Goal: Task Accomplishment & Management: Manage account settings

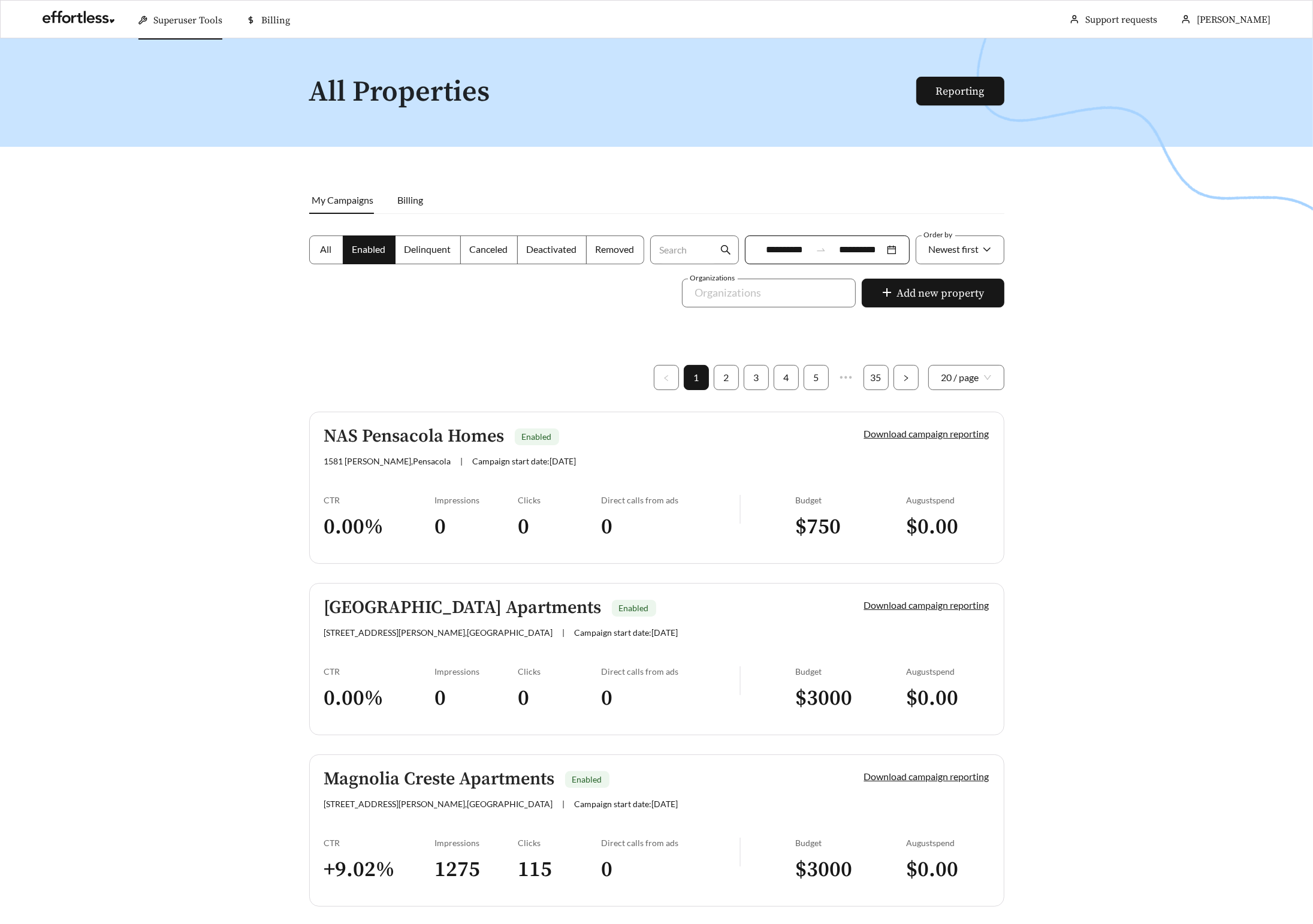
click at [188, 26] on span "Superuser Tools" at bounding box center [188, 21] width 69 height 12
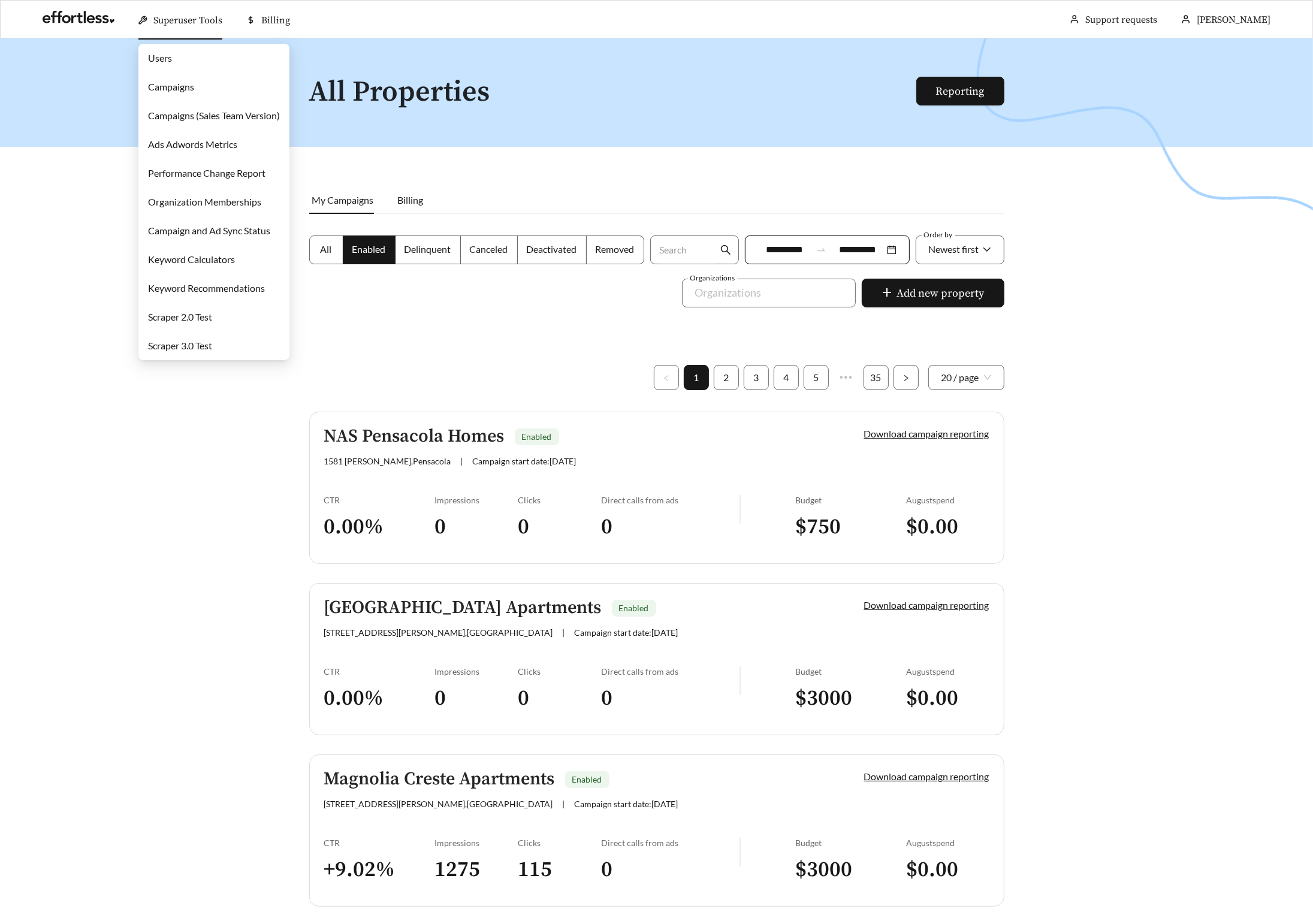
click at [188, 92] on link "Campaigns" at bounding box center [171, 86] width 46 height 12
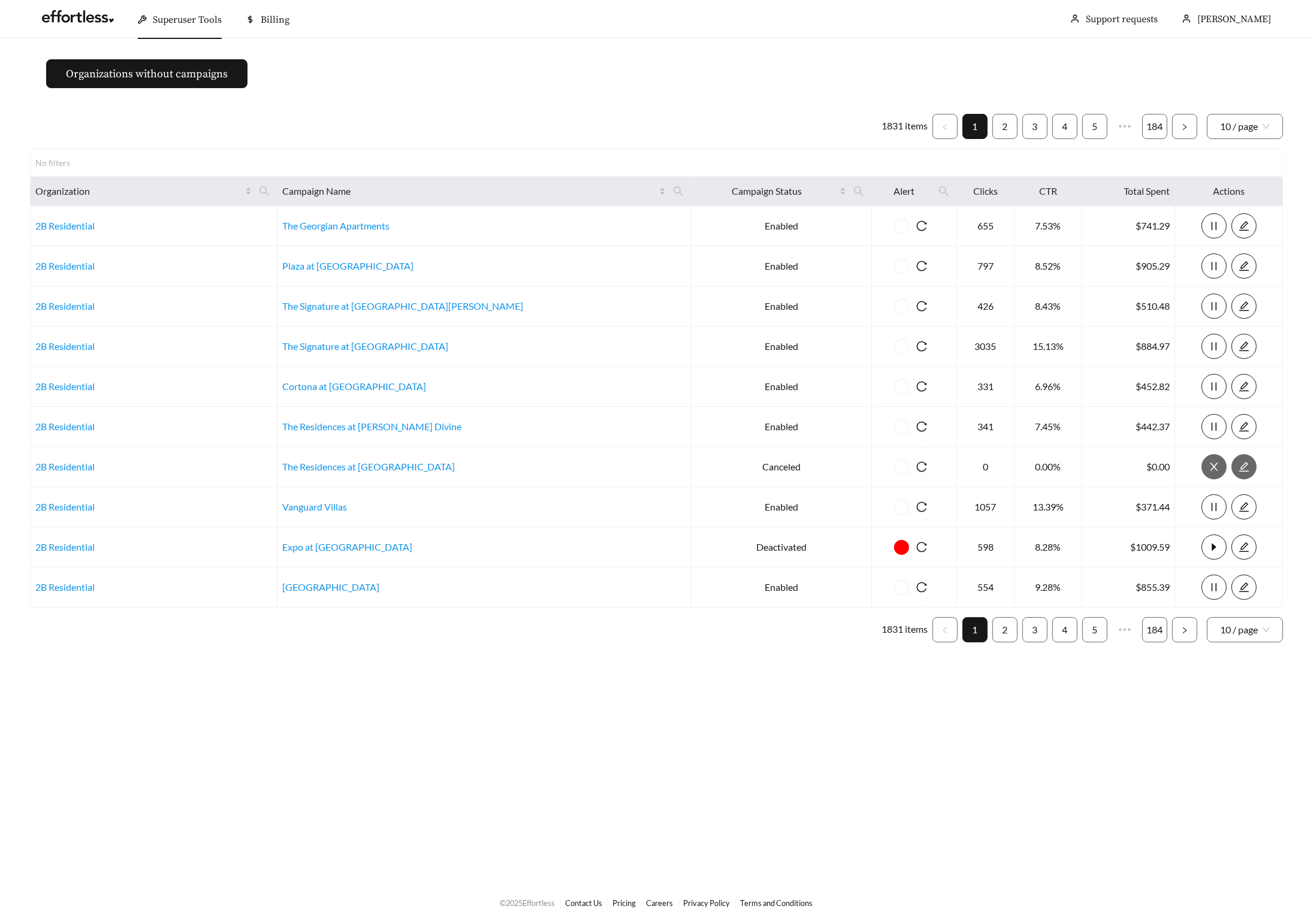
click at [207, 27] on div "Superuser Tools" at bounding box center [180, 19] width 84 height 38
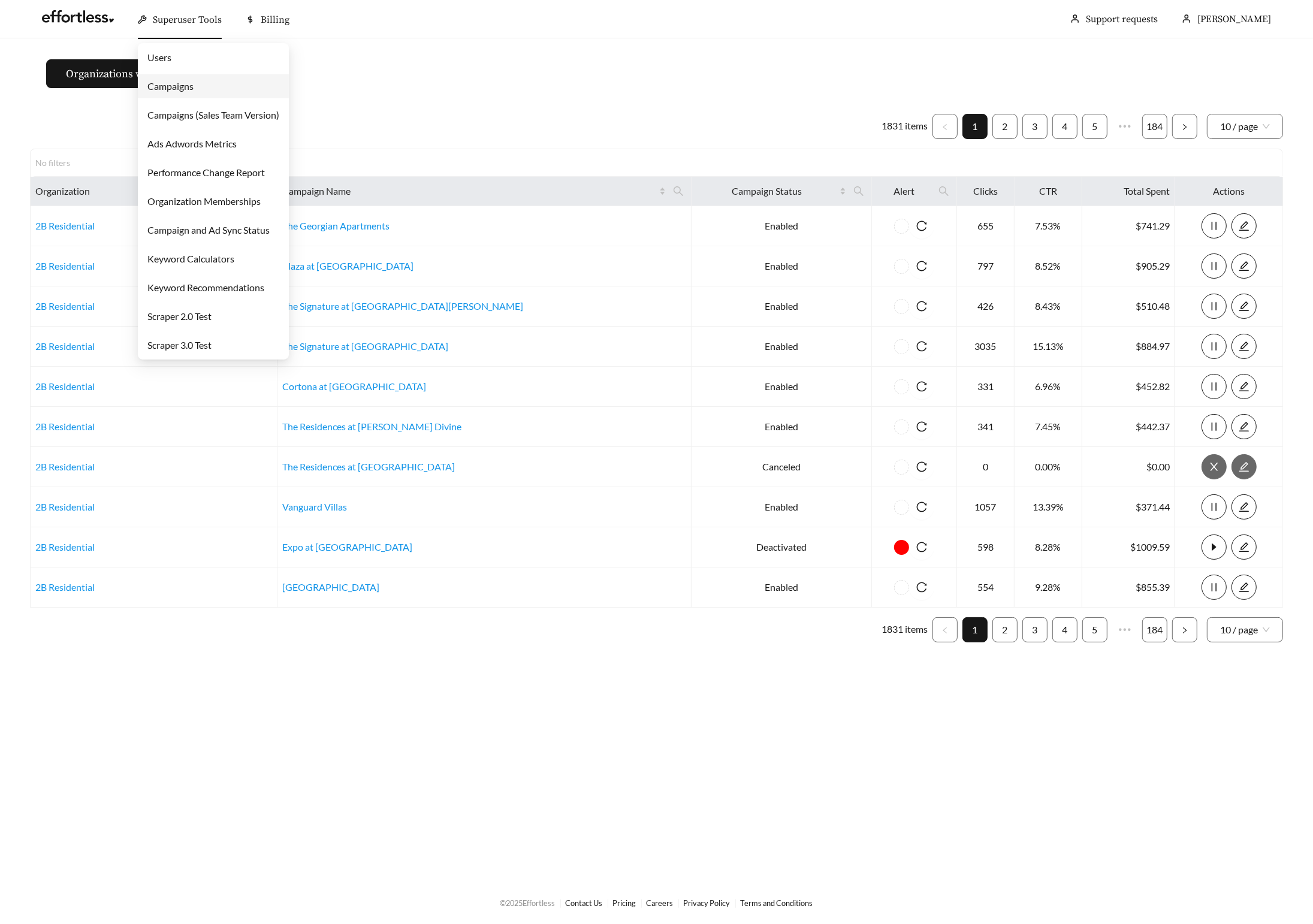
click at [171, 63] on link "Users" at bounding box center [159, 57] width 24 height 12
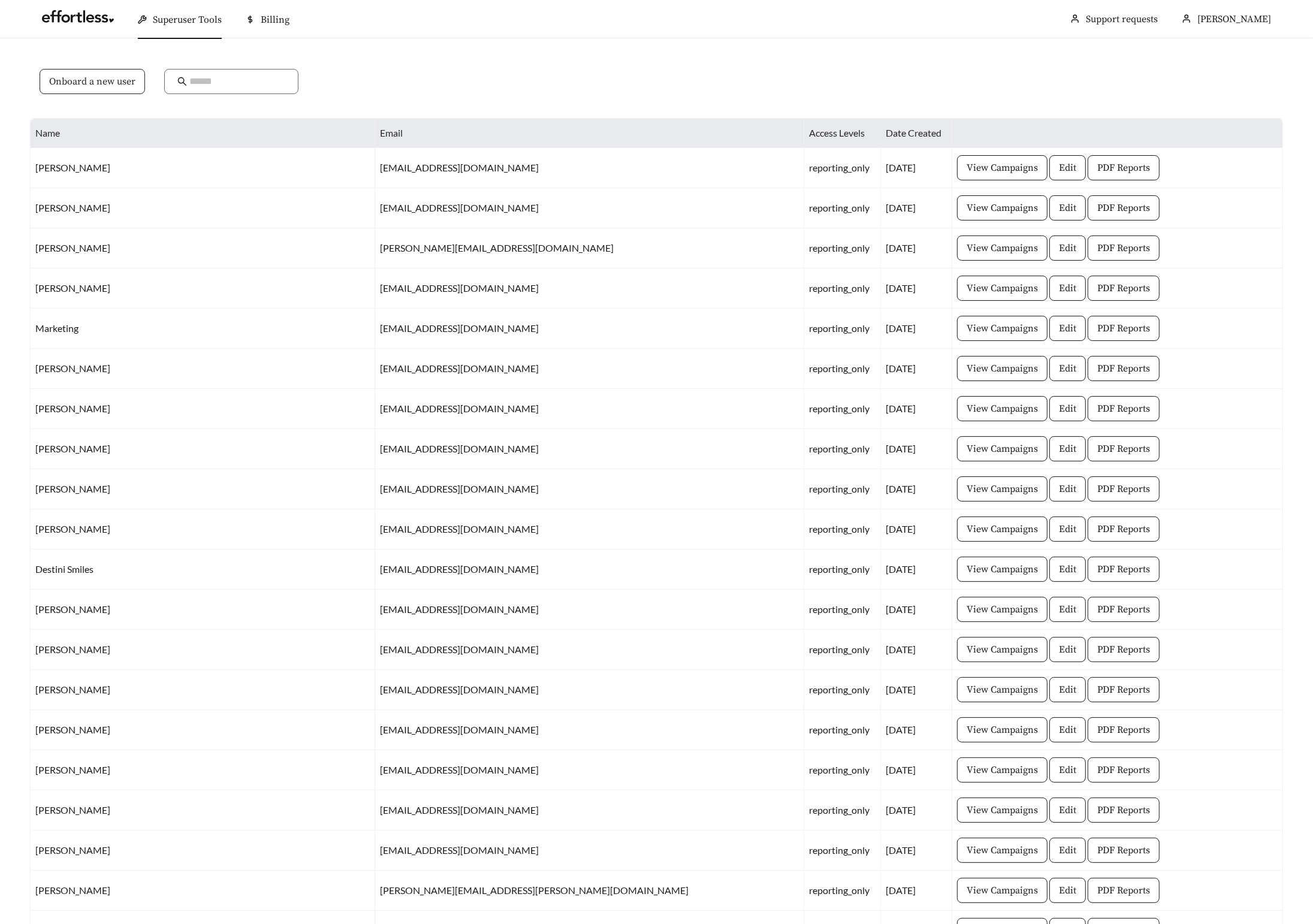
click at [115, 79] on span "Onboard a new user" at bounding box center [93, 82] width 87 height 15
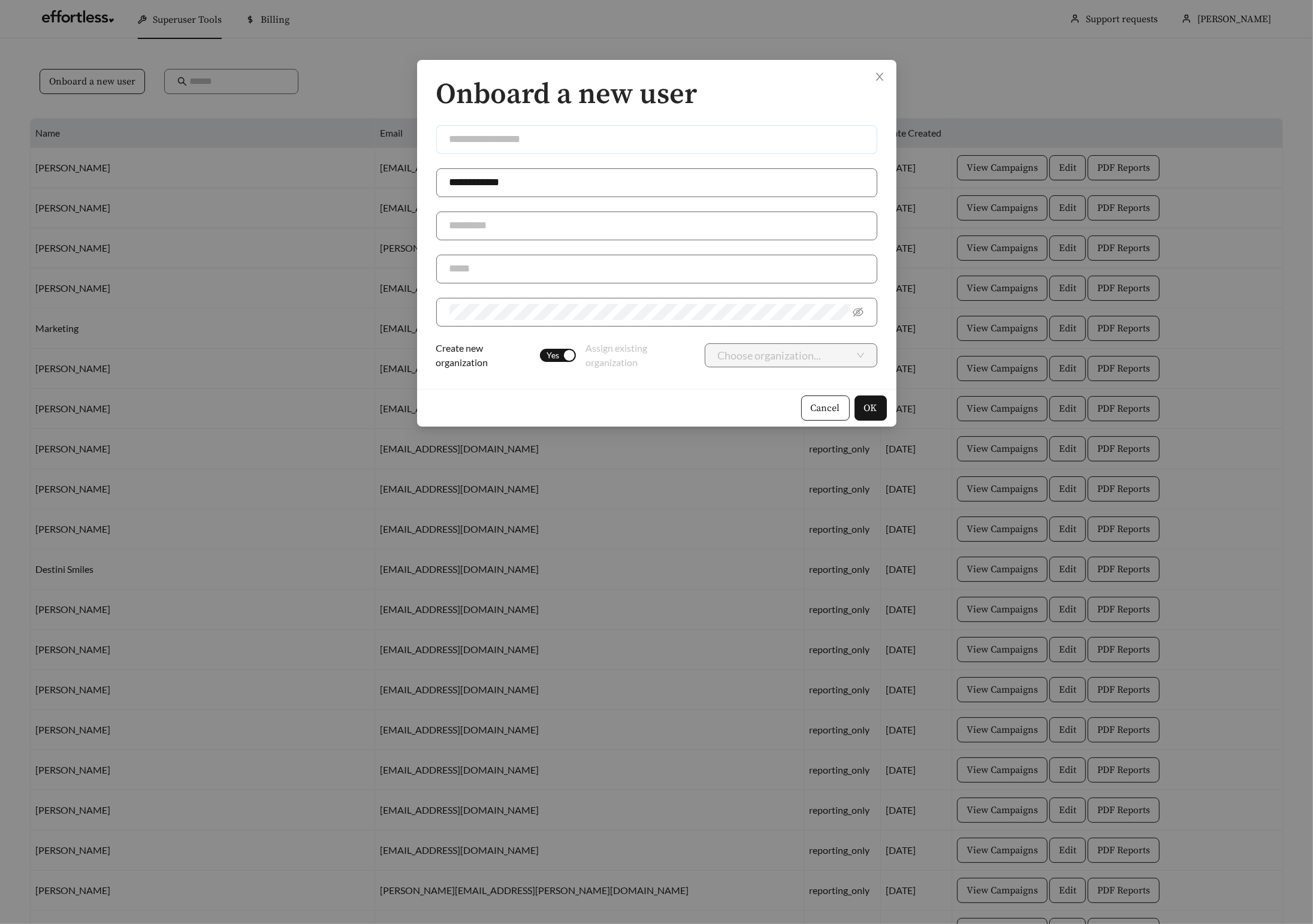
click at [511, 144] on input "text" at bounding box center [657, 139] width 441 height 29
click at [567, 356] on div "button" at bounding box center [570, 356] width 11 height 11
click at [739, 362] on input "search" at bounding box center [787, 355] width 136 height 23
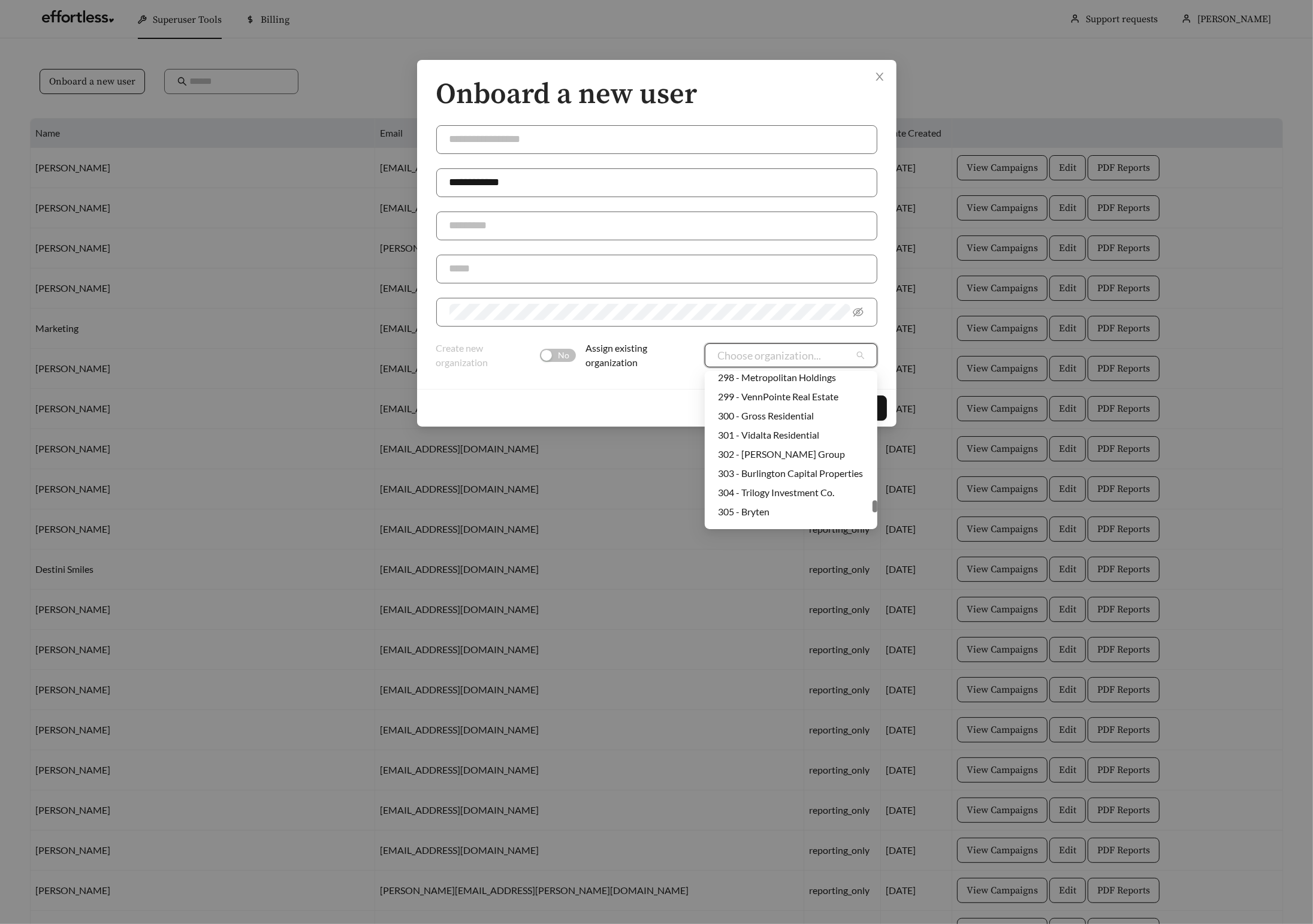
scroll to position [3431, 0]
click at [755, 478] on div "305 - Bryten" at bounding box center [791, 480] width 146 height 13
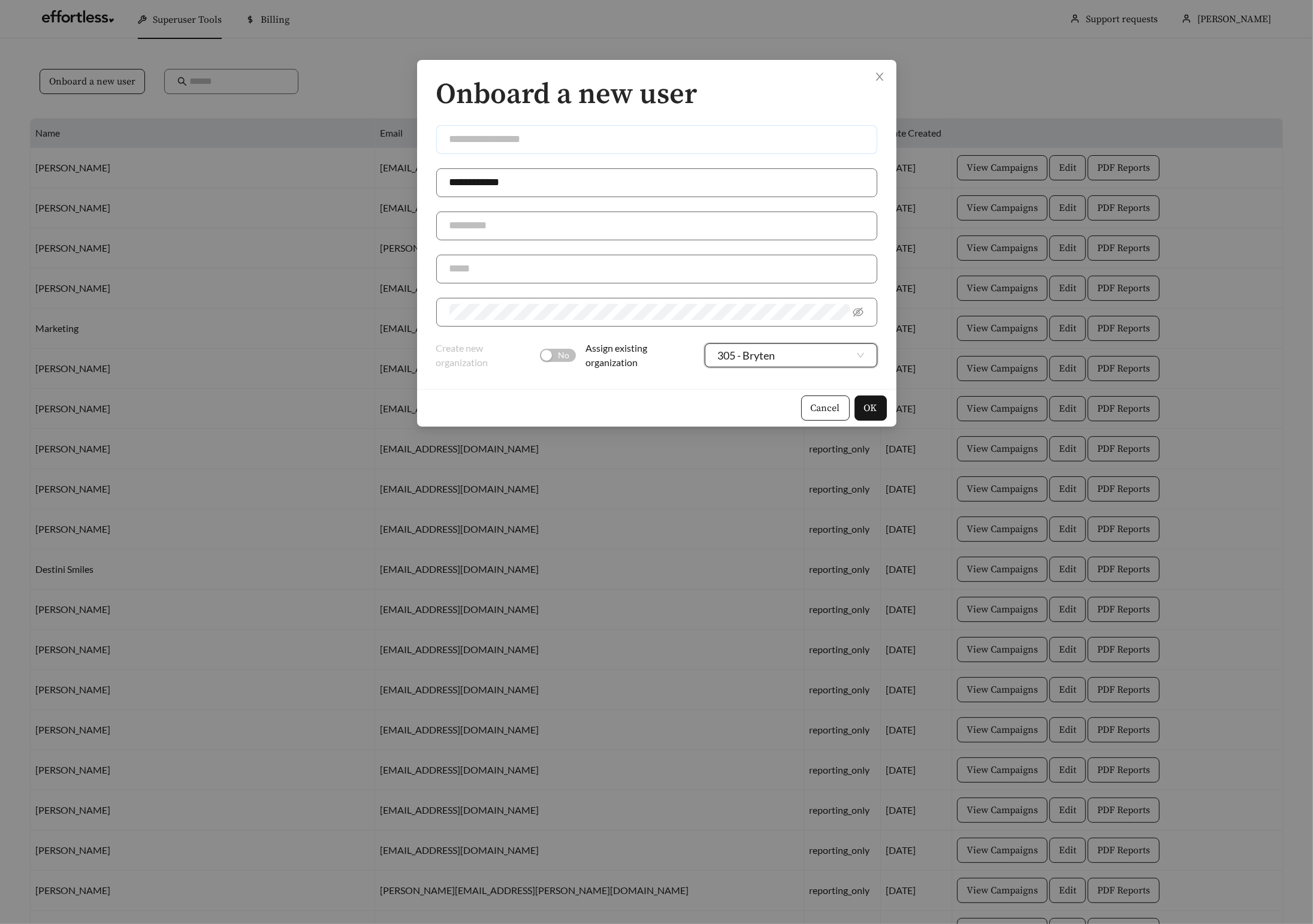
click at [515, 138] on input "text" at bounding box center [657, 139] width 441 height 29
type input "******"
click at [506, 233] on input "text" at bounding box center [657, 225] width 441 height 29
type input "****"
click at [476, 237] on input "****" at bounding box center [657, 225] width 441 height 29
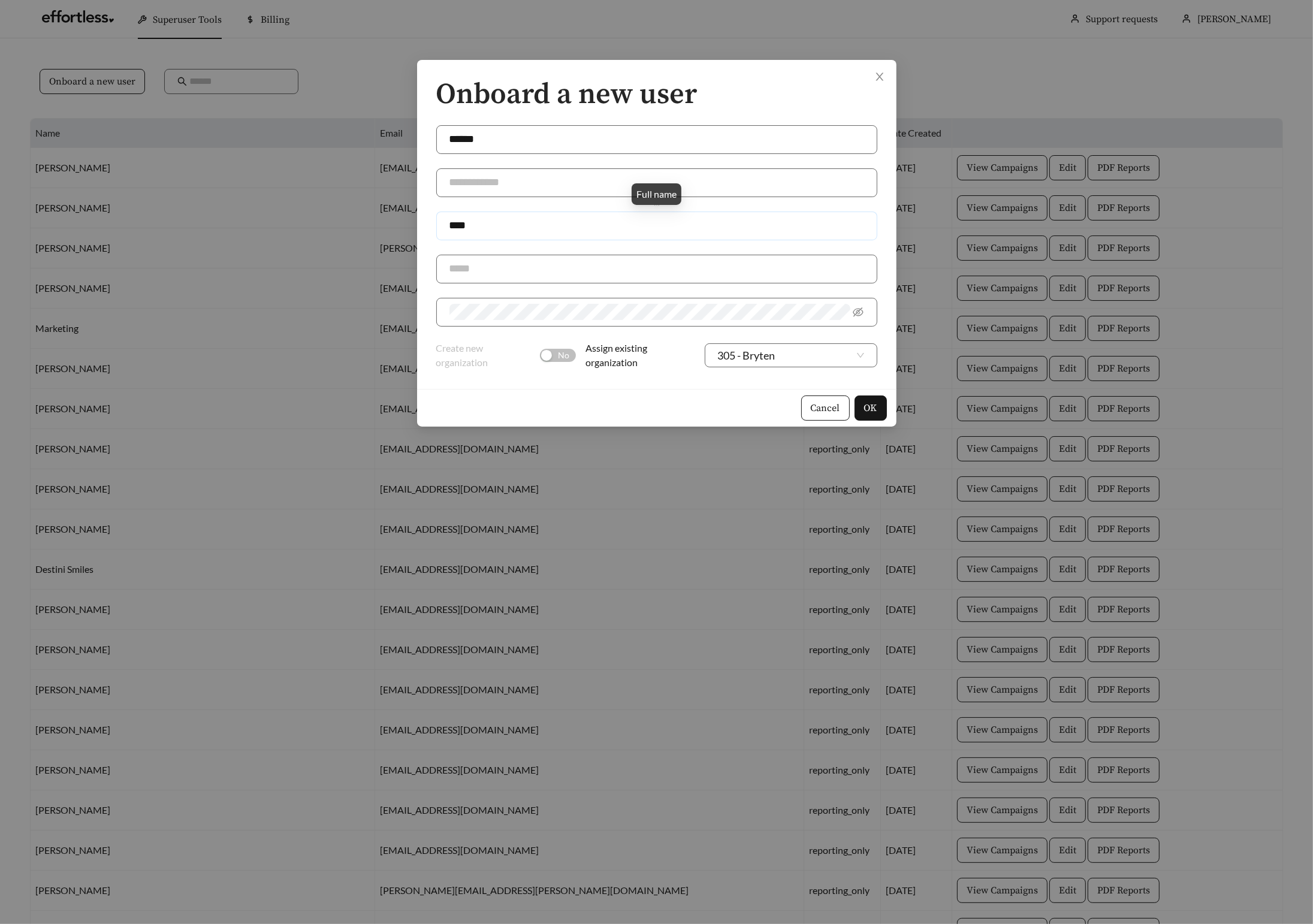
click at [476, 237] on input "****" at bounding box center [657, 225] width 441 height 29
type input "********"
click at [473, 272] on input "**********" at bounding box center [657, 269] width 441 height 29
click at [464, 269] on input "**********" at bounding box center [657, 269] width 441 height 29
click at [480, 270] on input "**********" at bounding box center [657, 269] width 441 height 29
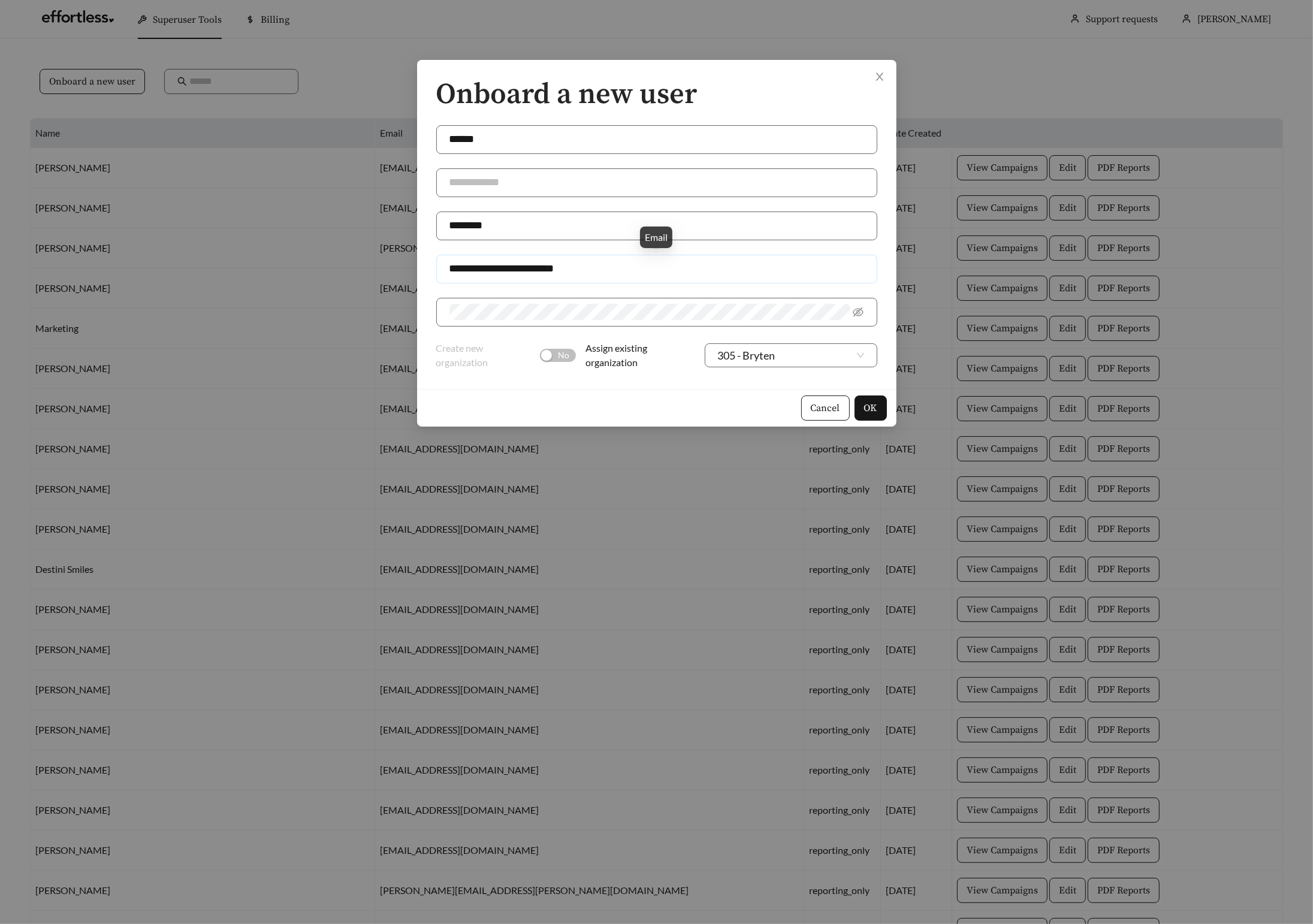
drag, startPoint x: 486, startPoint y: 269, endPoint x: 450, endPoint y: 270, distance: 36.0
click at [450, 270] on input "**********" at bounding box center [657, 269] width 441 height 29
type input "**********"
click at [874, 407] on span "OK" at bounding box center [871, 408] width 13 height 15
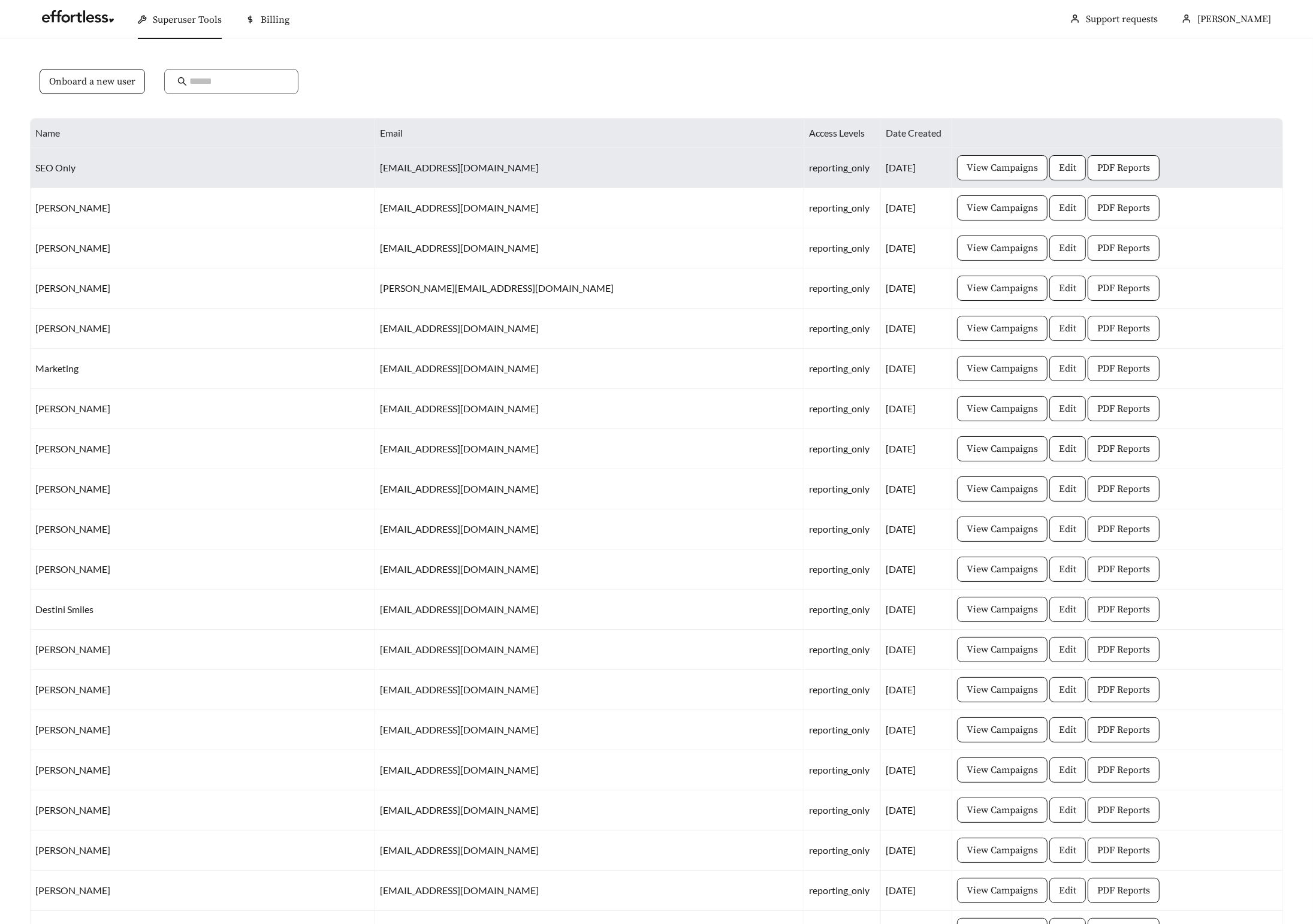
click at [967, 165] on span "View Campaigns" at bounding box center [1002, 168] width 71 height 15
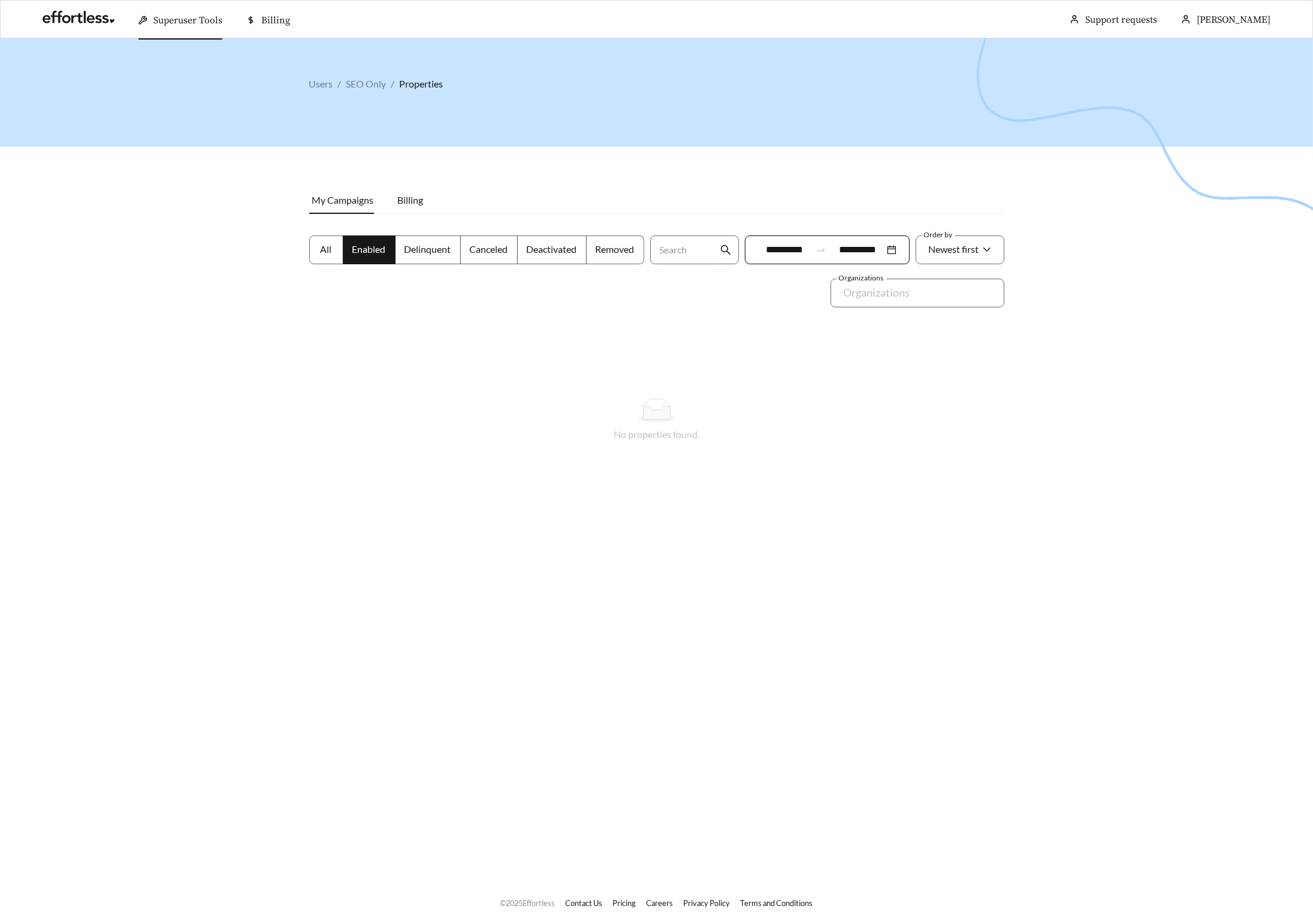
click at [328, 256] on label "All" at bounding box center [327, 250] width 34 height 29
click at [362, 251] on span "Enabled" at bounding box center [369, 249] width 34 height 12
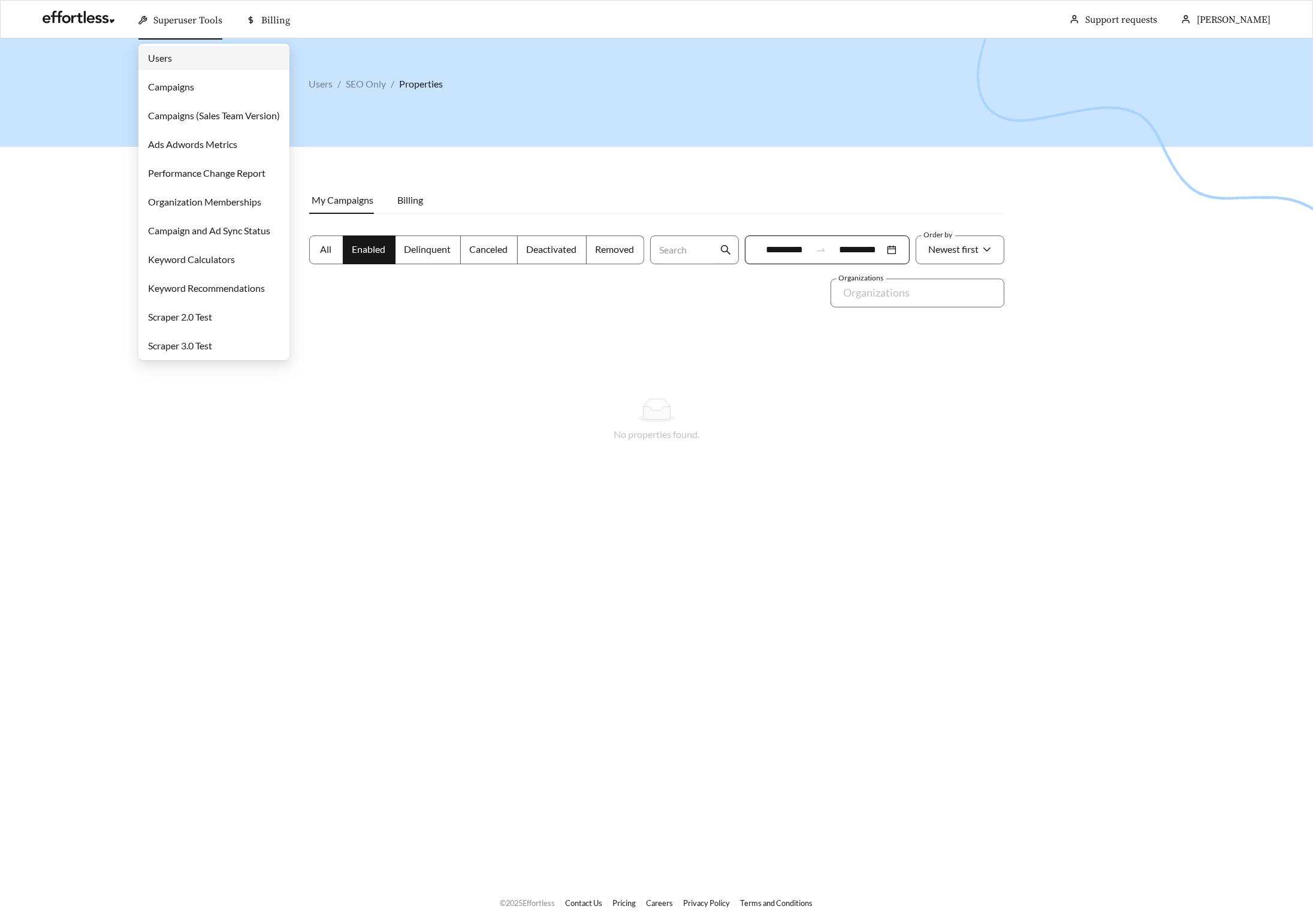
click at [171, 88] on link "Campaigns" at bounding box center [171, 86] width 46 height 12
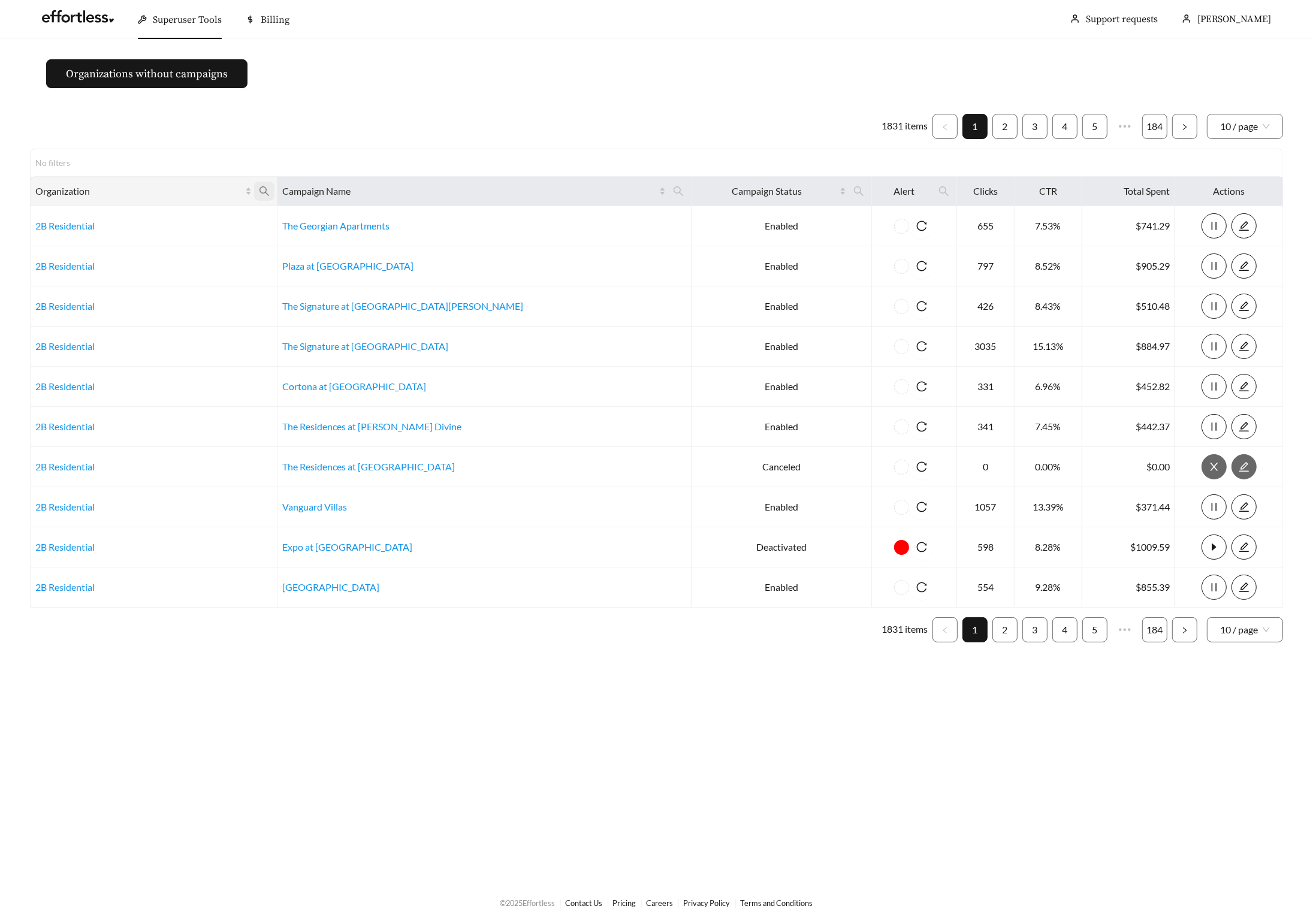
click at [270, 196] on icon "search" at bounding box center [264, 191] width 11 height 11
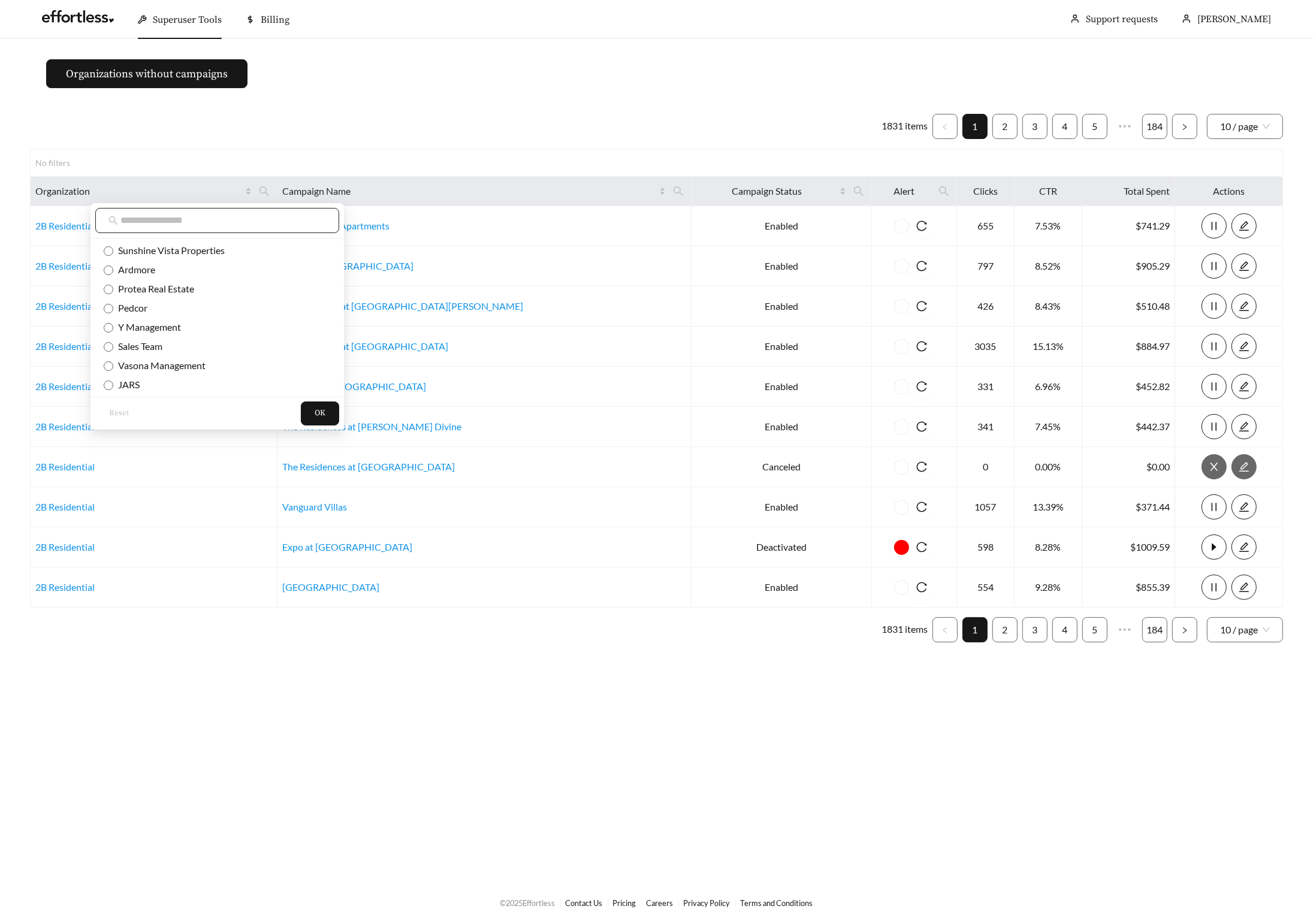
click at [241, 222] on input "text" at bounding box center [223, 220] width 205 height 15
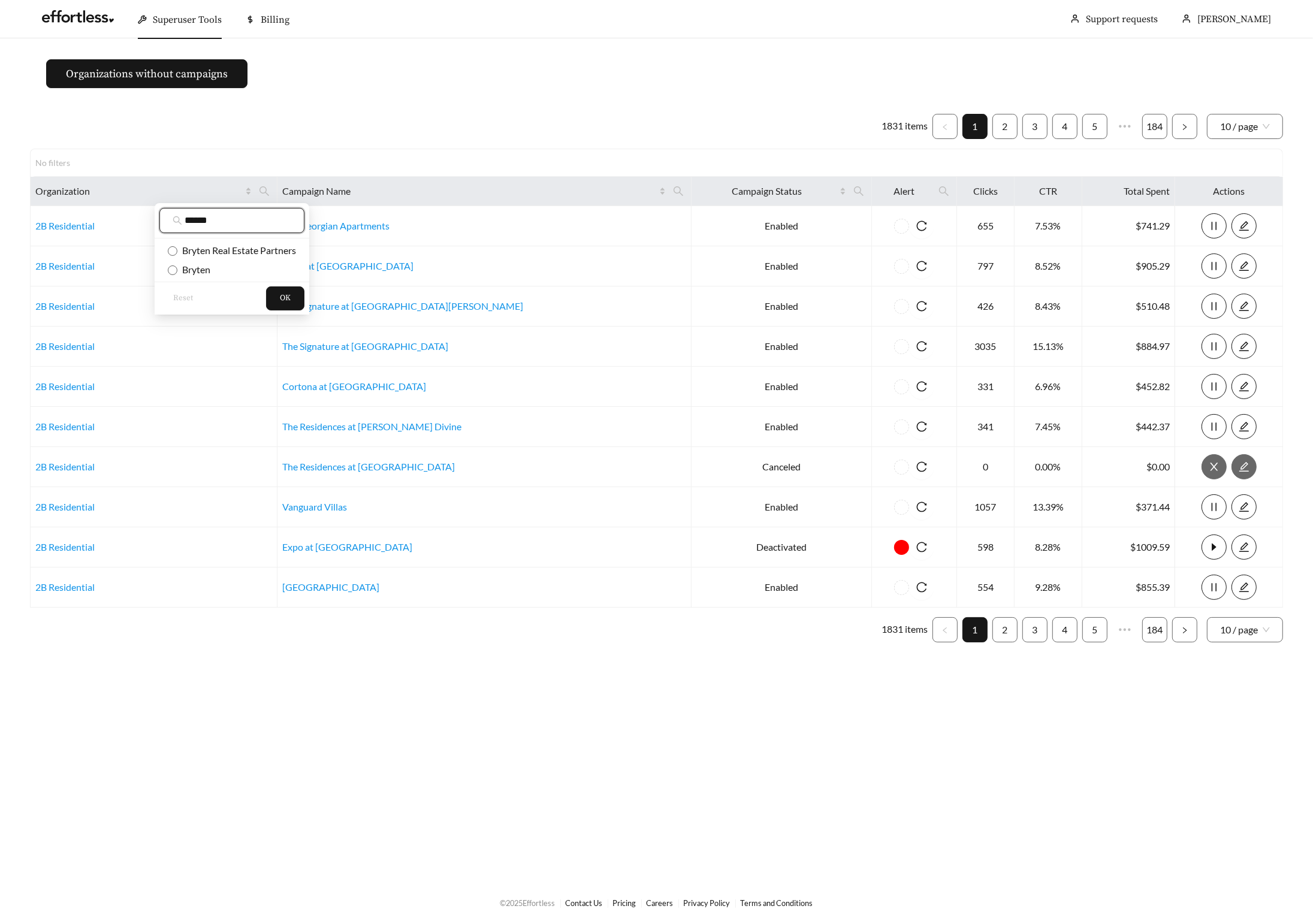
type input "******"
click at [184, 14] on span "Superuser Tools" at bounding box center [187, 20] width 69 height 12
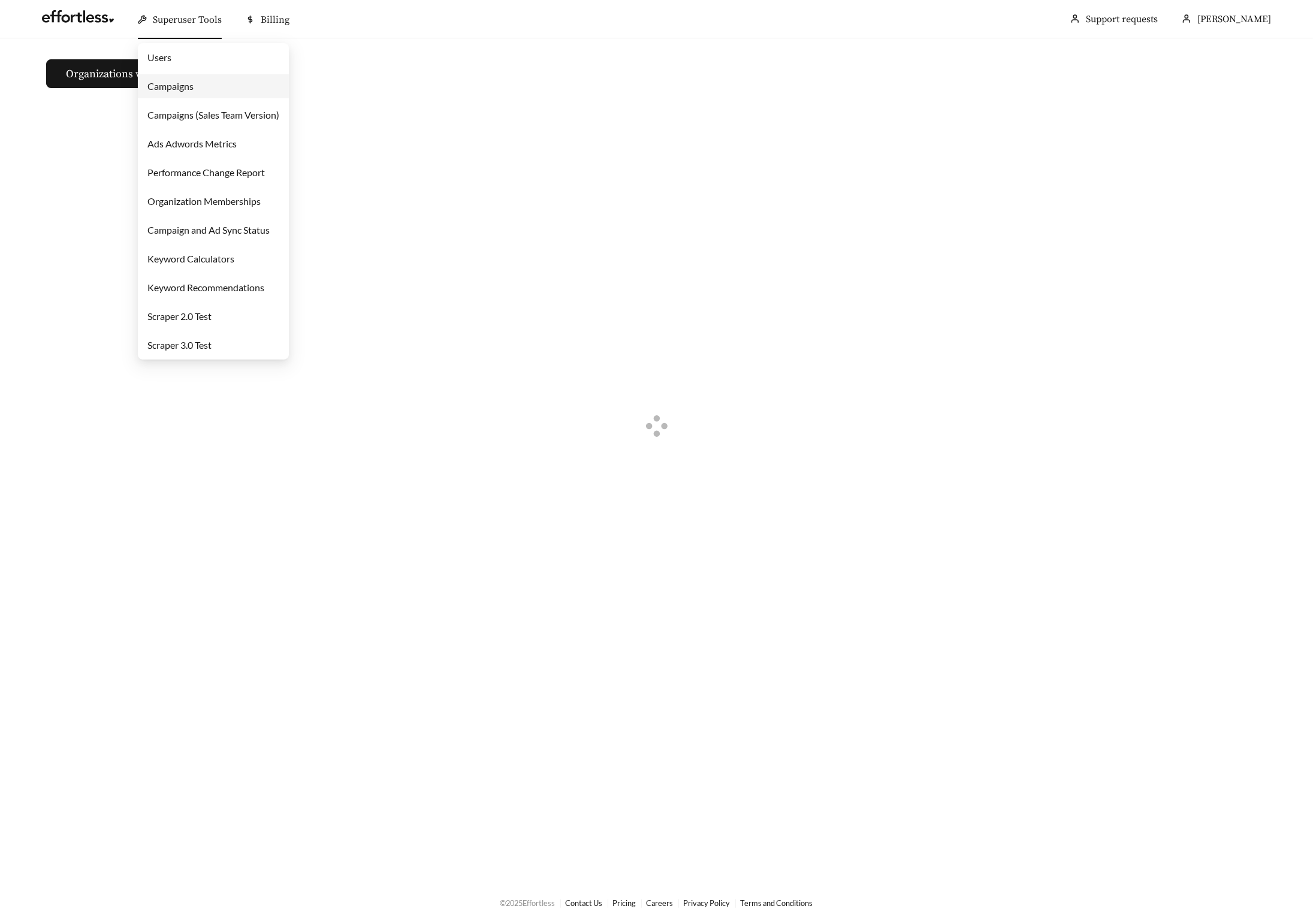
click at [184, 14] on span "Superuser Tools" at bounding box center [187, 20] width 69 height 12
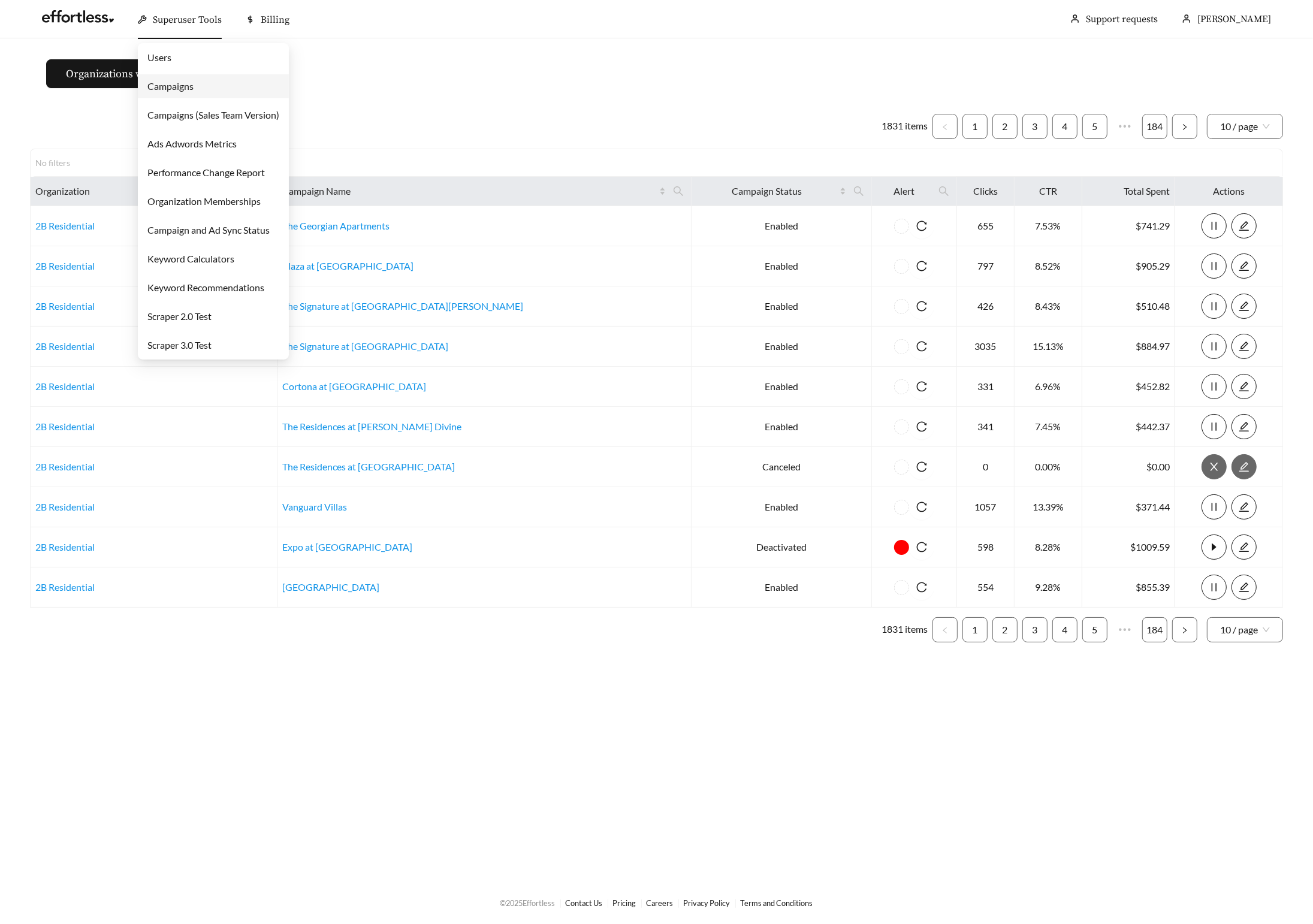
click at [177, 25] on div "Superuser Tools" at bounding box center [180, 19] width 84 height 38
click at [171, 55] on link "Users" at bounding box center [159, 57] width 24 height 12
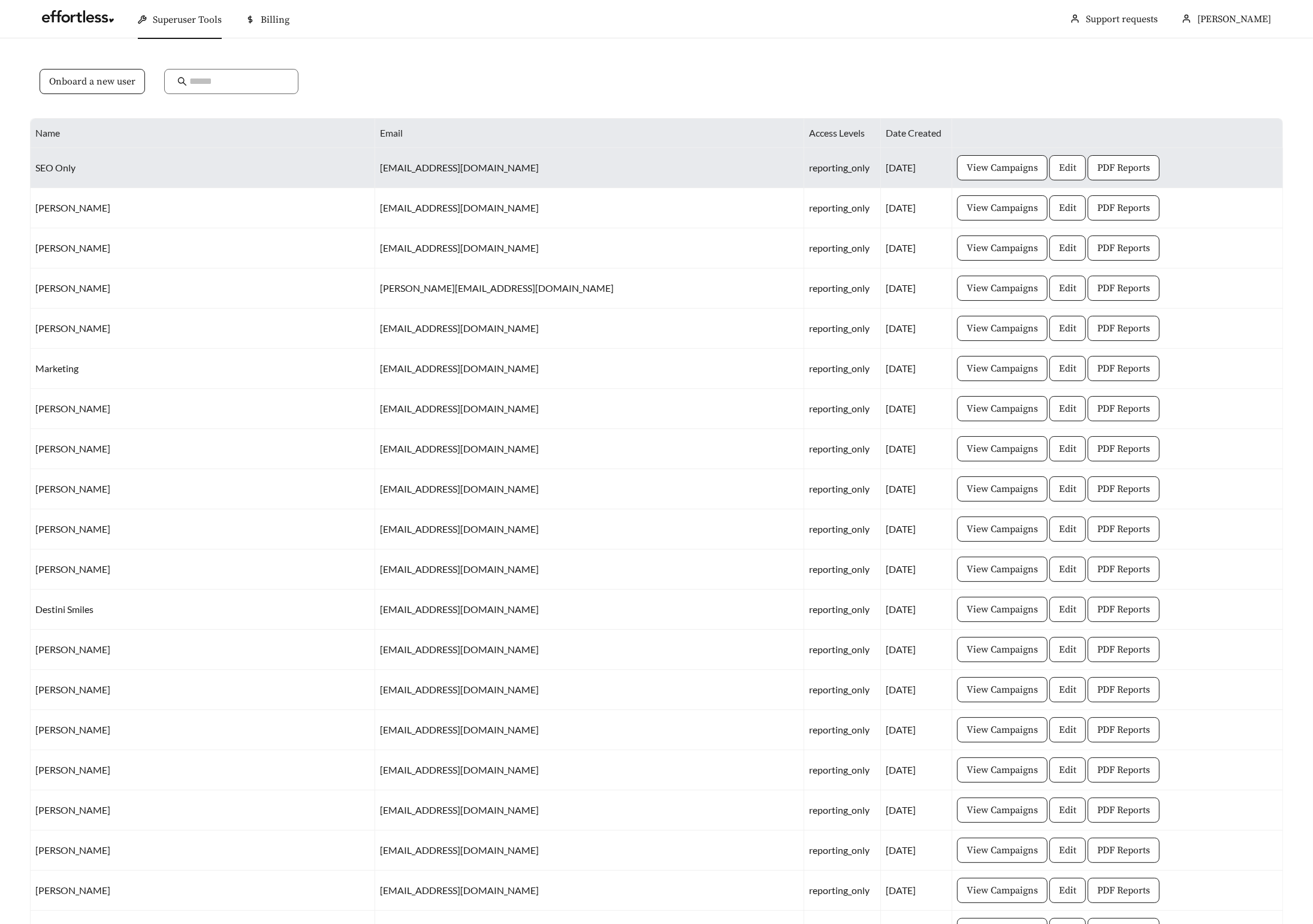
click at [1059, 169] on span "Edit" at bounding box center [1067, 168] width 18 height 15
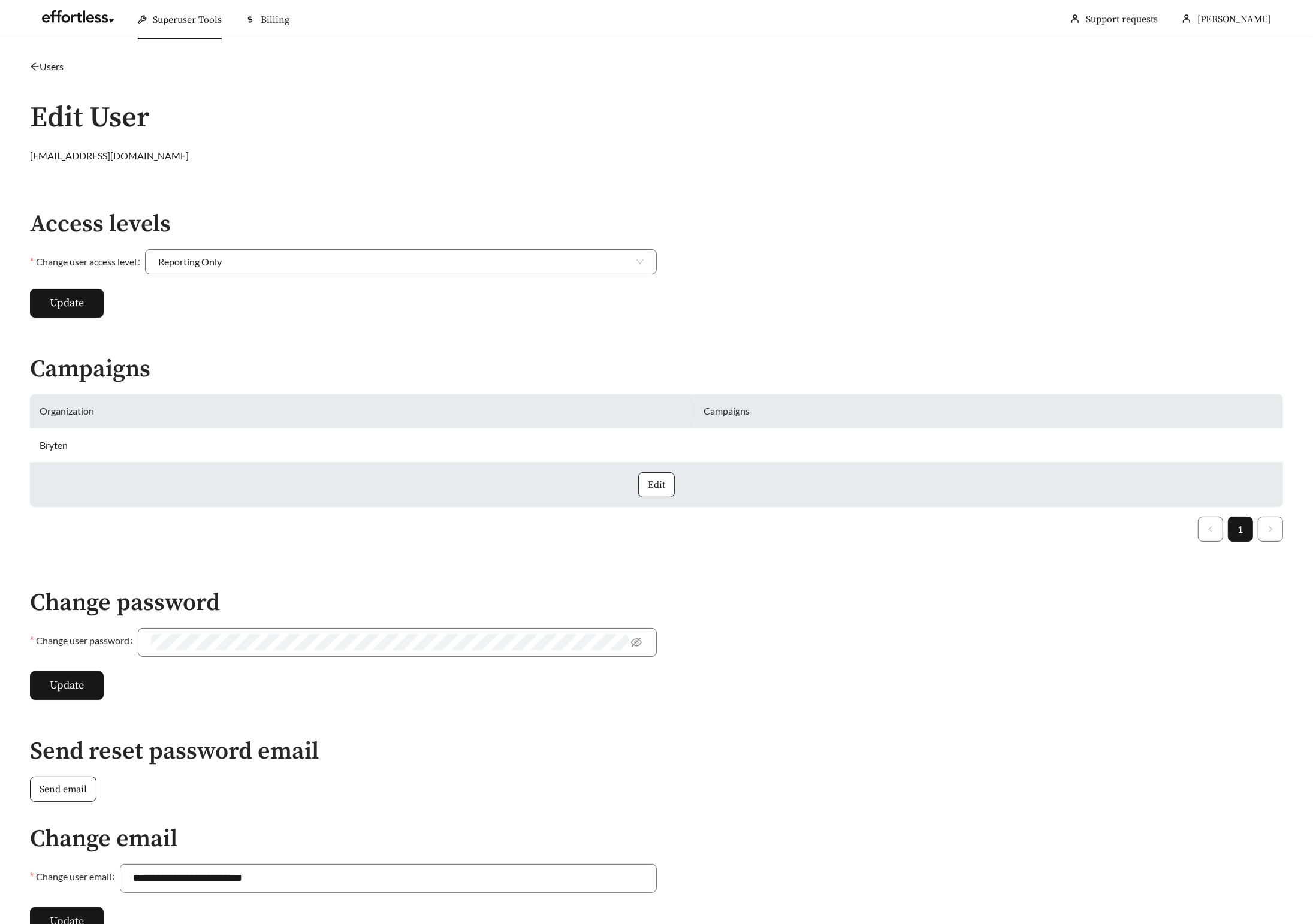
scroll to position [244, 0]
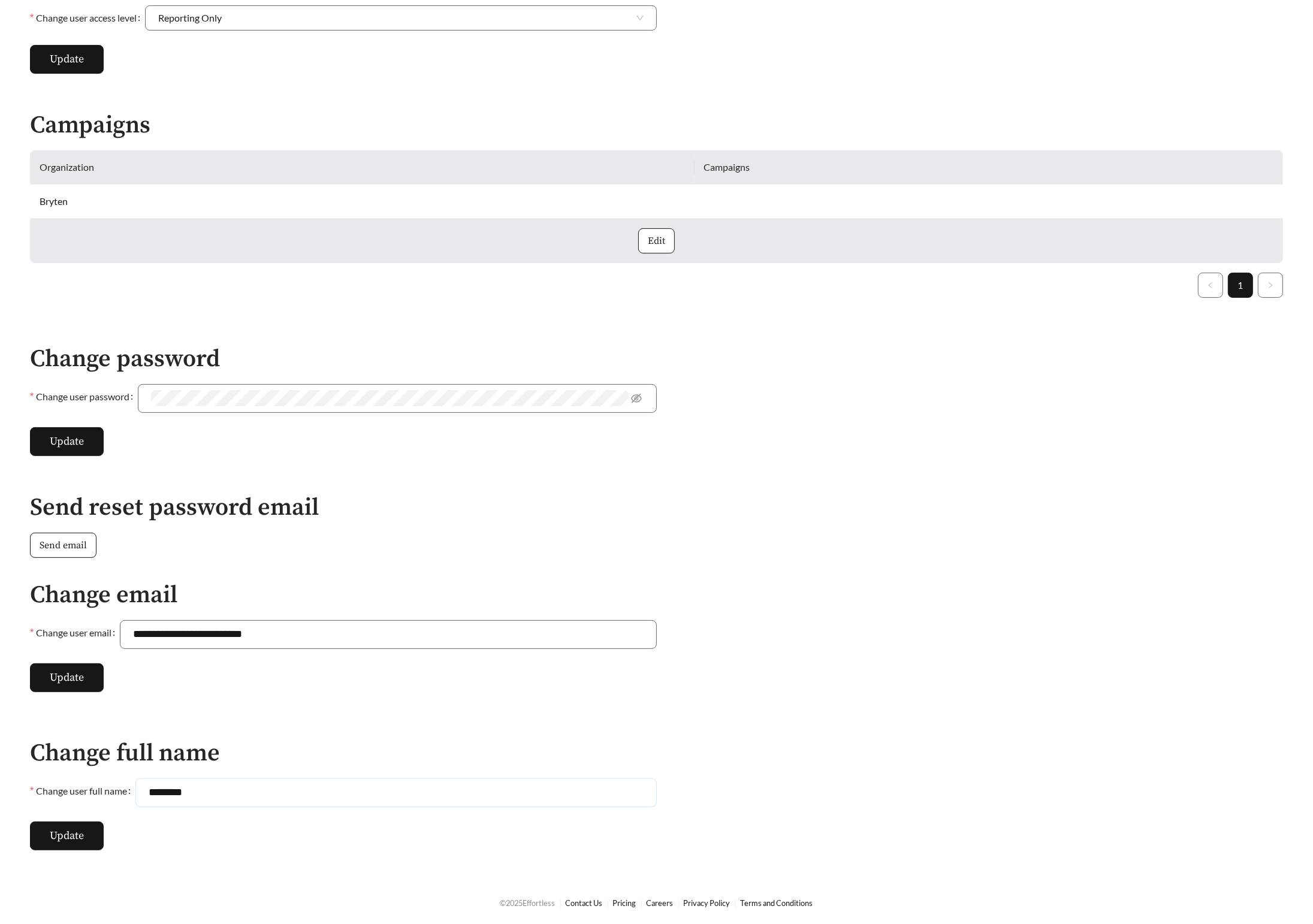
click at [218, 791] on input "********" at bounding box center [395, 792] width 521 height 29
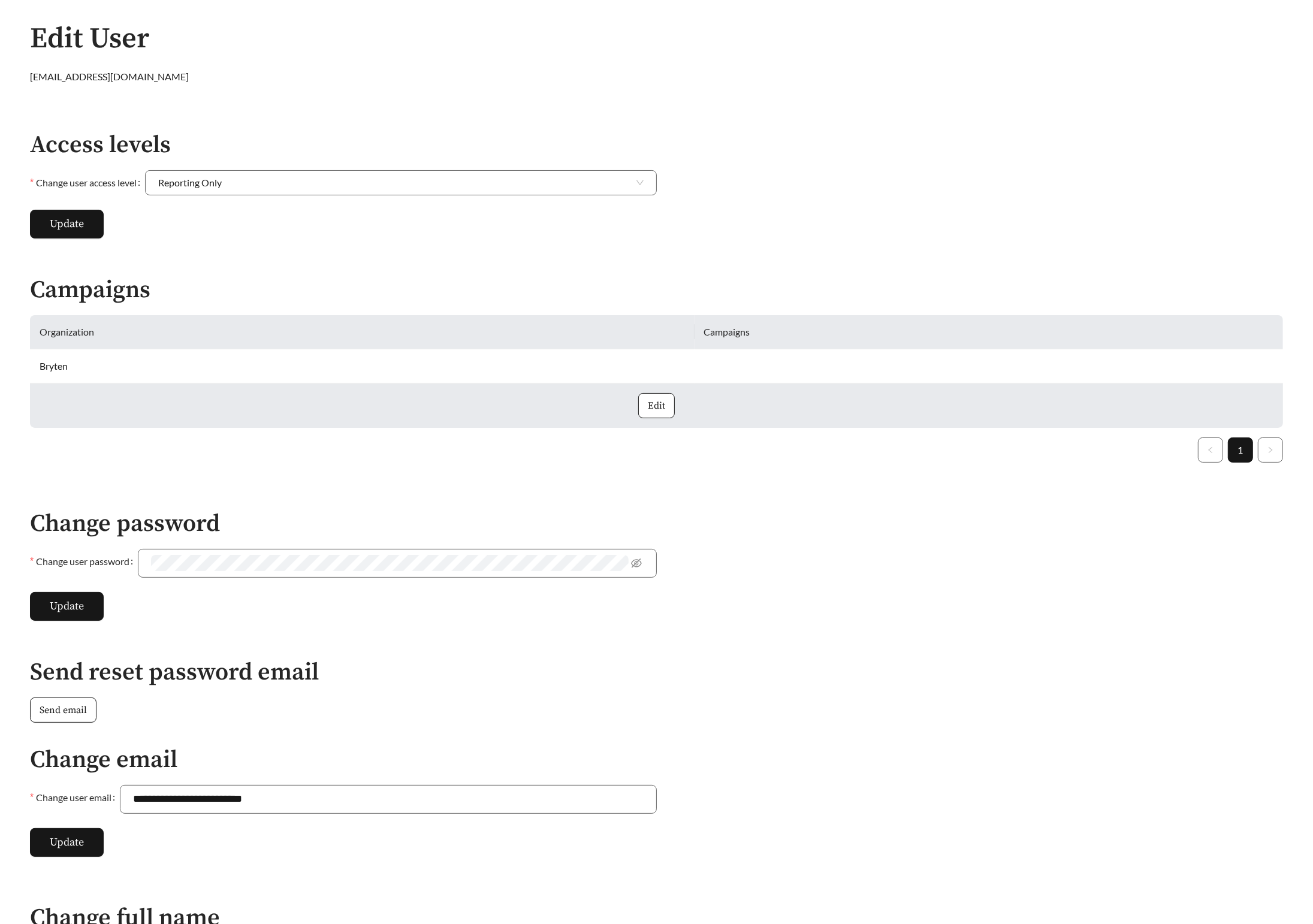
scroll to position [0, 0]
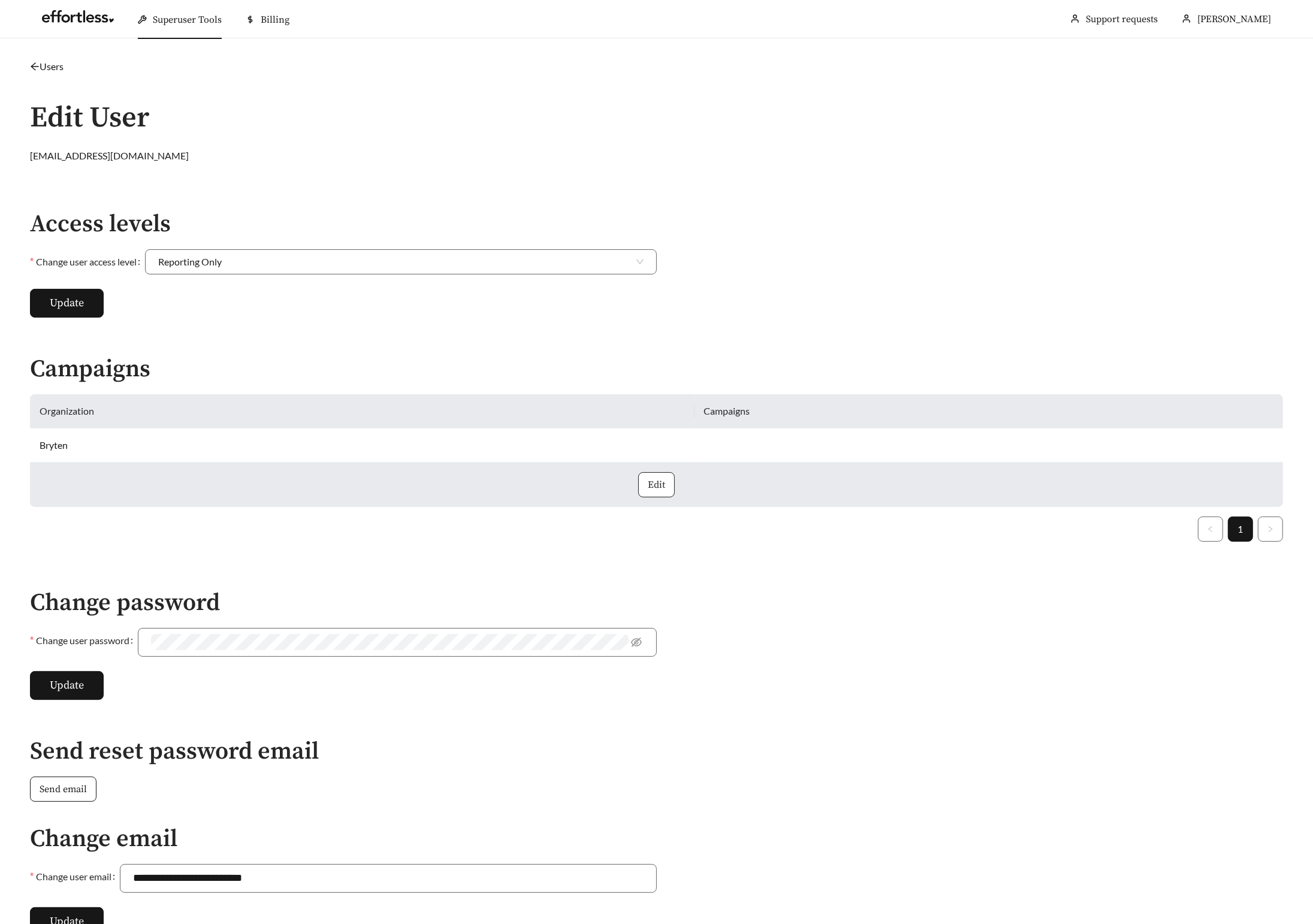
click at [664, 490] on span "Edit" at bounding box center [656, 485] width 18 height 15
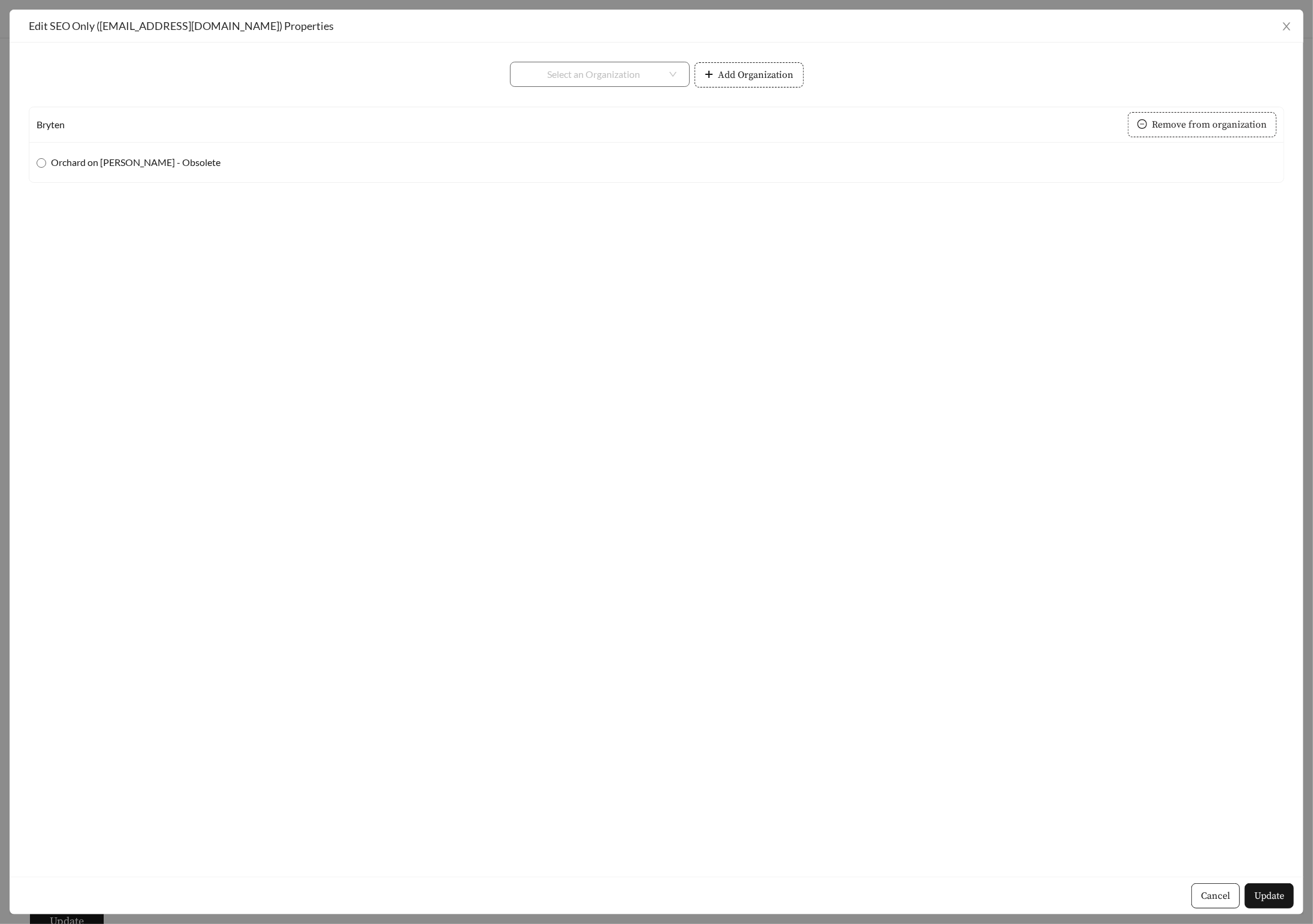
click at [1230, 123] on span "Remove from organization" at bounding box center [1209, 125] width 115 height 15
click at [623, 75] on input "search" at bounding box center [595, 74] width 144 height 24
type input "*****"
click at [608, 105] on div "Bryten Real Estate Partners" at bounding box center [600, 101] width 154 height 13
click at [767, 83] on button "Add Organization" at bounding box center [749, 74] width 109 height 25
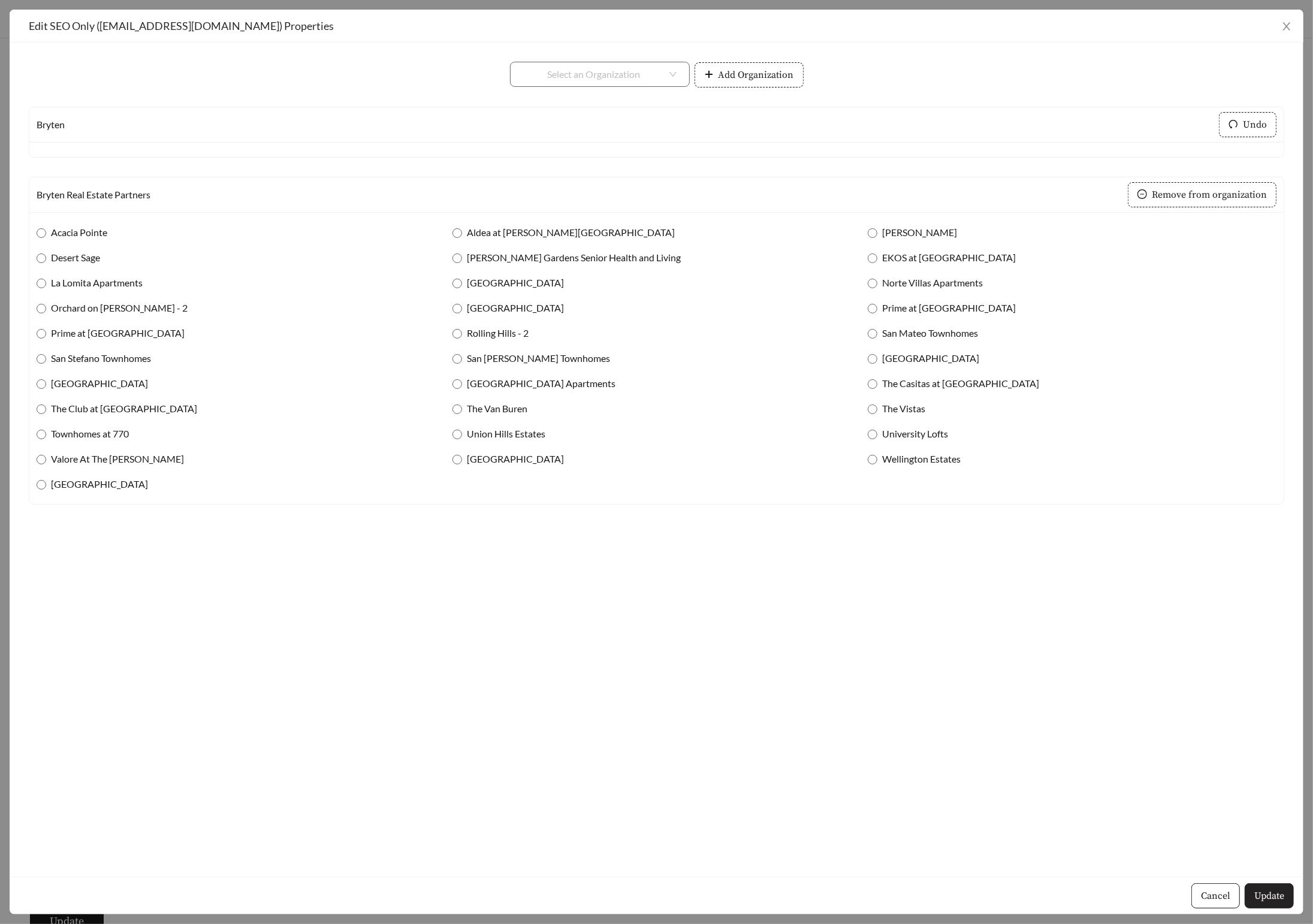
click at [1266, 898] on span "Update" at bounding box center [1269, 896] width 30 height 15
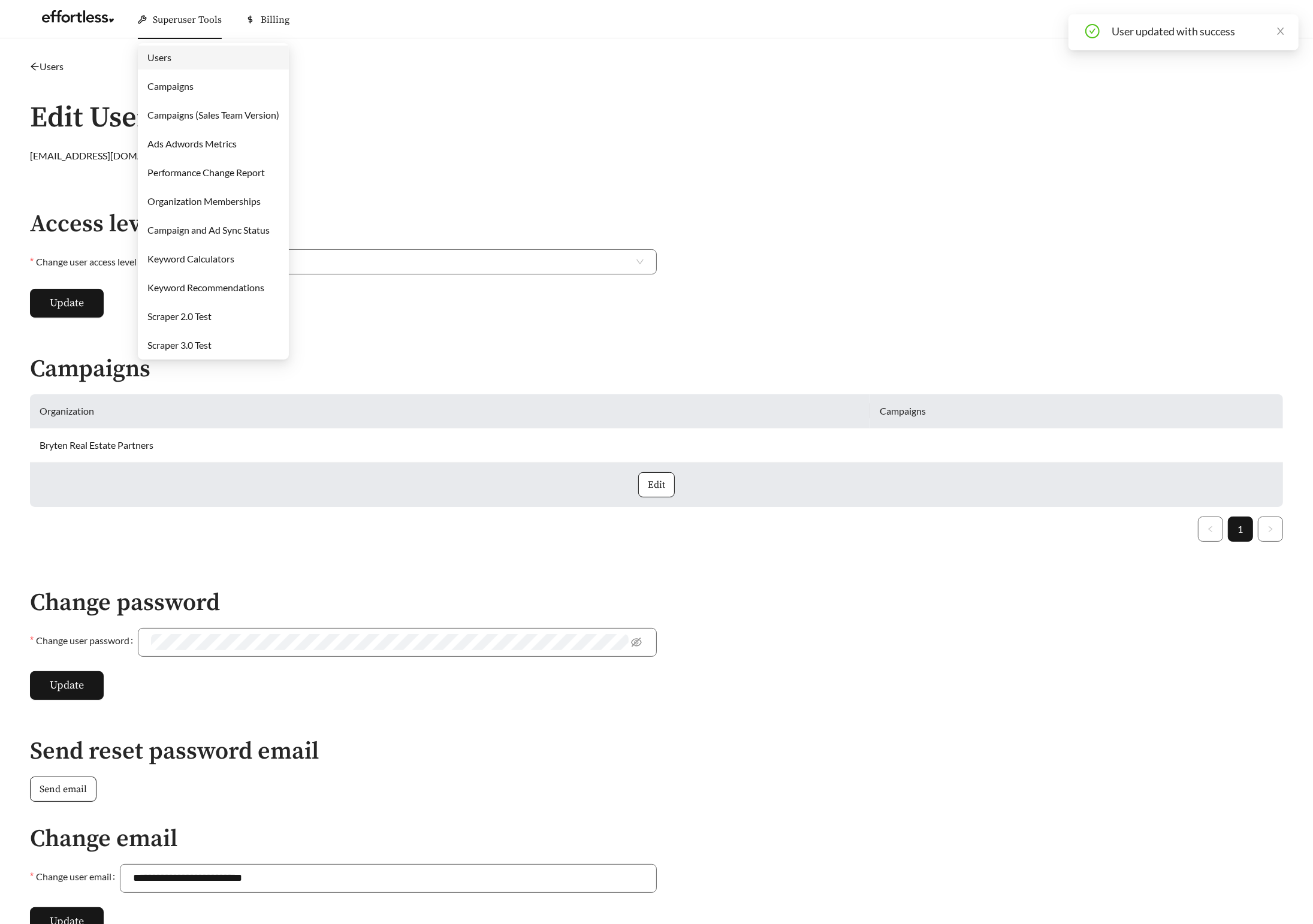
click at [179, 89] on link "Campaigns" at bounding box center [171, 86] width 46 height 12
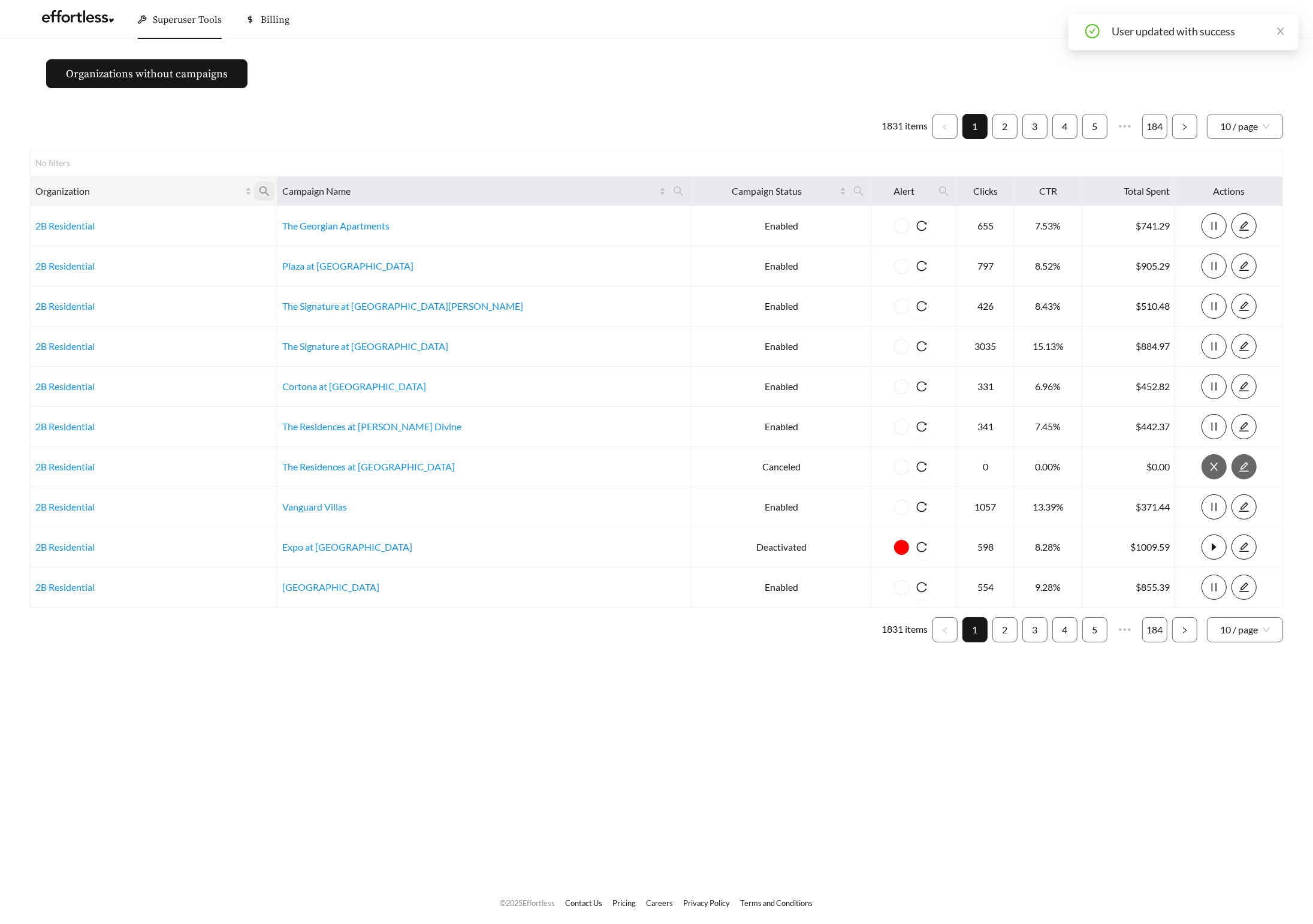
click at [270, 191] on icon "search" at bounding box center [264, 191] width 11 height 11
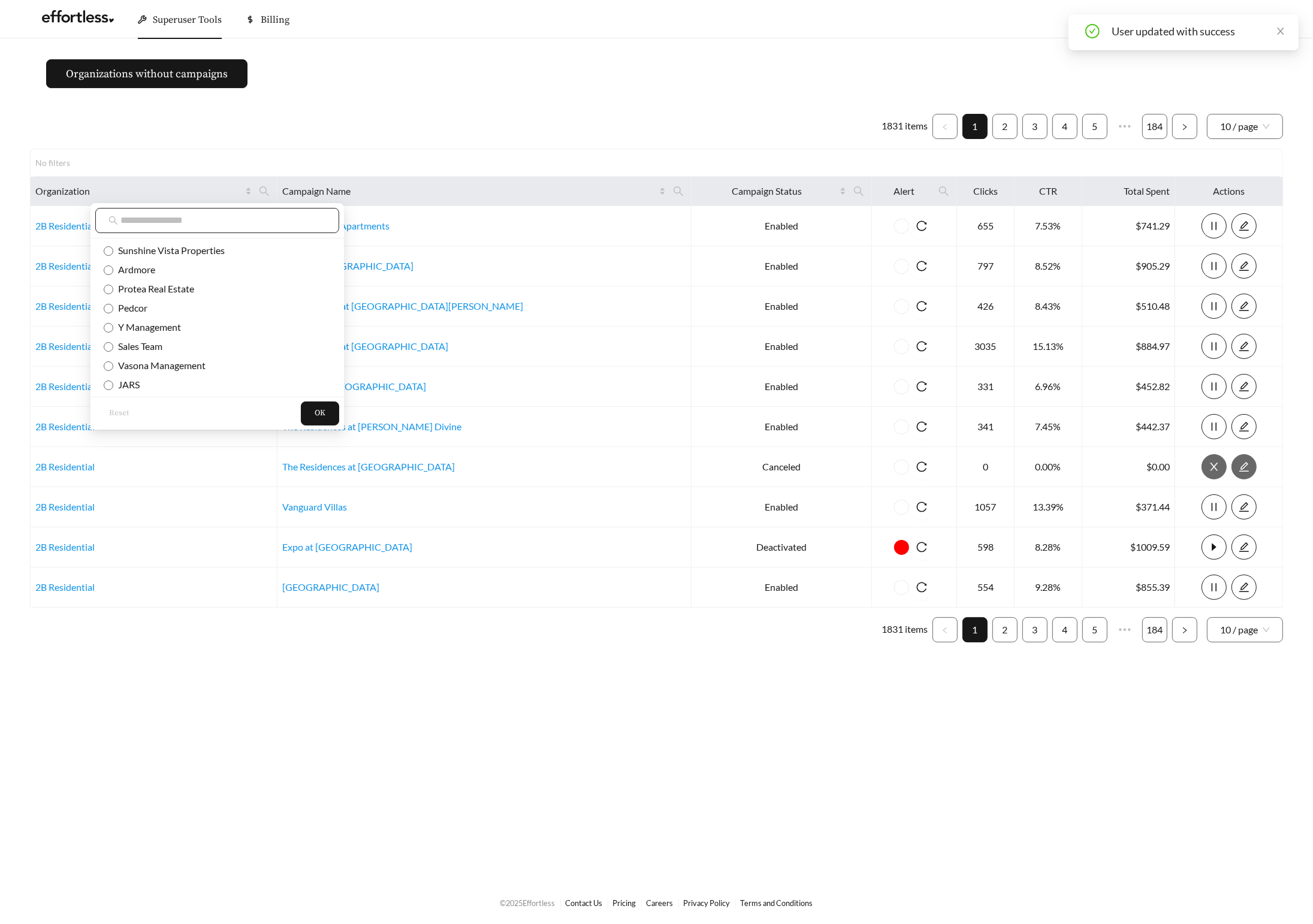
click at [221, 228] on span at bounding box center [217, 220] width 244 height 25
click at [214, 217] on input "text" at bounding box center [223, 220] width 205 height 15
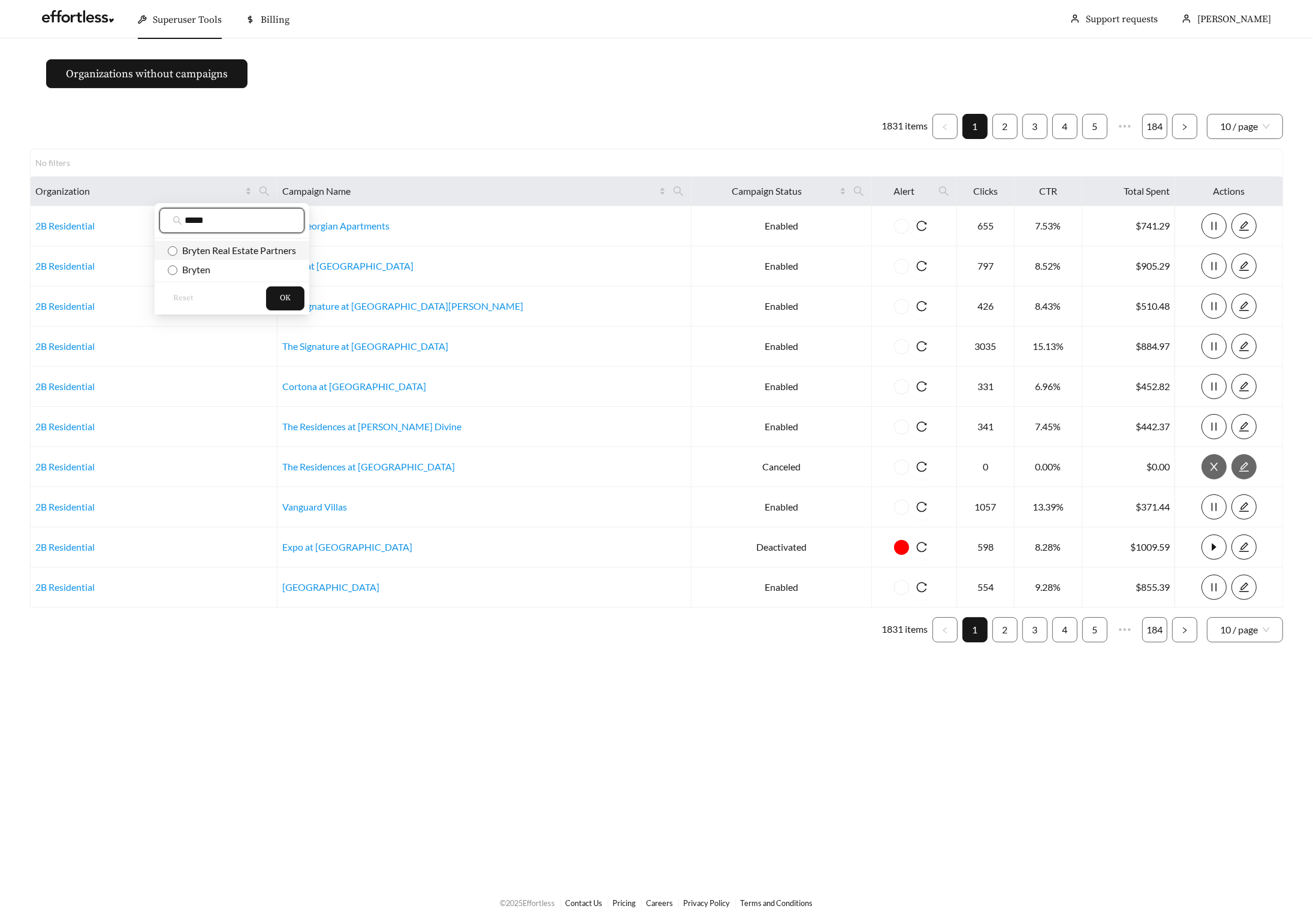
type input "*****"
click at [233, 247] on span "Bryten Real Estate Partners" at bounding box center [236, 250] width 119 height 12
click at [291, 297] on span "OK" at bounding box center [285, 298] width 11 height 12
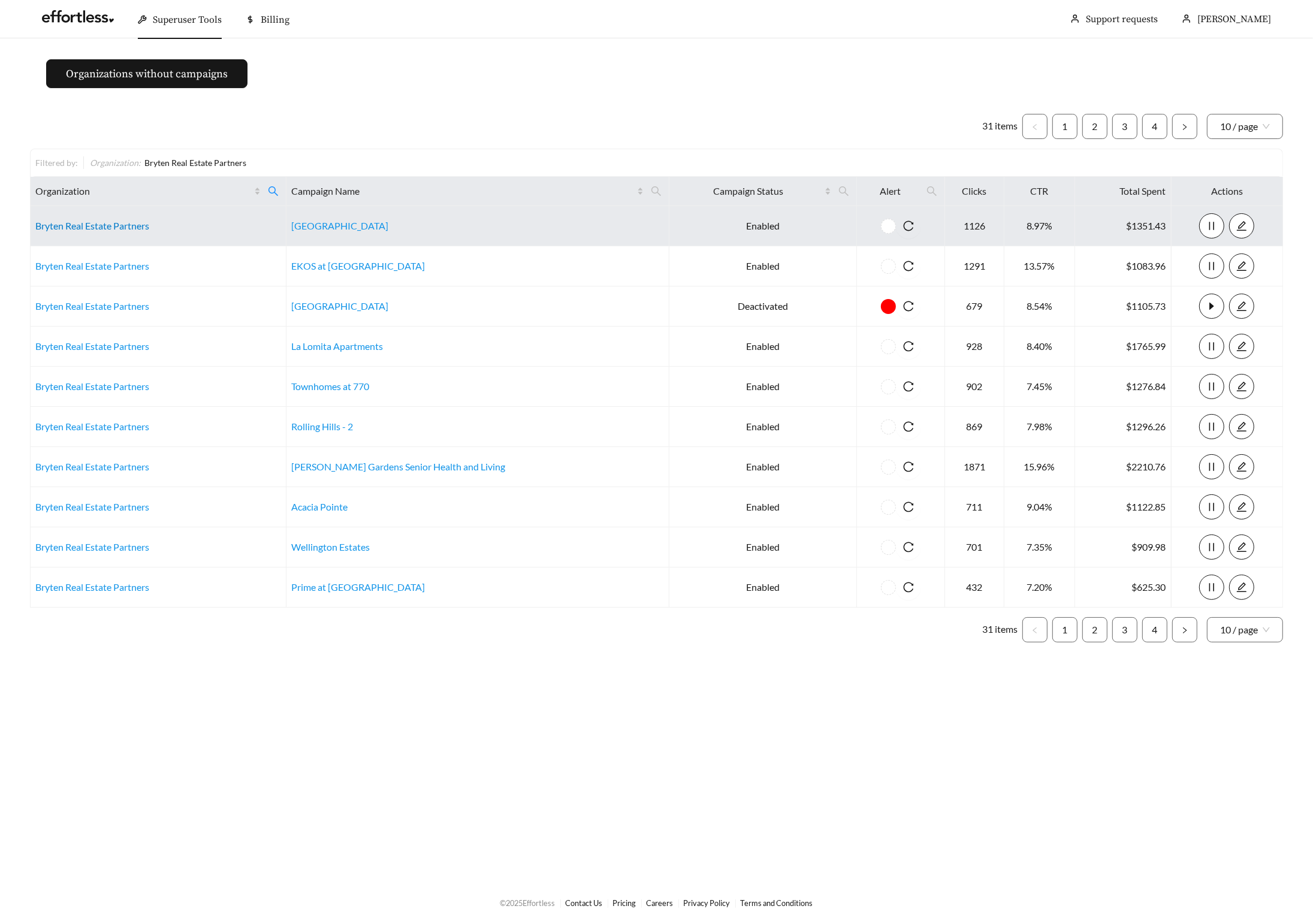
click at [79, 227] on link "Bryten Real Estate Partners" at bounding box center [92, 225] width 114 height 12
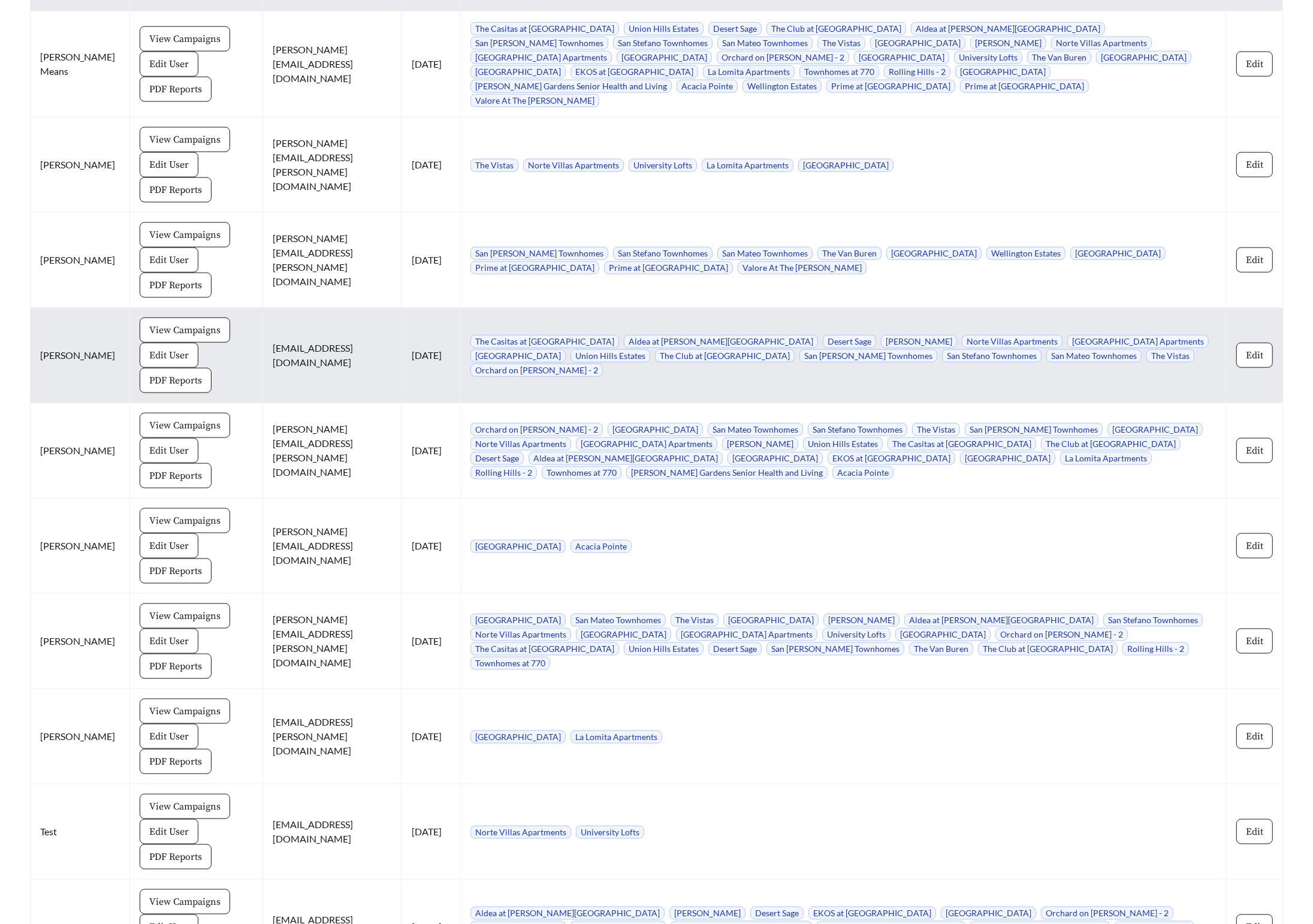
scroll to position [1913, 0]
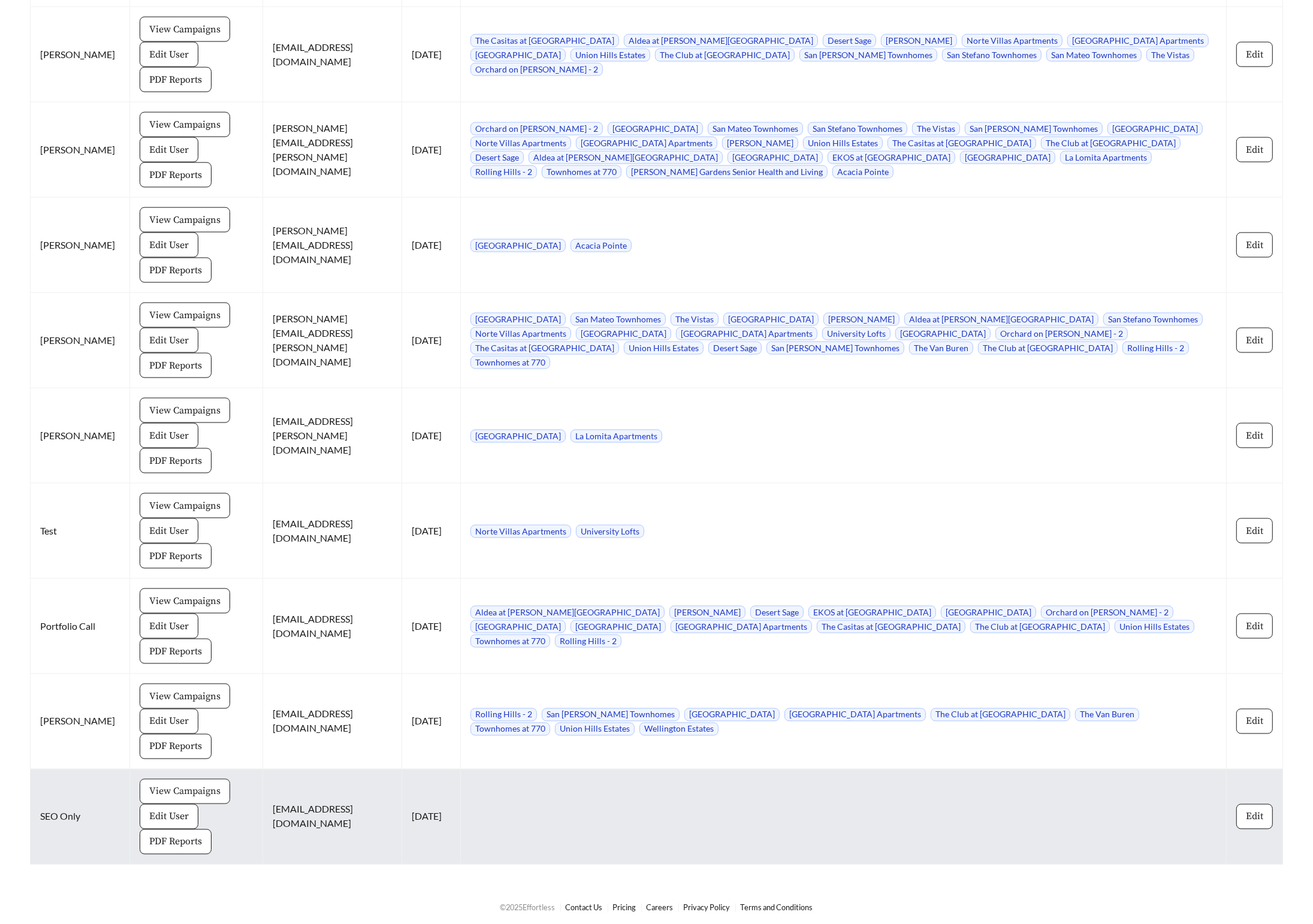
click at [150, 790] on span "View Campaigns" at bounding box center [185, 792] width 71 height 15
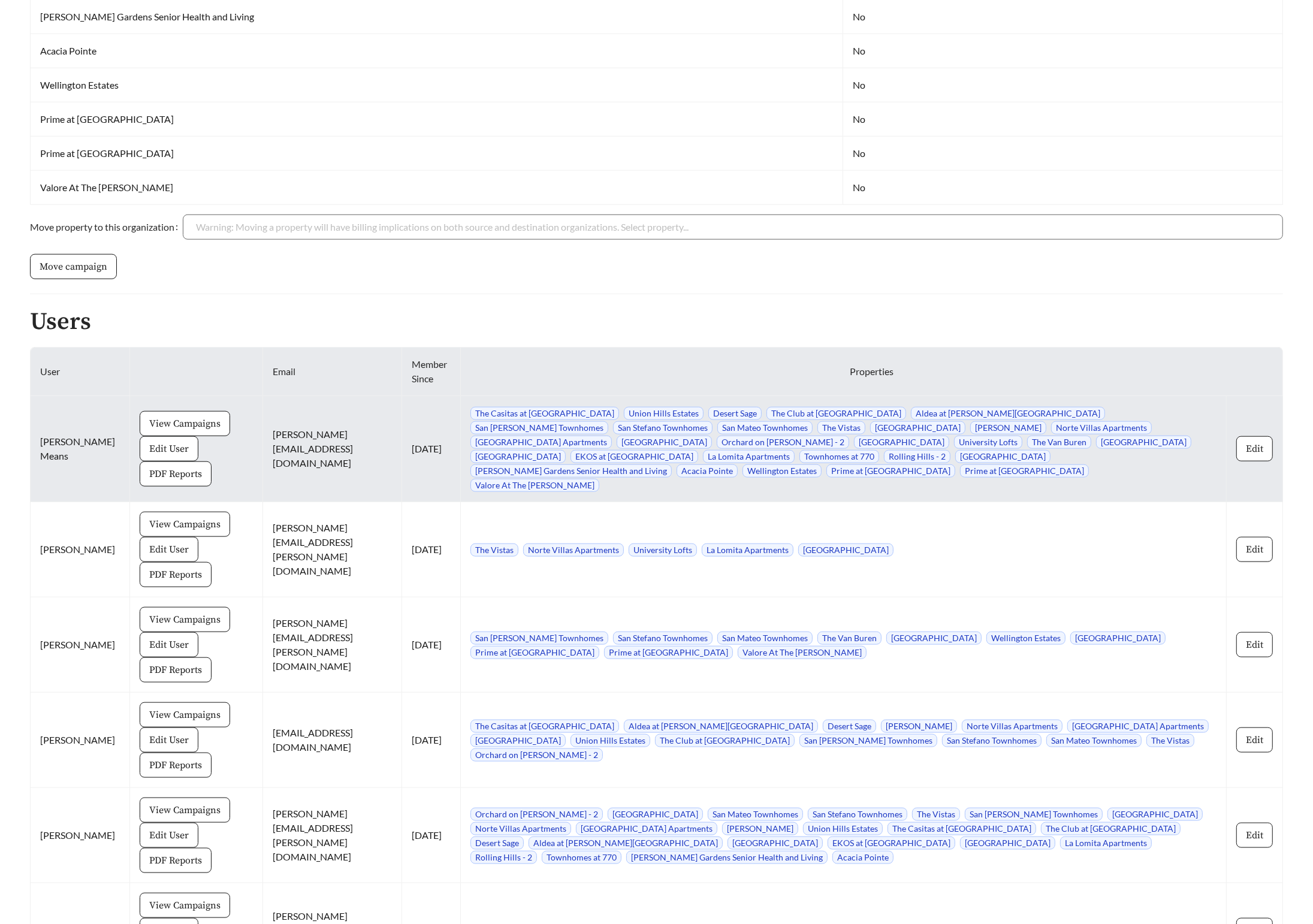
scroll to position [1322, 0]
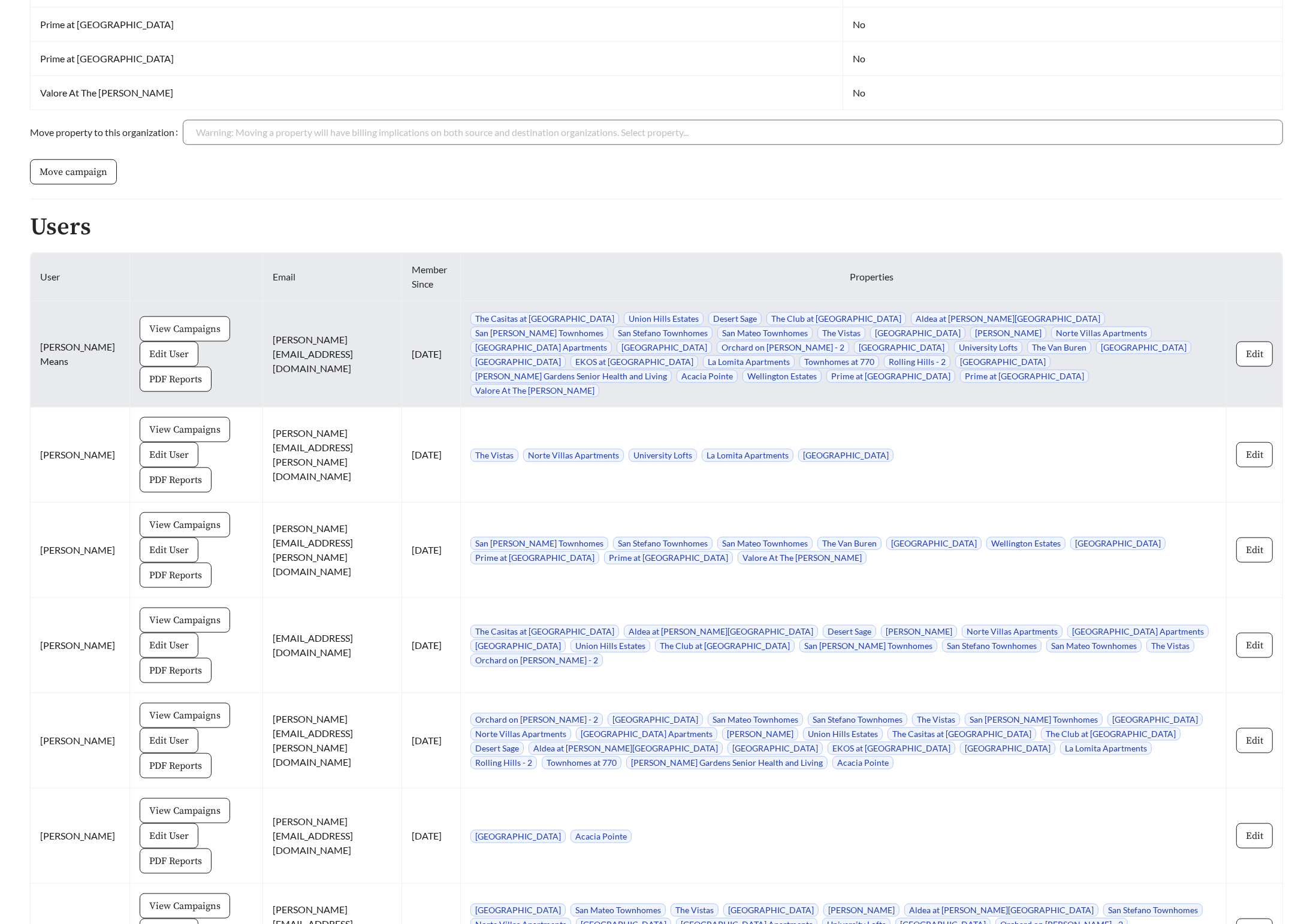
click at [158, 326] on span "View Campaigns" at bounding box center [185, 329] width 71 height 15
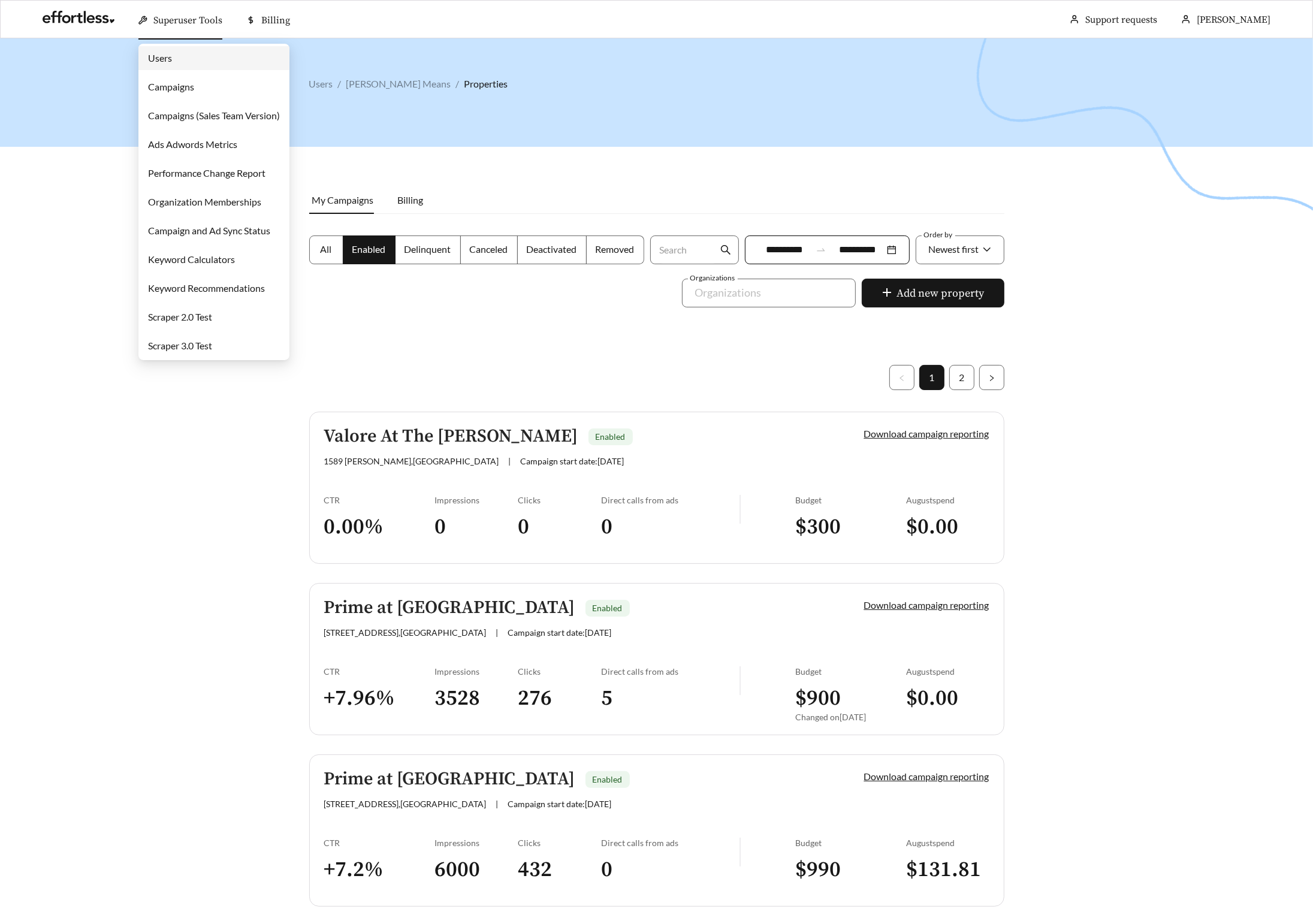
click at [178, 90] on link "Campaigns" at bounding box center [171, 86] width 46 height 12
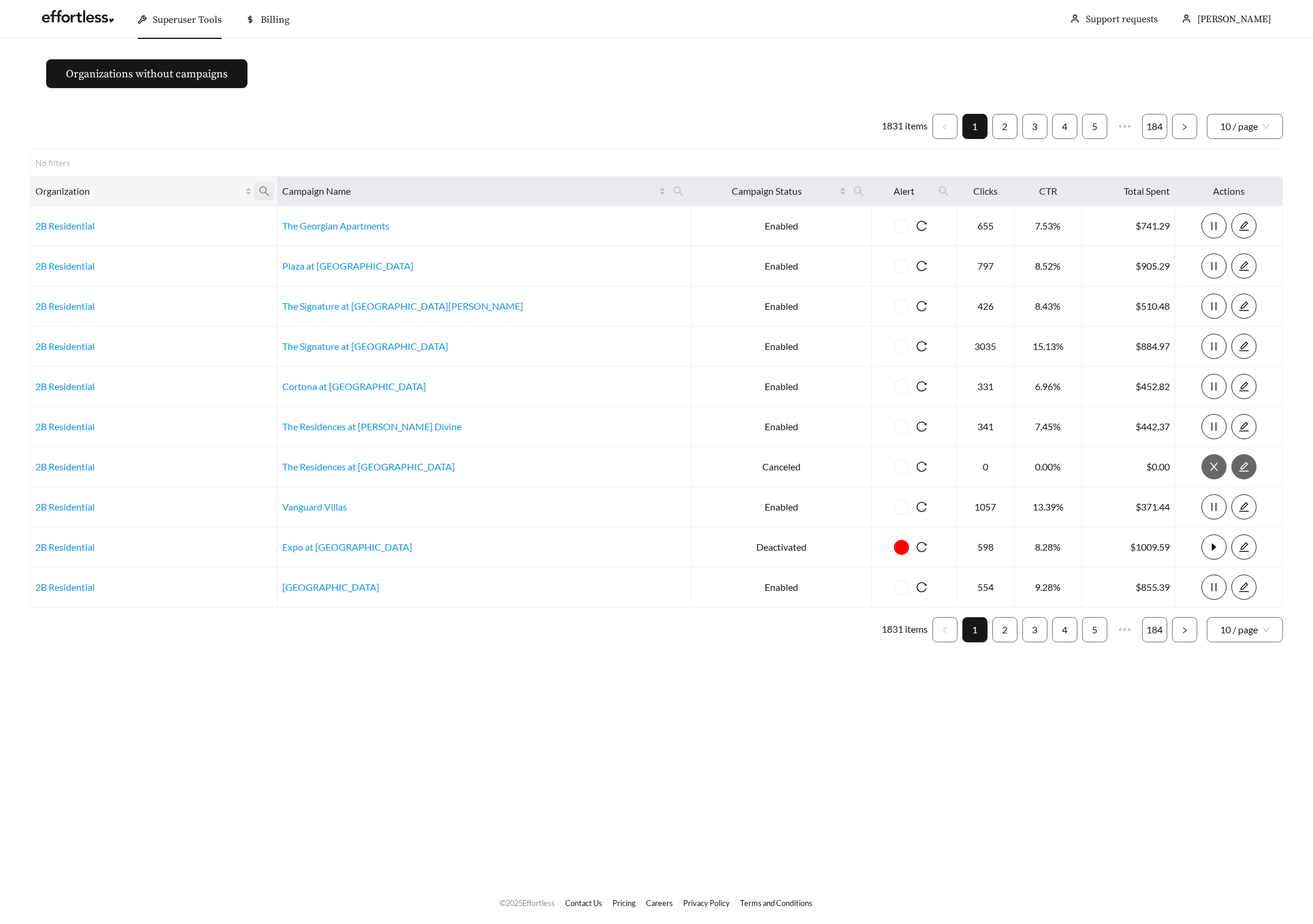
click at [270, 187] on icon "search" at bounding box center [264, 191] width 11 height 11
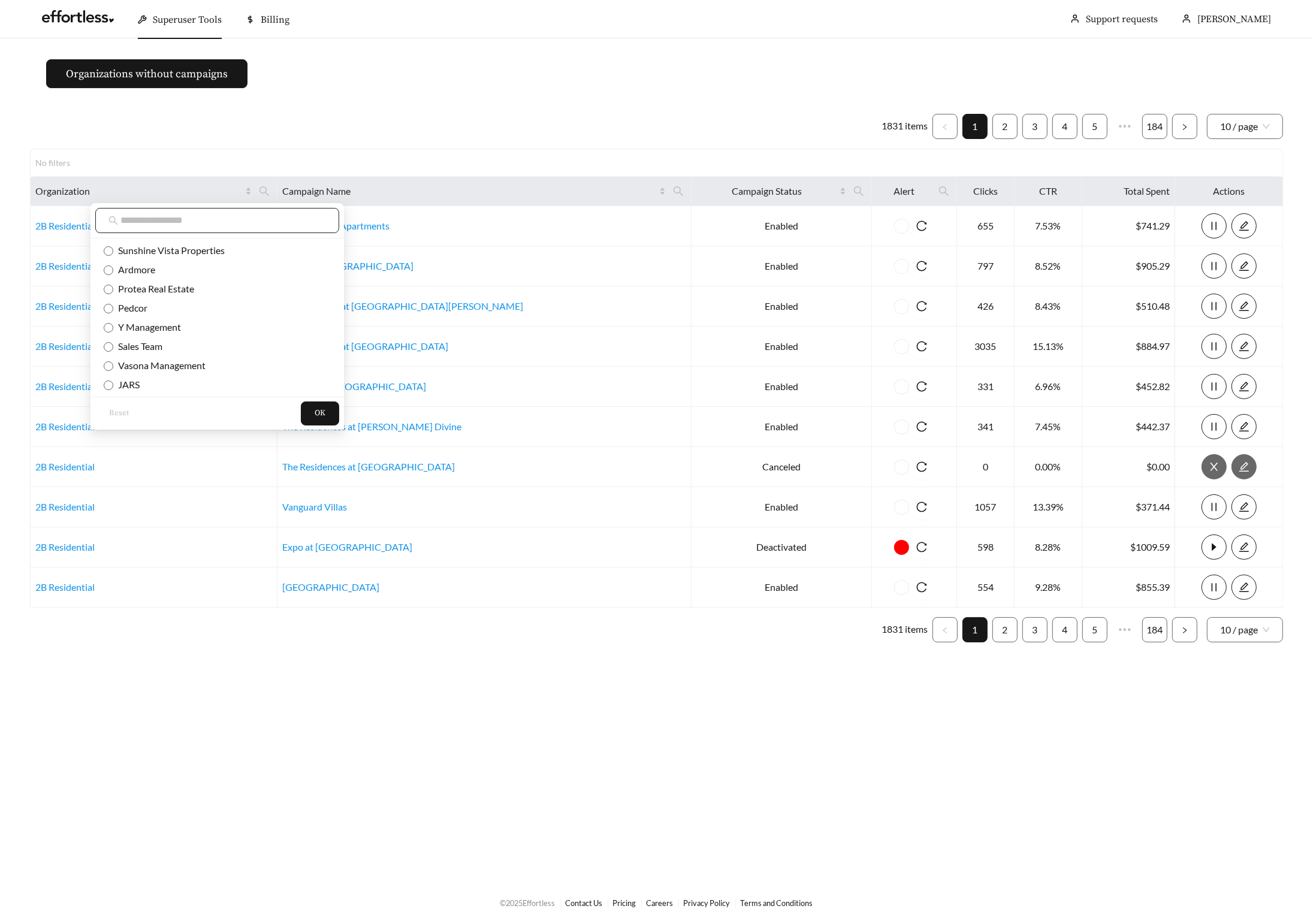
click at [186, 228] on span at bounding box center [217, 220] width 244 height 25
click at [179, 224] on input "text" at bounding box center [223, 220] width 205 height 15
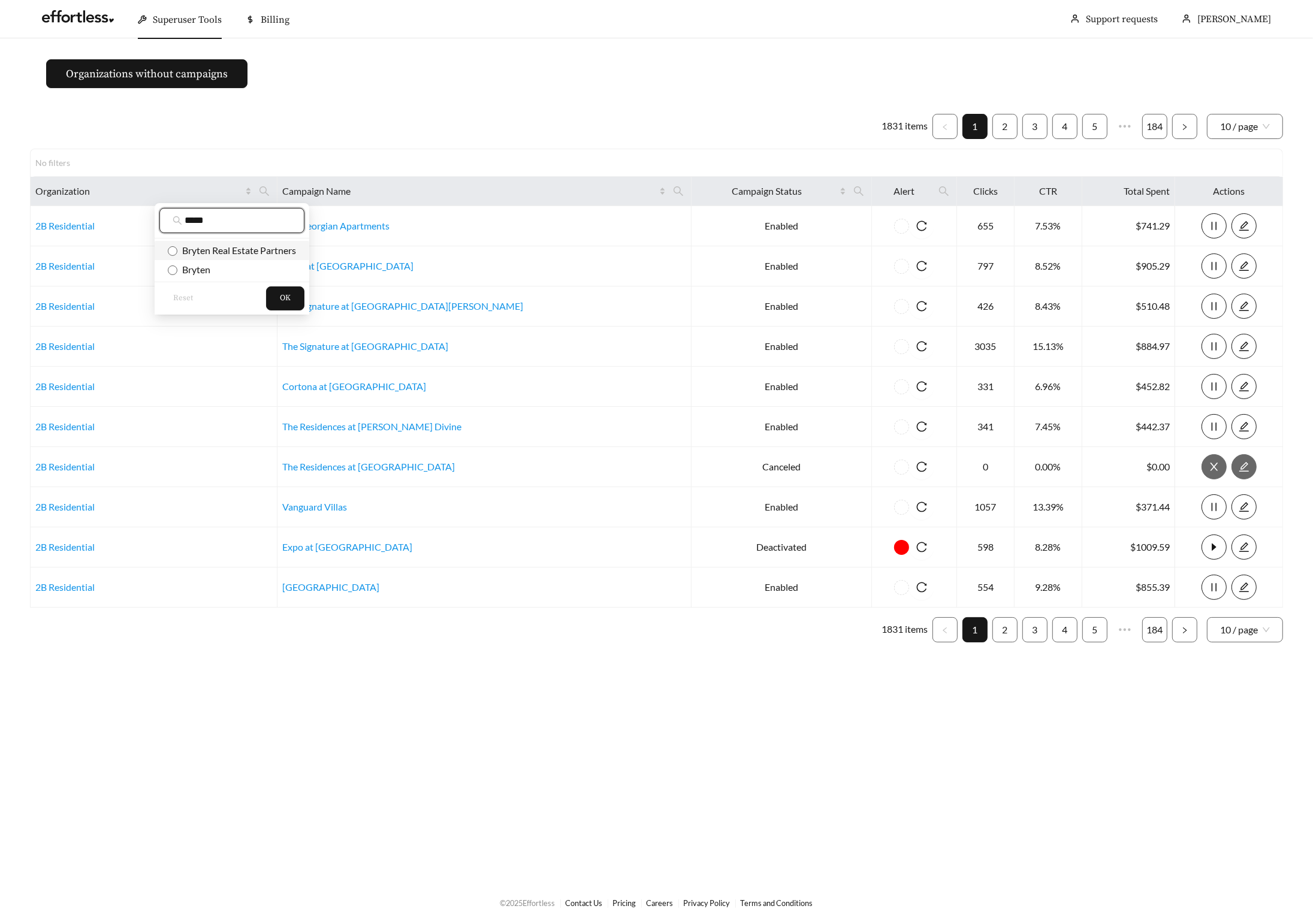
type input "*****"
click at [191, 244] on span "Bryten Real Estate Partners" at bounding box center [236, 250] width 119 height 12
click at [286, 298] on span "OK" at bounding box center [285, 298] width 11 height 12
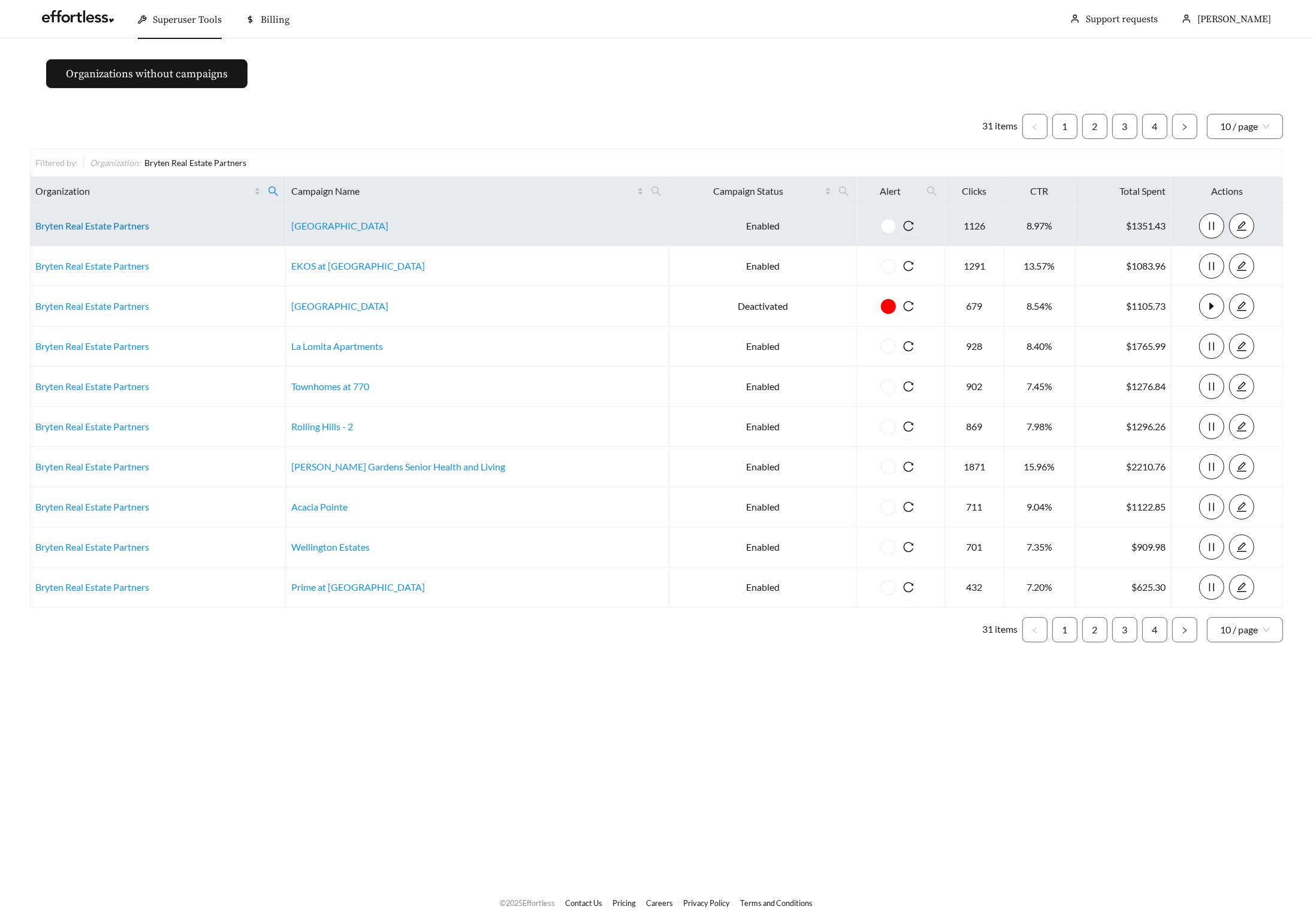
click at [93, 227] on link "Bryten Real Estate Partners" at bounding box center [92, 225] width 114 height 12
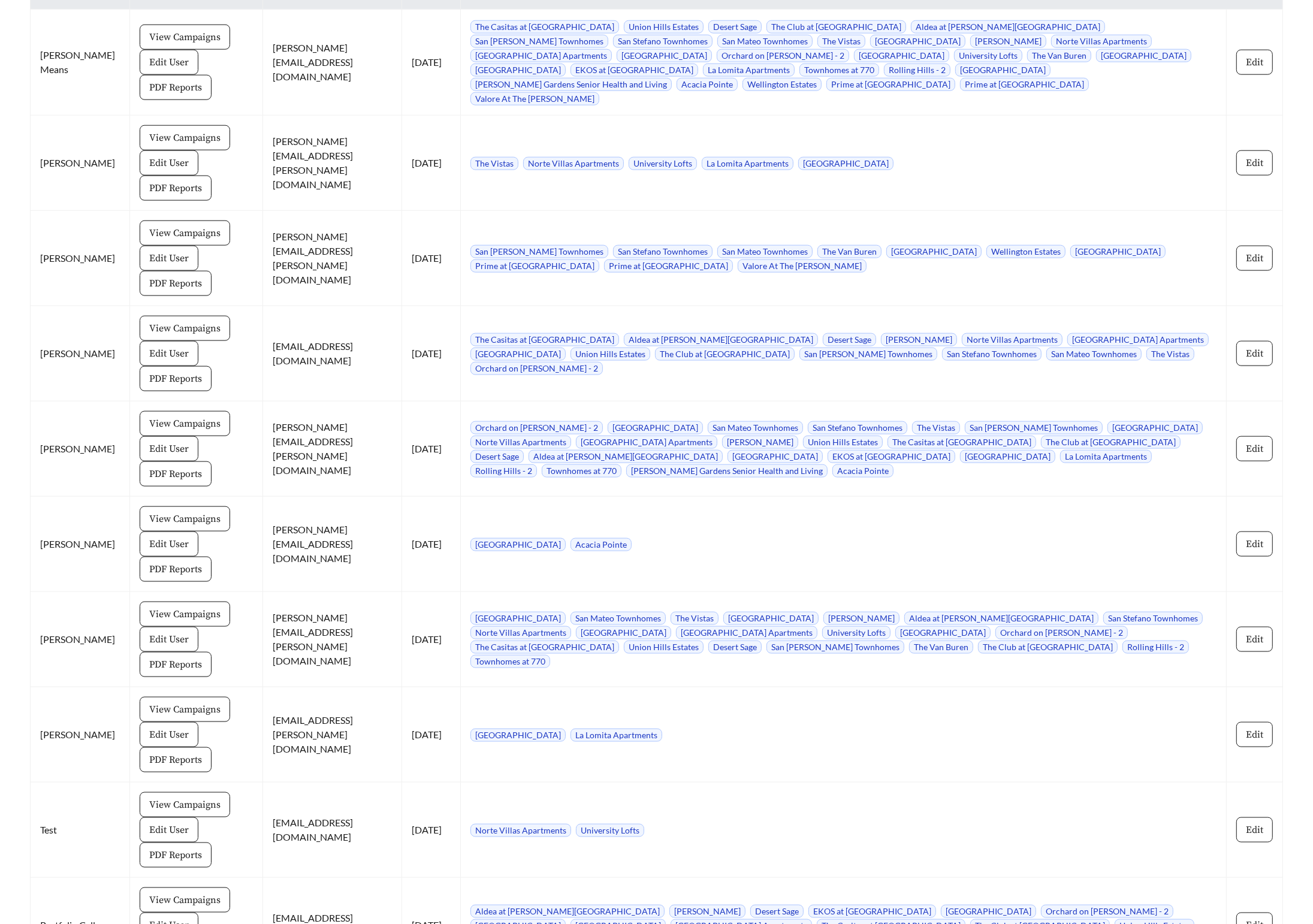
scroll to position [1913, 0]
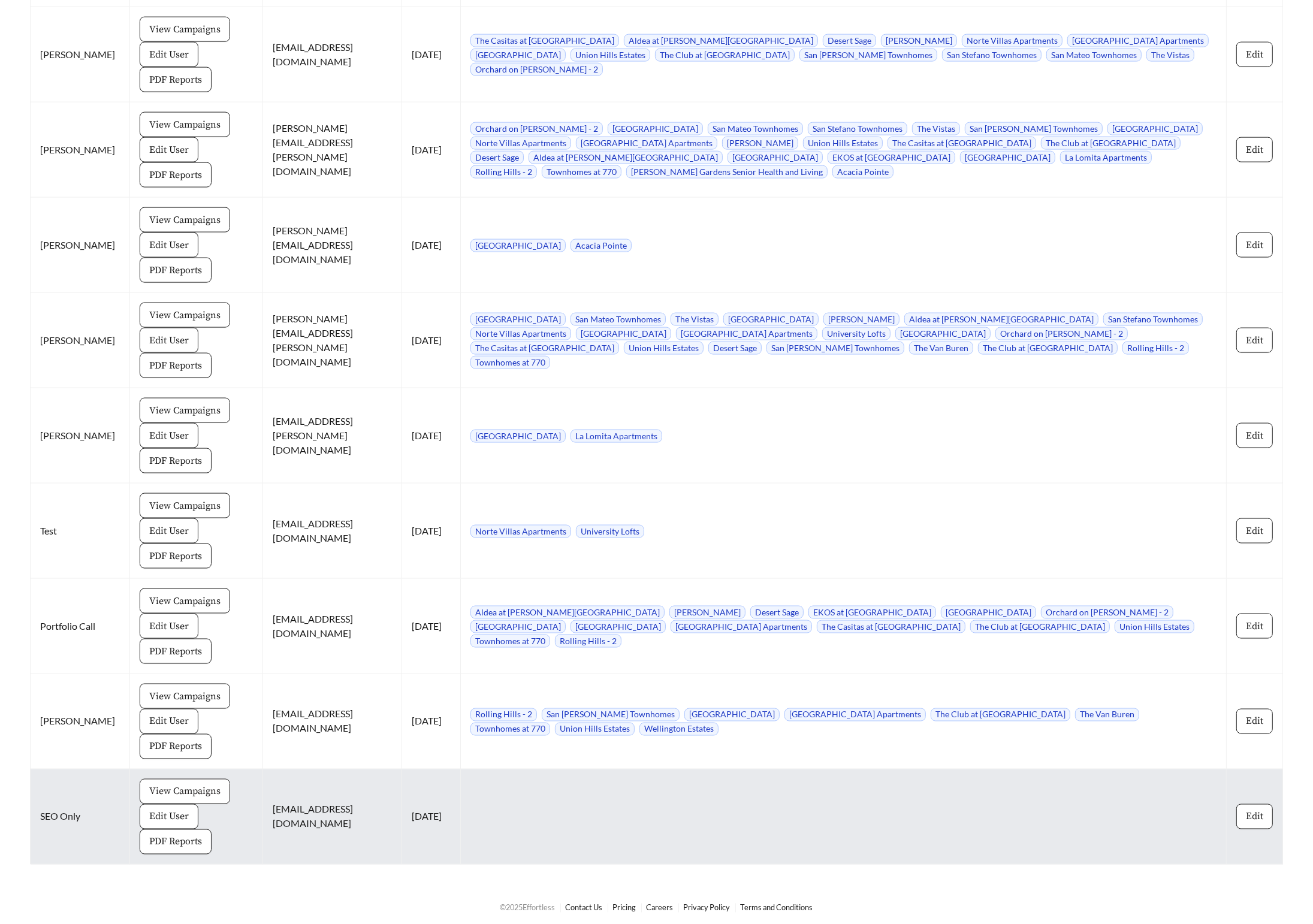
click at [156, 785] on span "View Campaigns" at bounding box center [185, 792] width 71 height 15
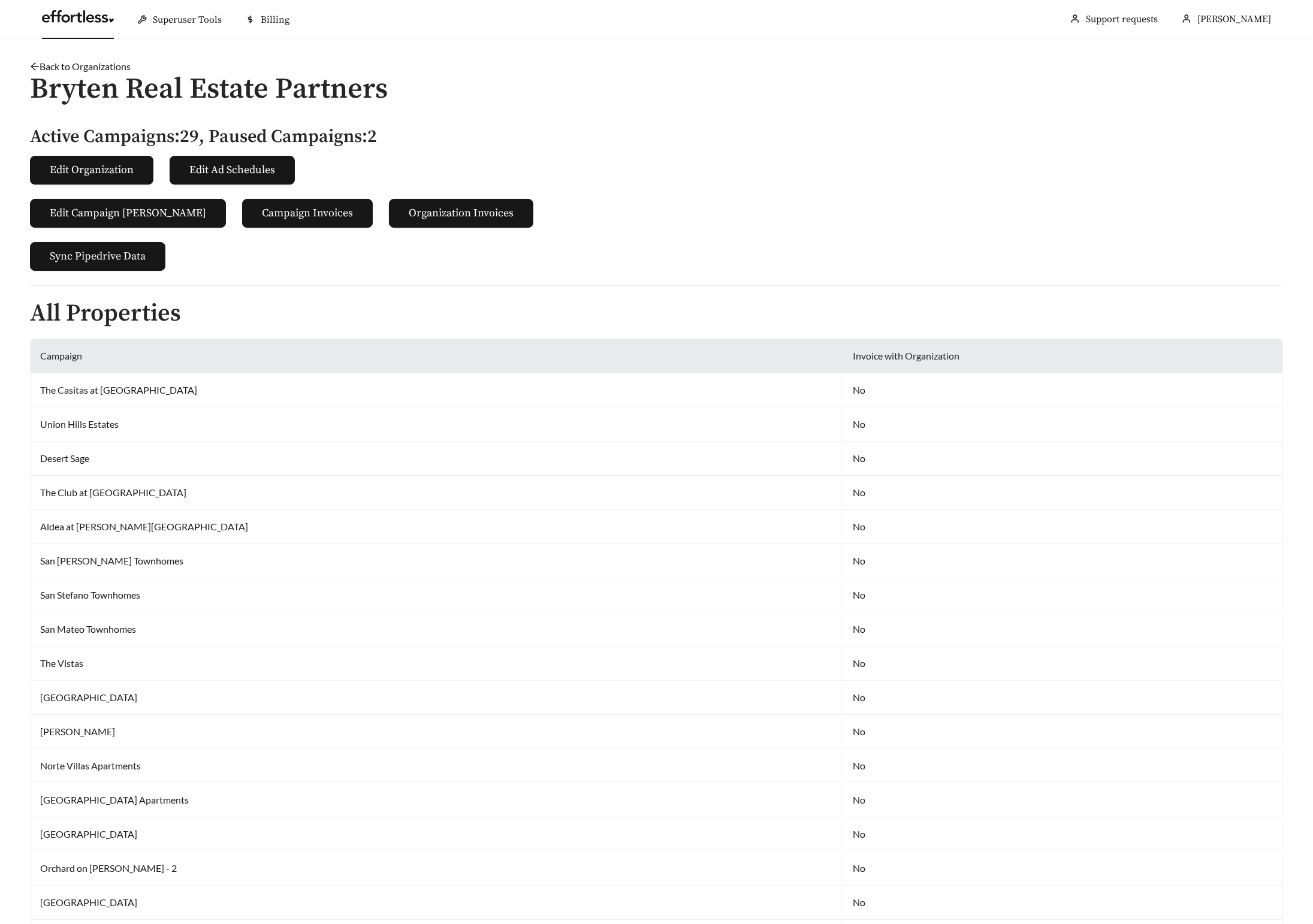
scroll to position [1913, 0]
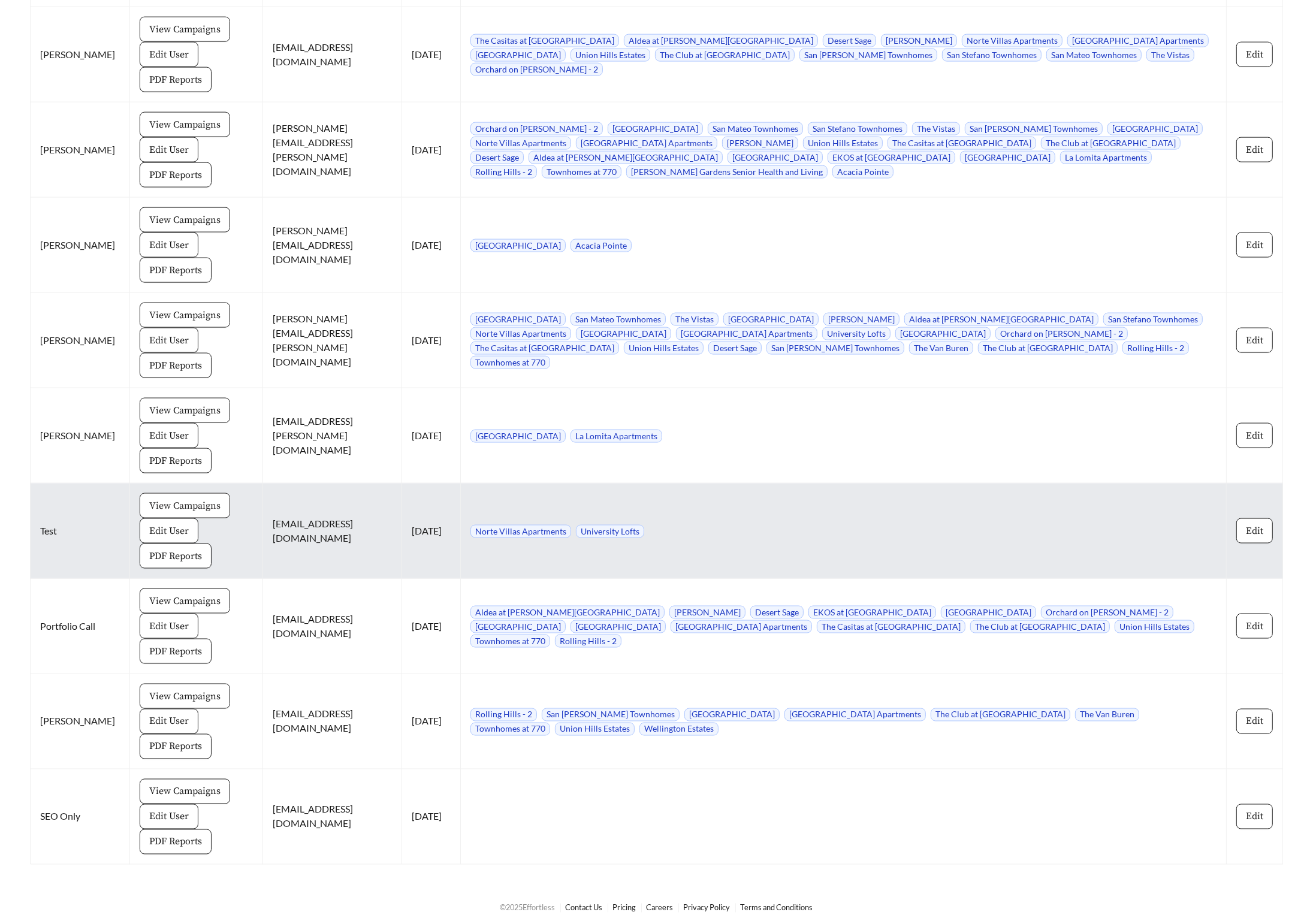
click at [160, 498] on span "View Campaigns" at bounding box center [185, 506] width 71 height 15
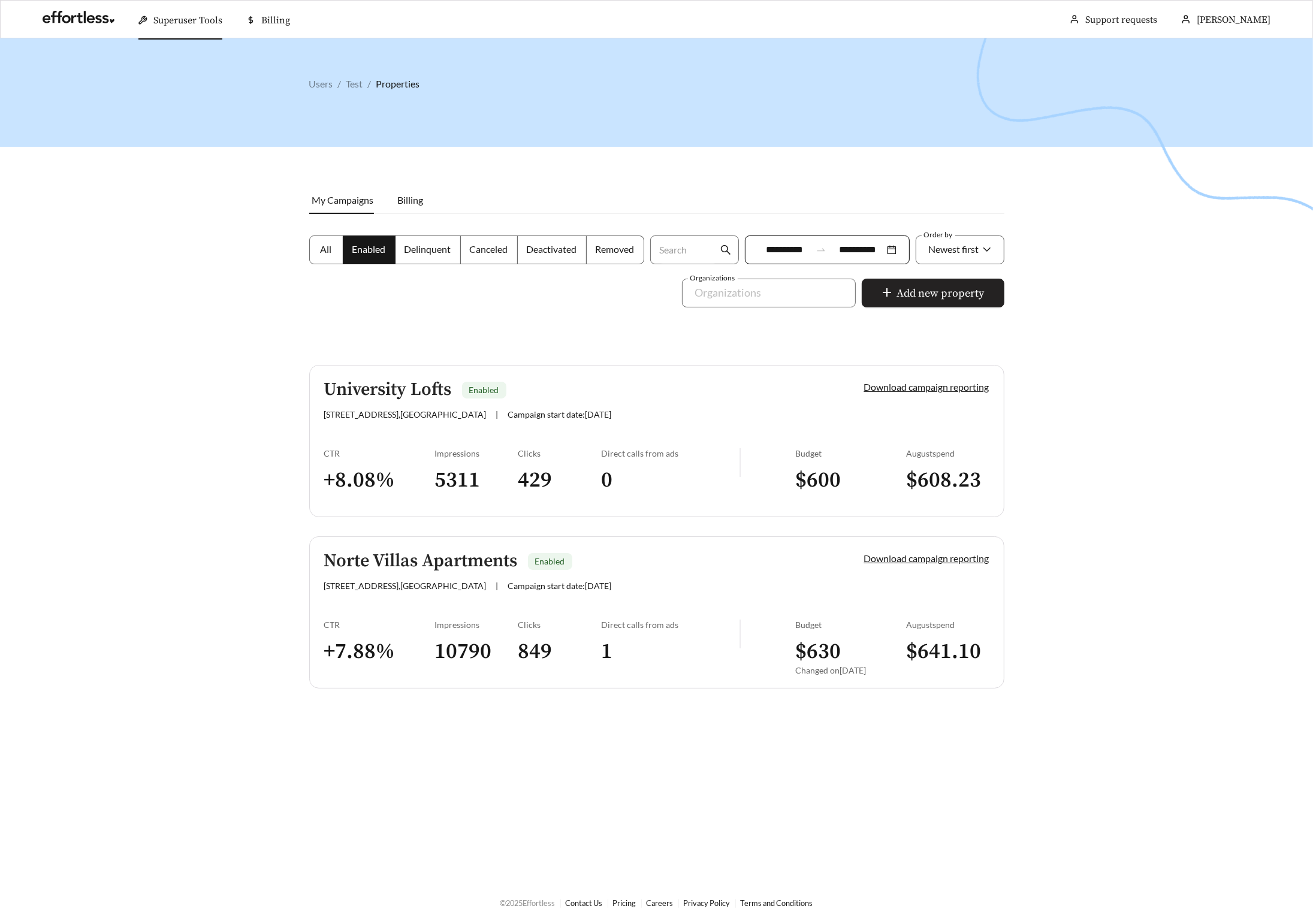
click at [941, 287] on span "Add new property" at bounding box center [941, 293] width 88 height 16
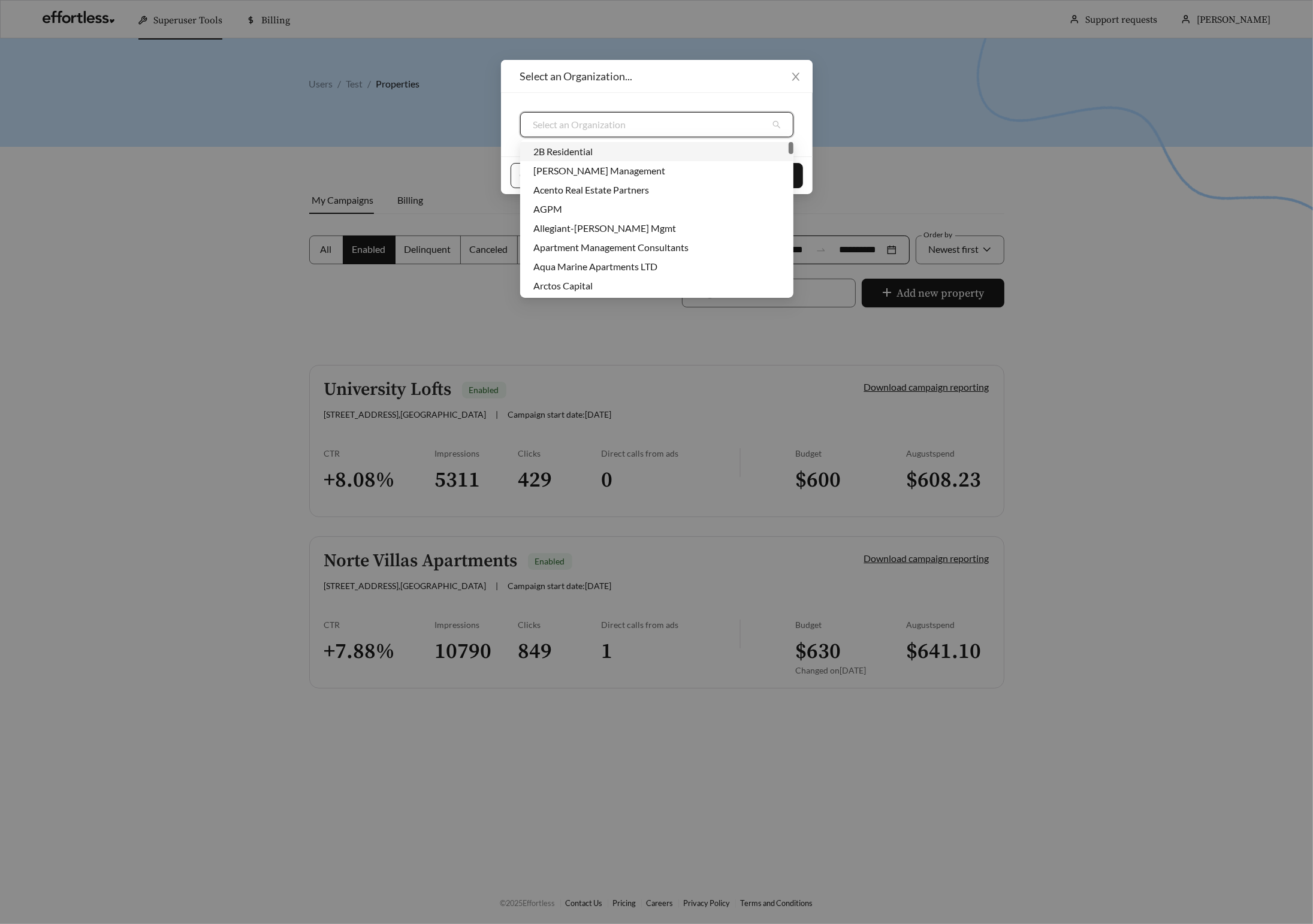
click at [657, 125] on input "search" at bounding box center [653, 124] width 238 height 24
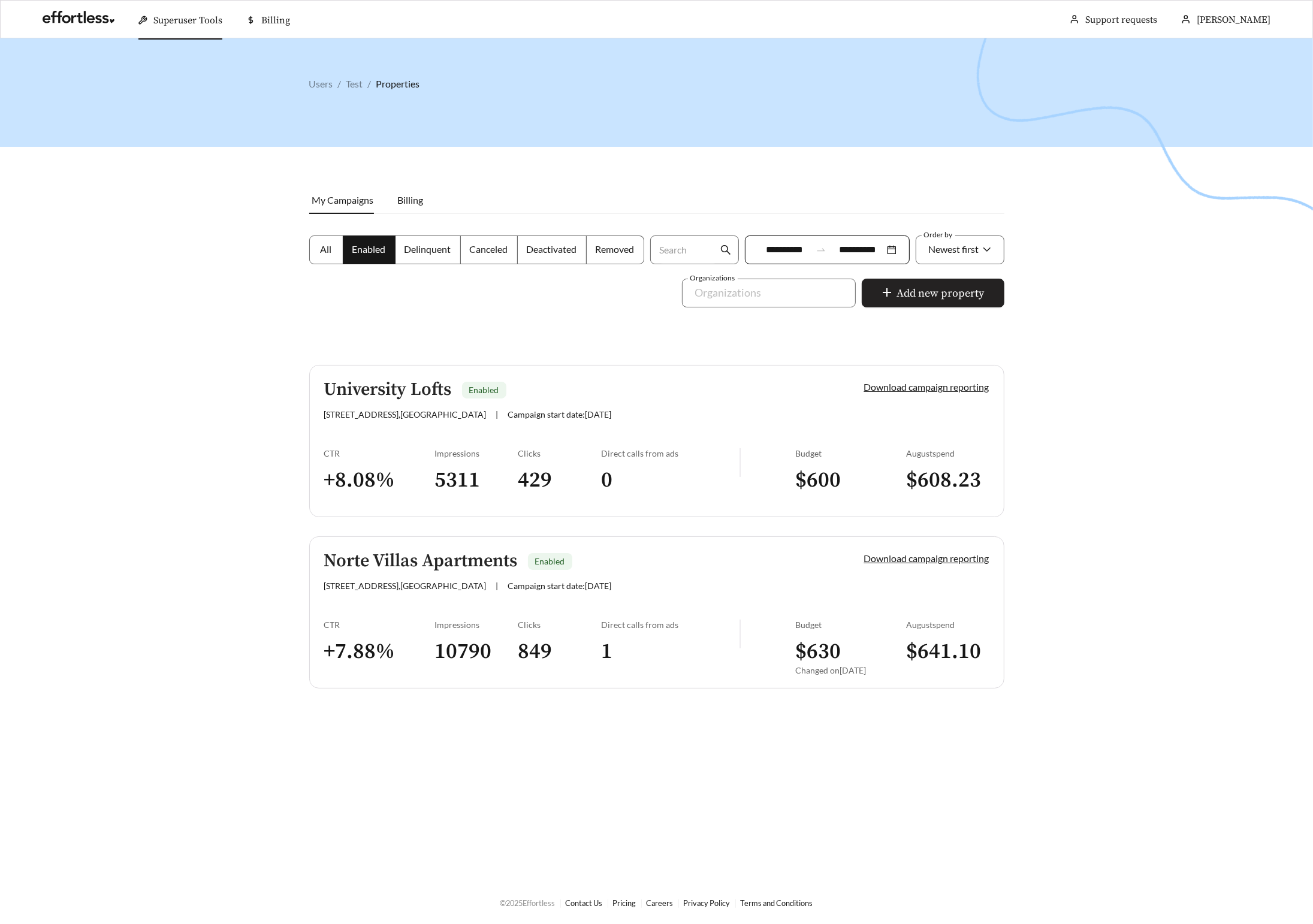
click at [944, 283] on button "Add new property" at bounding box center [933, 292] width 143 height 29
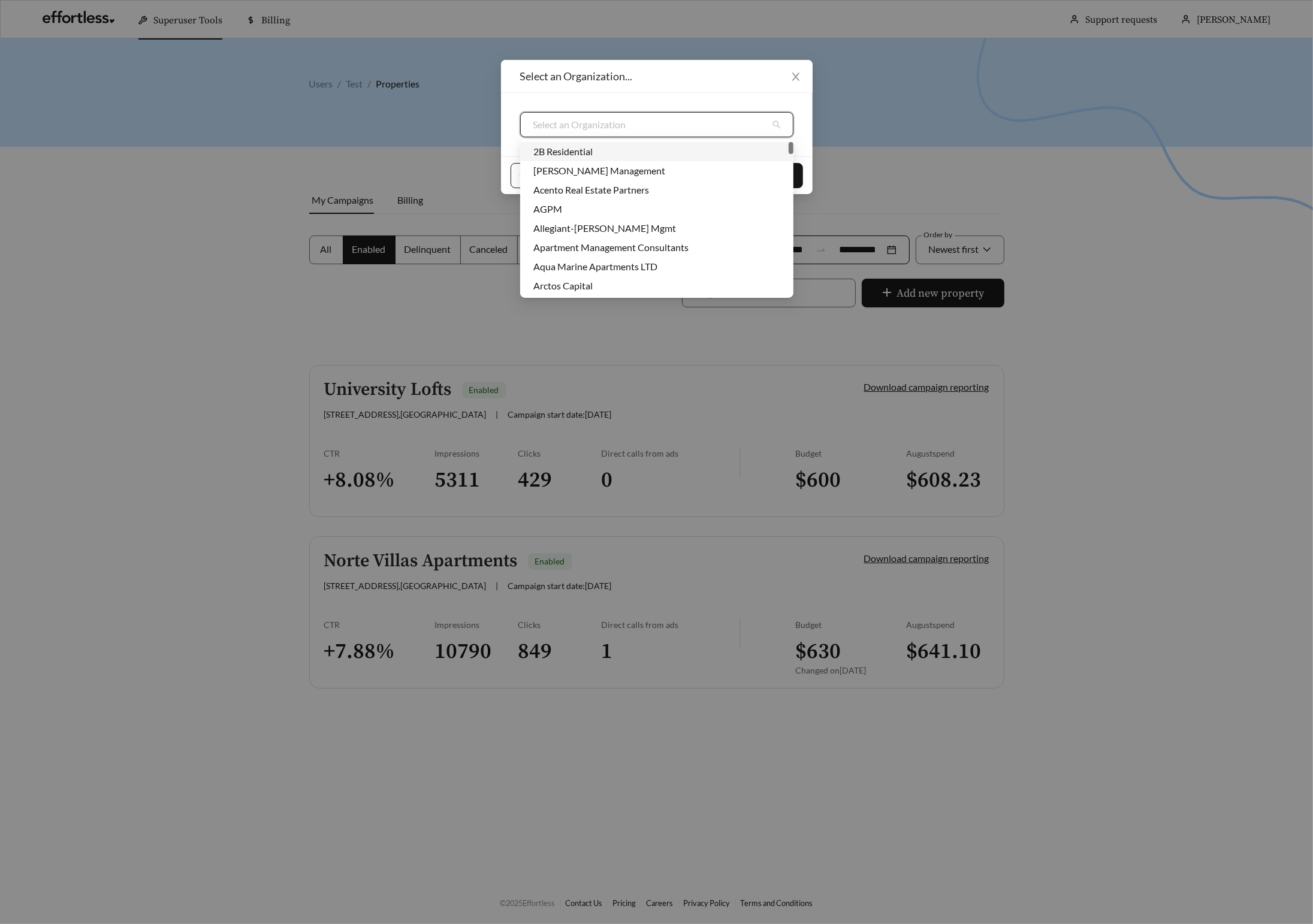
click at [593, 129] on input "search" at bounding box center [653, 124] width 238 height 24
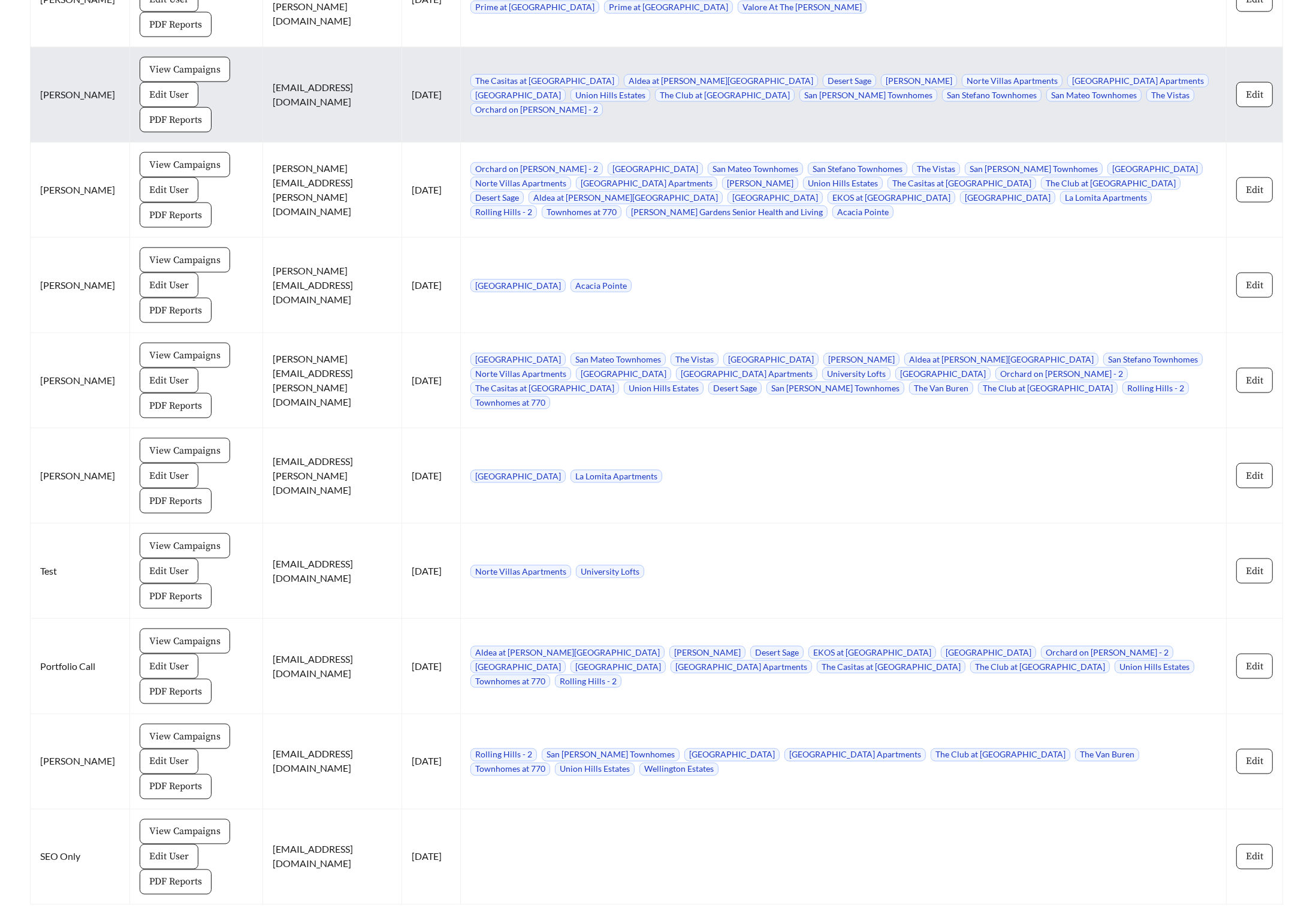
scroll to position [1913, 0]
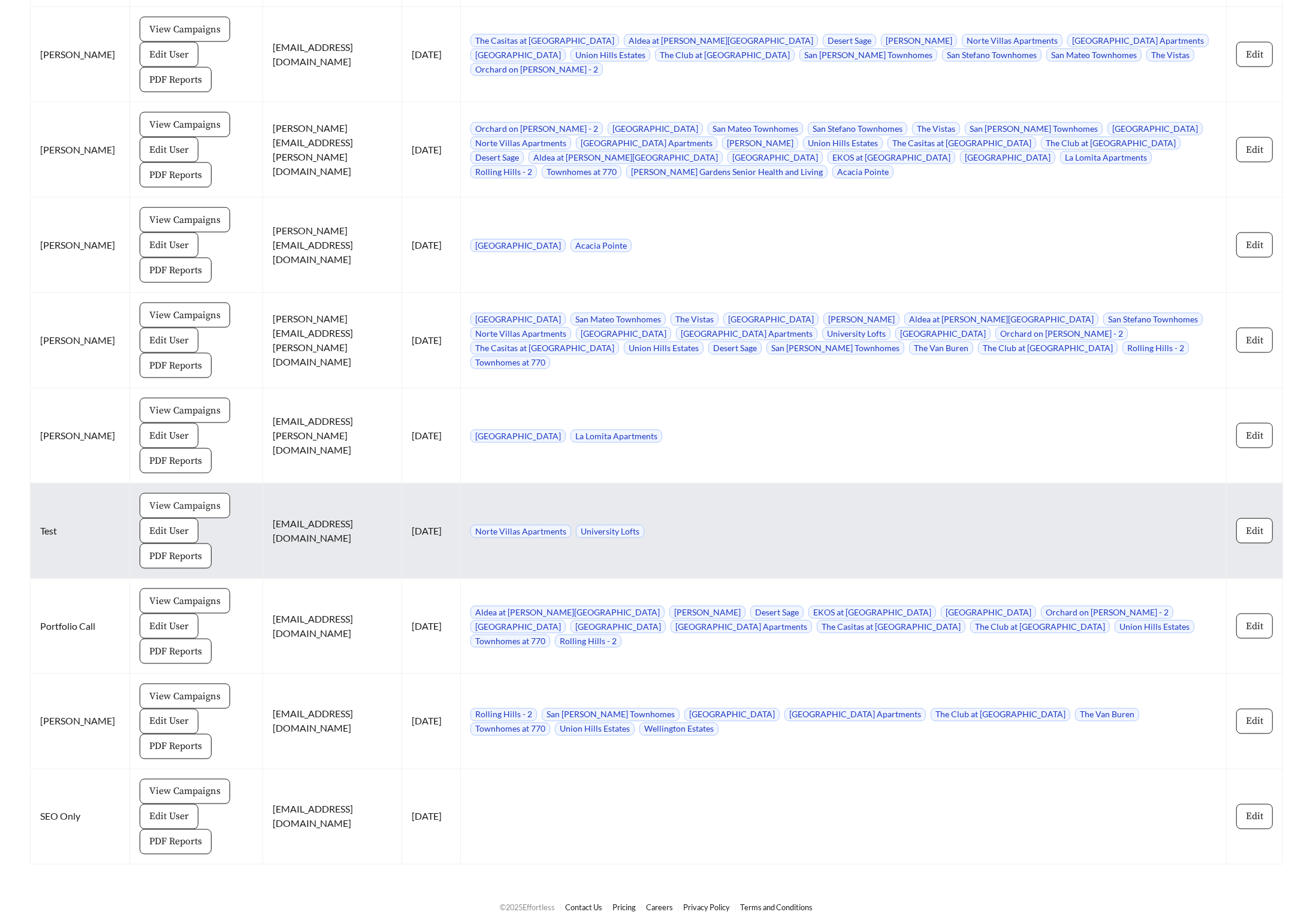
click at [170, 503] on span "View Campaigns" at bounding box center [185, 506] width 71 height 15
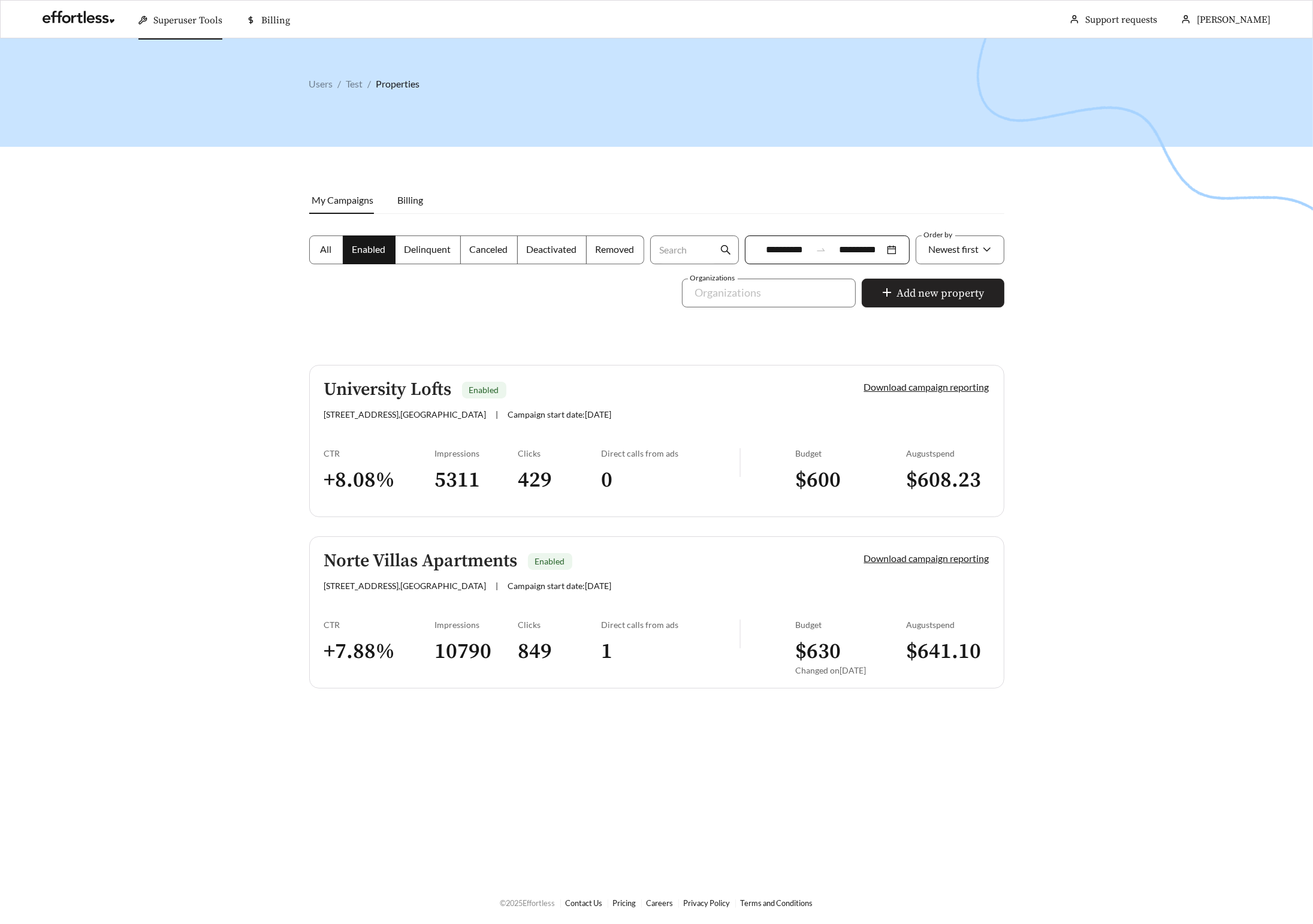
click at [924, 296] on span "Add new property" at bounding box center [941, 293] width 88 height 16
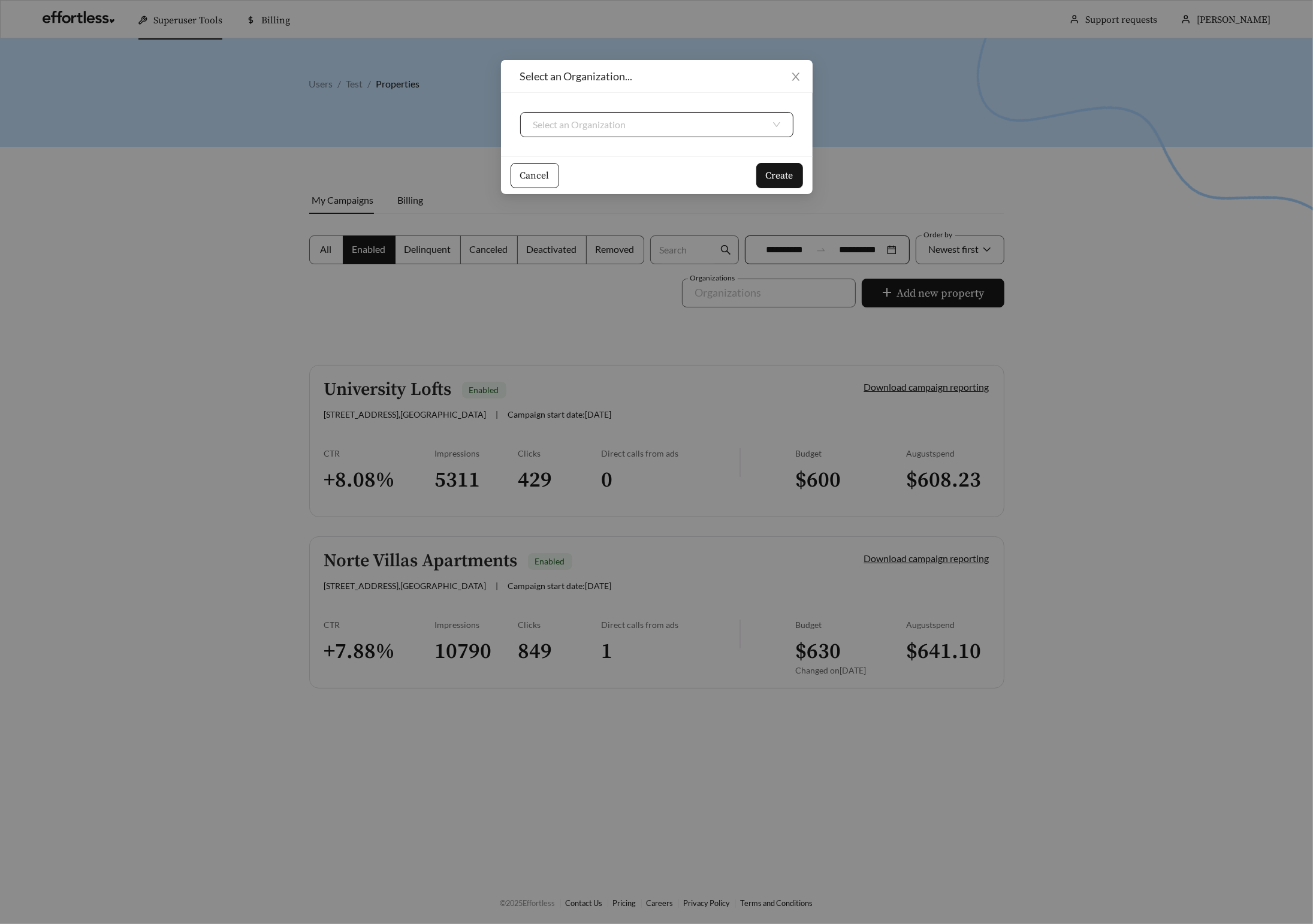
click at [675, 135] on input "search" at bounding box center [653, 124] width 238 height 24
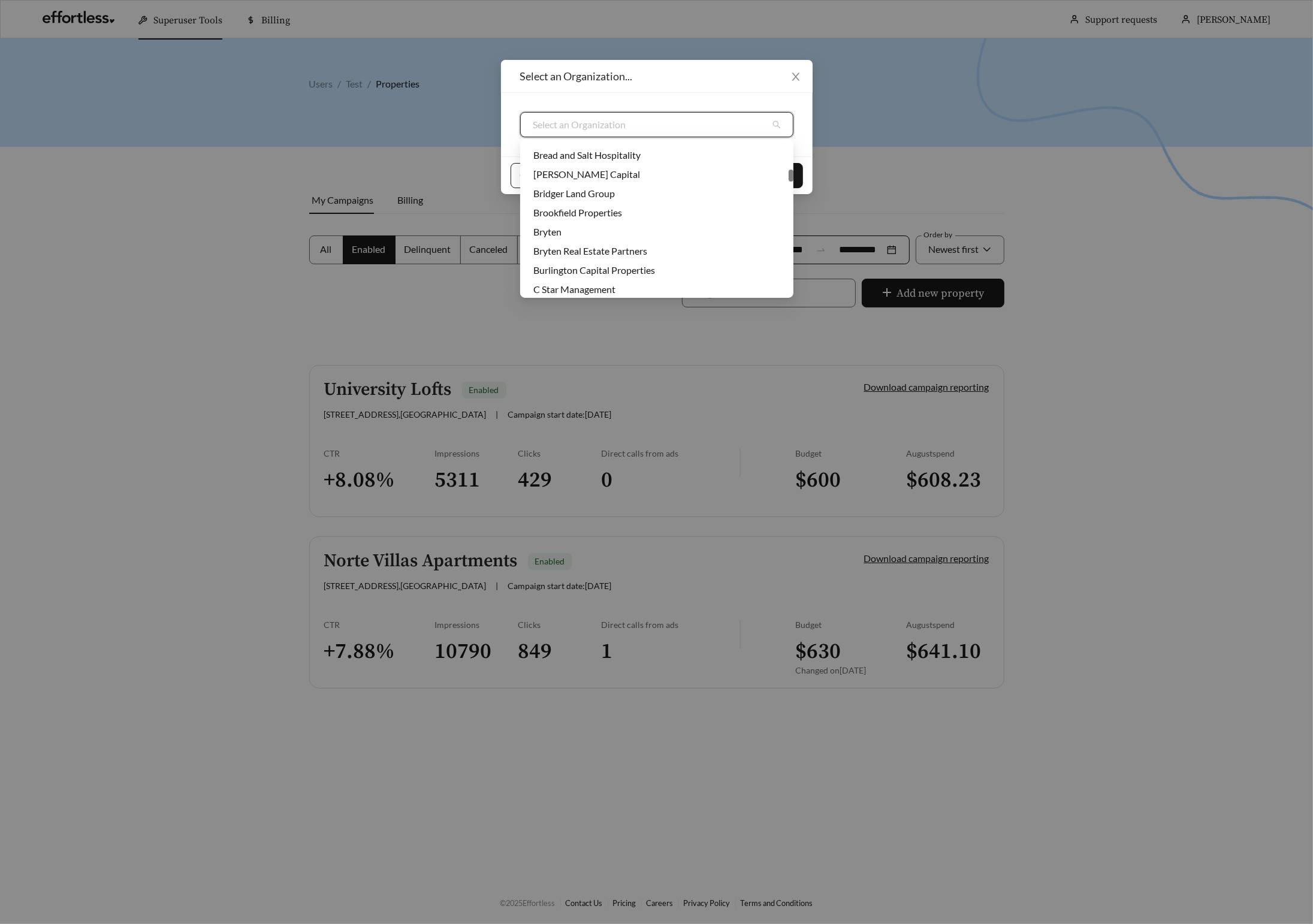
scroll to position [605, 0]
click at [611, 233] on div "Bryten Real Estate Partners" at bounding box center [657, 237] width 247 height 13
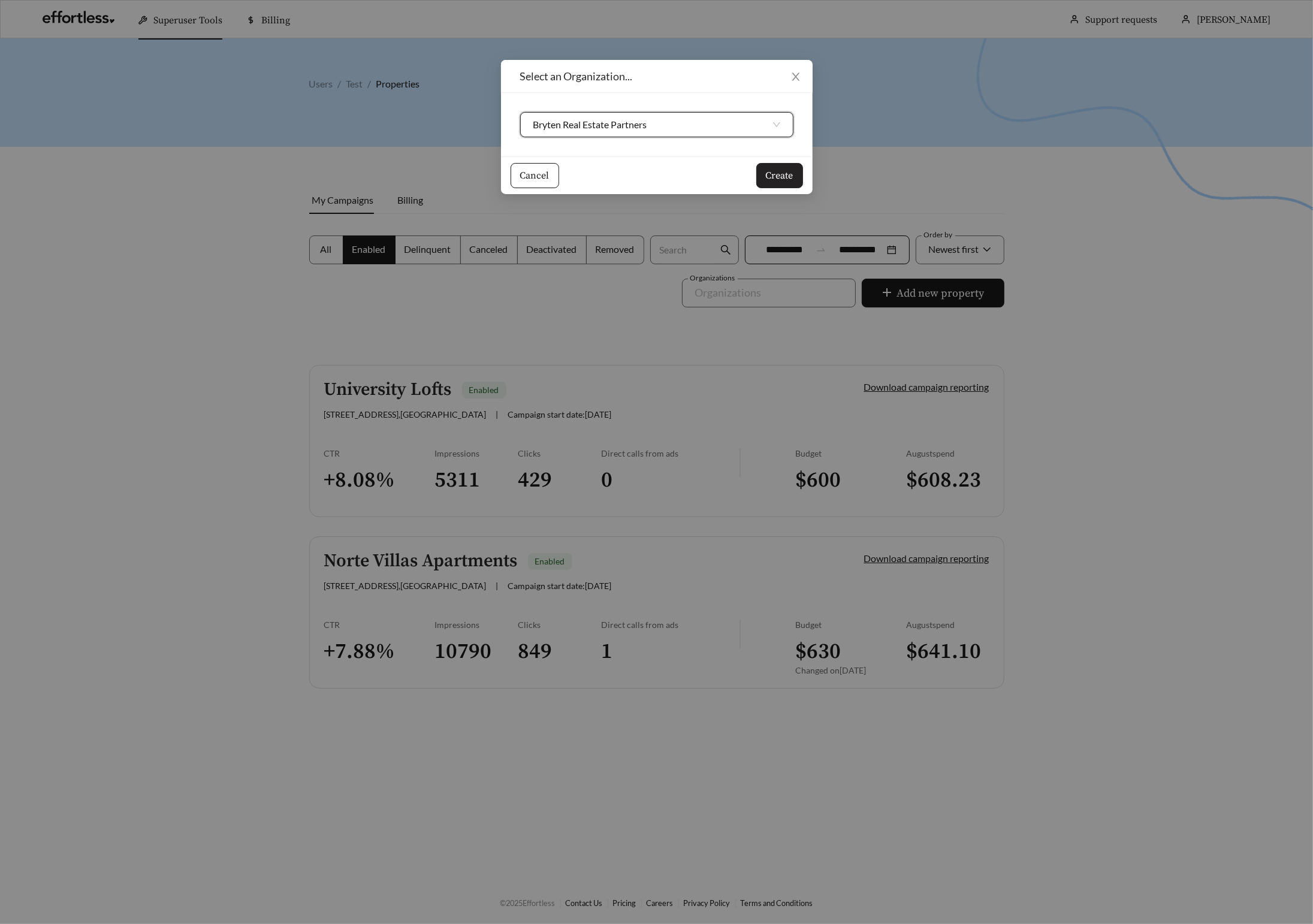
click at [781, 172] on span "Create" at bounding box center [779, 175] width 27 height 15
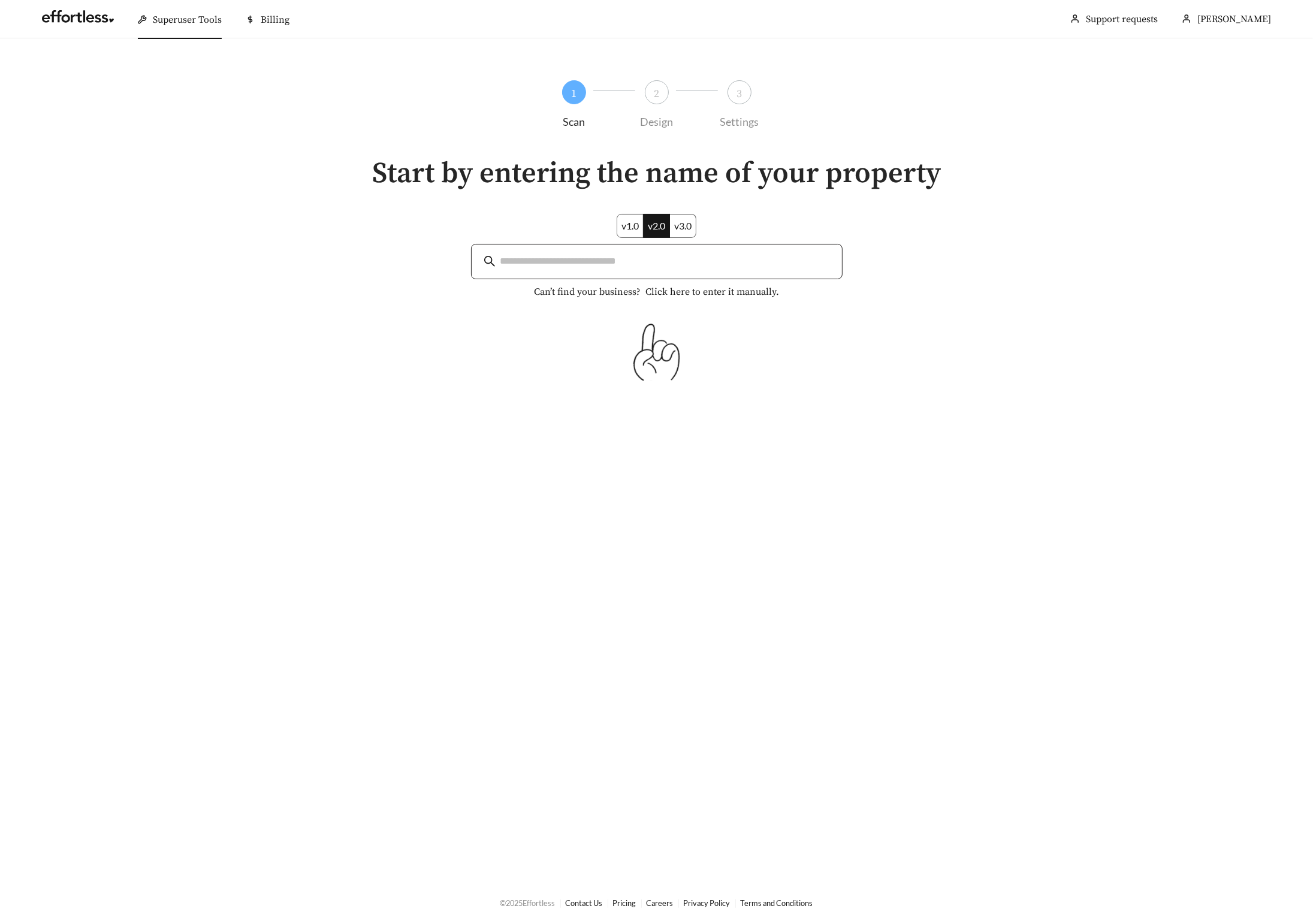
click at [597, 259] on input "search" at bounding box center [665, 261] width 330 height 16
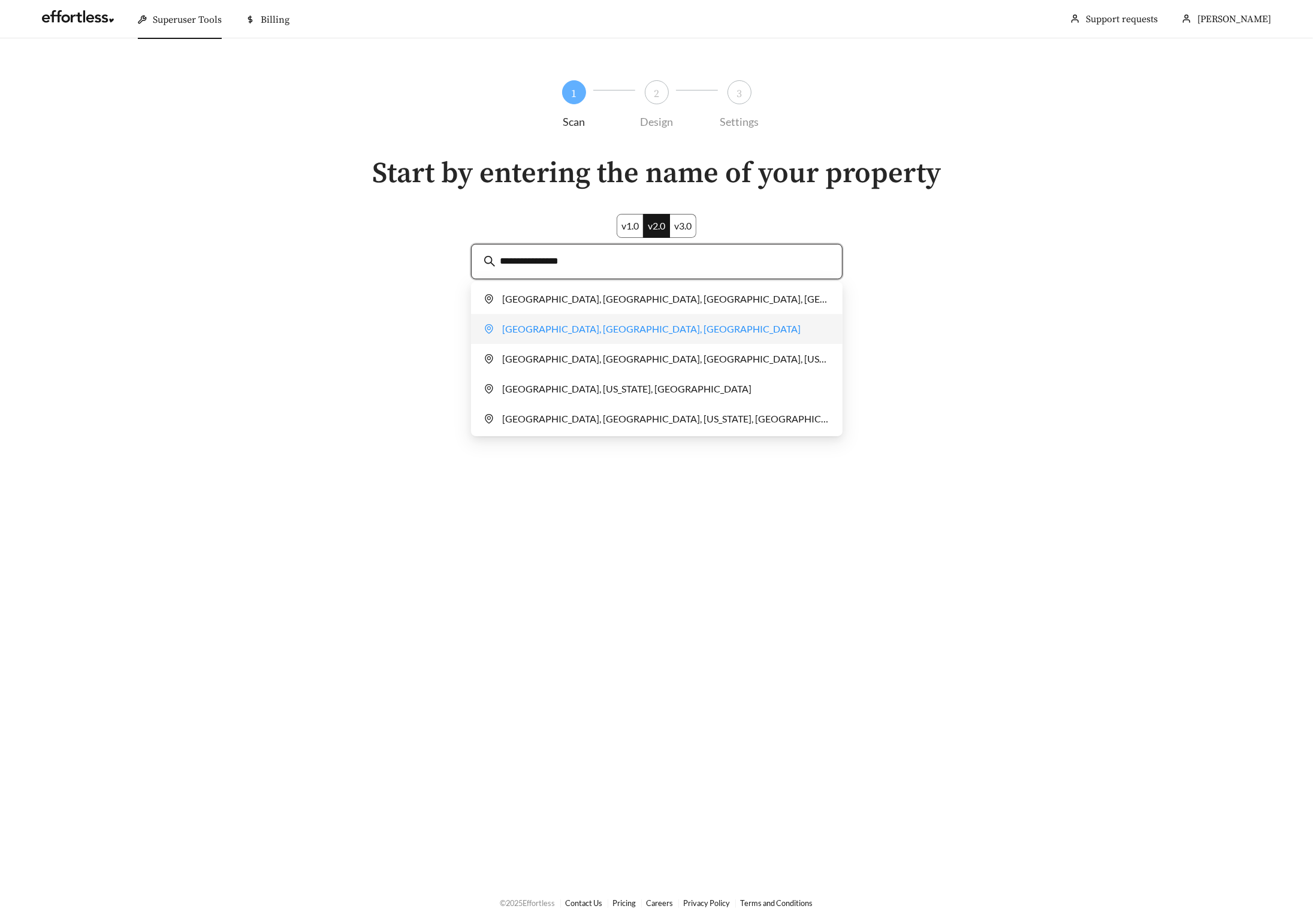
click at [593, 328] on div "The Madison, Calibre Crossing Drive, Charlotte, NC, USA" at bounding box center [657, 328] width 345 height 24
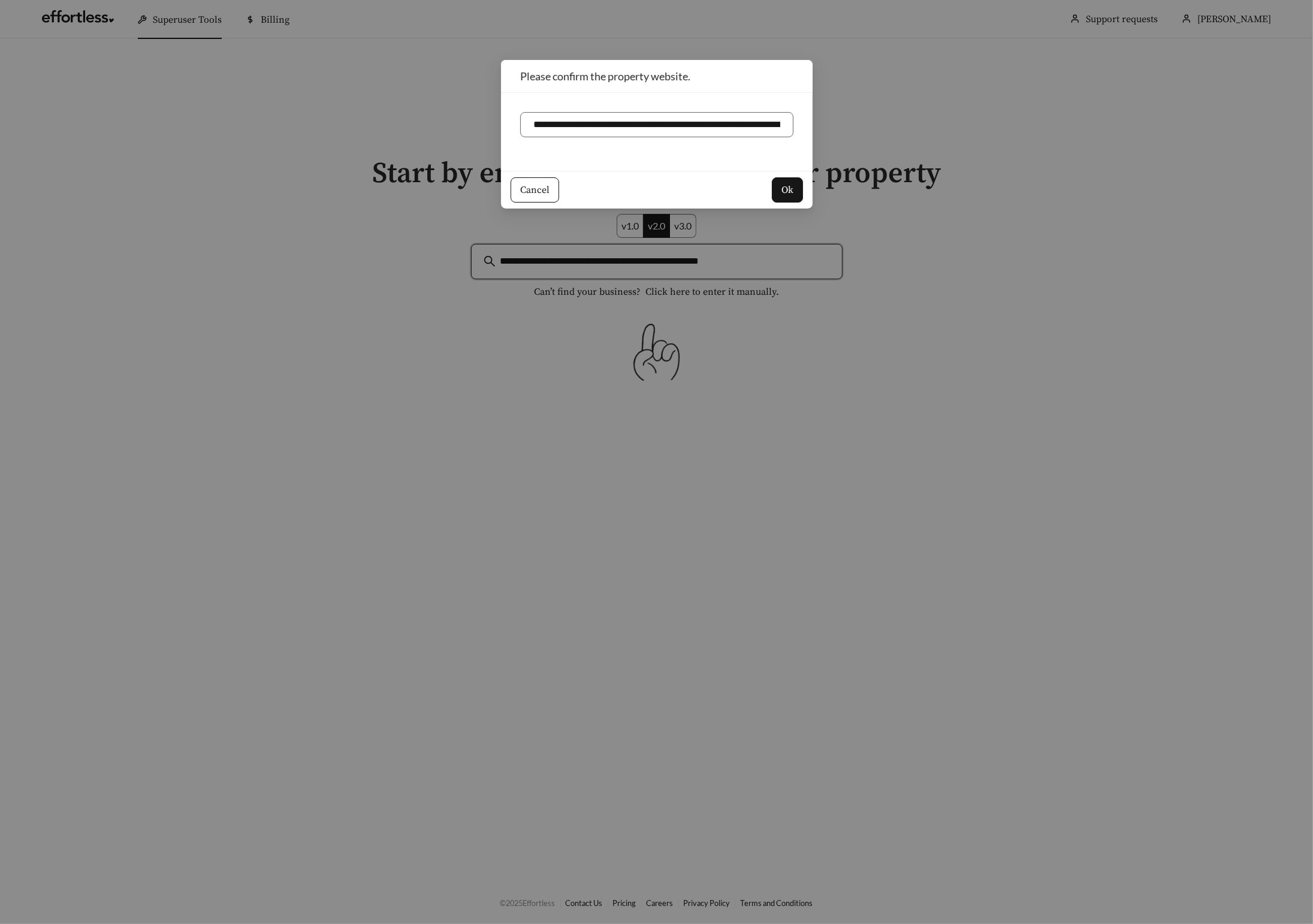
type input "**********"
drag, startPoint x: 660, startPoint y: 125, endPoint x: 850, endPoint y: 132, distance: 190.1
click at [850, 132] on div "**********" at bounding box center [656, 462] width 1313 height 924
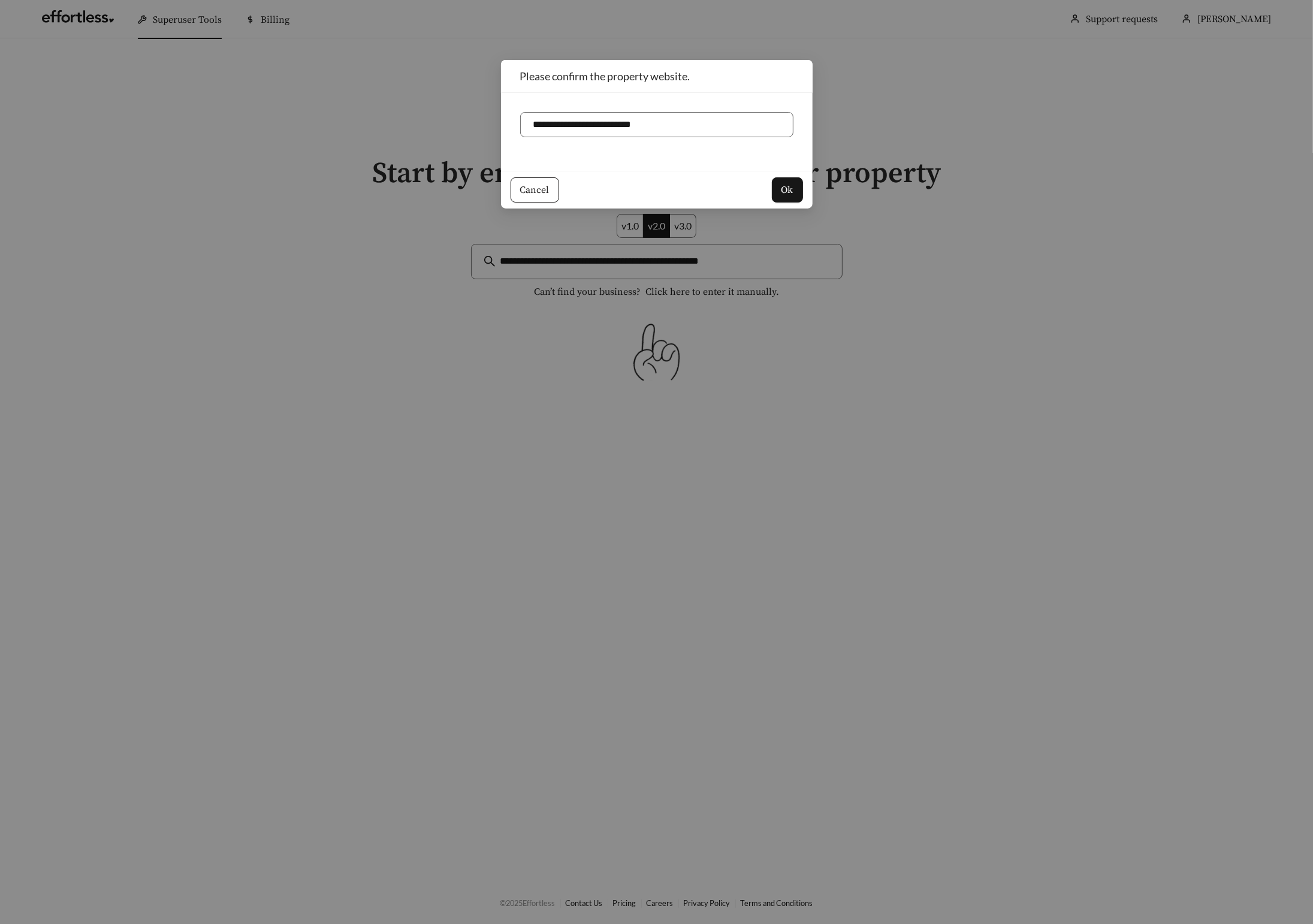
click at [545, 188] on span "Cancel" at bounding box center [535, 190] width 29 height 15
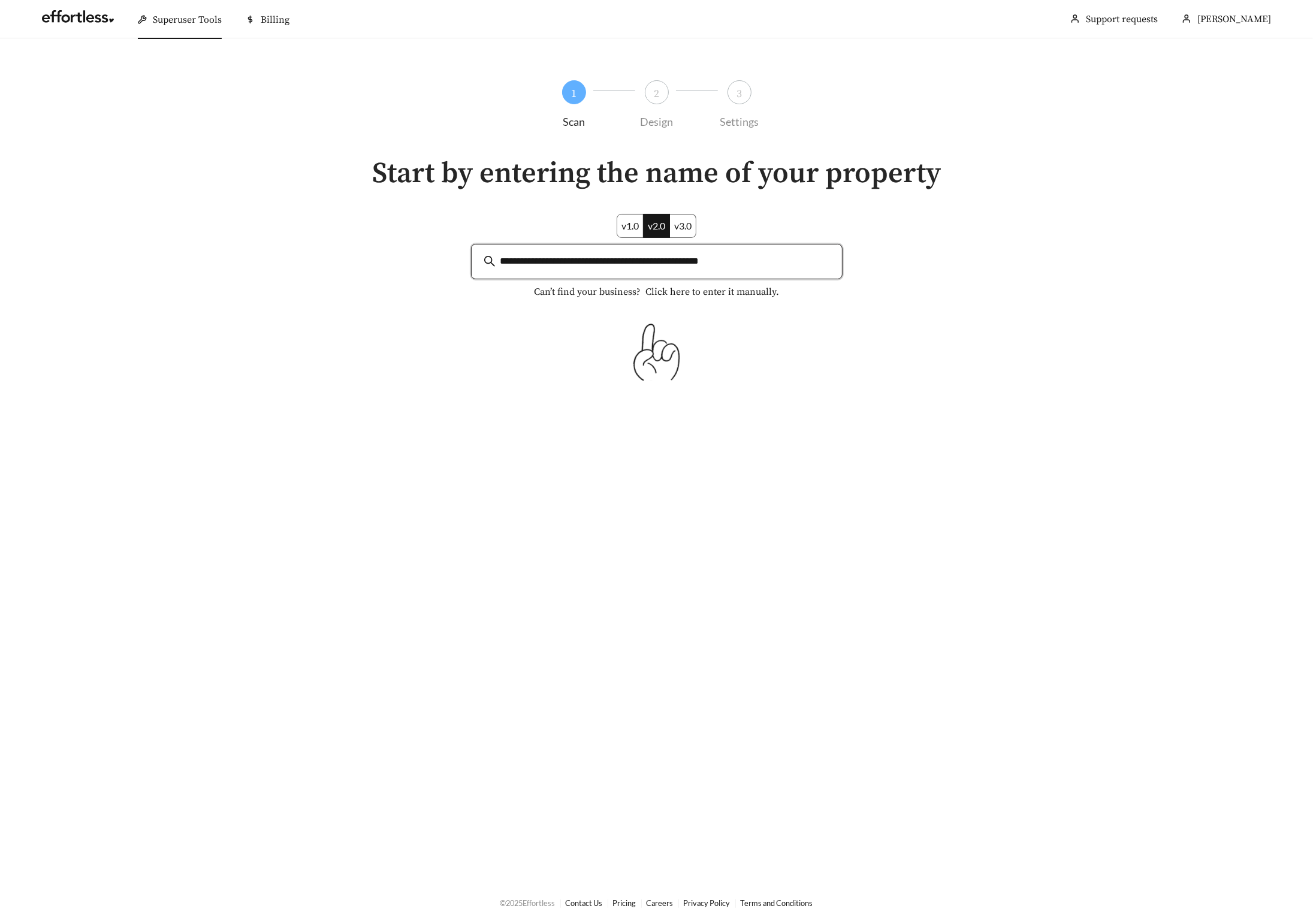
click at [765, 258] on input "**********" at bounding box center [665, 261] width 330 height 16
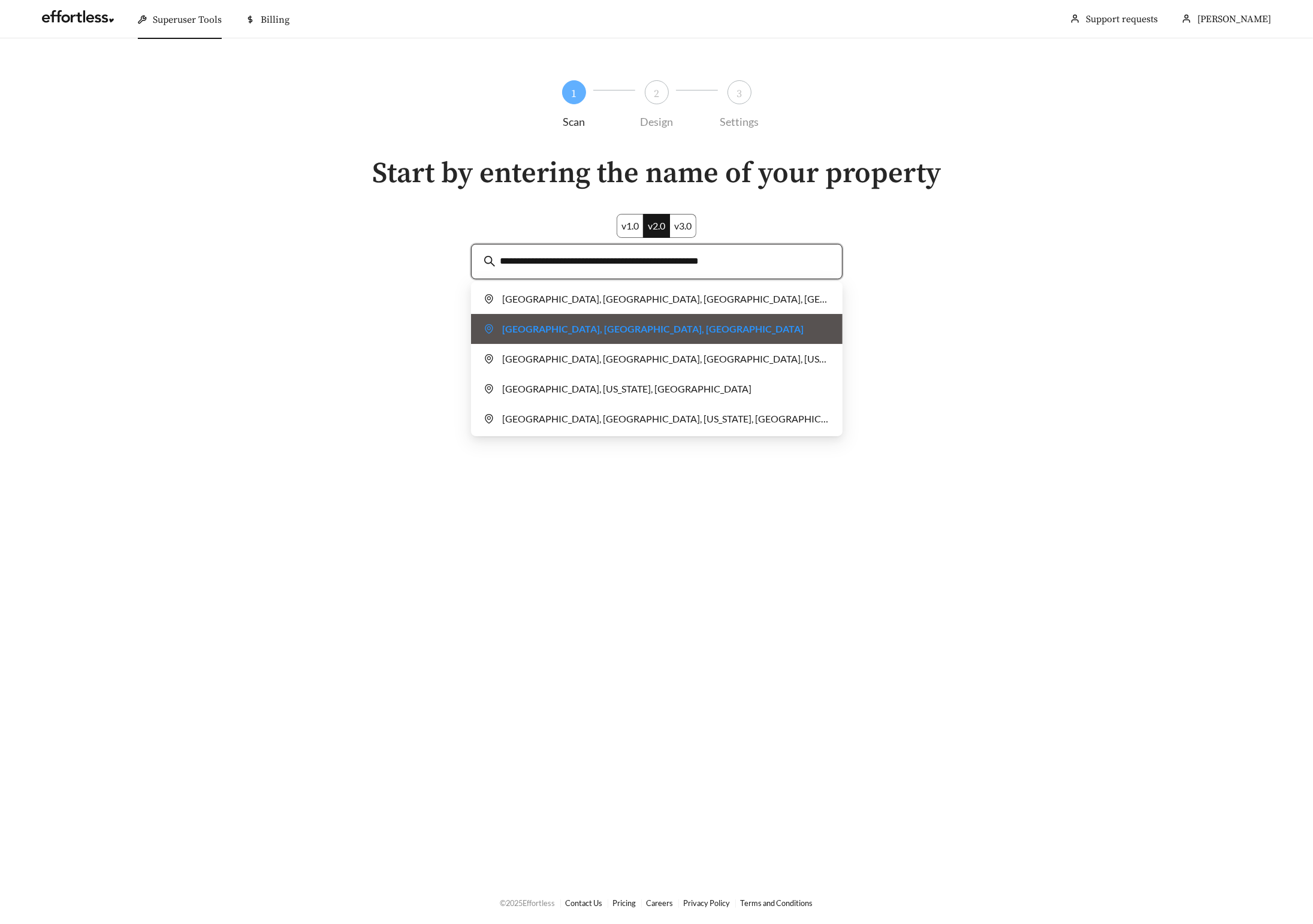
click at [654, 327] on div "The Madison, Calibre Crossing Drive, Charlotte, NC, USA" at bounding box center [657, 328] width 345 height 24
type input "**********"
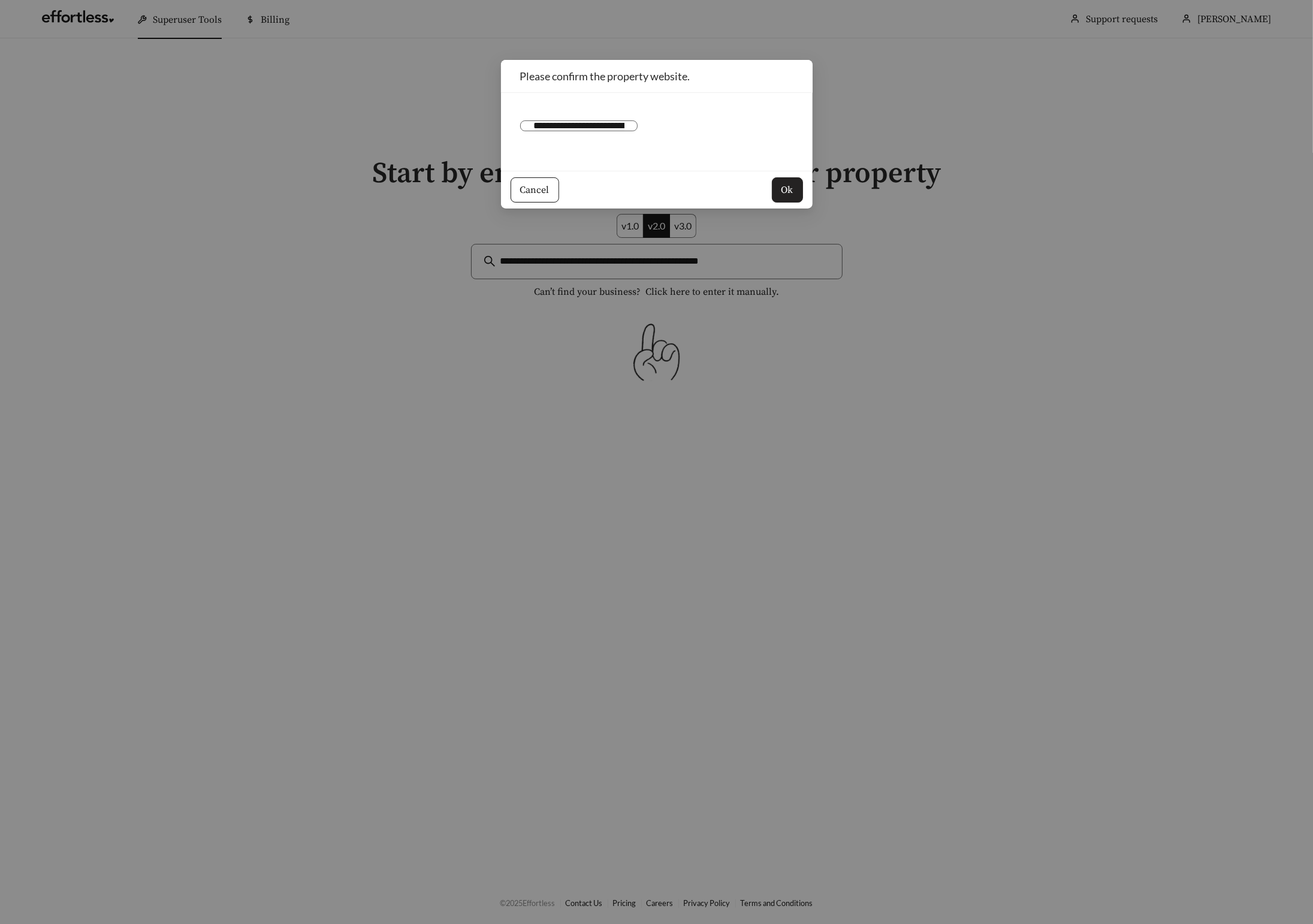
click at [787, 189] on span "Ok" at bounding box center [788, 190] width 12 height 15
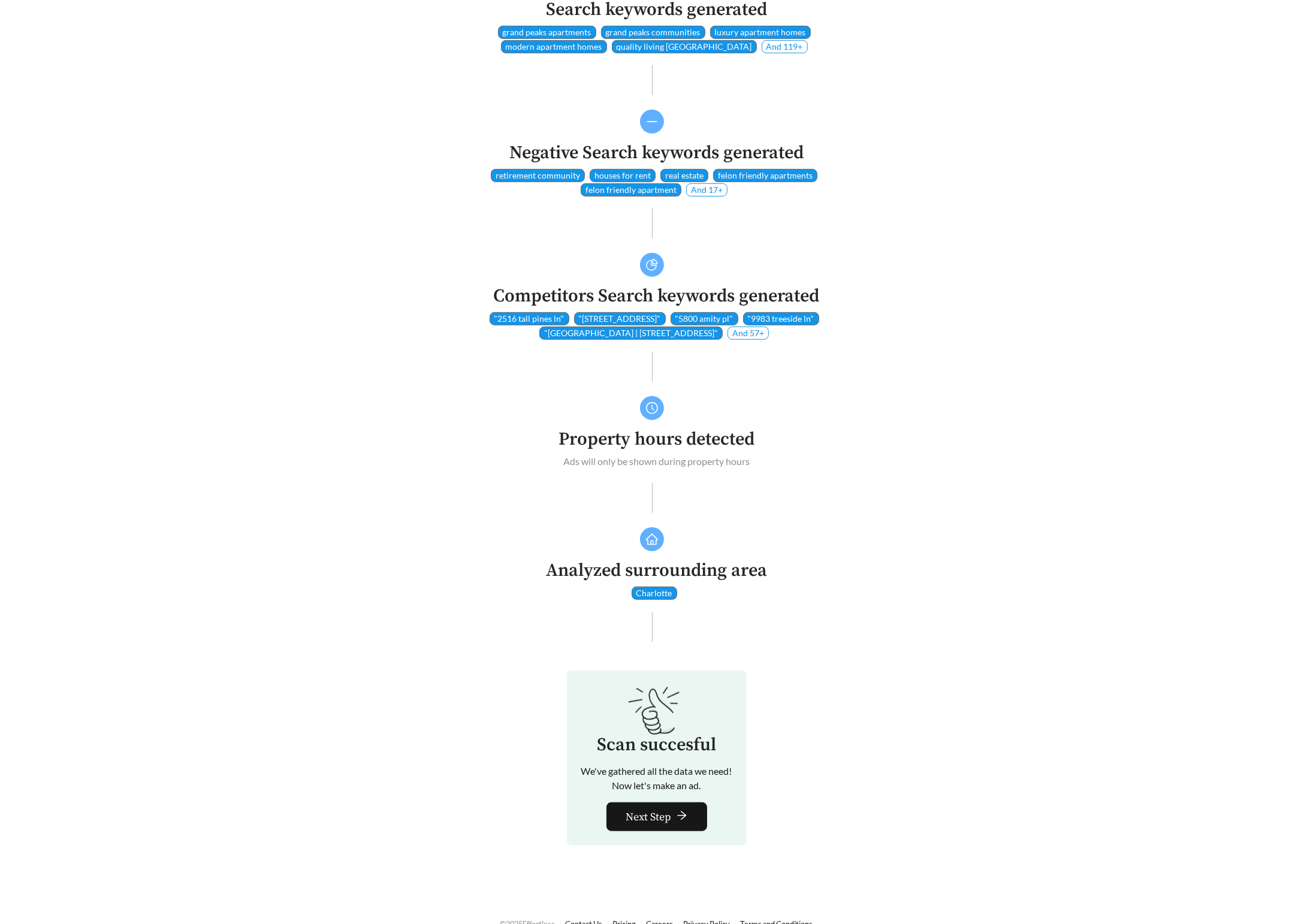
scroll to position [690, 0]
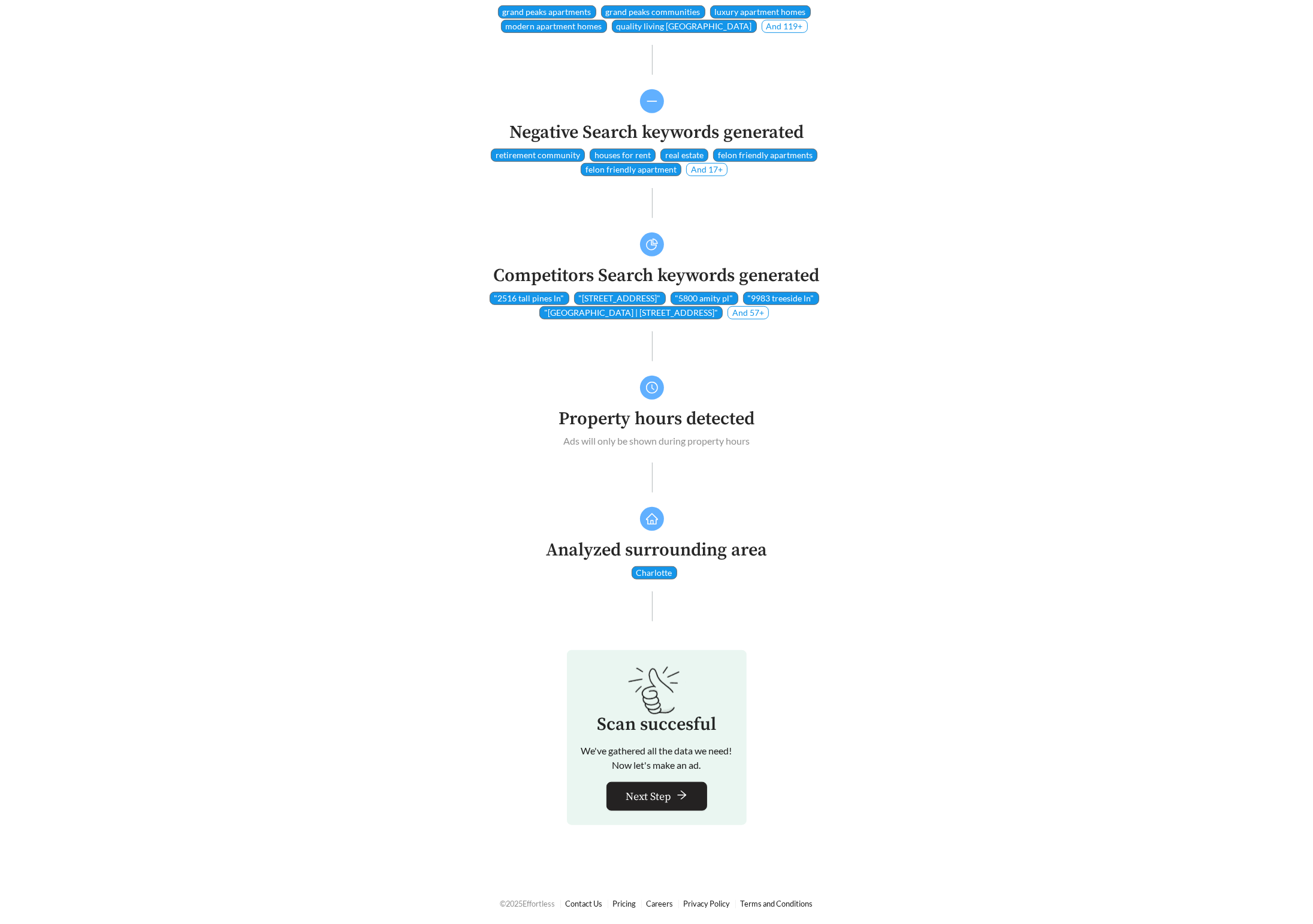
click at [656, 799] on span "Next Step" at bounding box center [649, 797] width 46 height 16
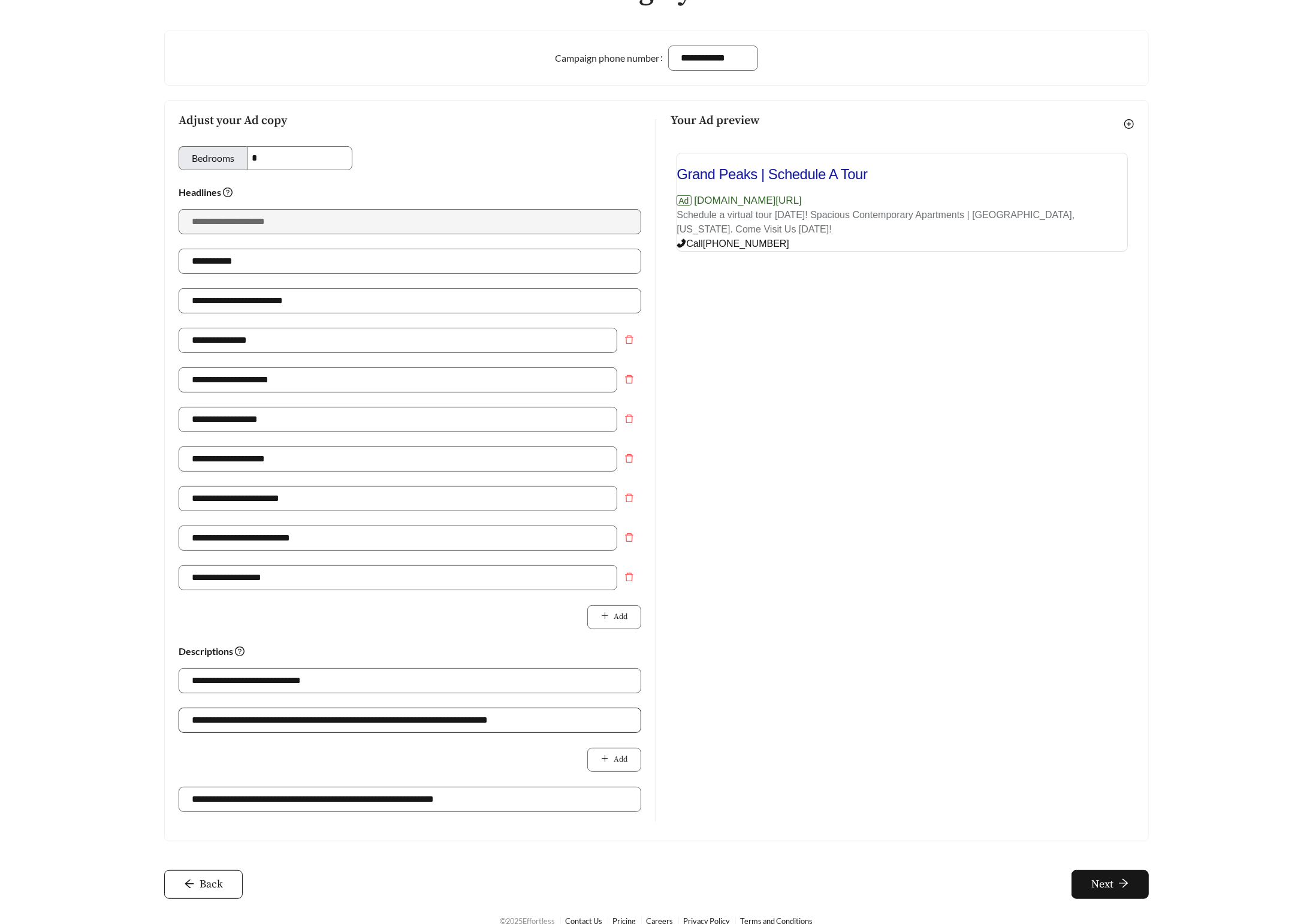
scroll to position [205, 0]
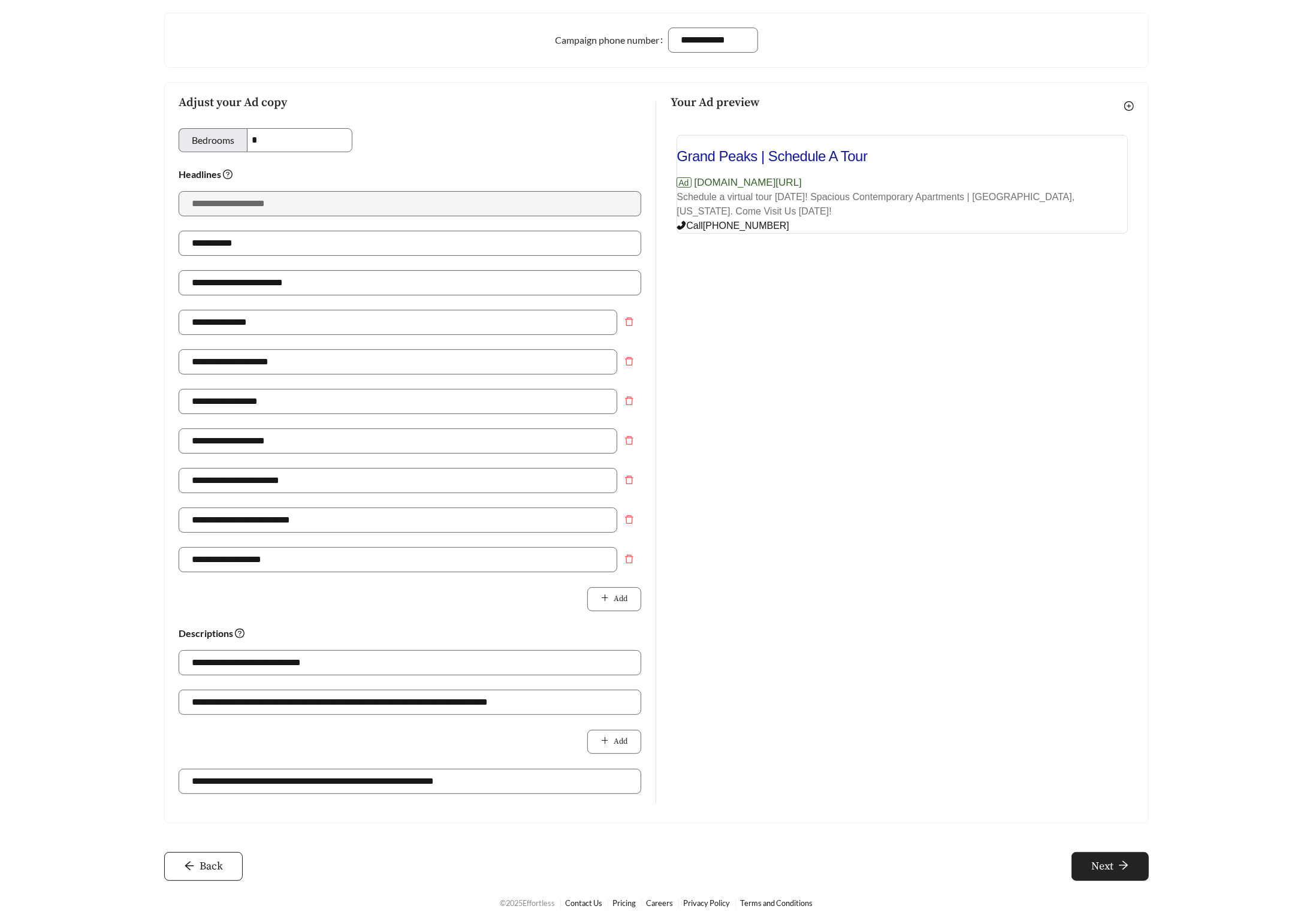
click at [1094, 866] on span "Next" at bounding box center [1102, 866] width 22 height 16
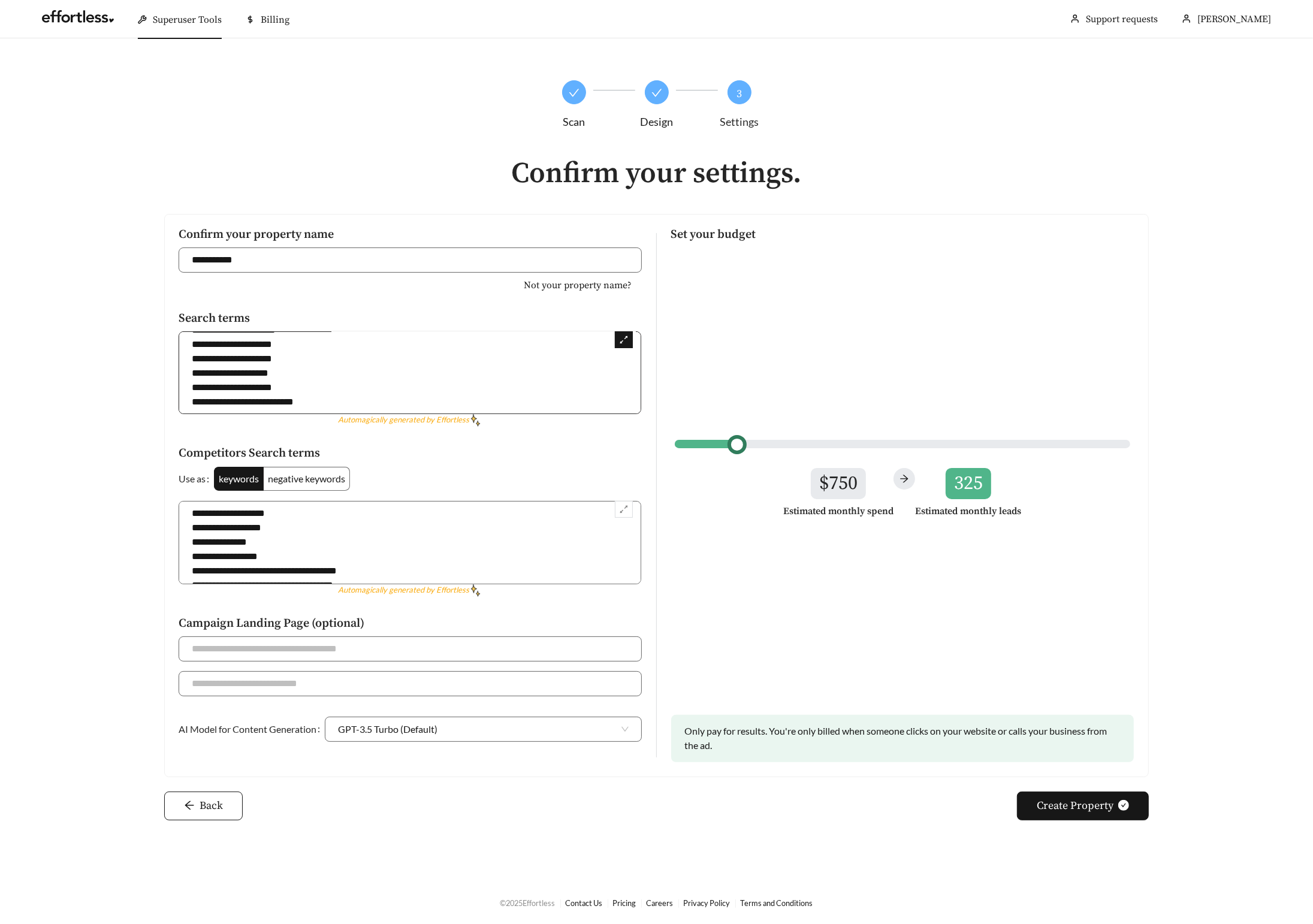
scroll to position [0, 0]
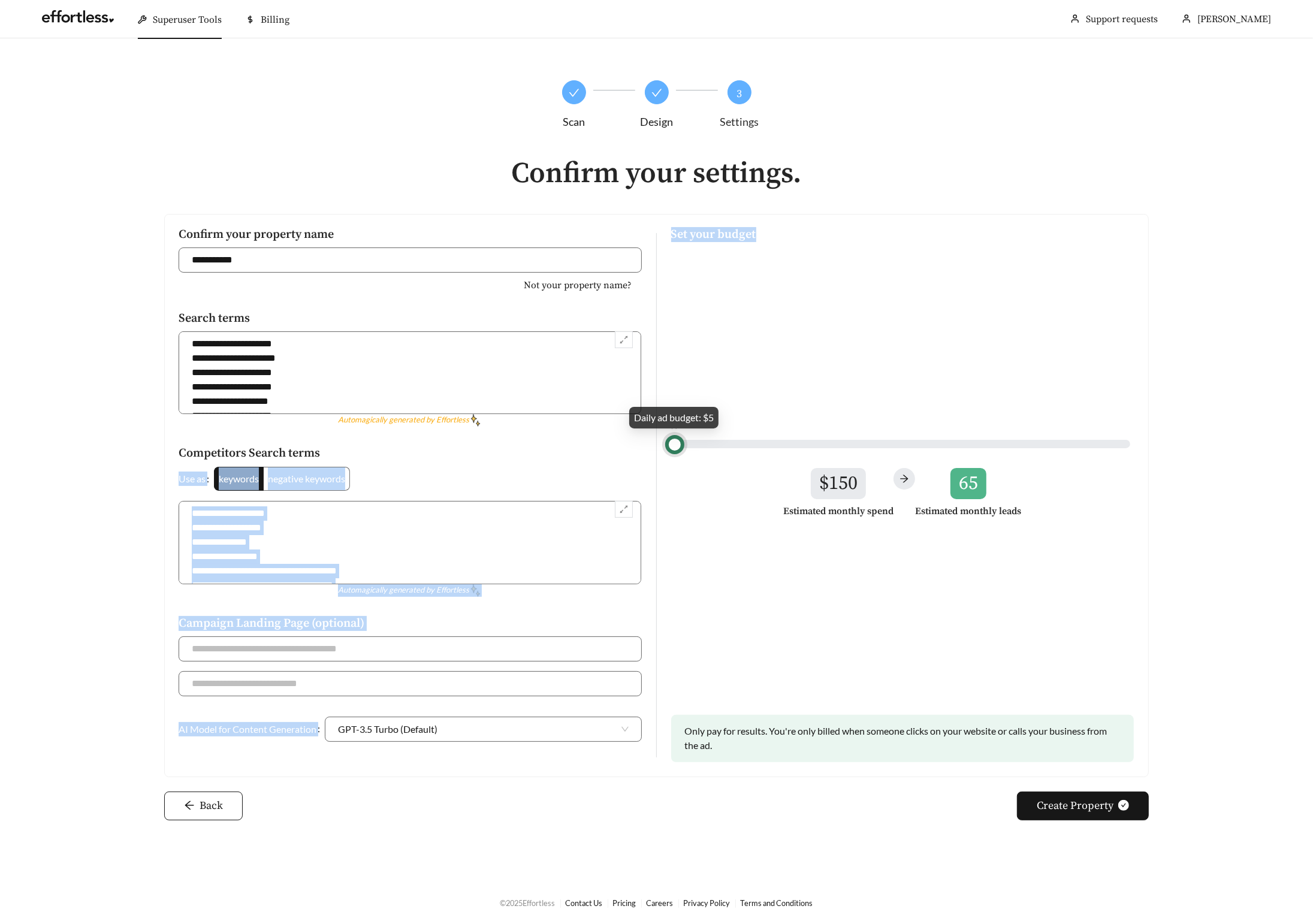
drag, startPoint x: 746, startPoint y: 442, endPoint x: 623, endPoint y: 459, distance: 124.2
click at [623, 459] on div "**********" at bounding box center [656, 495] width 984 height 563
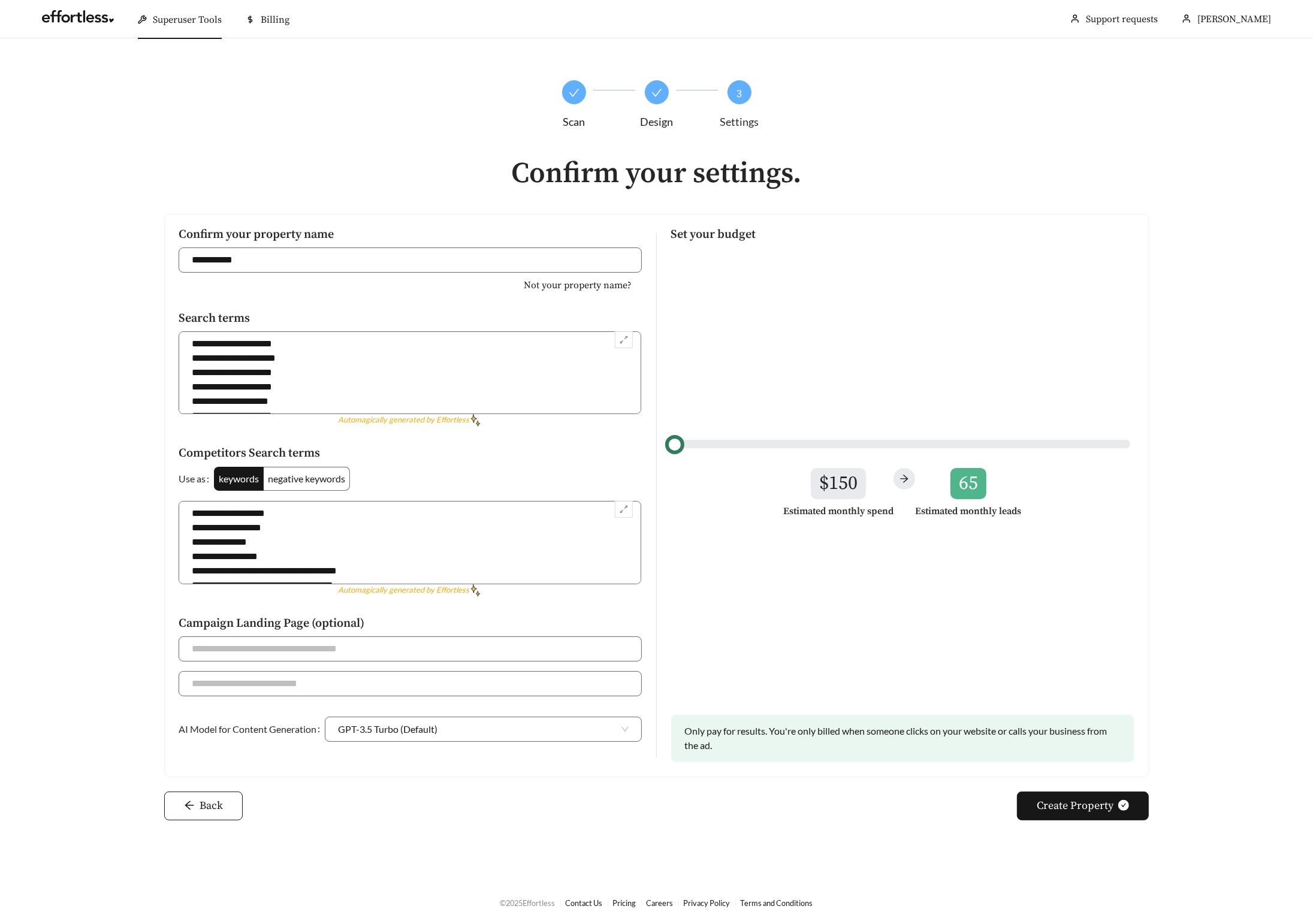
click at [760, 548] on div "Set your budget $150 Estimated monthly spend 65 Estimated monthly leads Only pa…" at bounding box center [903, 495] width 492 height 563
click at [1072, 807] on span "Create Property" at bounding box center [1075, 805] width 77 height 16
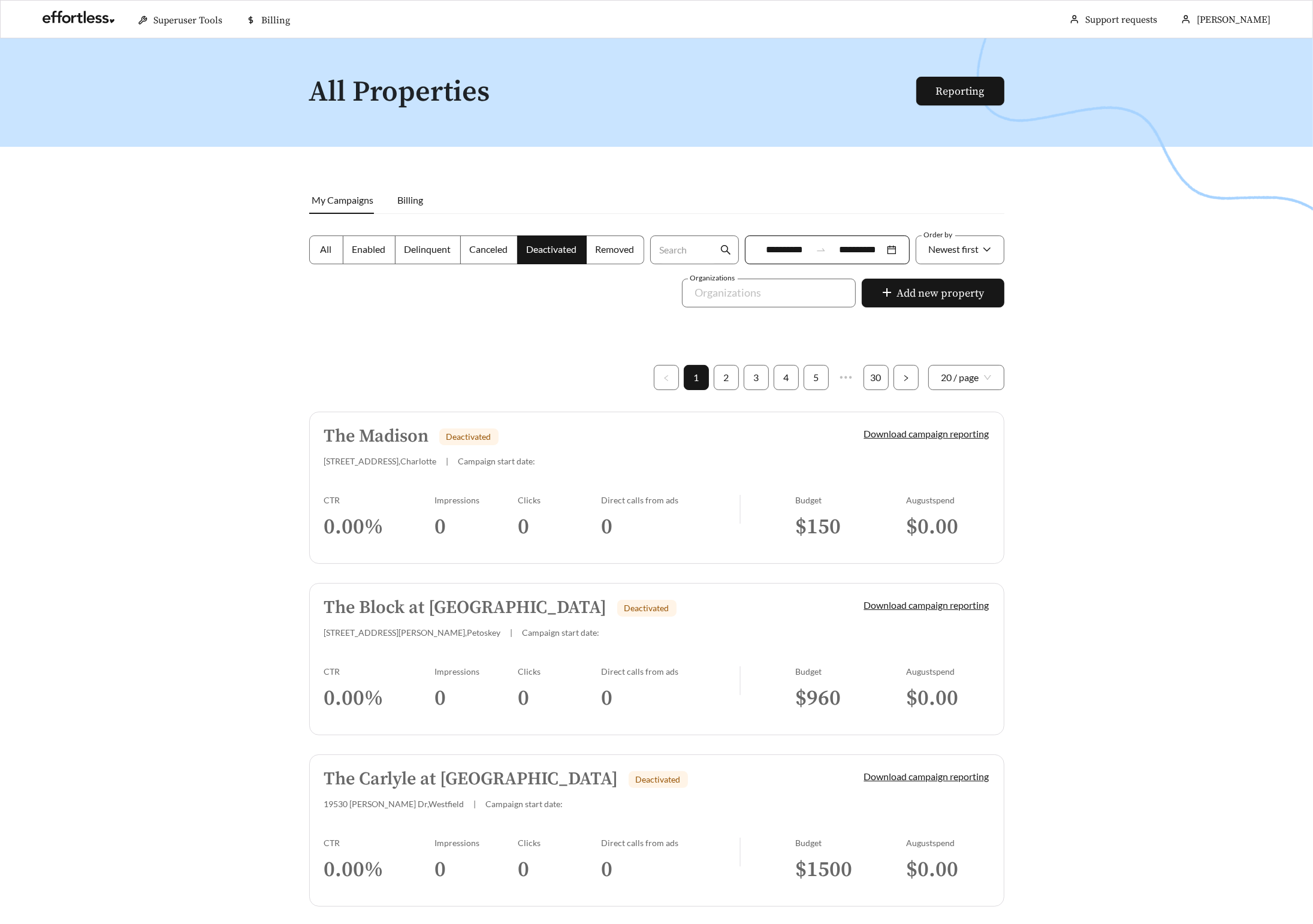
click at [617, 457] on div "7815 Calibre Crossing Dr , Charlotte | Campaign start date:" at bounding box center [573, 461] width 499 height 10
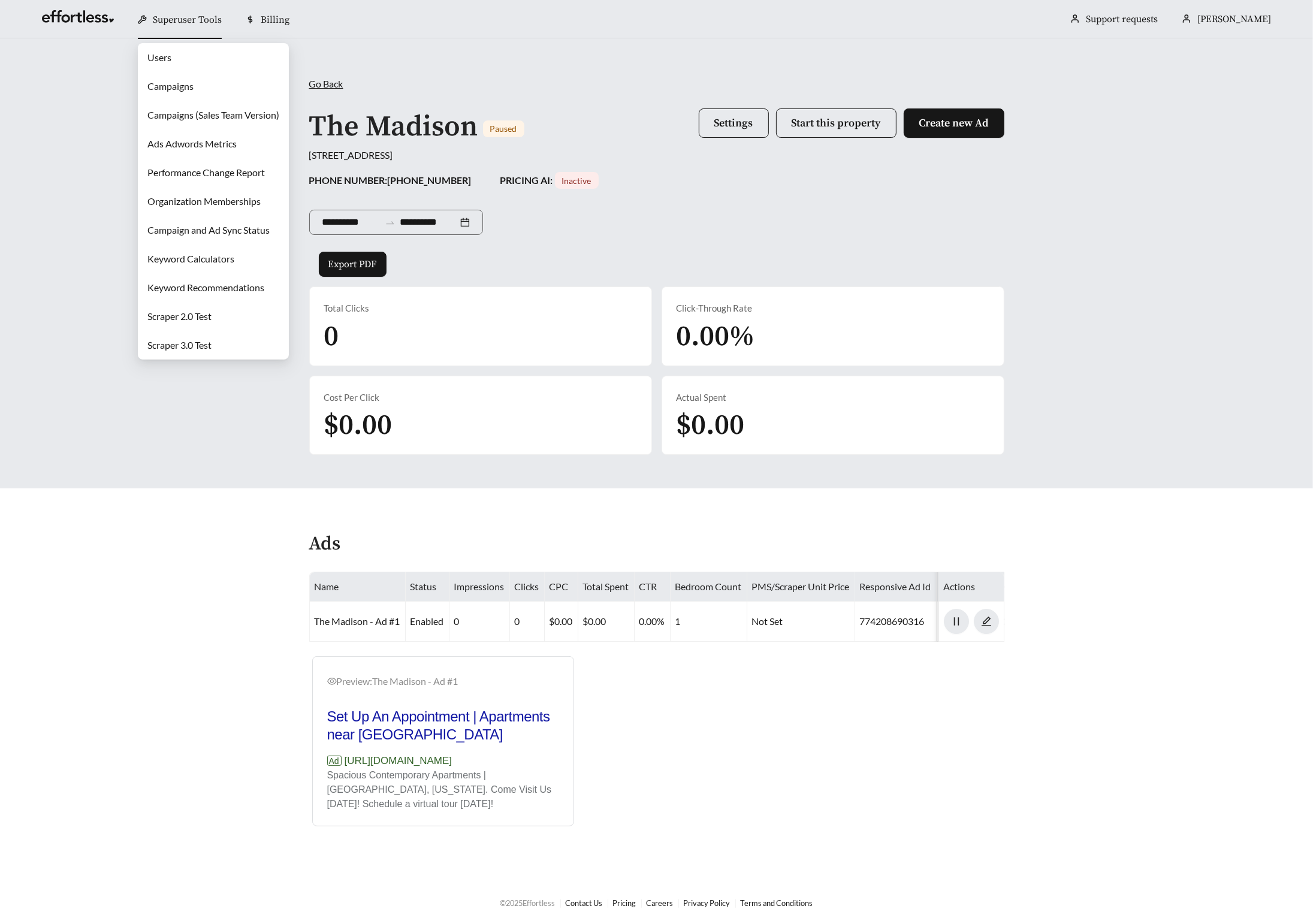
click at [186, 23] on span "Superuser Tools" at bounding box center [187, 20] width 69 height 12
click at [181, 80] on link "Campaigns" at bounding box center [171, 86] width 46 height 12
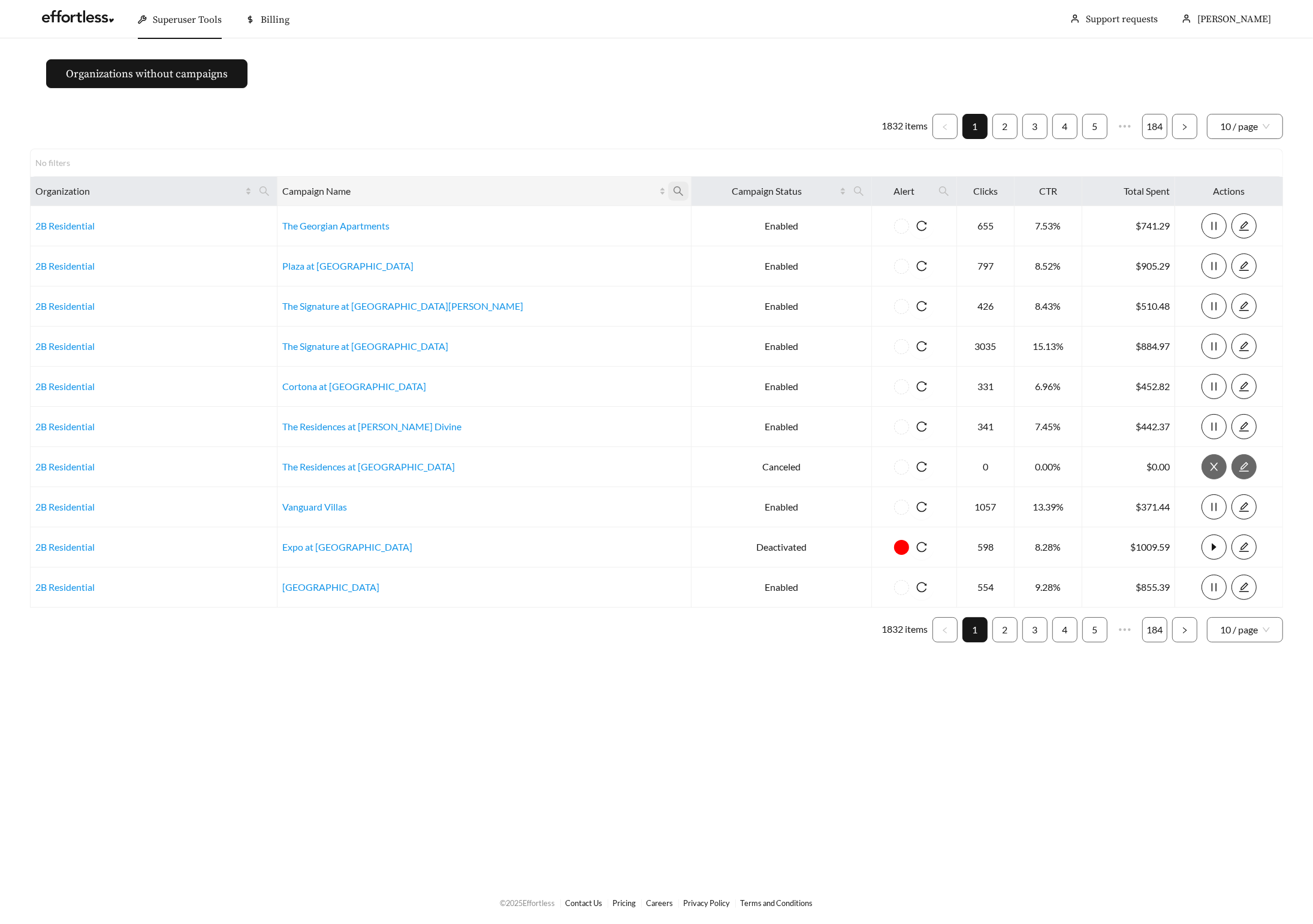
click at [668, 190] on span at bounding box center [678, 191] width 20 height 19
click at [523, 225] on input "text" at bounding box center [520, 220] width 122 height 25
type input "**********"
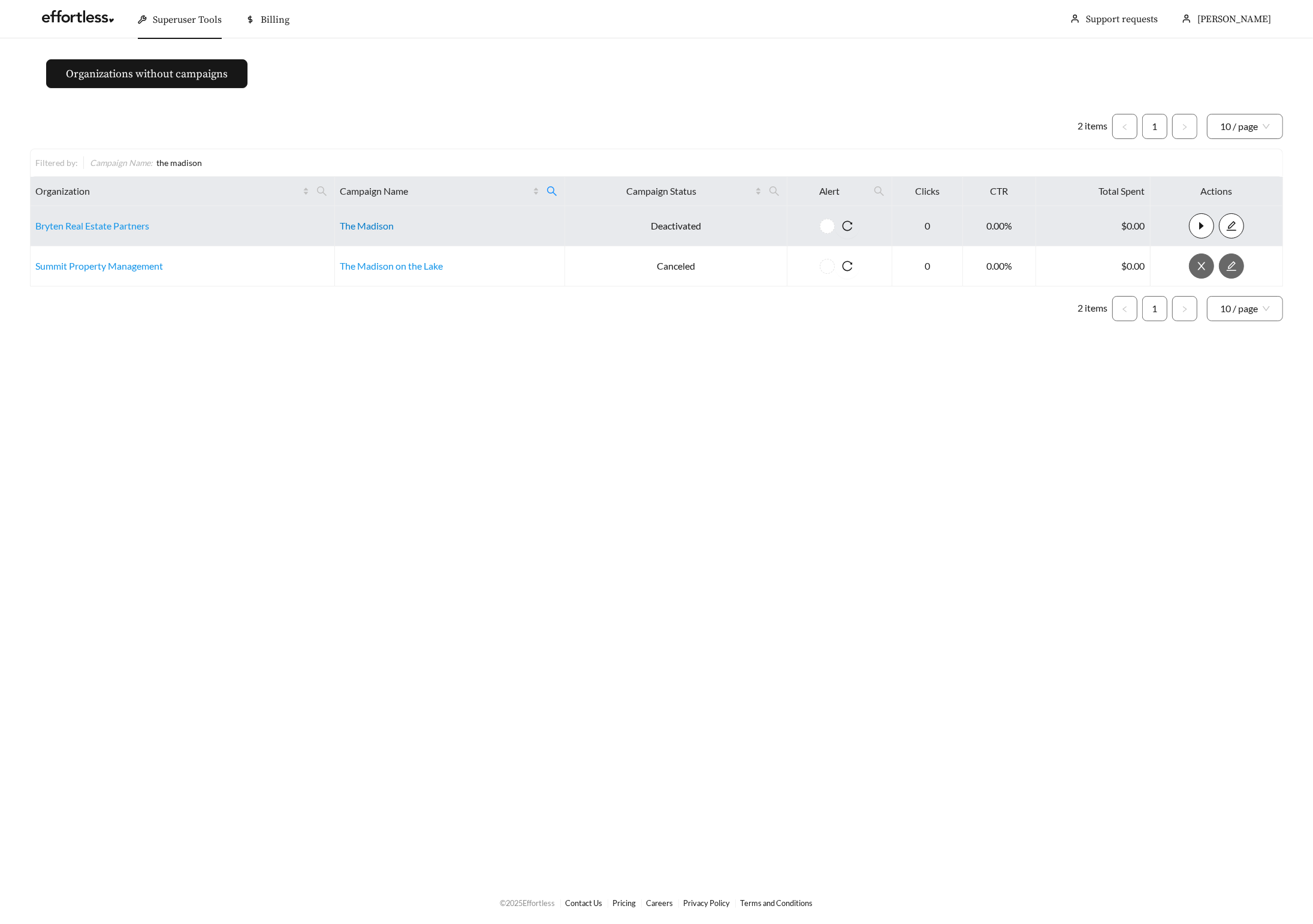
click at [369, 227] on link "The Madison" at bounding box center [367, 225] width 54 height 12
click at [106, 230] on link "Bryten Real Estate Partners" at bounding box center [92, 225] width 114 height 12
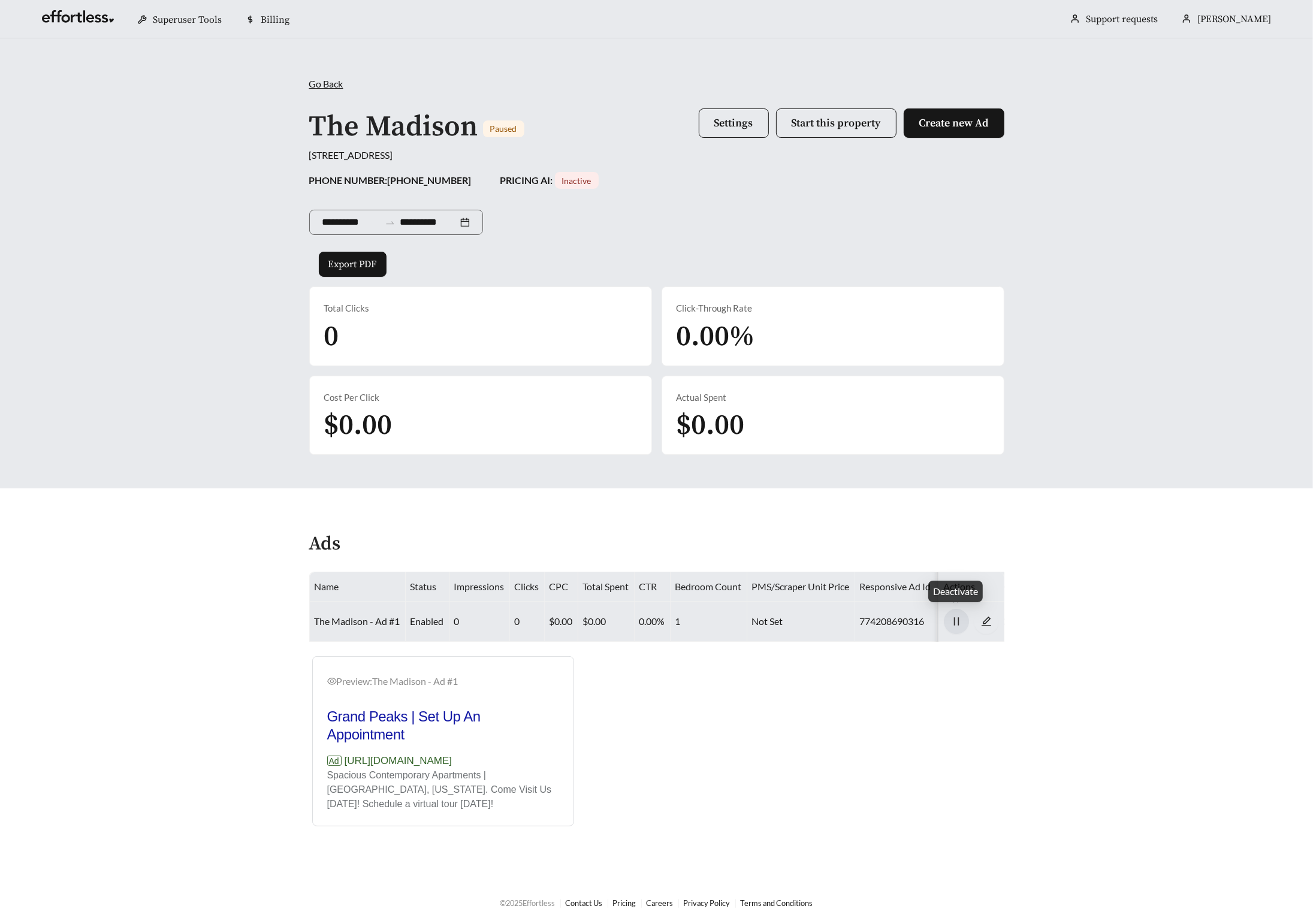
click at [958, 621] on icon "pause" at bounding box center [956, 621] width 5 height 9
click at [985, 624] on icon "edit" at bounding box center [986, 621] width 10 height 10
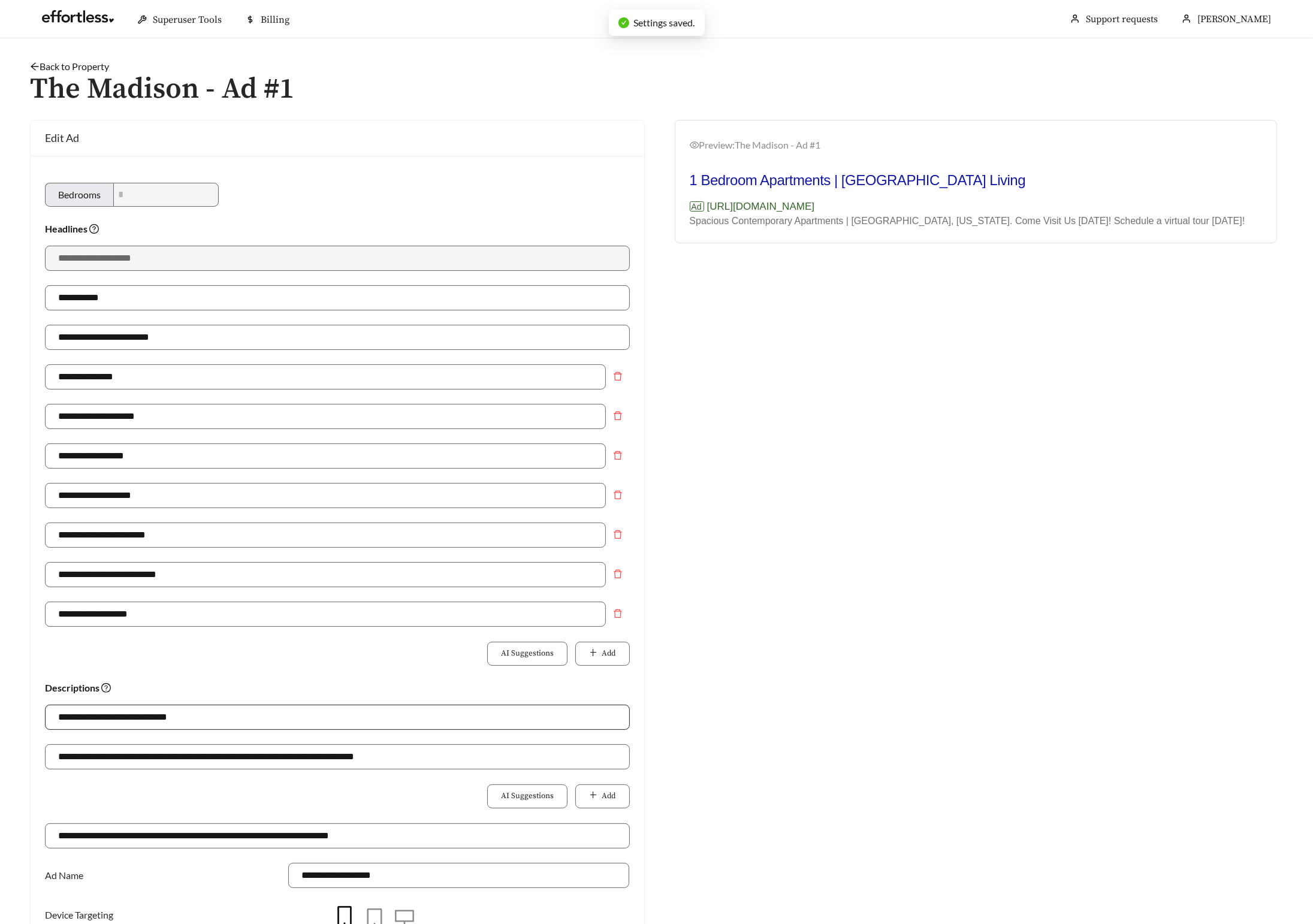
scroll to position [261, 0]
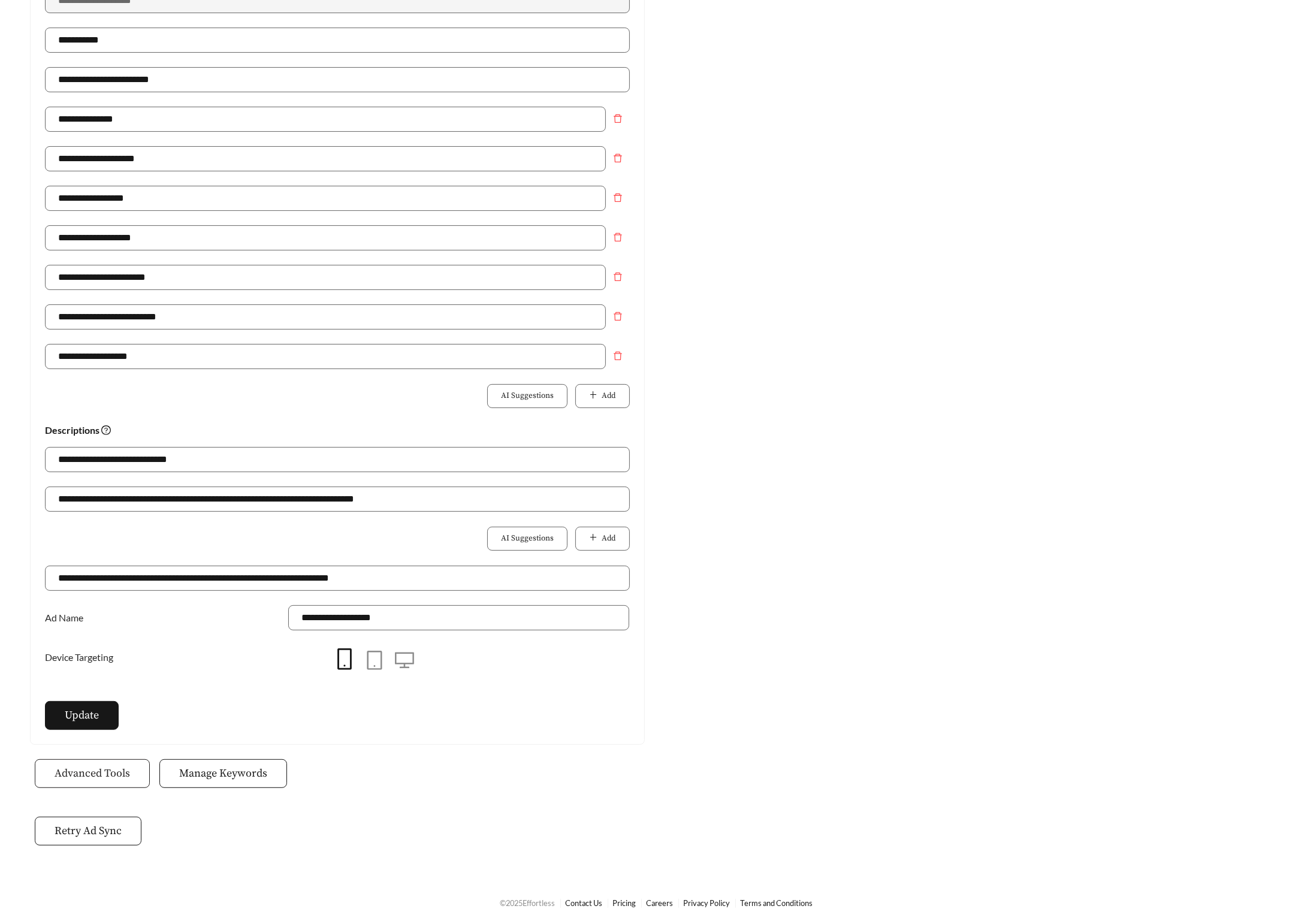
click at [118, 778] on span "Advanced Tools" at bounding box center [93, 773] width 76 height 16
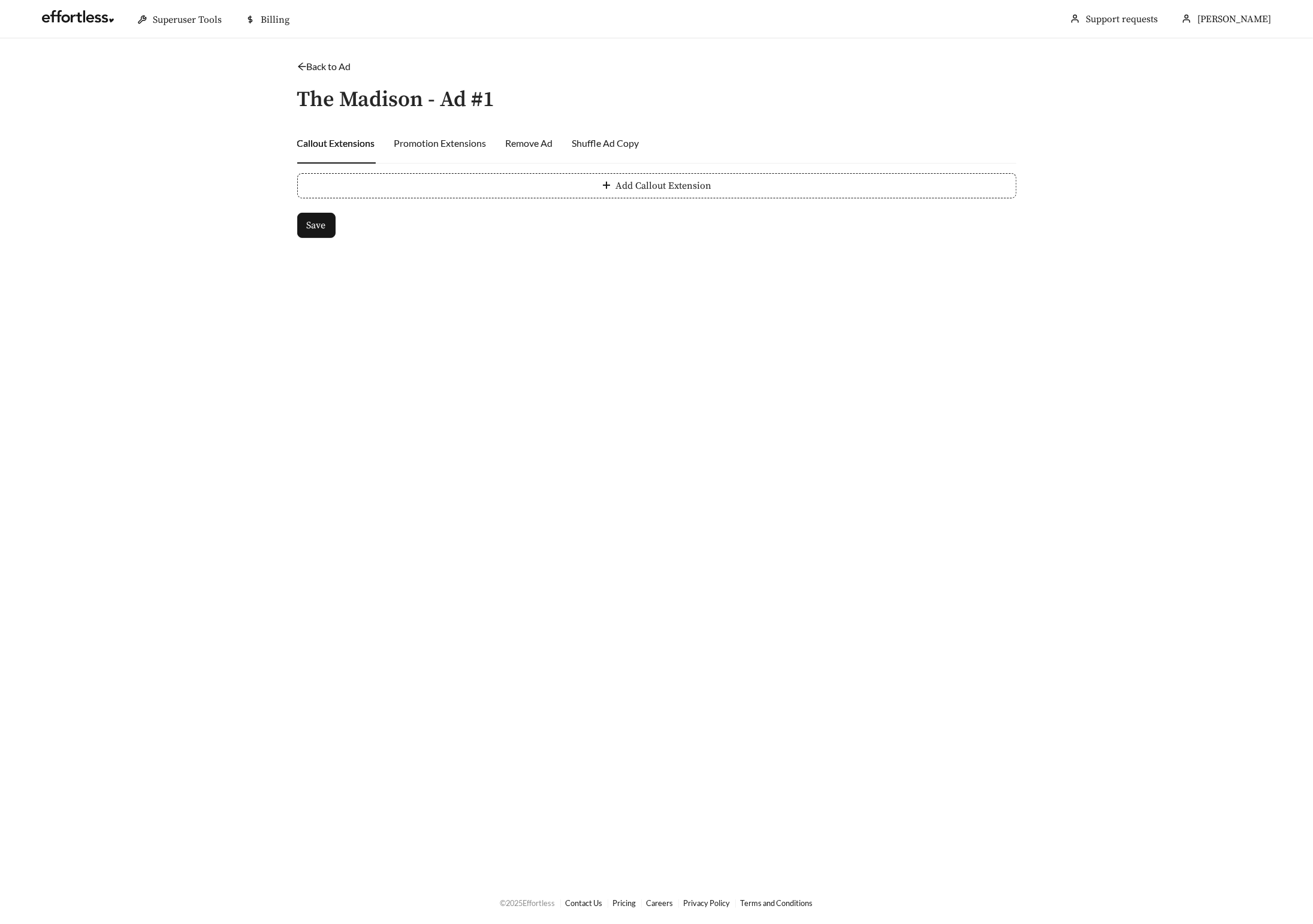
click at [308, 63] on link "Back to Ad" at bounding box center [324, 66] width 54 height 12
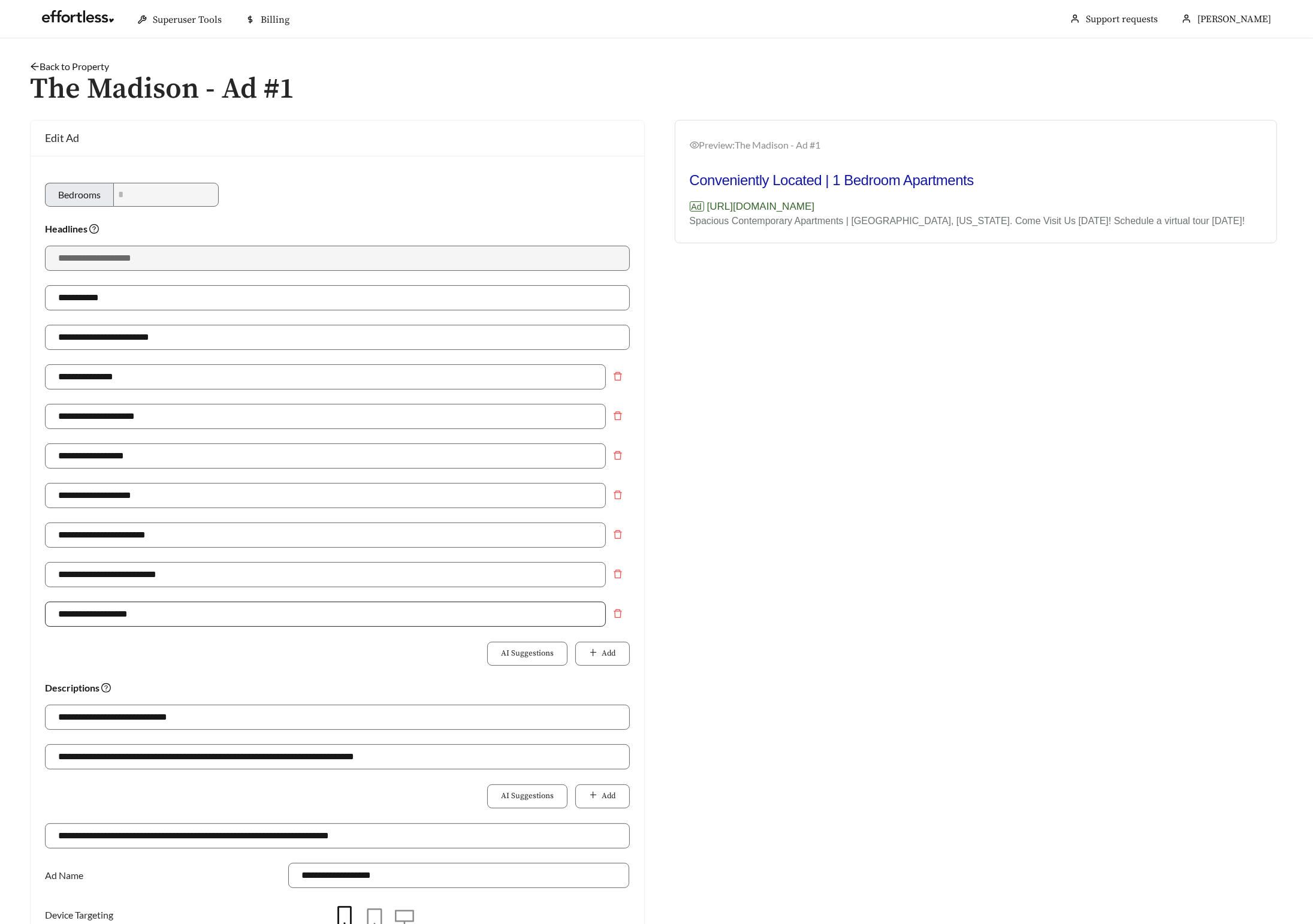
scroll to position [3, 0]
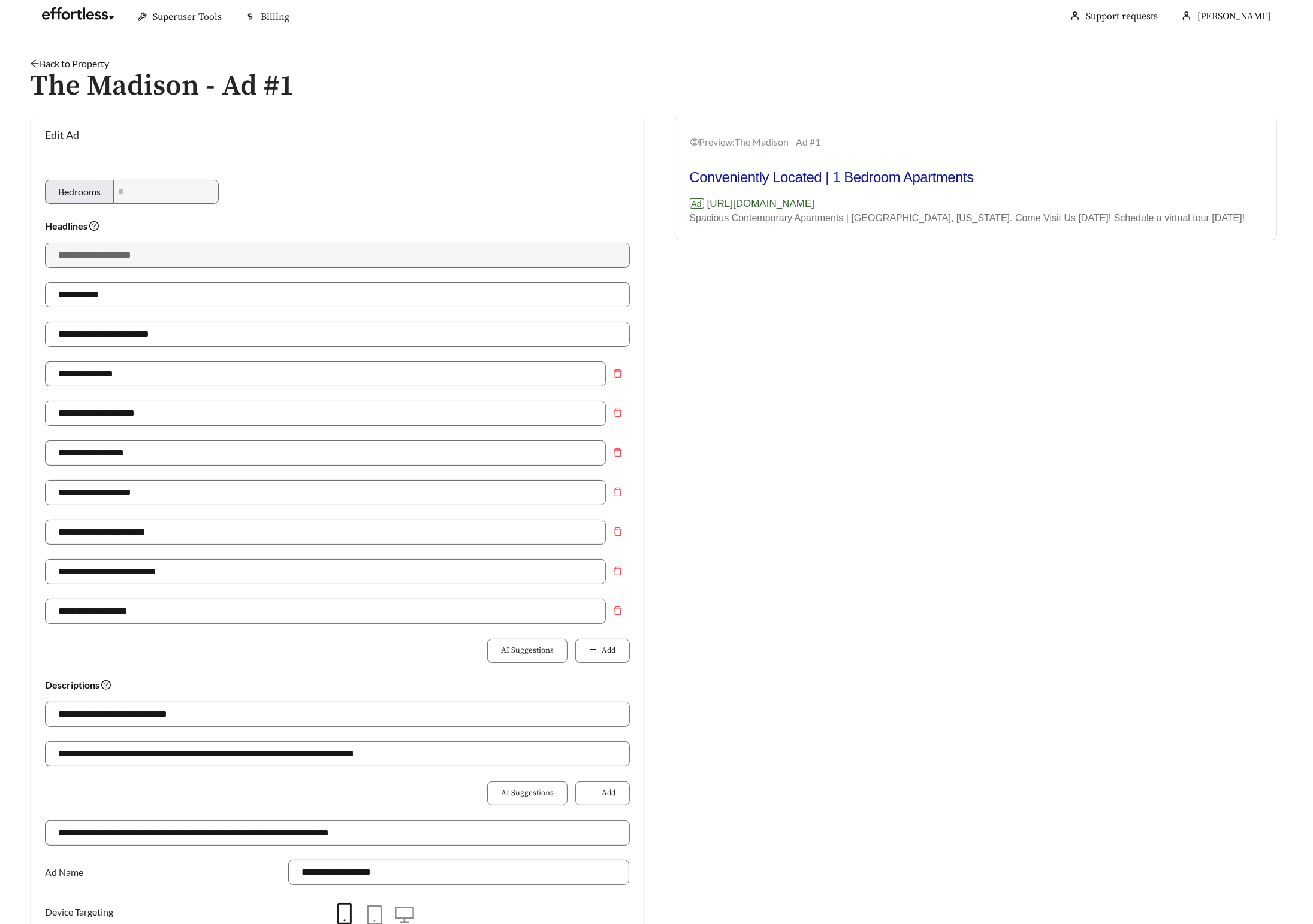
click at [38, 63] on icon "arrow-left" at bounding box center [34, 63] width 8 height 8
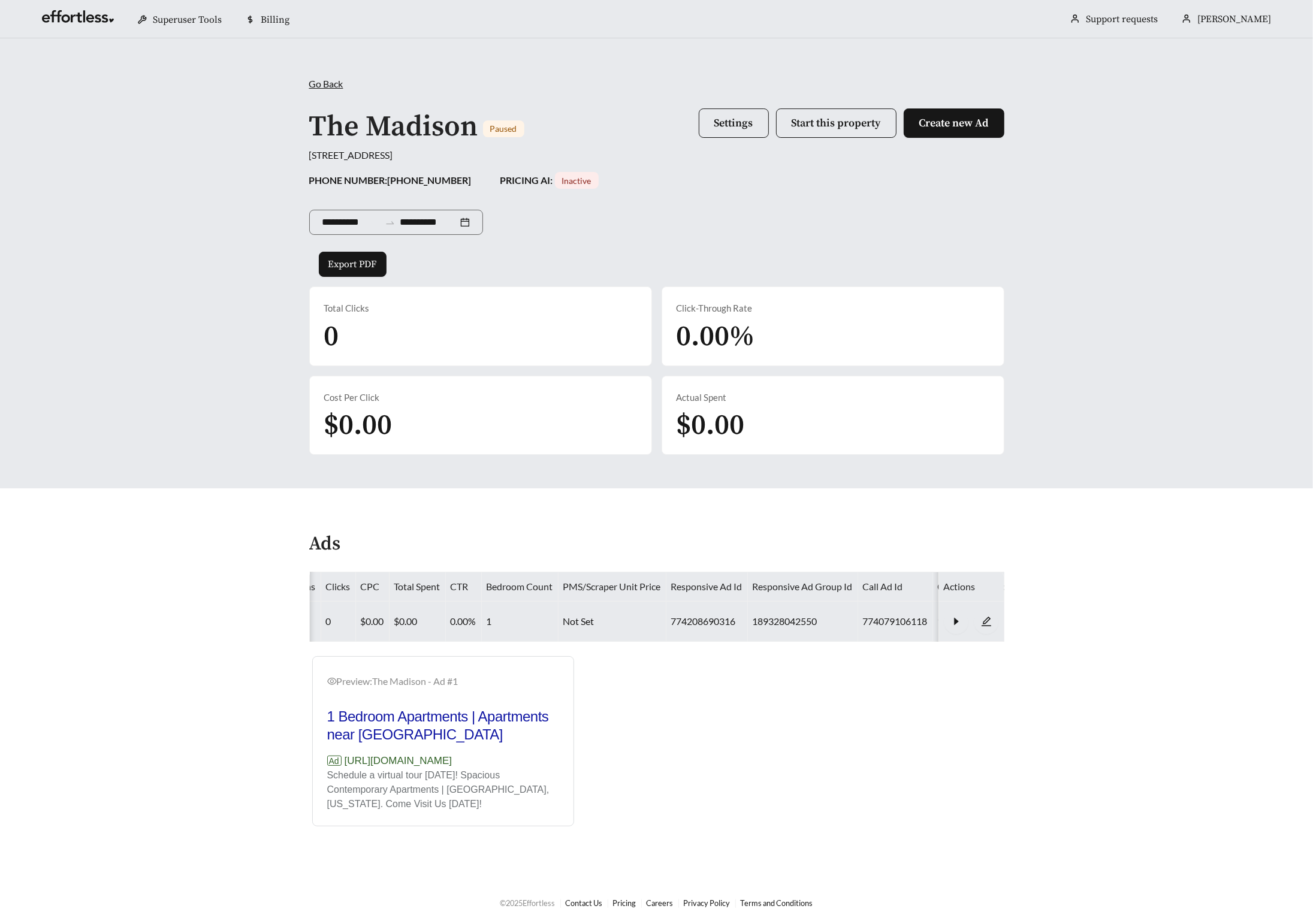
scroll to position [0, 289]
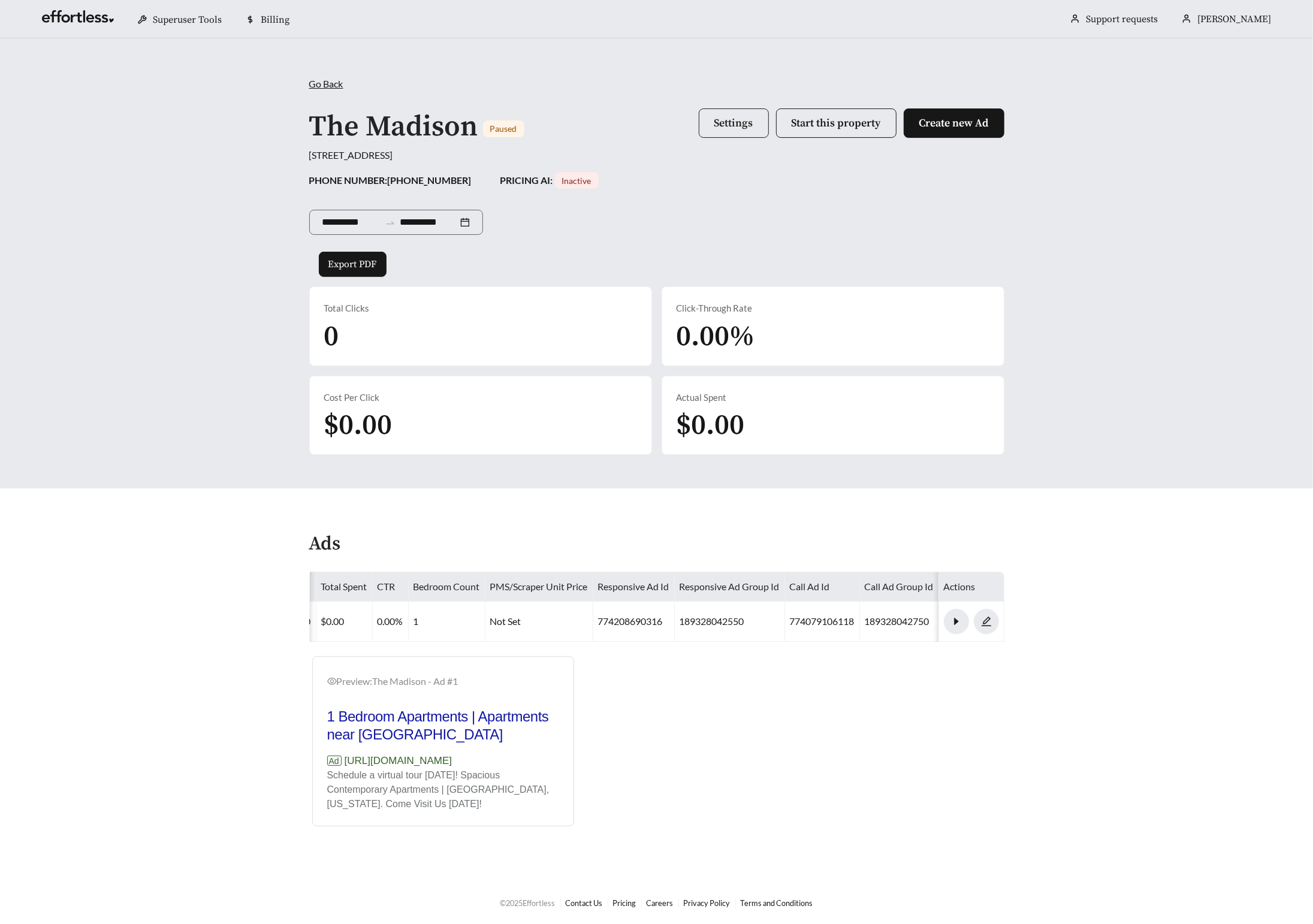
click at [734, 129] on span "Settings" at bounding box center [734, 123] width 39 height 14
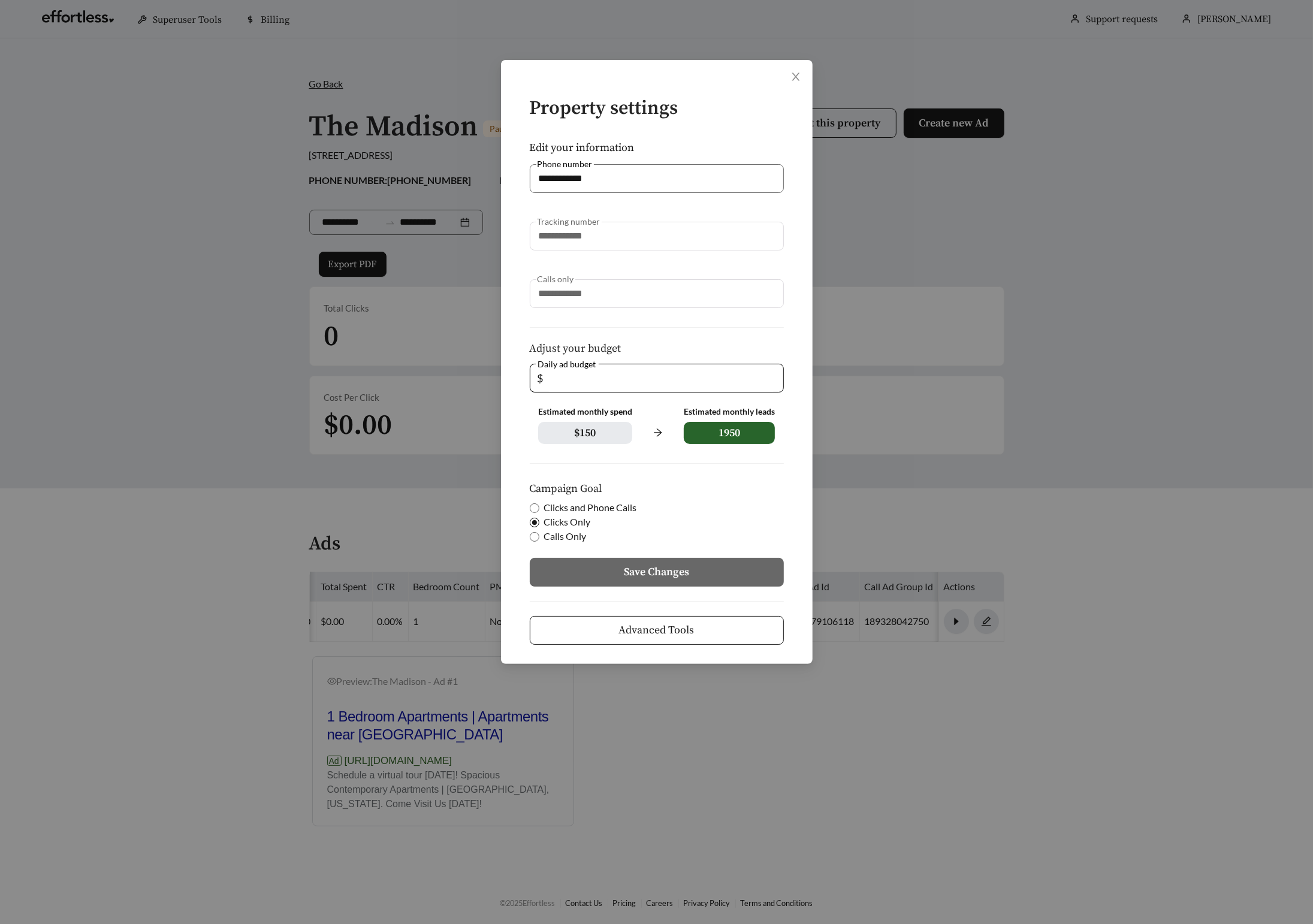
click at [661, 635] on span "Advanced Tools" at bounding box center [657, 630] width 76 height 16
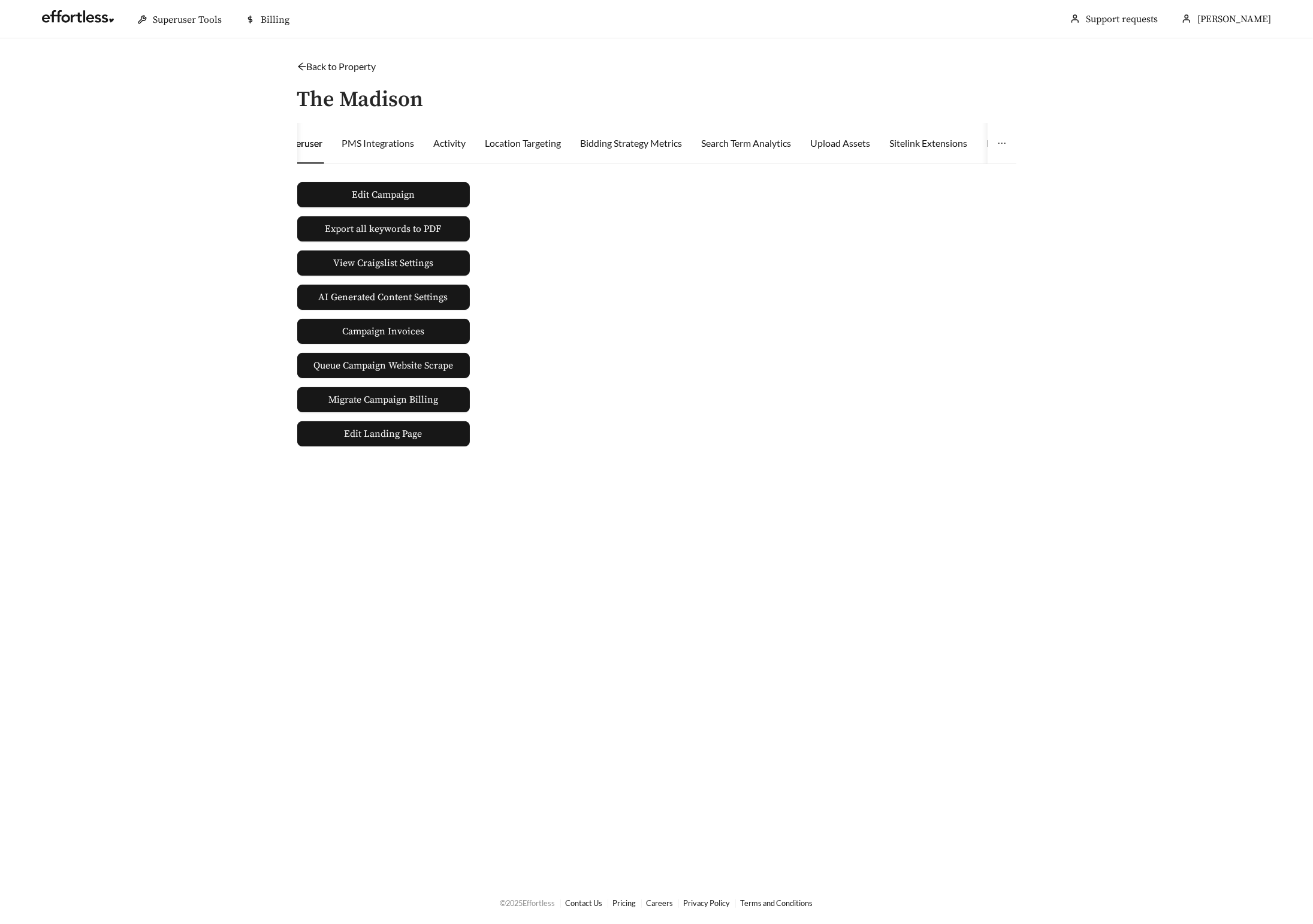
click at [303, 63] on icon "arrow-left" at bounding box center [302, 66] width 10 height 10
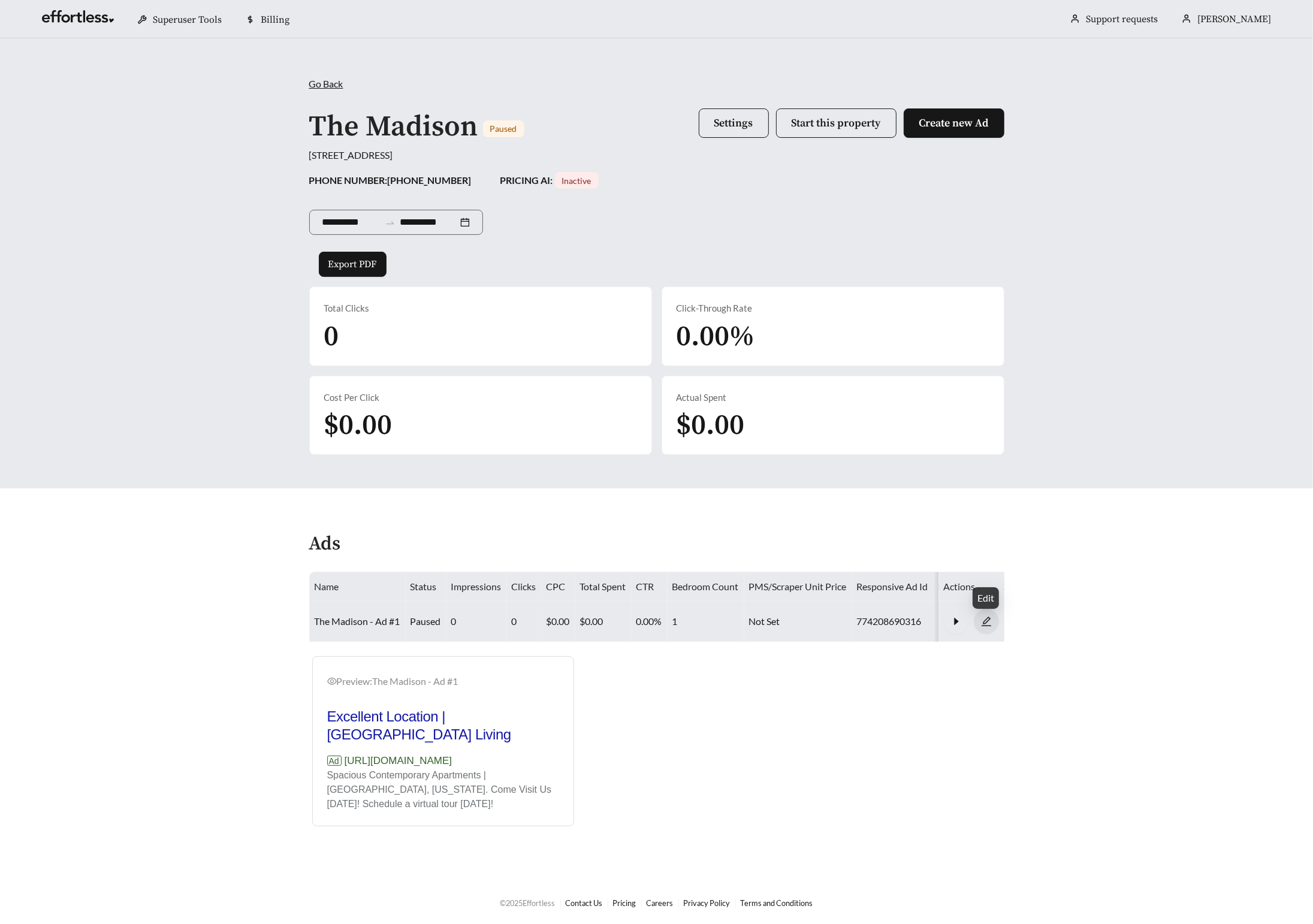
click at [982, 619] on icon "edit" at bounding box center [986, 621] width 11 height 11
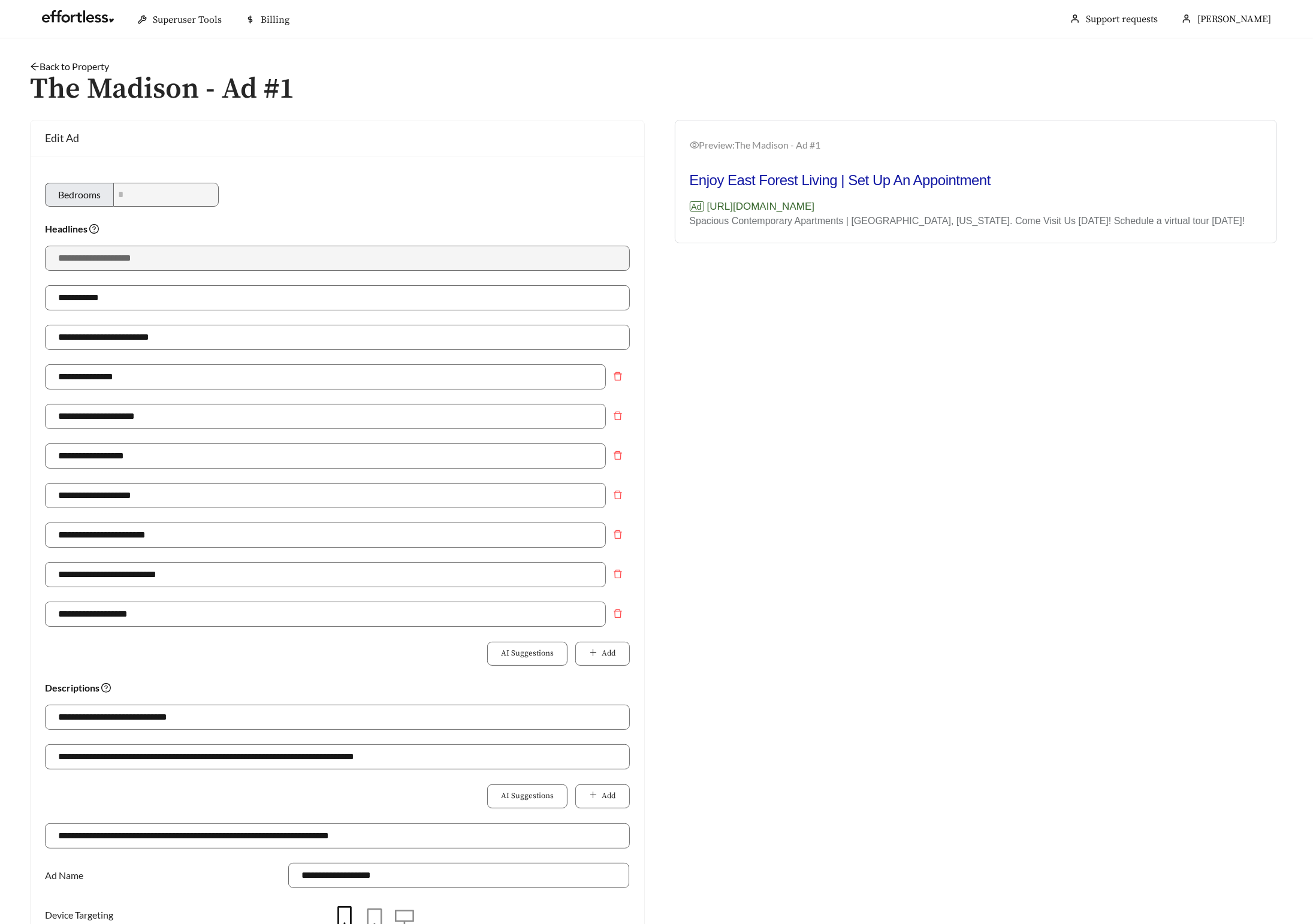
click at [35, 65] on icon "arrow-left" at bounding box center [35, 66] width 10 height 10
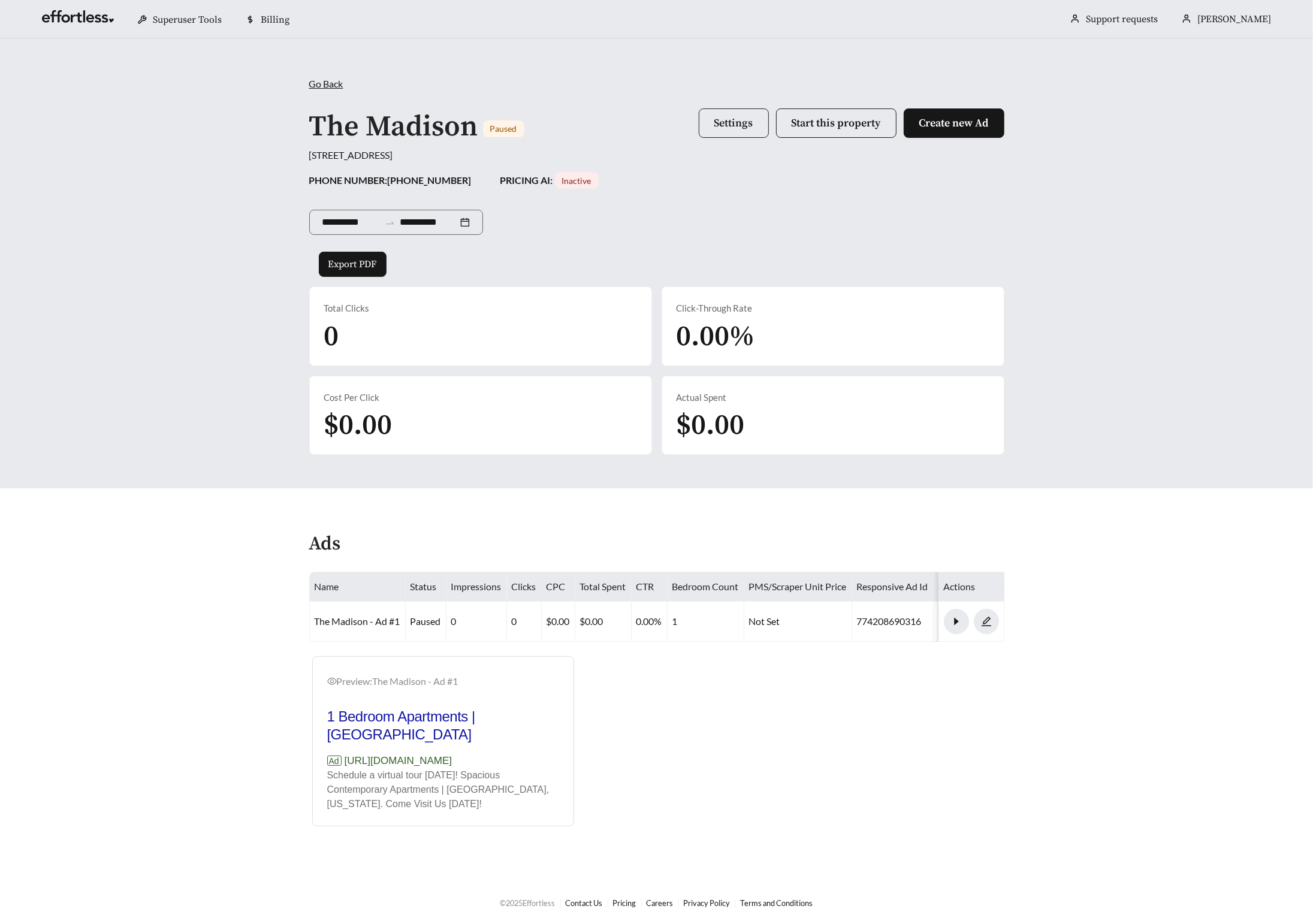
click at [717, 129] on span "Settings" at bounding box center [734, 123] width 39 height 14
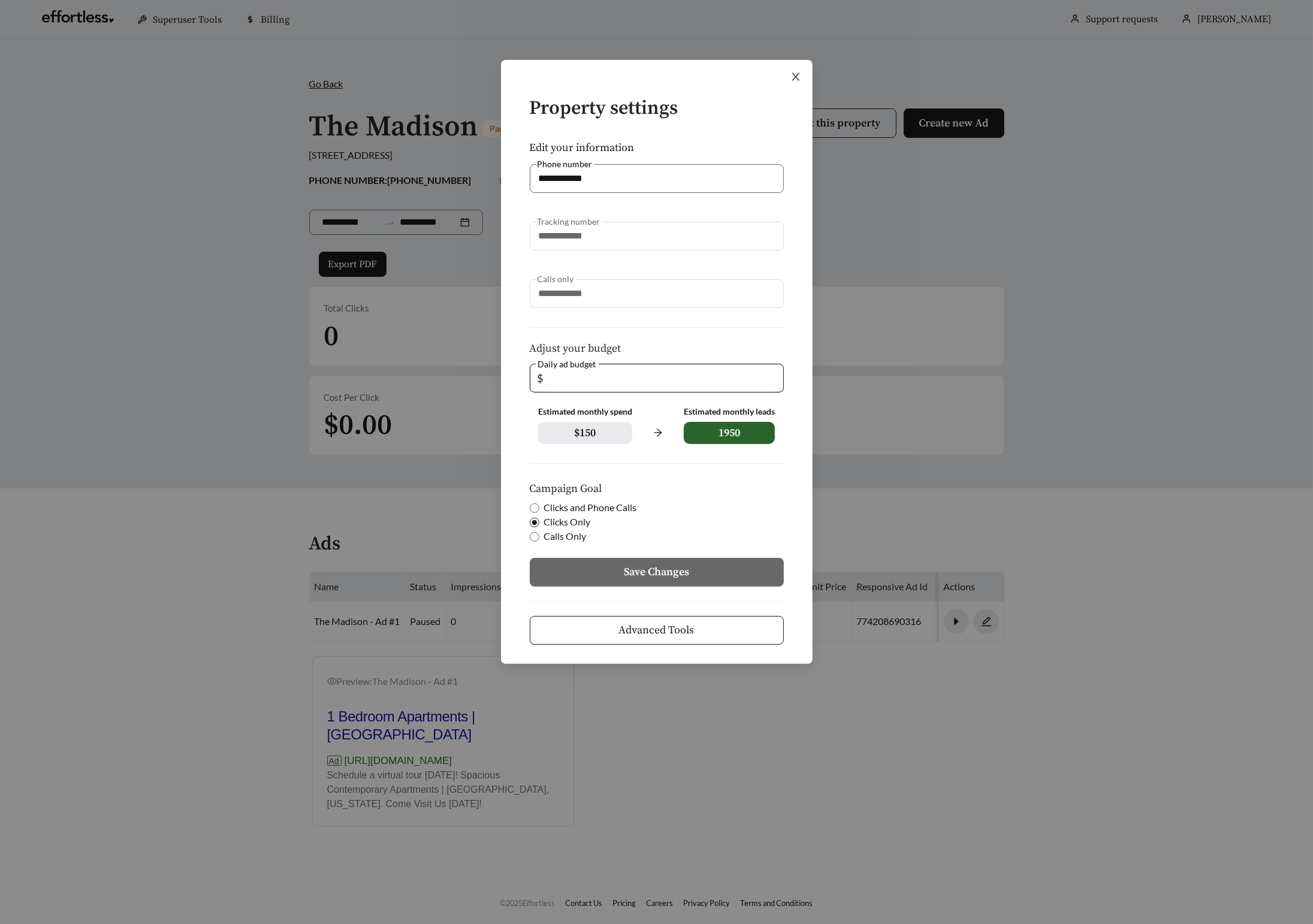
click at [792, 77] on icon "close" at bounding box center [796, 77] width 11 height 11
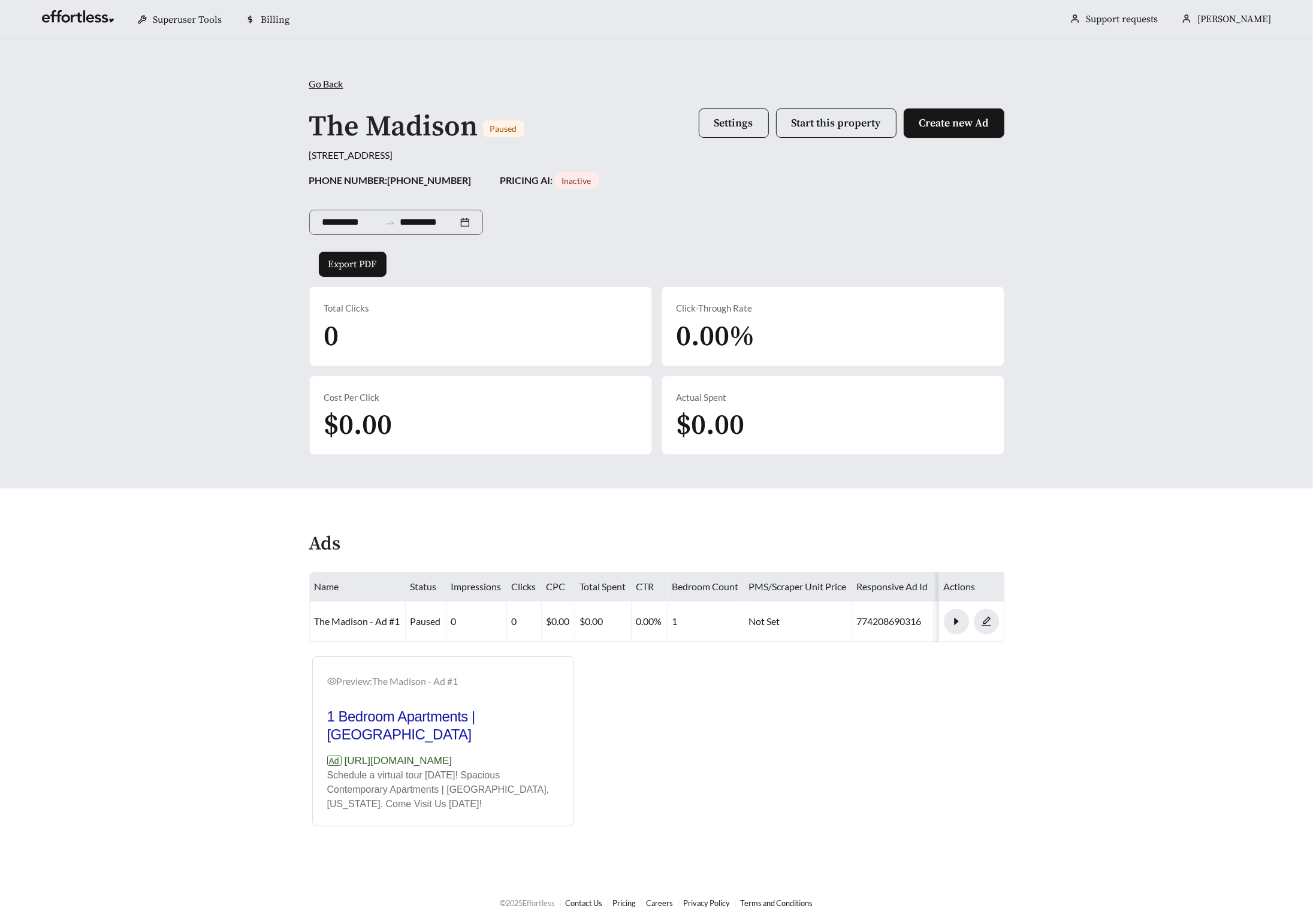
click at [331, 79] on span "Go Back" at bounding box center [327, 83] width 34 height 12
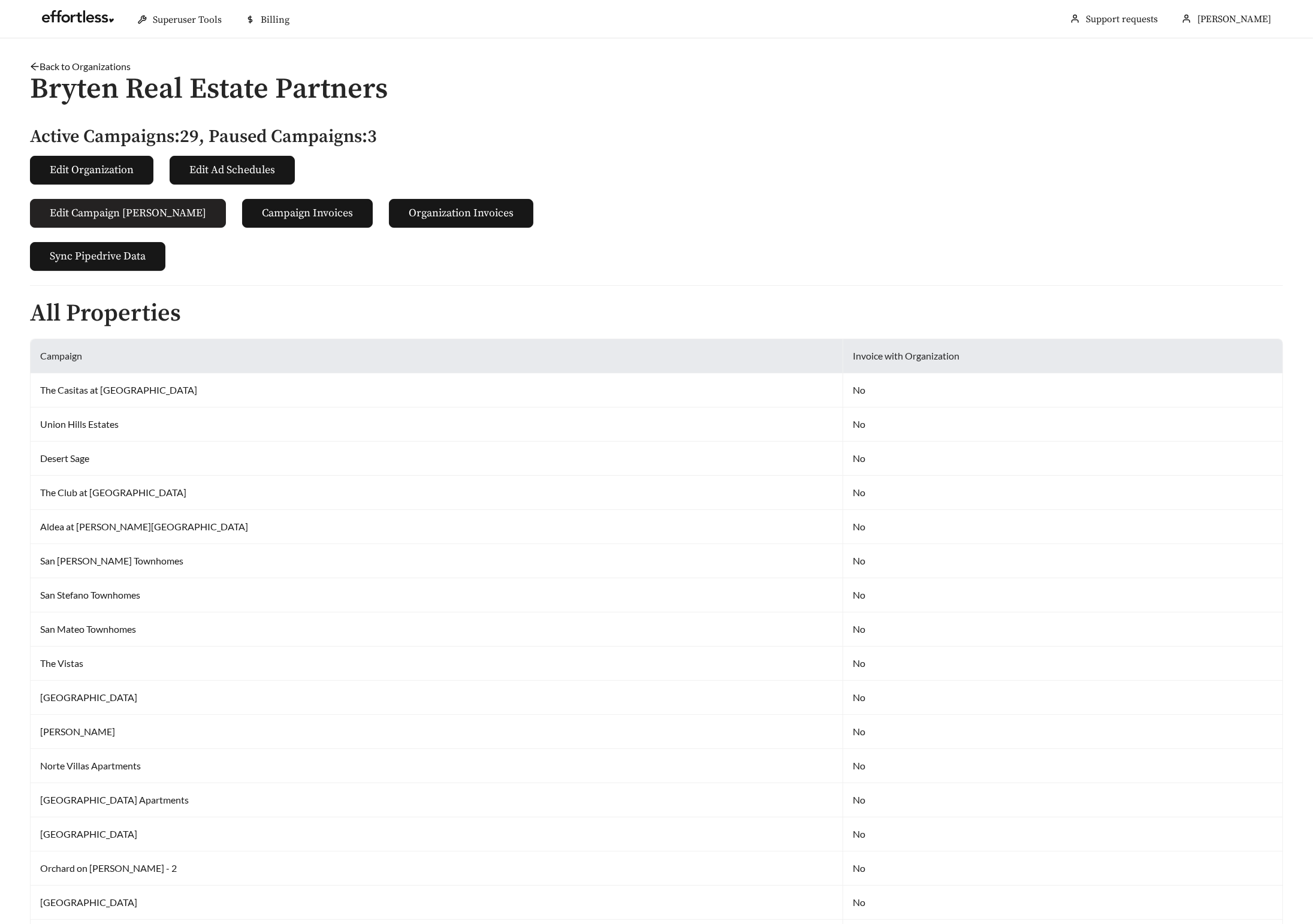
click at [134, 213] on span "Edit Campaign [PERSON_NAME]" at bounding box center [128, 213] width 157 height 16
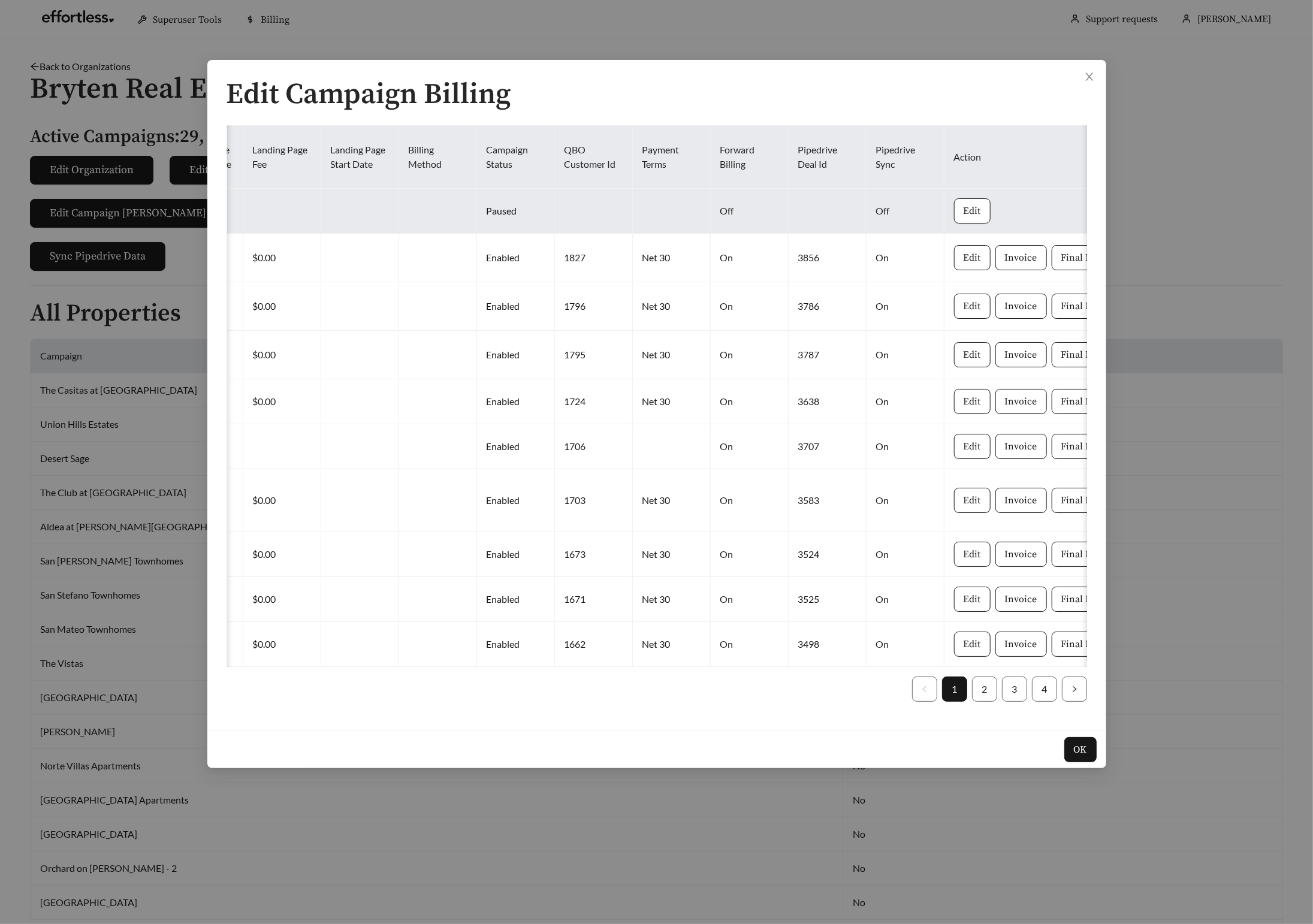
scroll to position [0, 890]
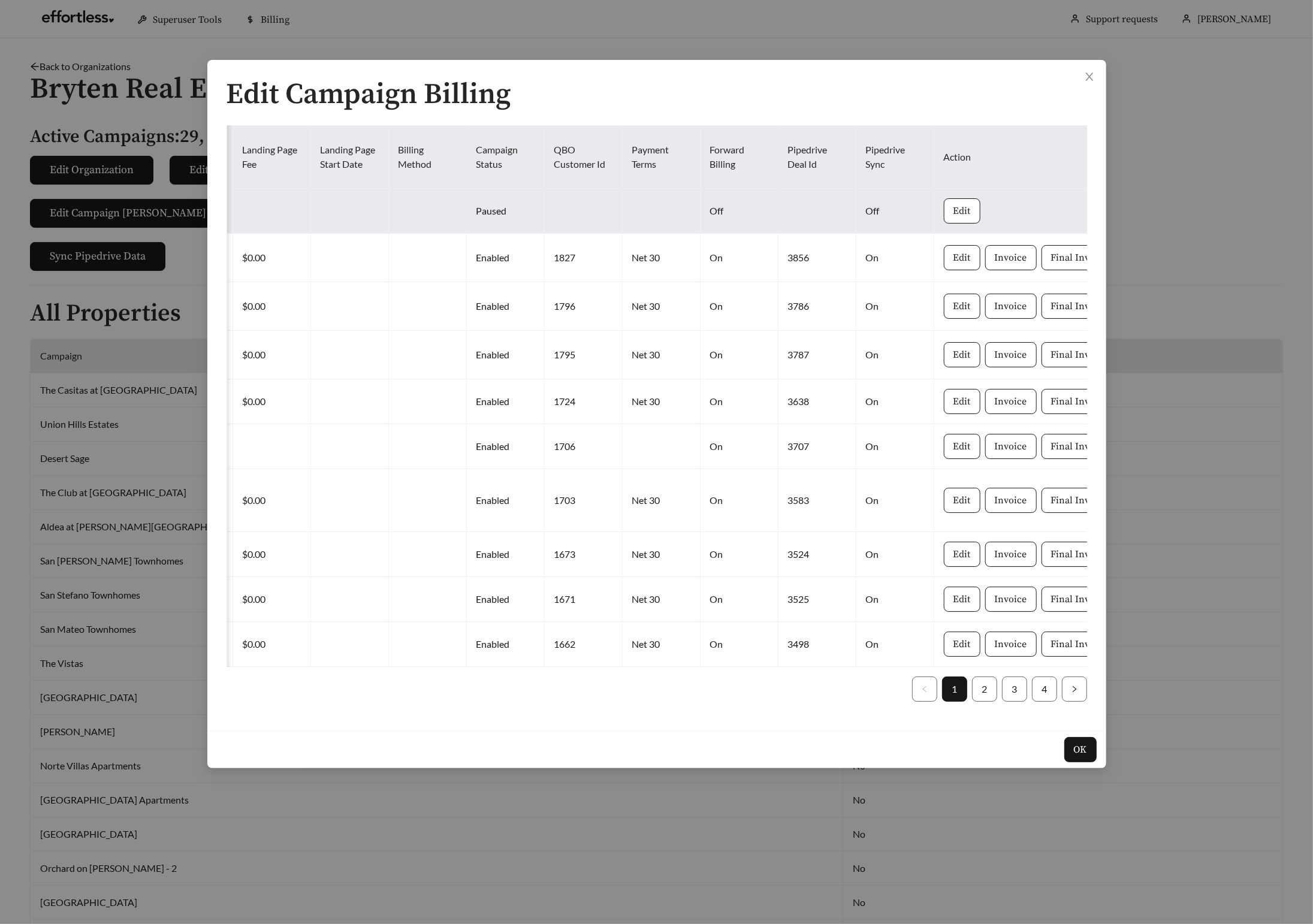
click at [806, 208] on td at bounding box center [818, 211] width 78 height 45
click at [954, 206] on span "Edit" at bounding box center [962, 211] width 18 height 15
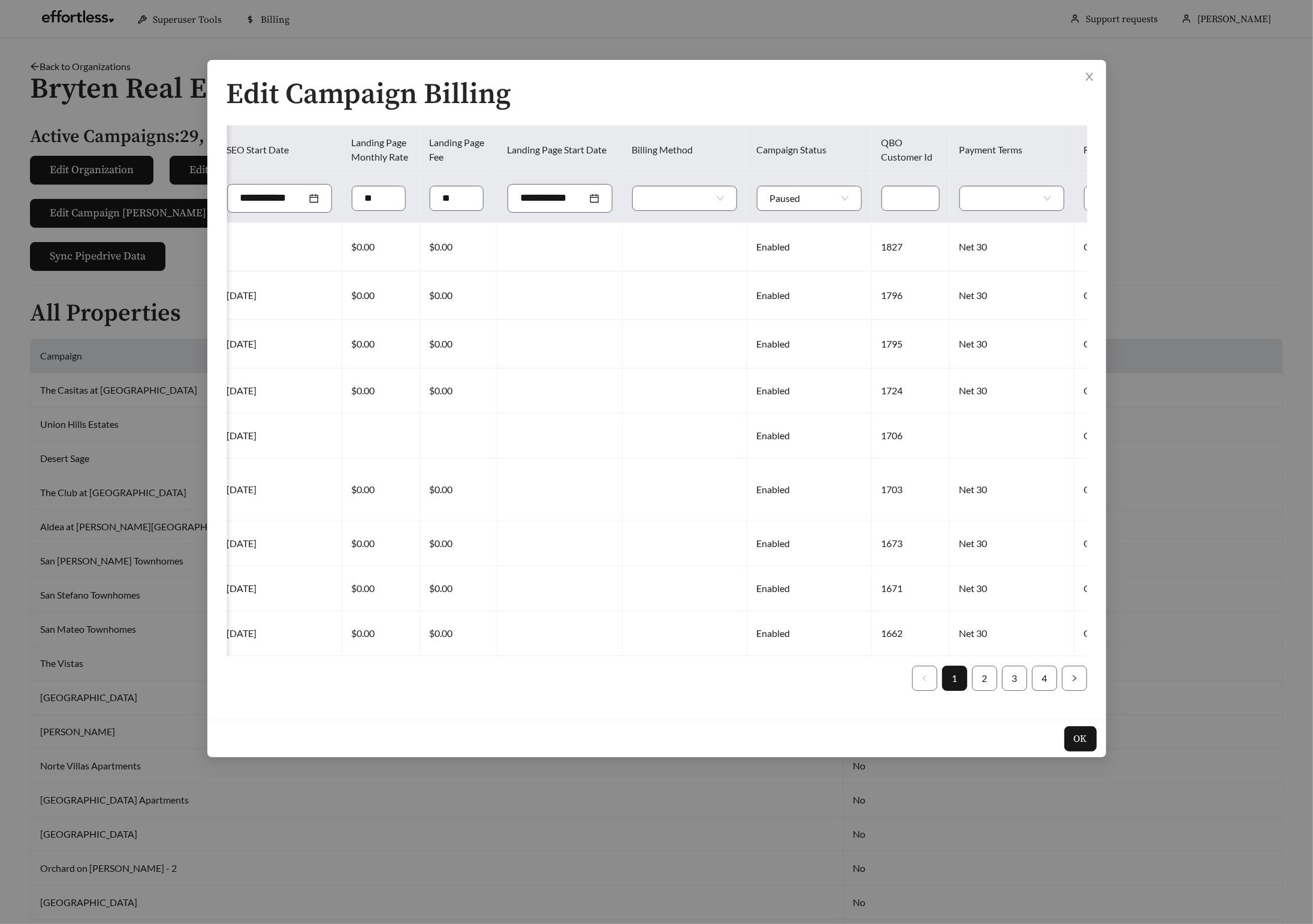
scroll to position [0, 1359]
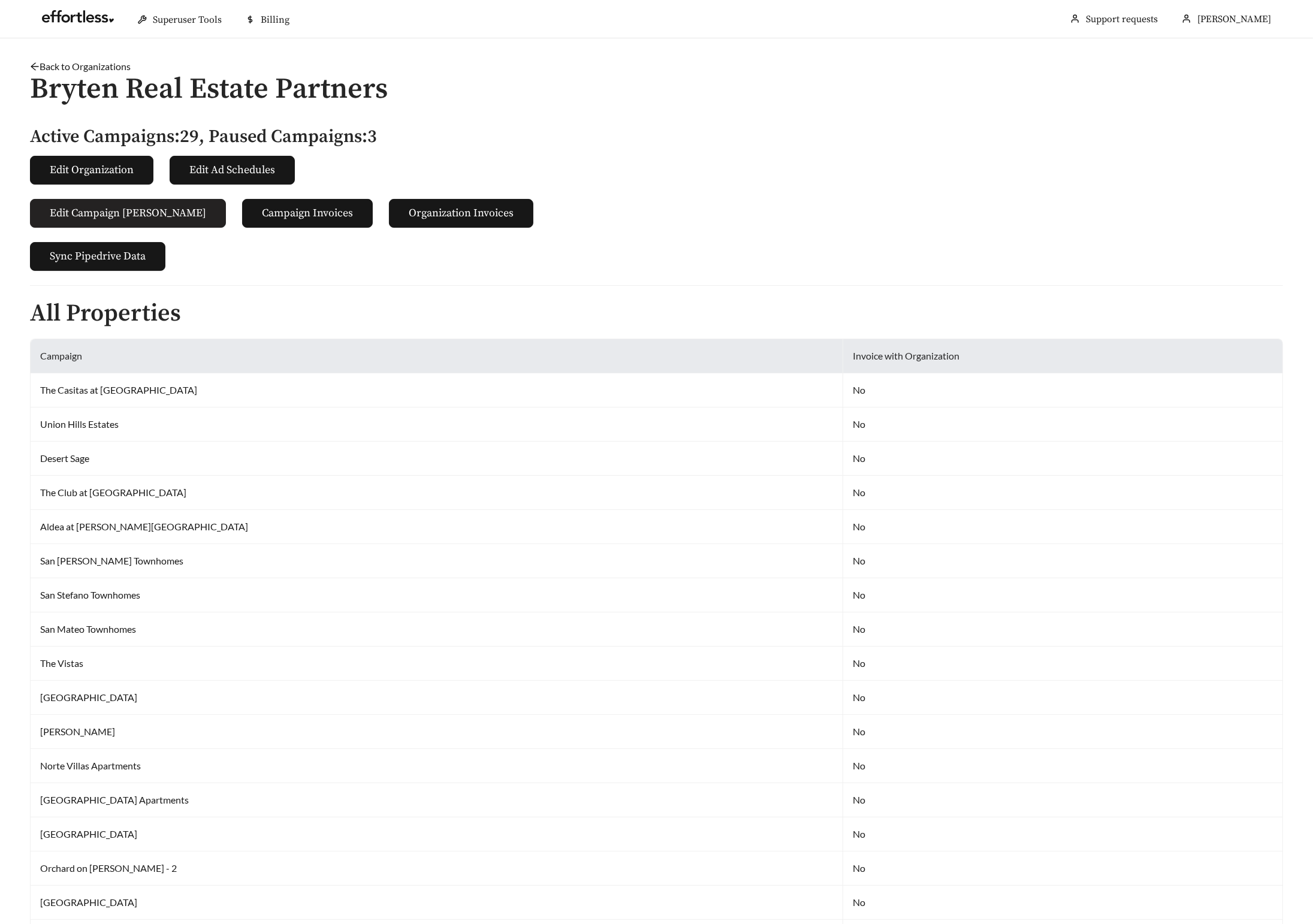
click at [106, 213] on span "Edit Campaign [PERSON_NAME]" at bounding box center [128, 213] width 157 height 16
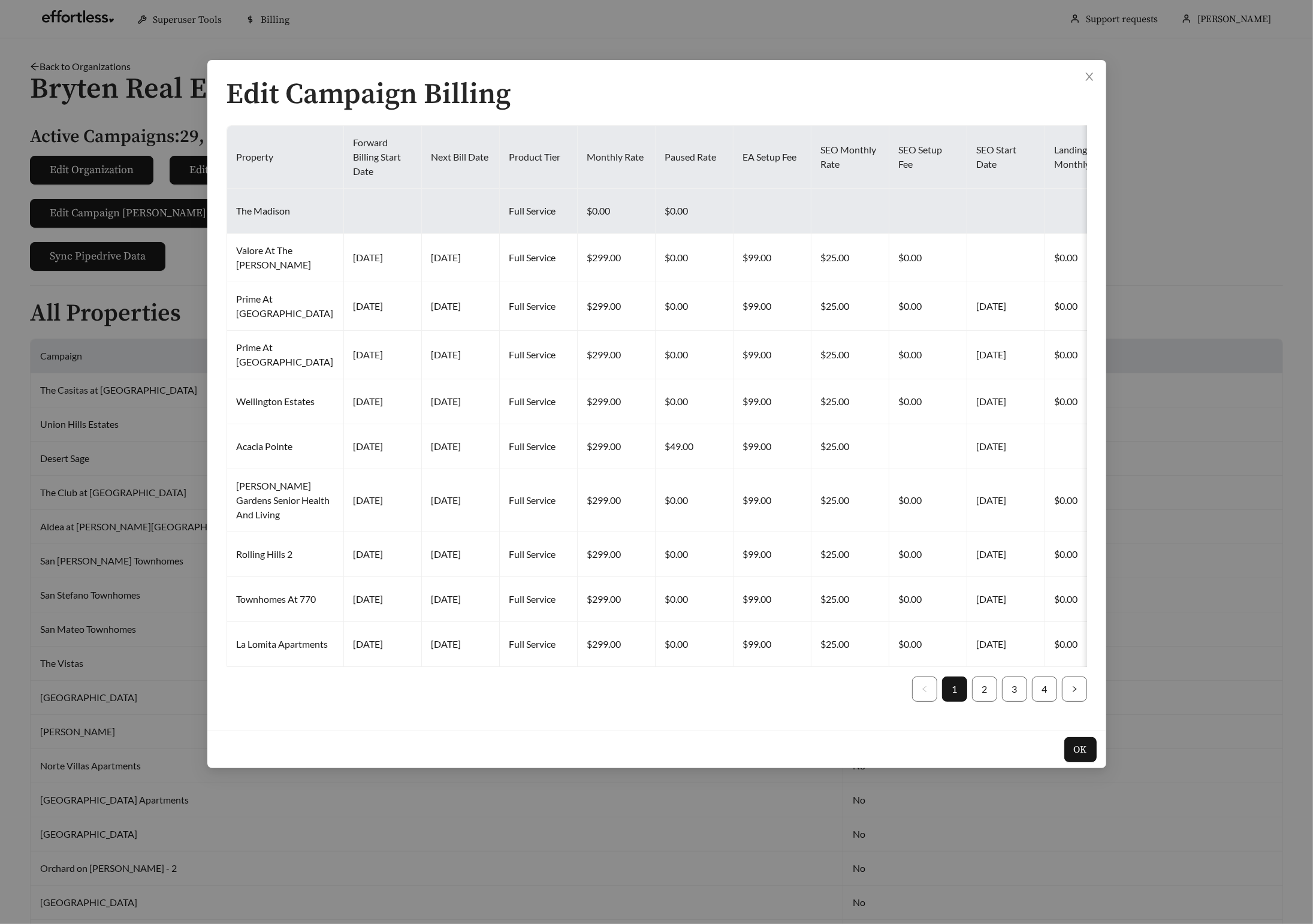
click at [353, 224] on td at bounding box center [383, 211] width 78 height 45
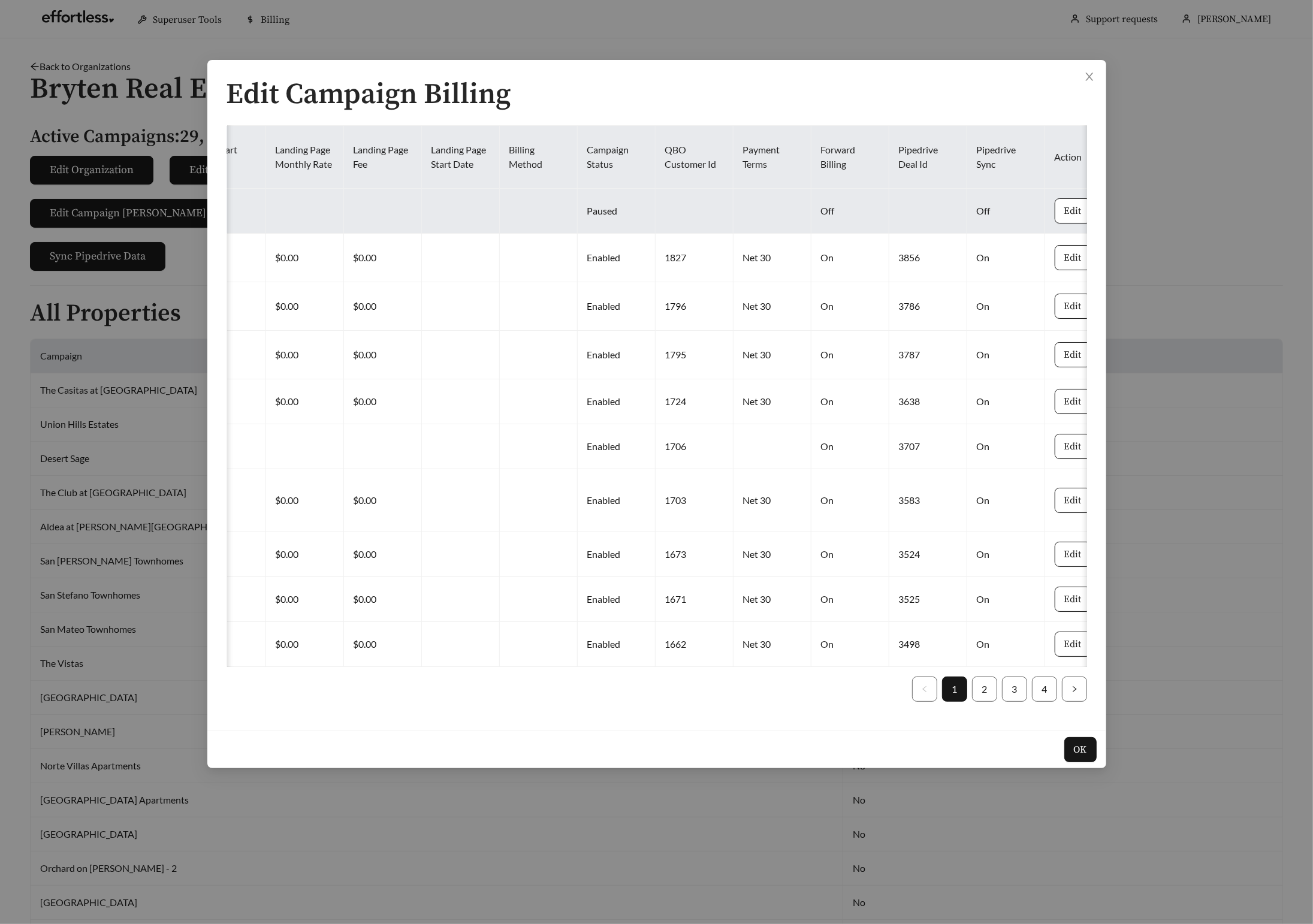
scroll to position [0, 890]
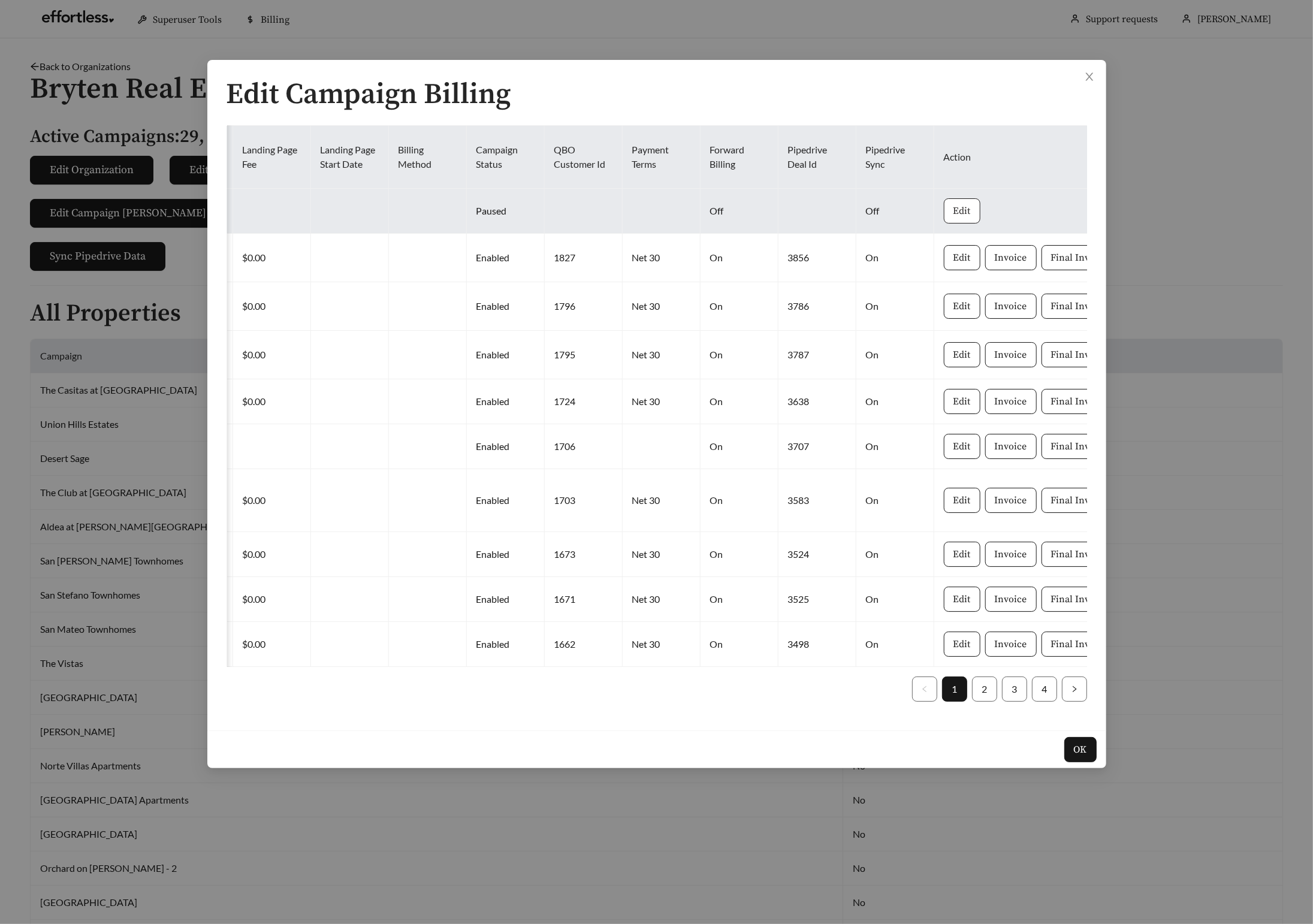
click at [954, 217] on span "Edit" at bounding box center [962, 211] width 18 height 15
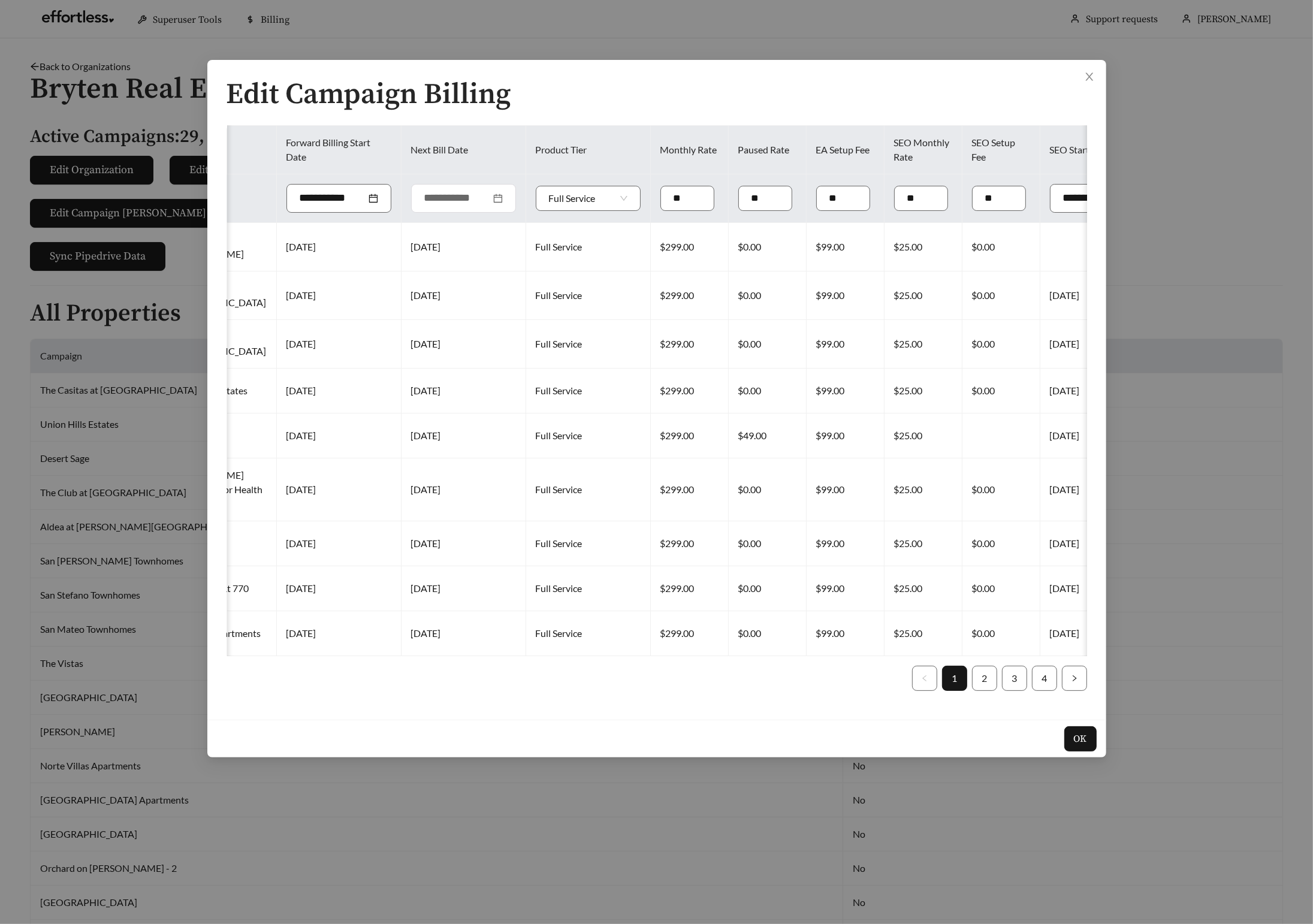
scroll to position [0, 0]
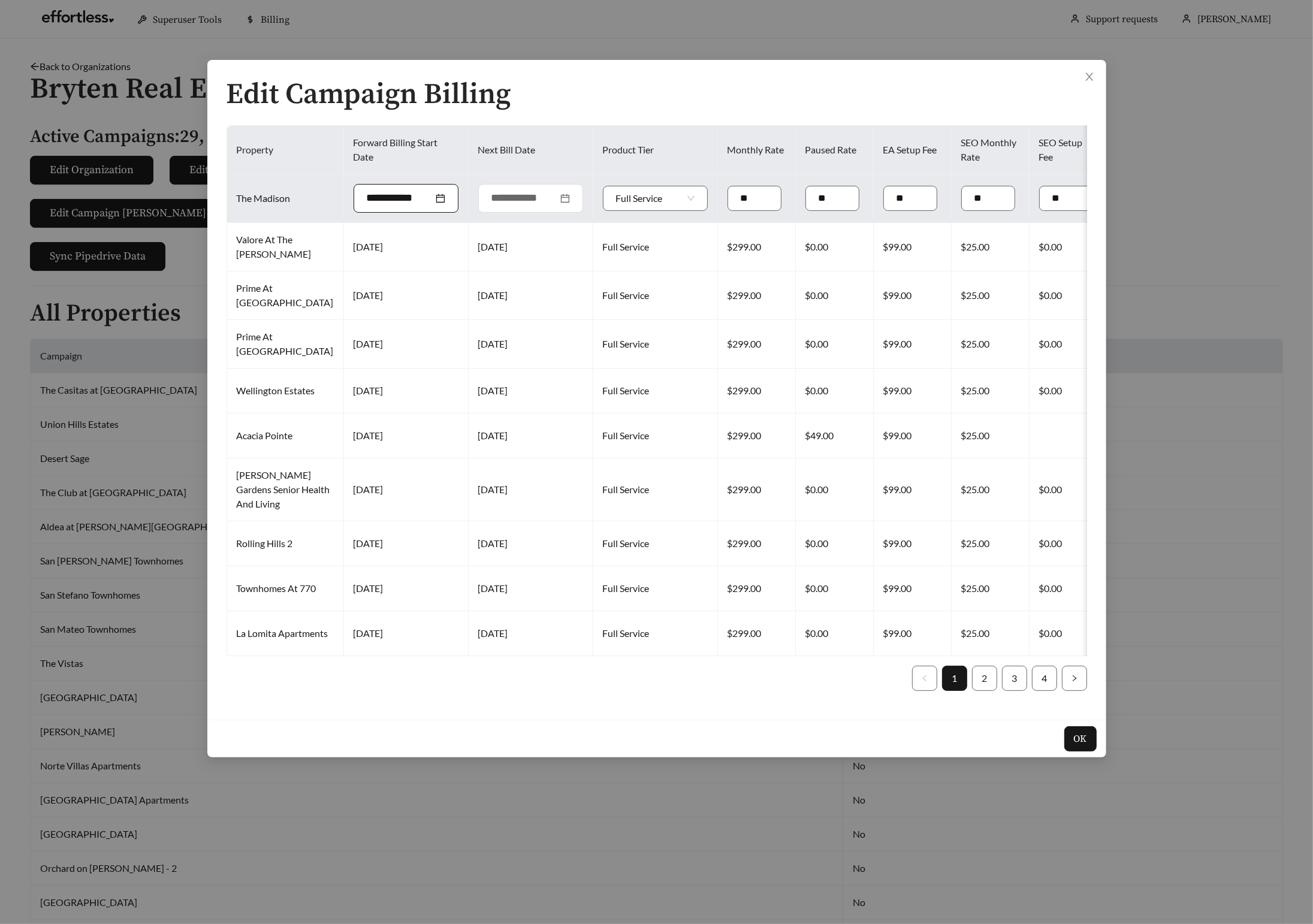
click at [401, 197] on div at bounding box center [406, 198] width 79 height 16
type input "**********"
click at [401, 287] on div "10" at bounding box center [403, 291] width 15 height 15
click at [527, 200] on div at bounding box center [531, 198] width 79 height 16
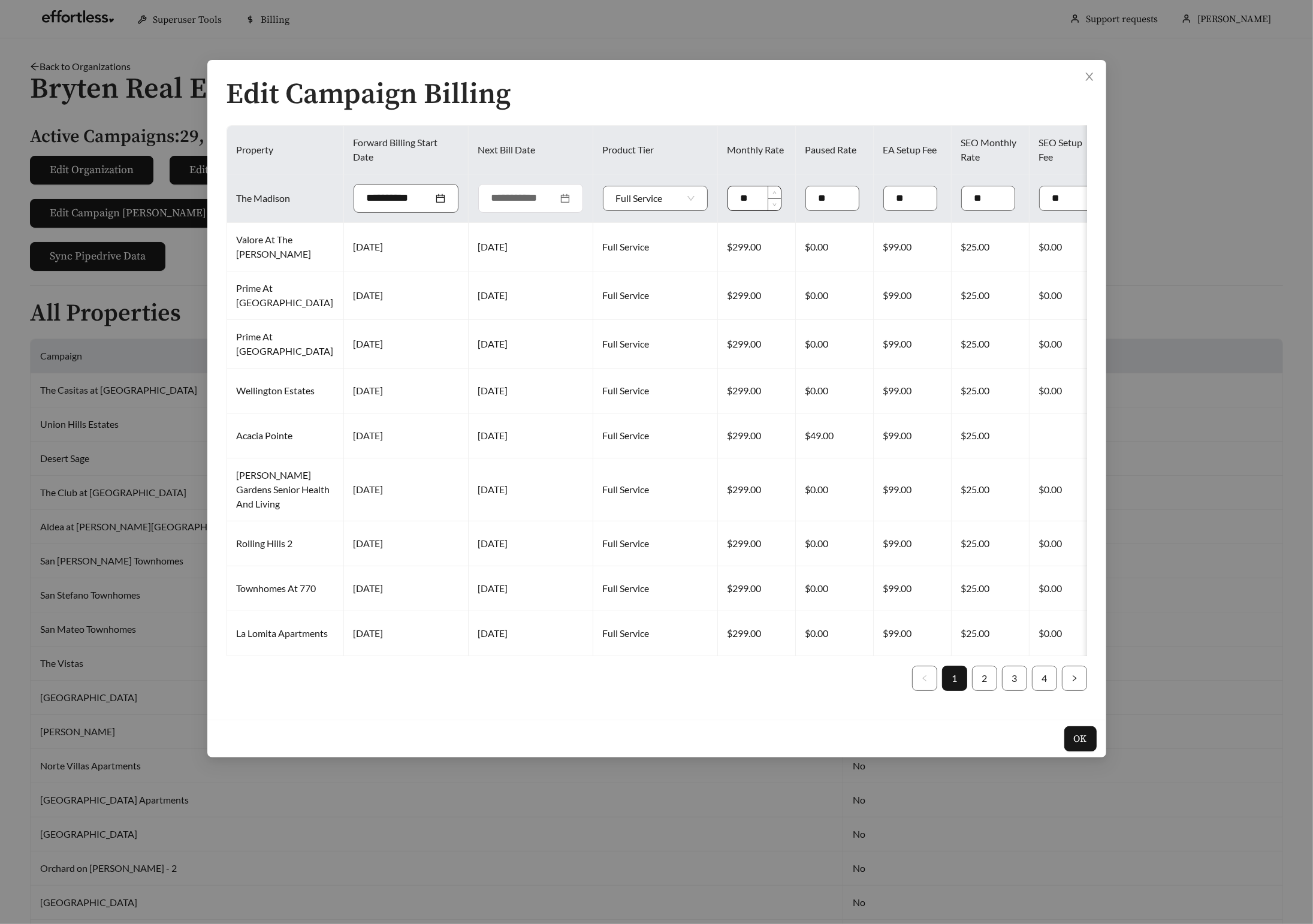
click at [728, 199] on input "*" at bounding box center [754, 198] width 53 height 24
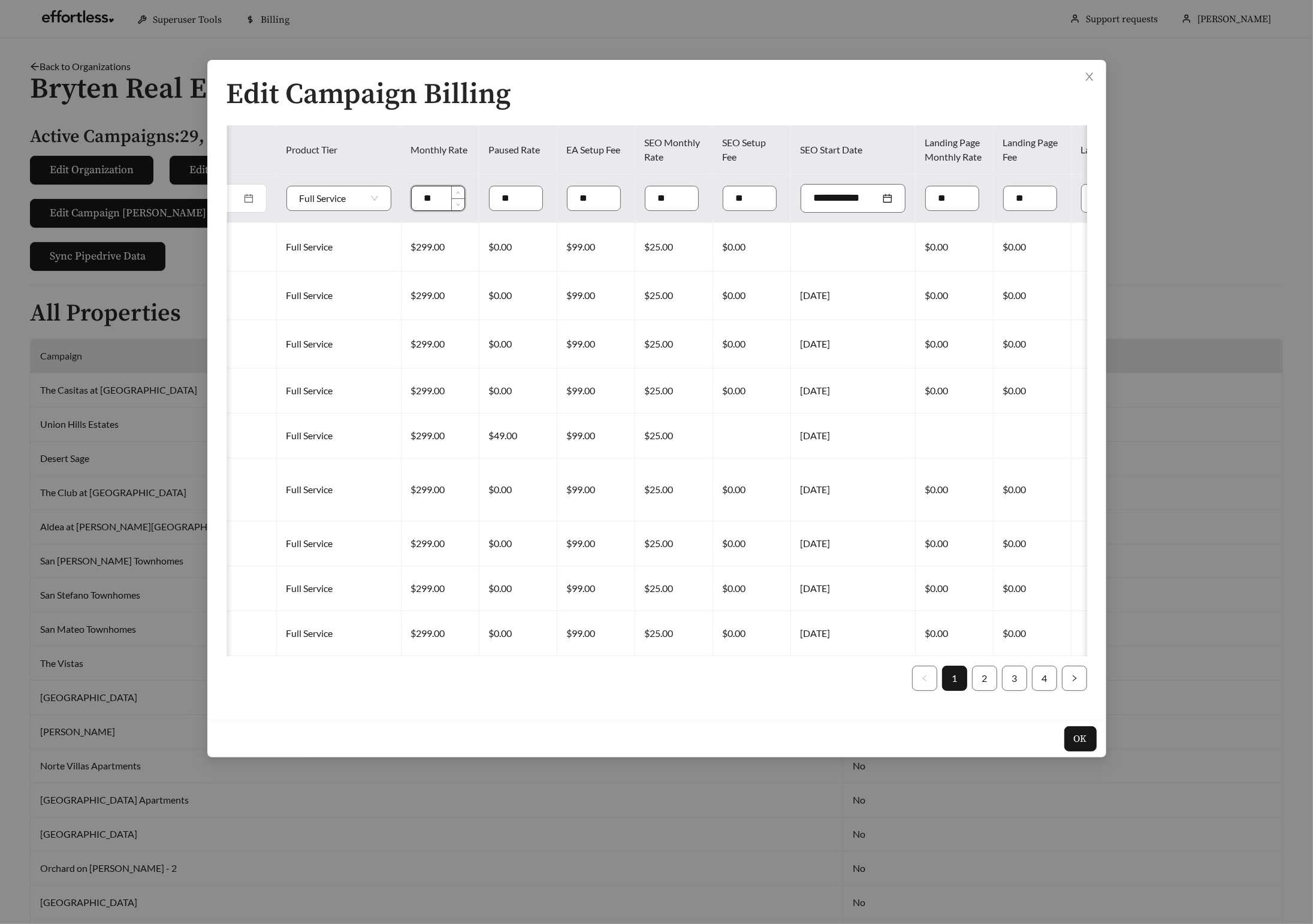
scroll to position [0, 331]
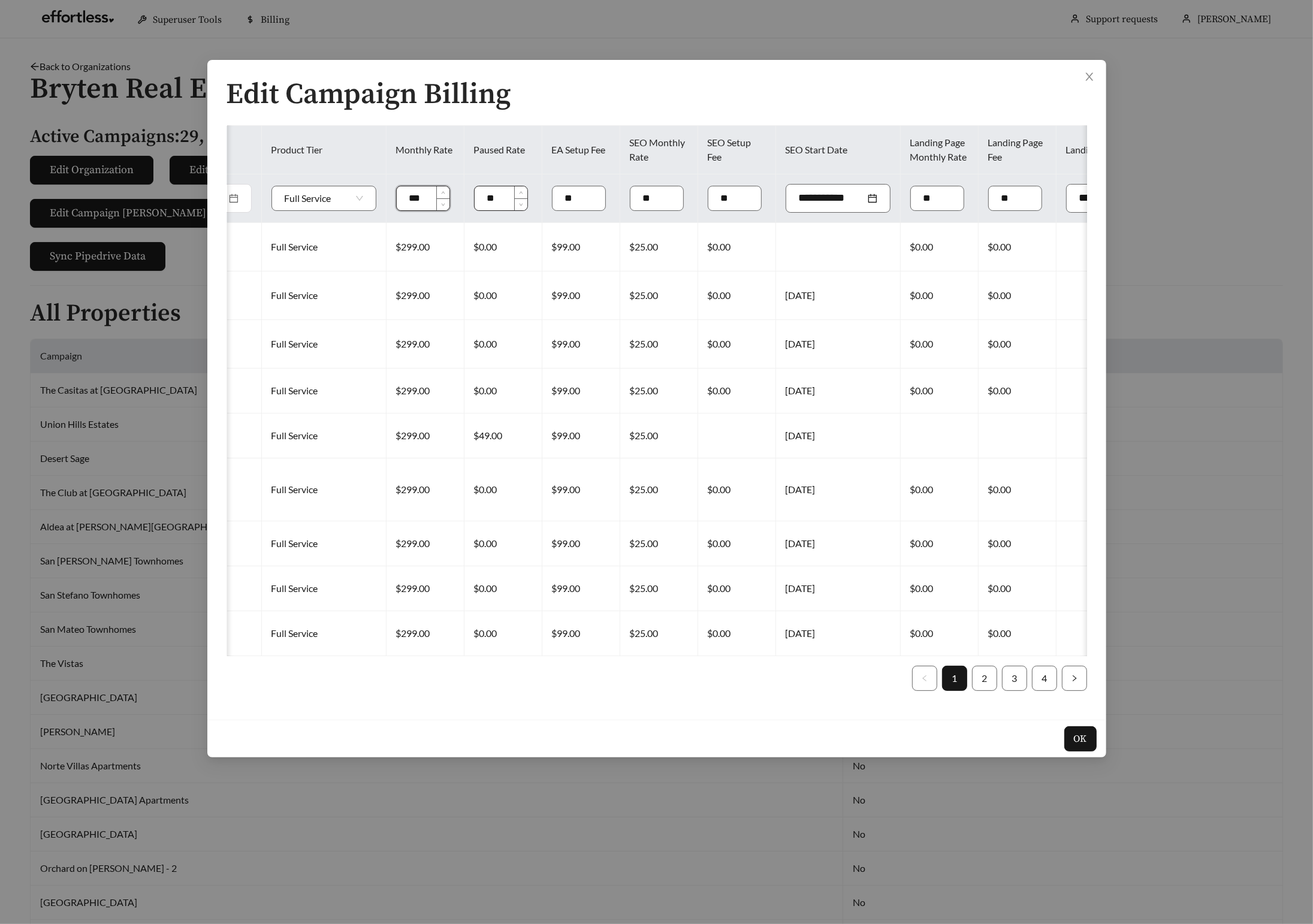
type input "***"
click at [475, 197] on input "*" at bounding box center [501, 198] width 53 height 24
type input "***"
click at [553, 199] on input "*" at bounding box center [579, 198] width 53 height 24
type input "****"
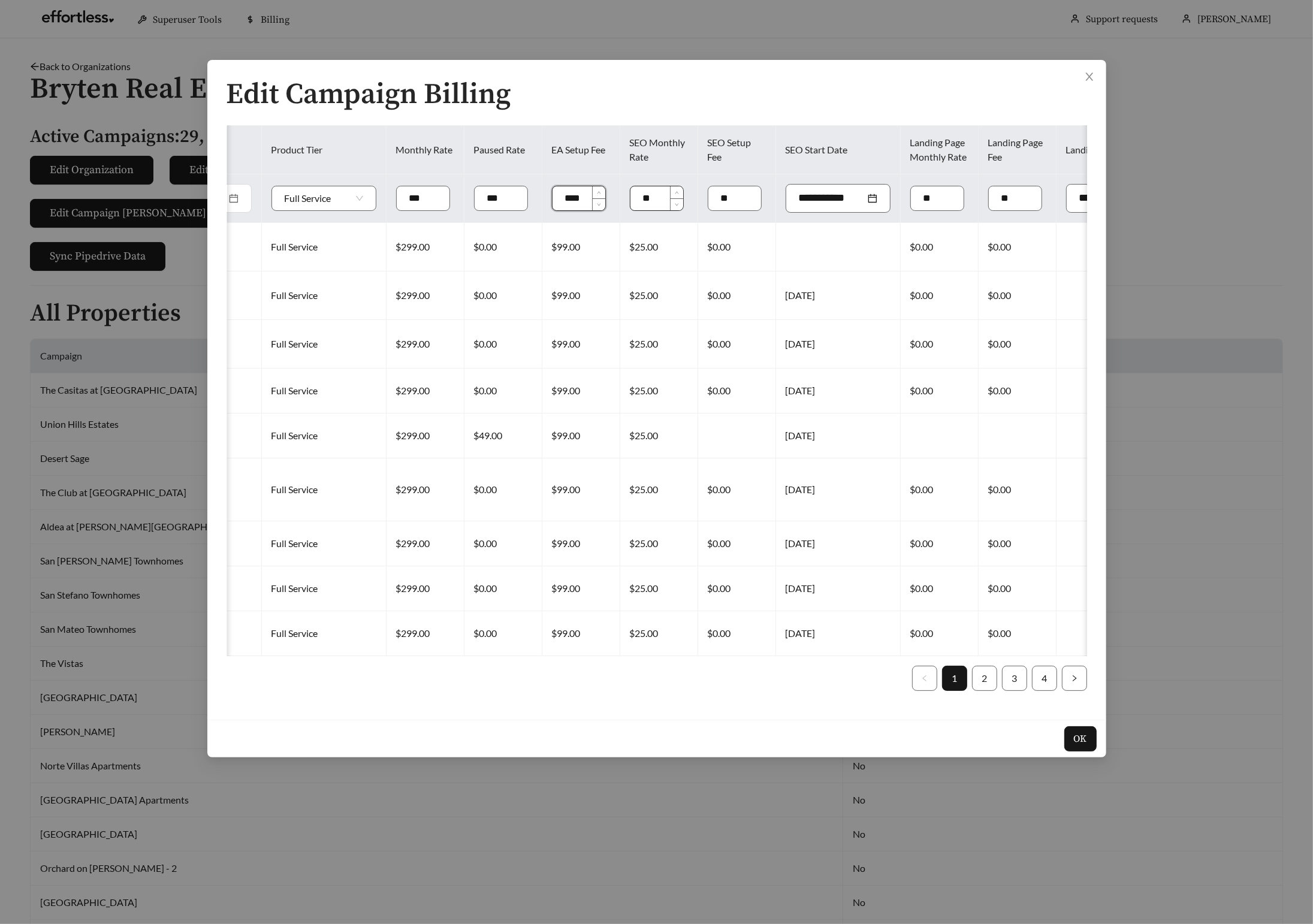
click at [631, 198] on input "*" at bounding box center [657, 198] width 53 height 24
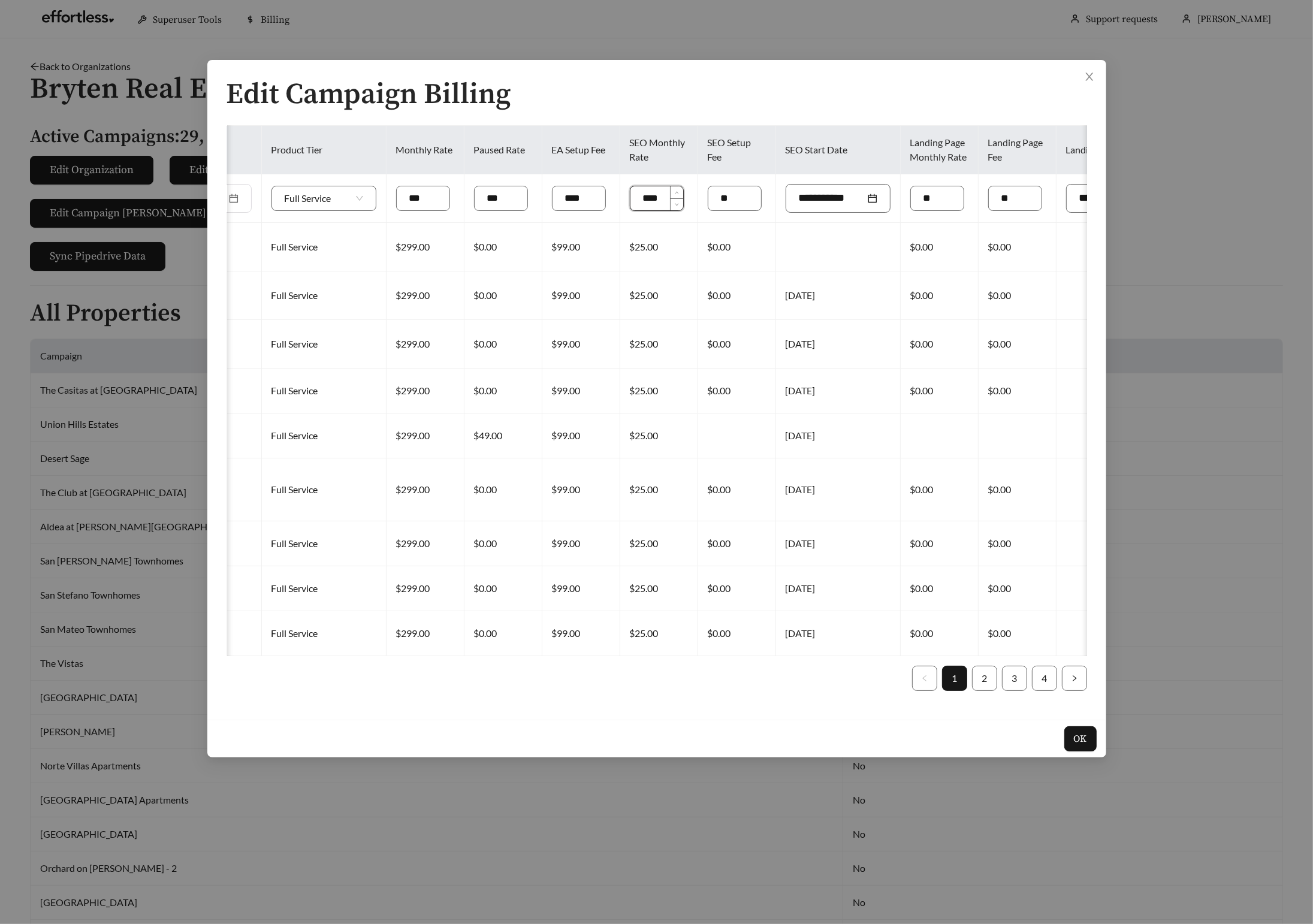
type input "****"
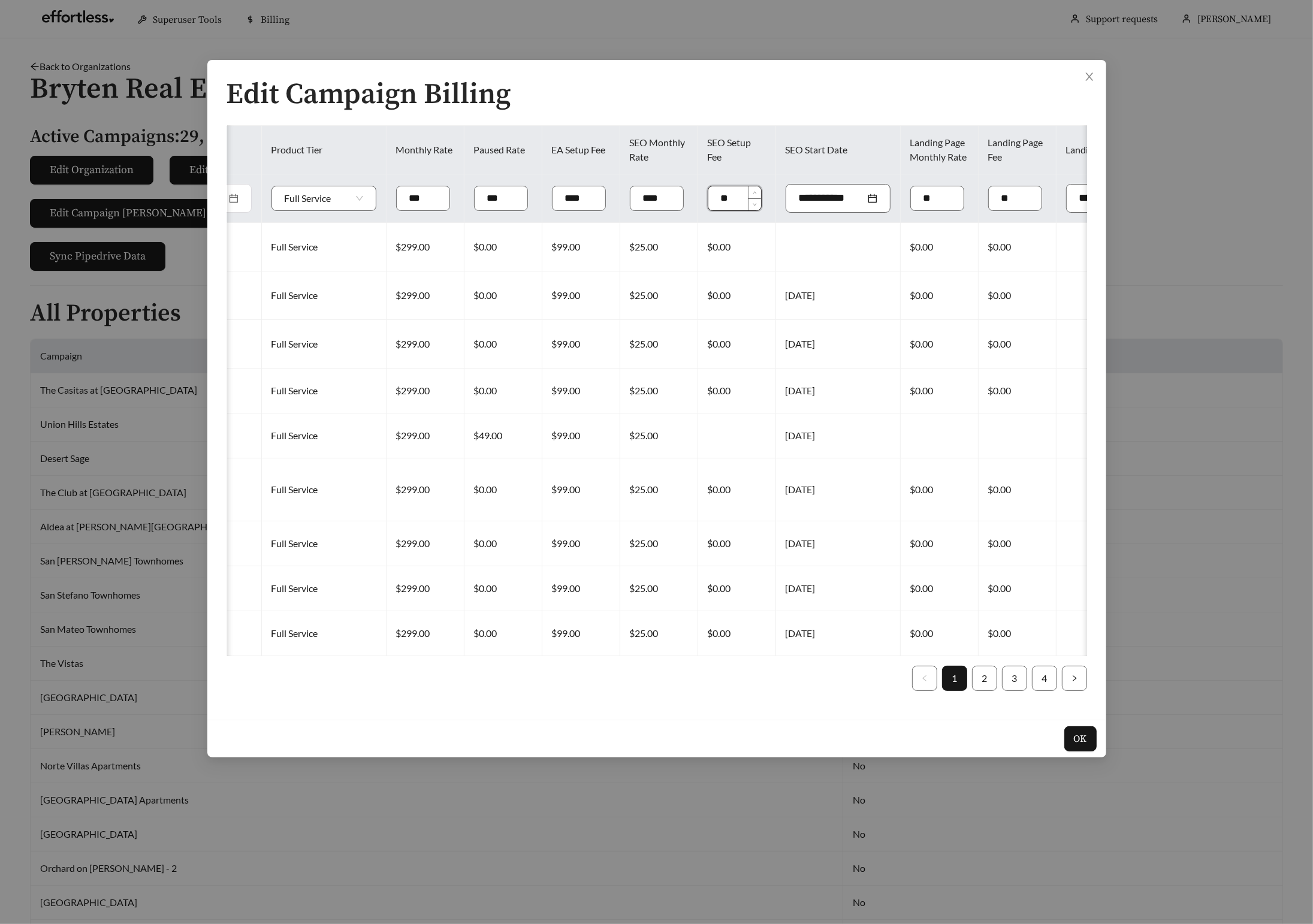
click at [709, 197] on input "*" at bounding box center [735, 198] width 53 height 24
click at [553, 198] on input "****" at bounding box center [579, 198] width 53 height 24
type input "***"
click at [709, 200] on input "*" at bounding box center [735, 198] width 53 height 24
type input "****"
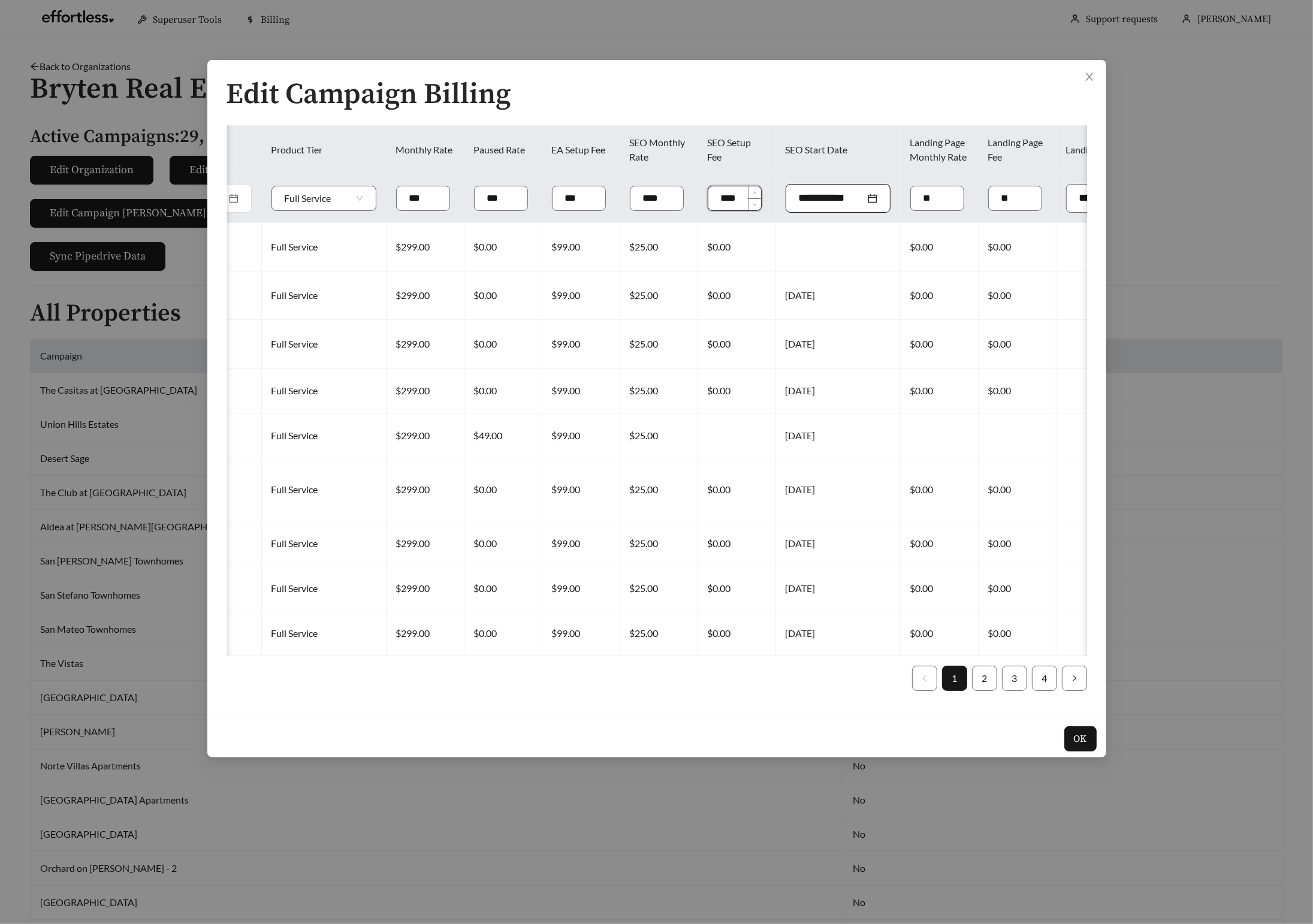
click at [799, 202] on input at bounding box center [832, 198] width 66 height 16
type input "**********"
click at [835, 289] on div "10" at bounding box center [836, 291] width 15 height 15
click at [911, 198] on input "*" at bounding box center [937, 198] width 53 height 24
type input "***"
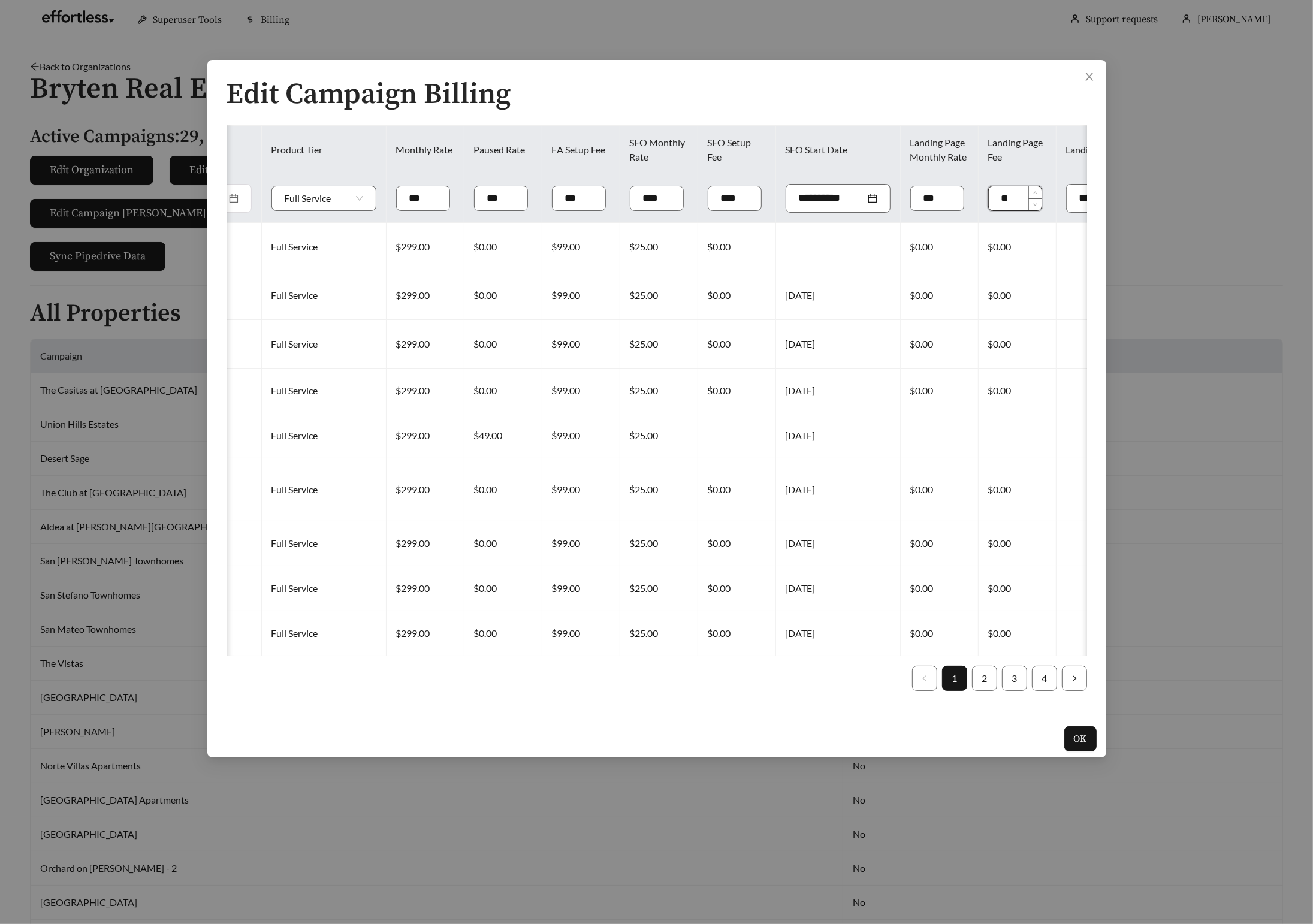
click at [989, 196] on input "*" at bounding box center [1015, 198] width 53 height 24
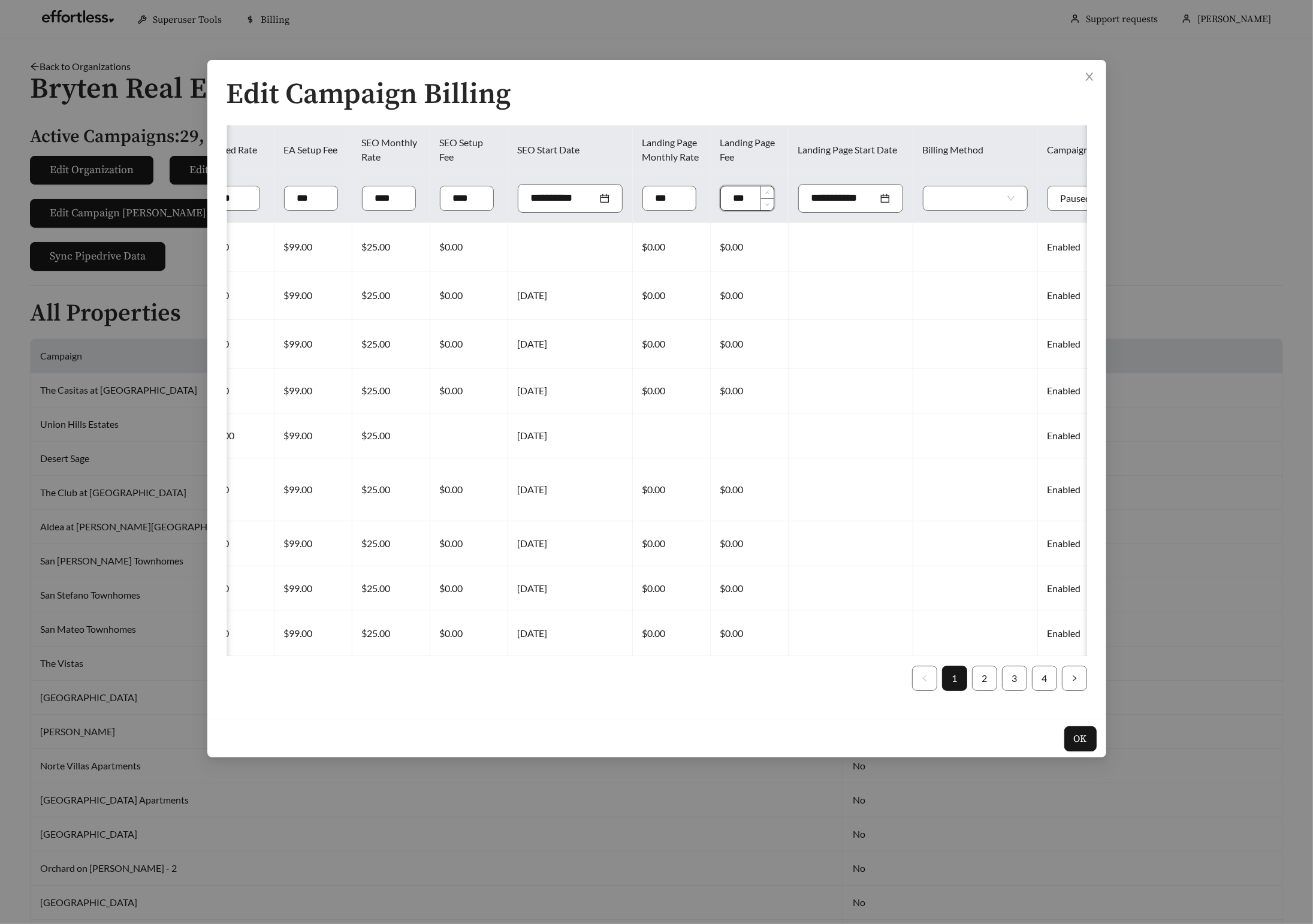
scroll to position [0, 643]
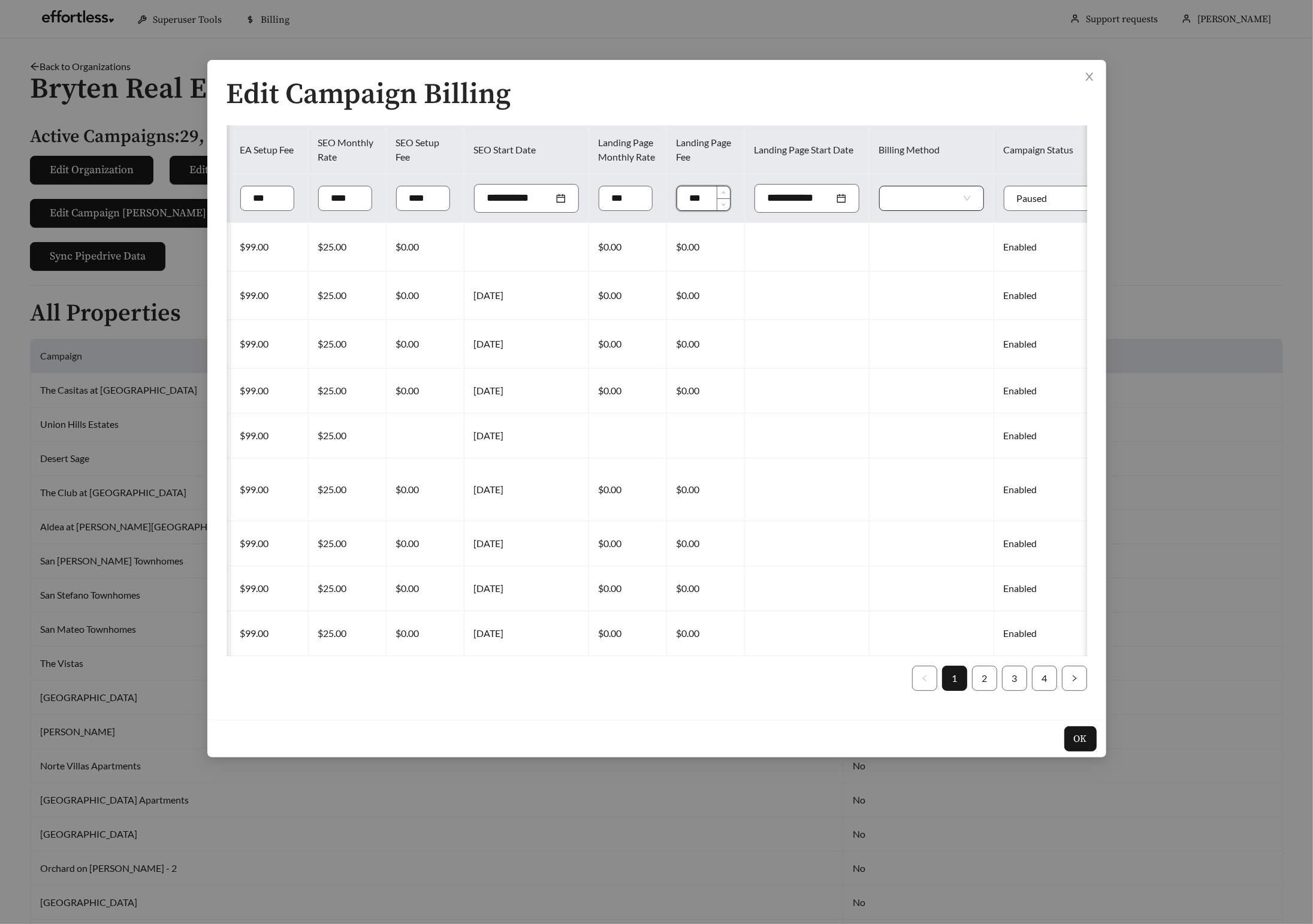
click at [935, 199] on div at bounding box center [932, 198] width 105 height 25
type input "***"
click at [924, 197] on div at bounding box center [932, 198] width 105 height 25
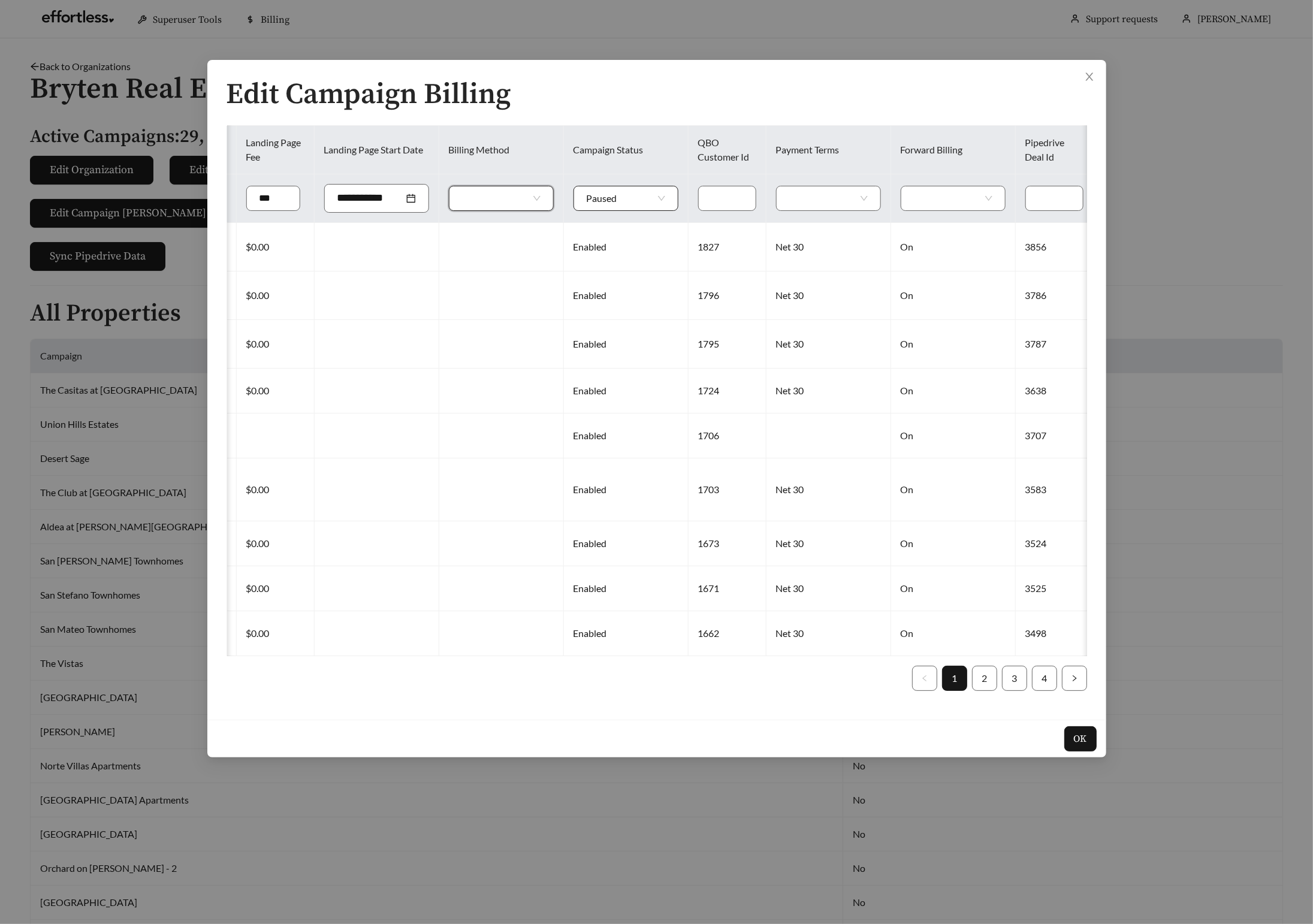
scroll to position [0, 1094]
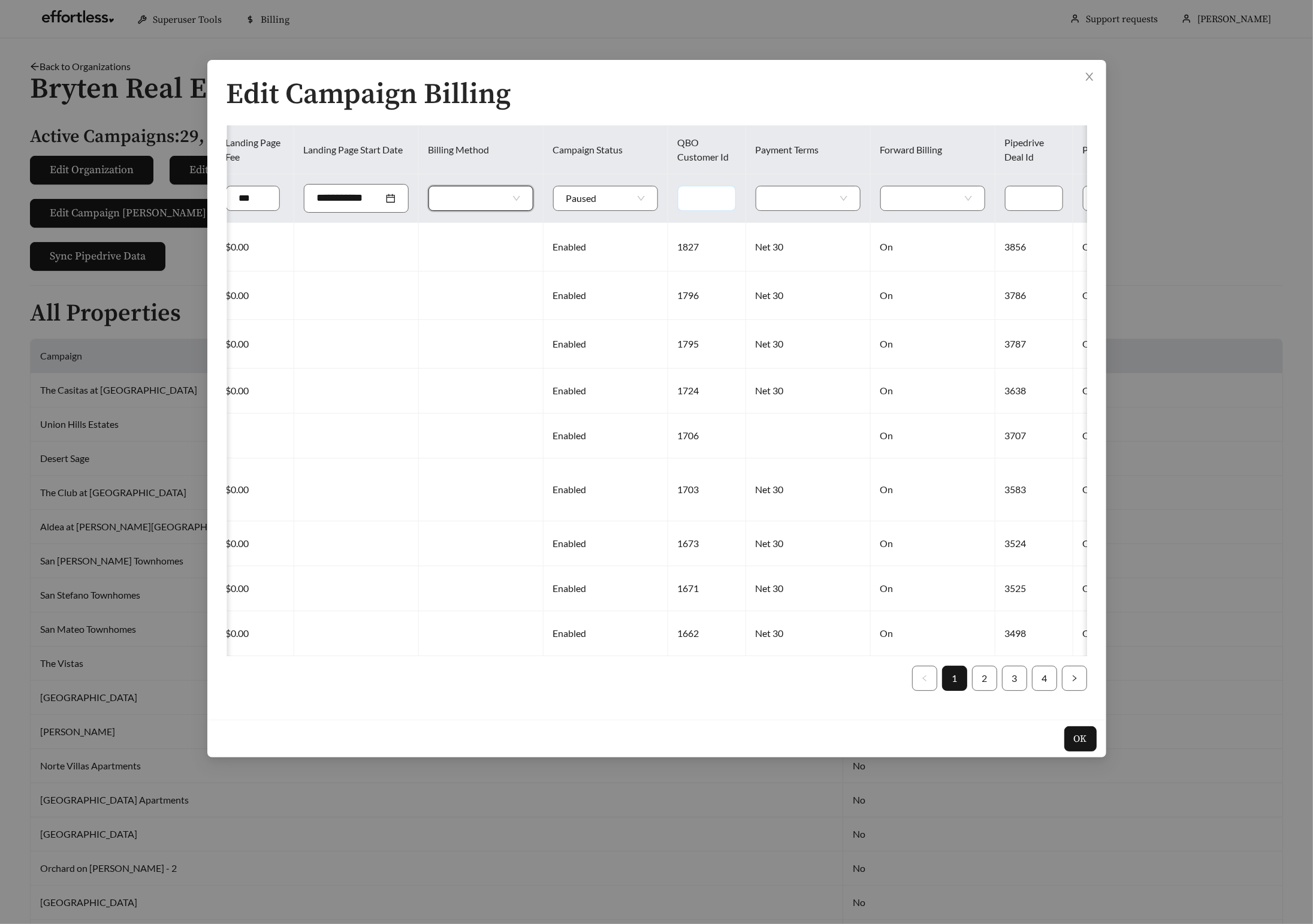
click at [678, 203] on input "text" at bounding box center [707, 198] width 58 height 25
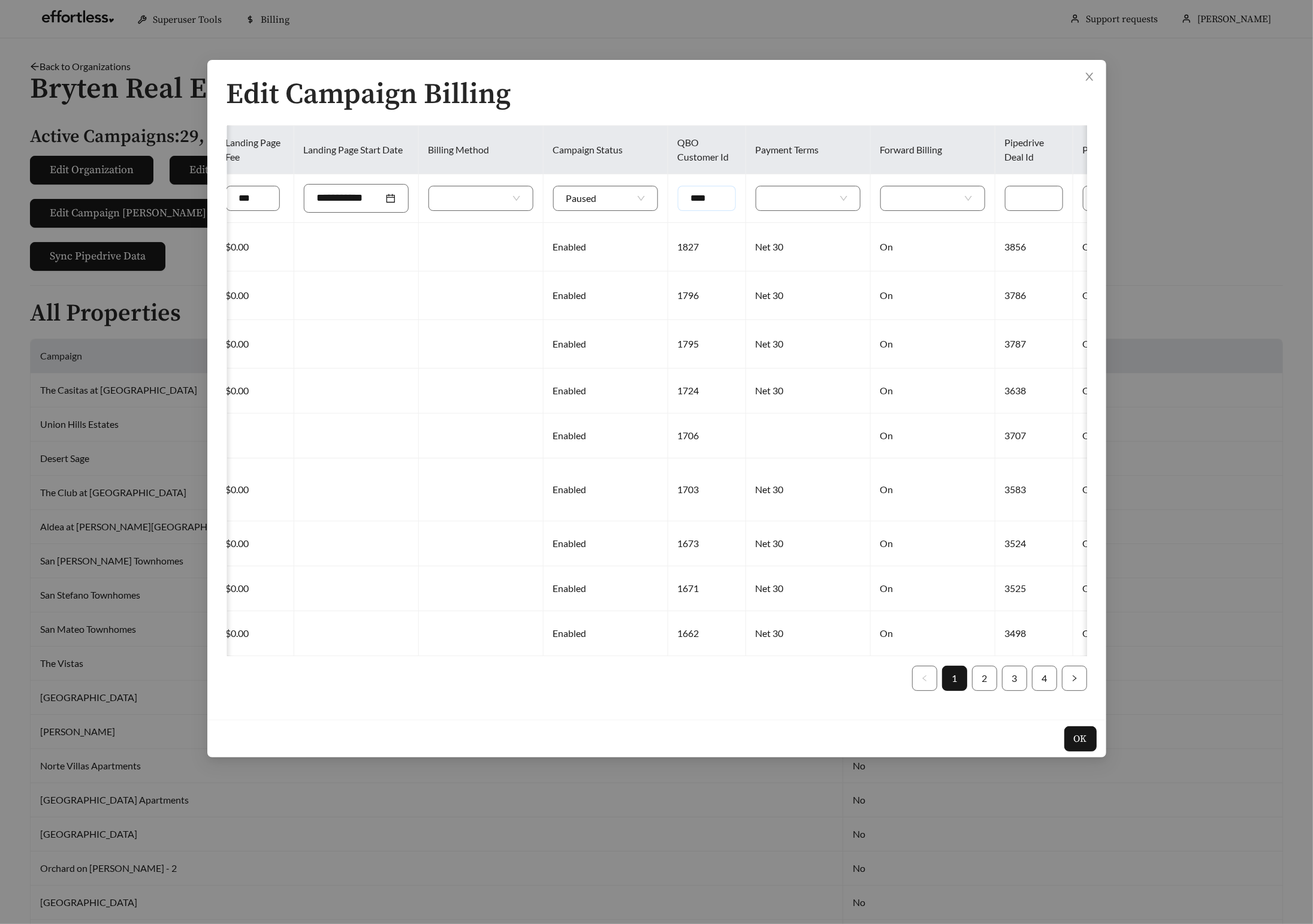
type input "****"
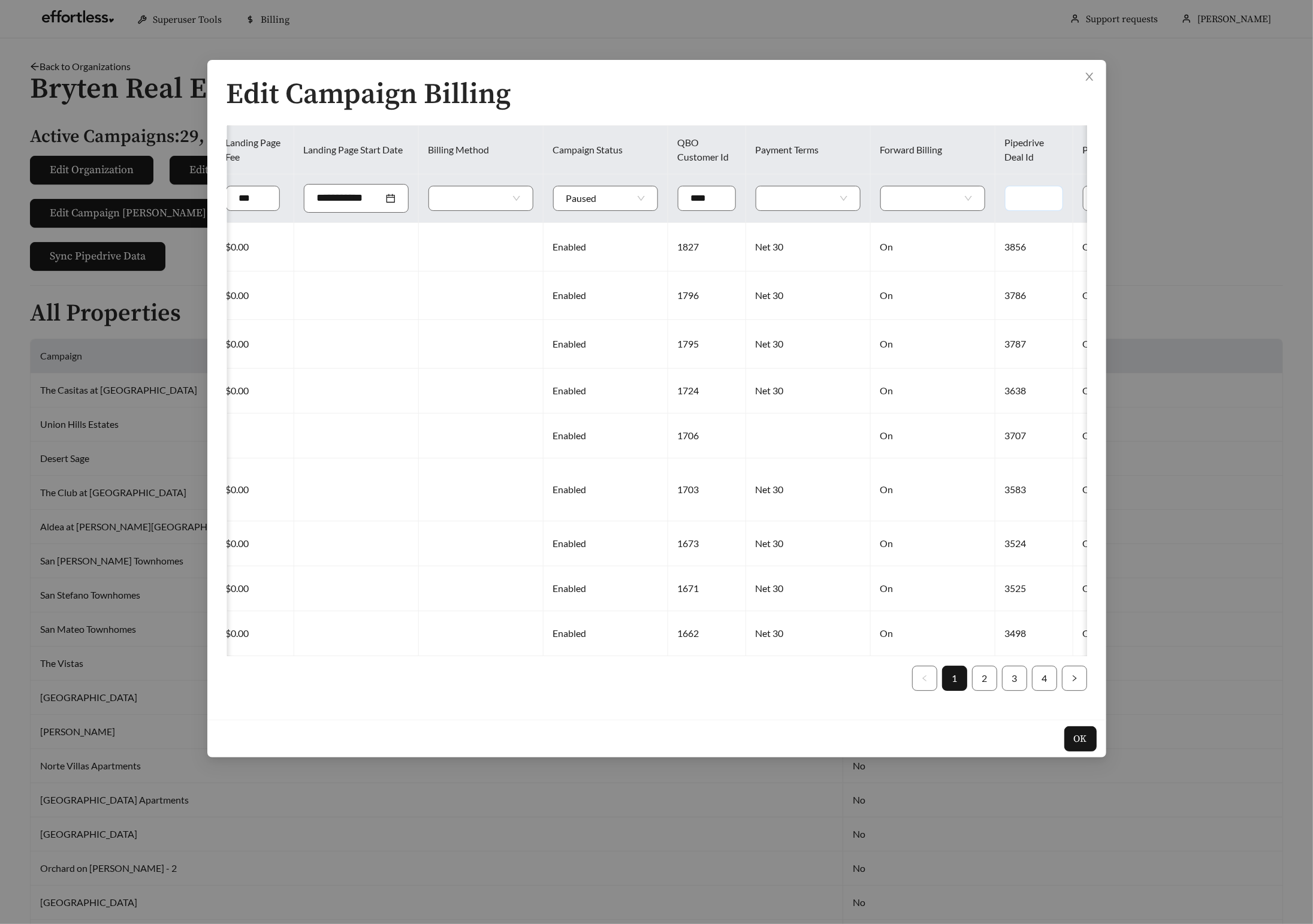
click at [1005, 195] on input "text" at bounding box center [1034, 198] width 58 height 25
click at [931, 198] on div at bounding box center [933, 198] width 105 height 25
type input "****"
click at [891, 225] on div "On" at bounding box center [895, 225] width 79 height 13
click at [804, 200] on div at bounding box center [808, 198] width 105 height 25
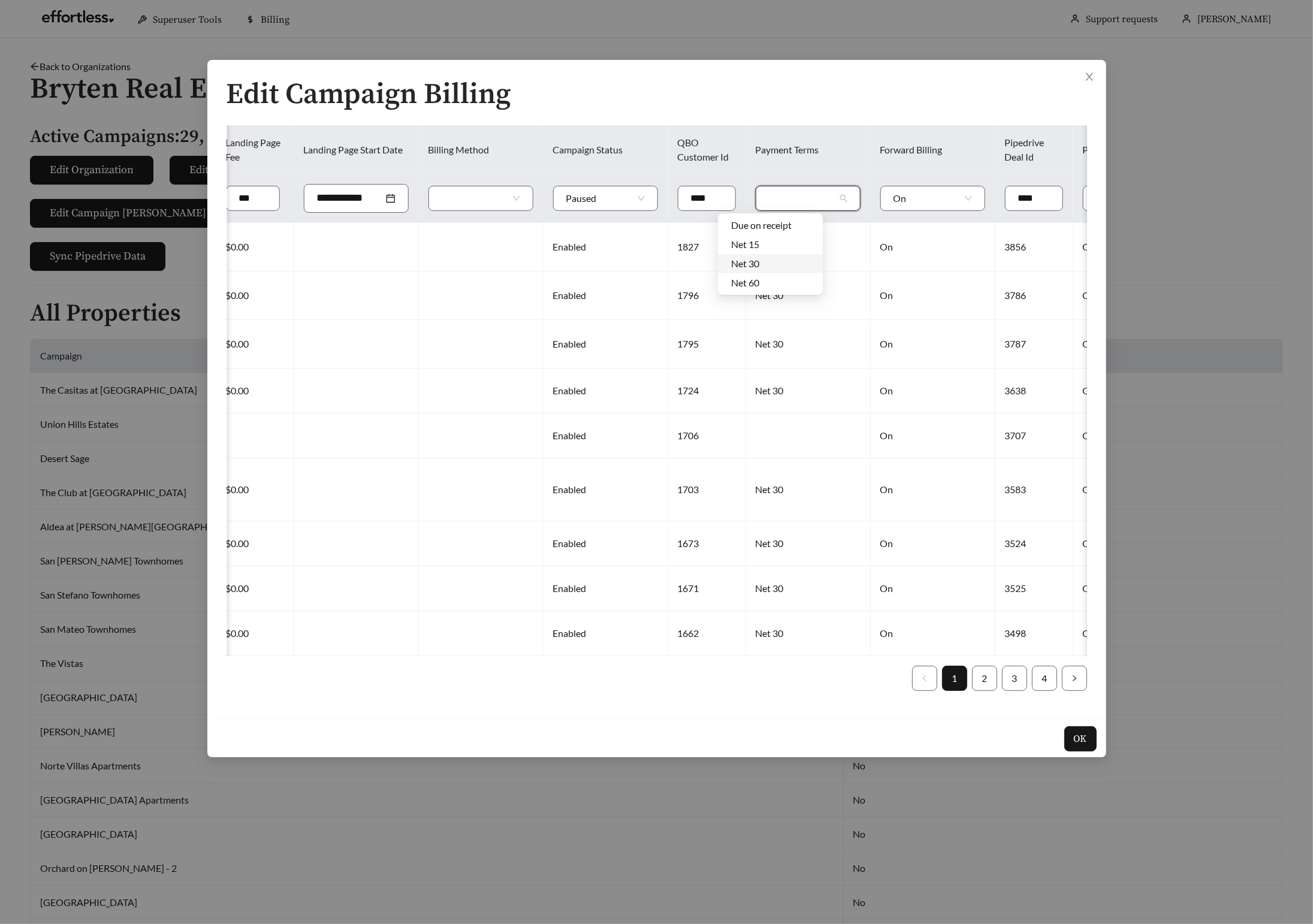
click at [774, 258] on div "Net 30" at bounding box center [770, 264] width 79 height 13
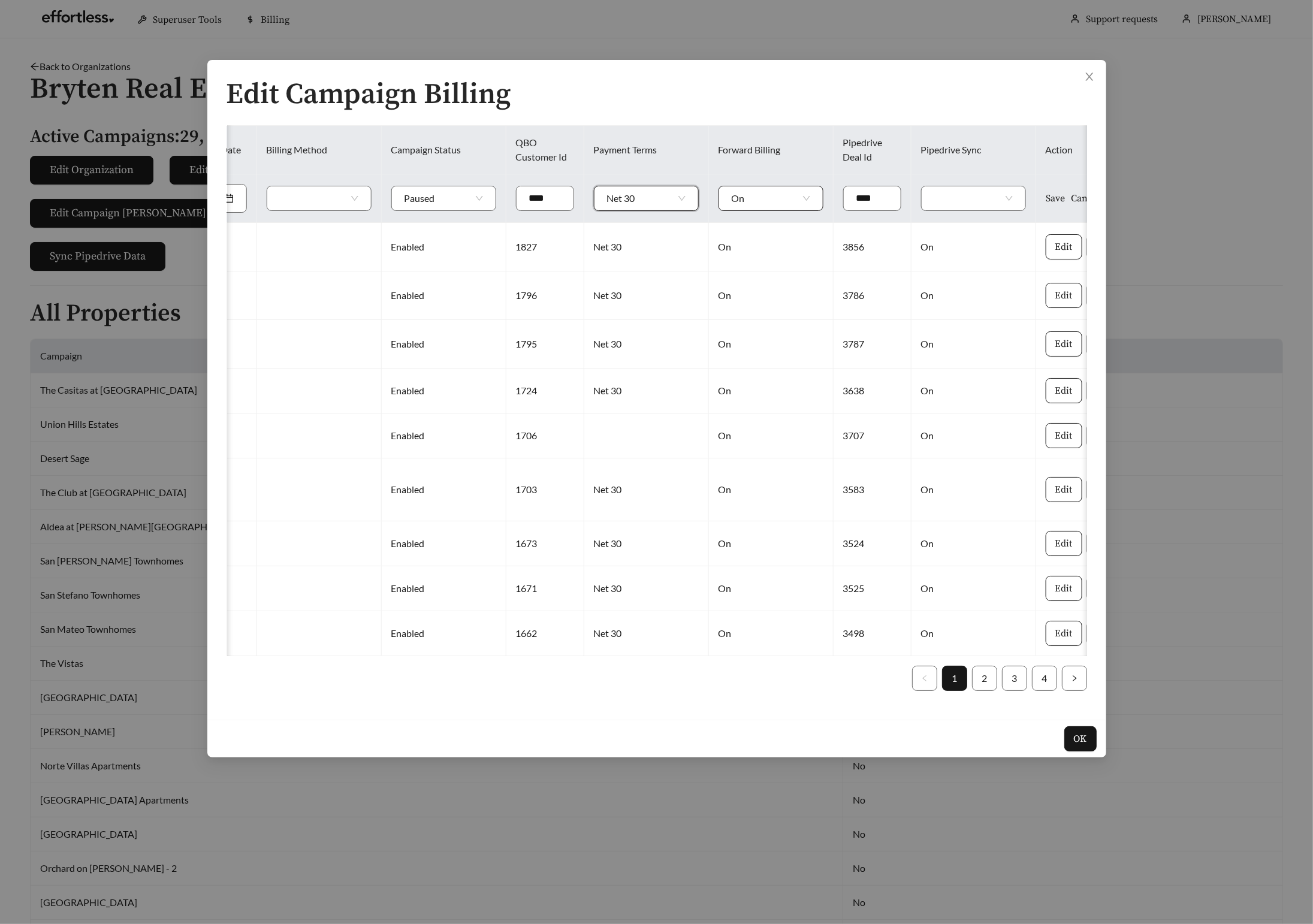
scroll to position [0, 1359]
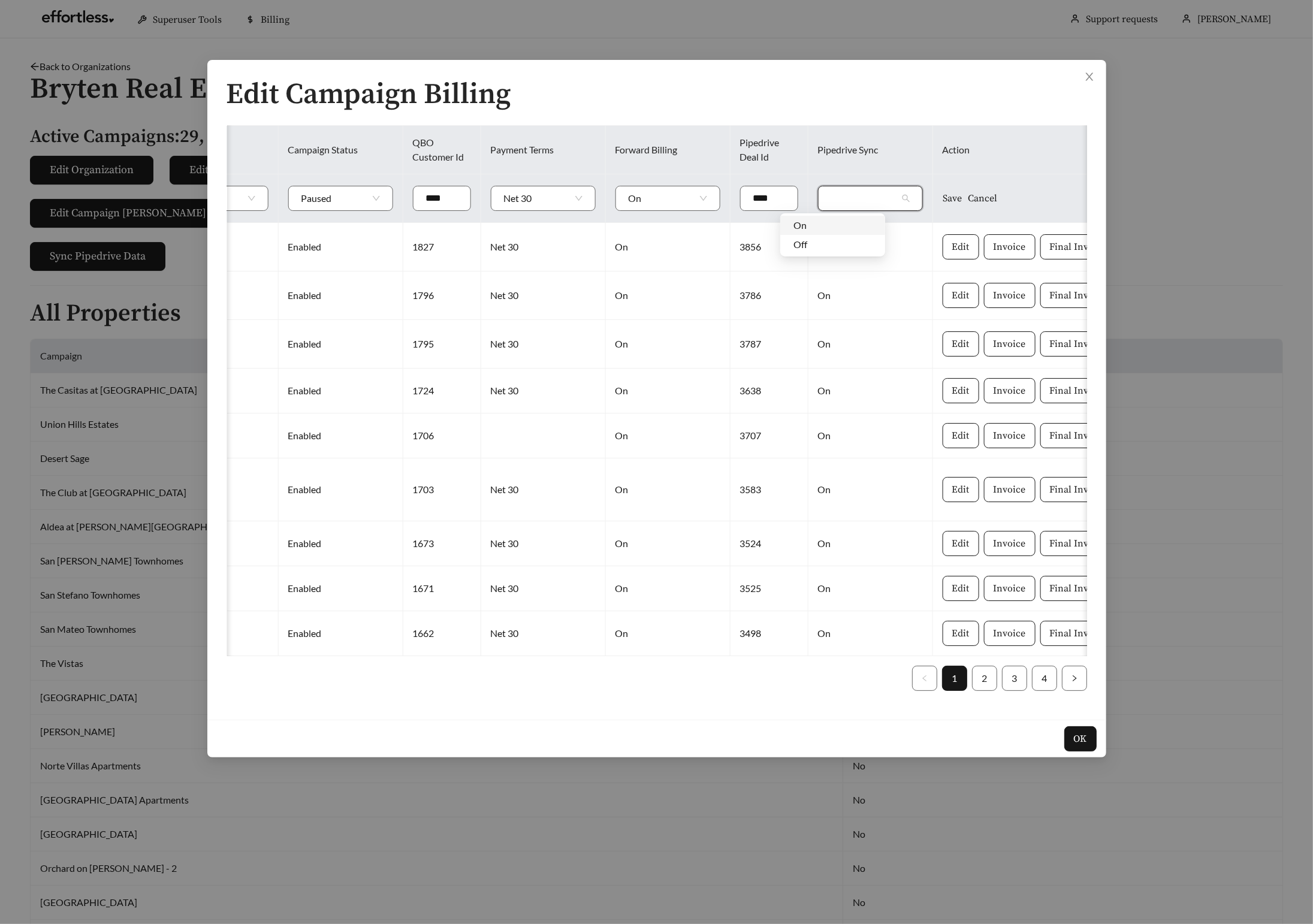
click at [860, 198] on input "search" at bounding box center [865, 198] width 69 height 24
click at [840, 223] on div "On" at bounding box center [832, 225] width 79 height 13
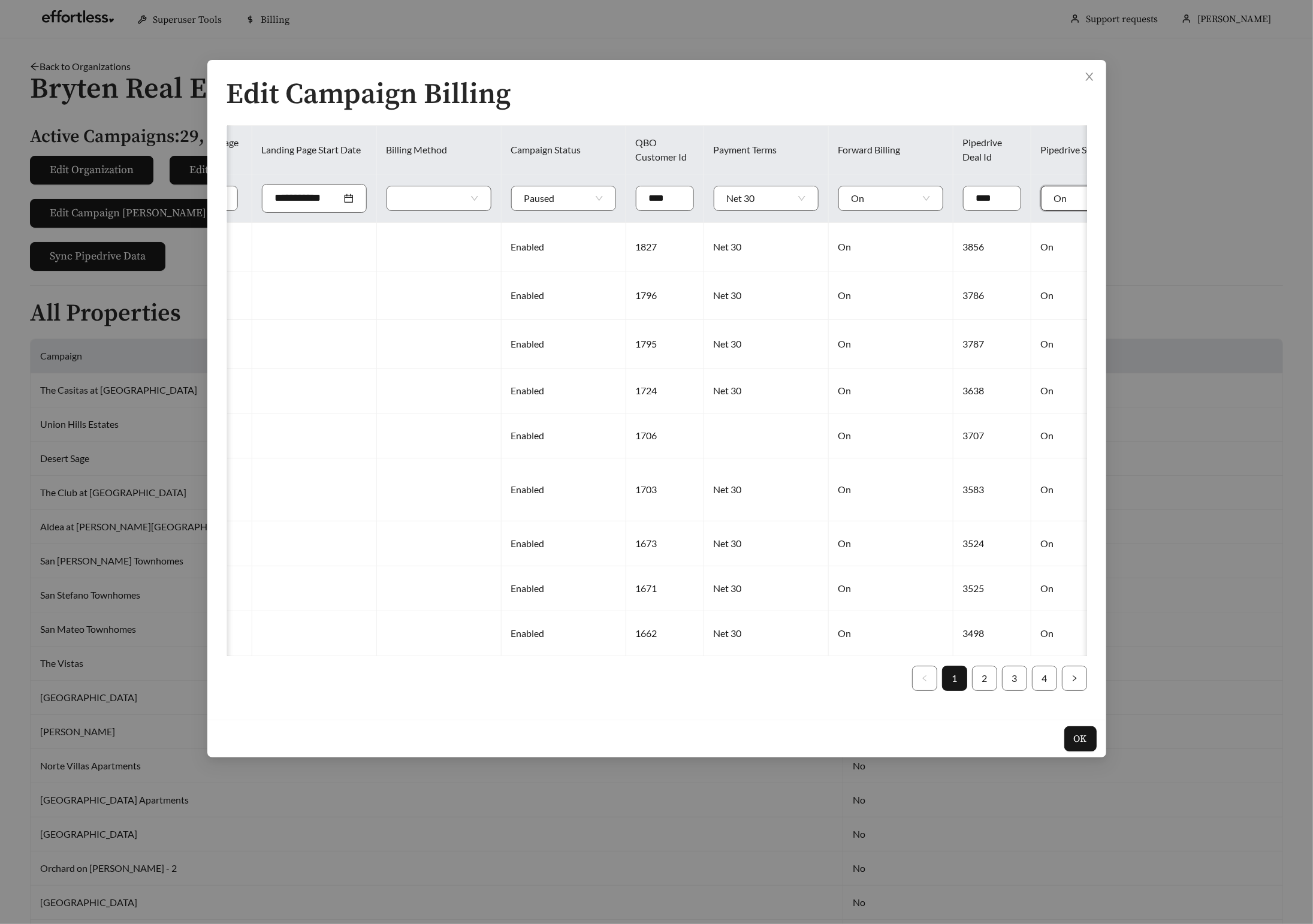
scroll to position [0, 1251]
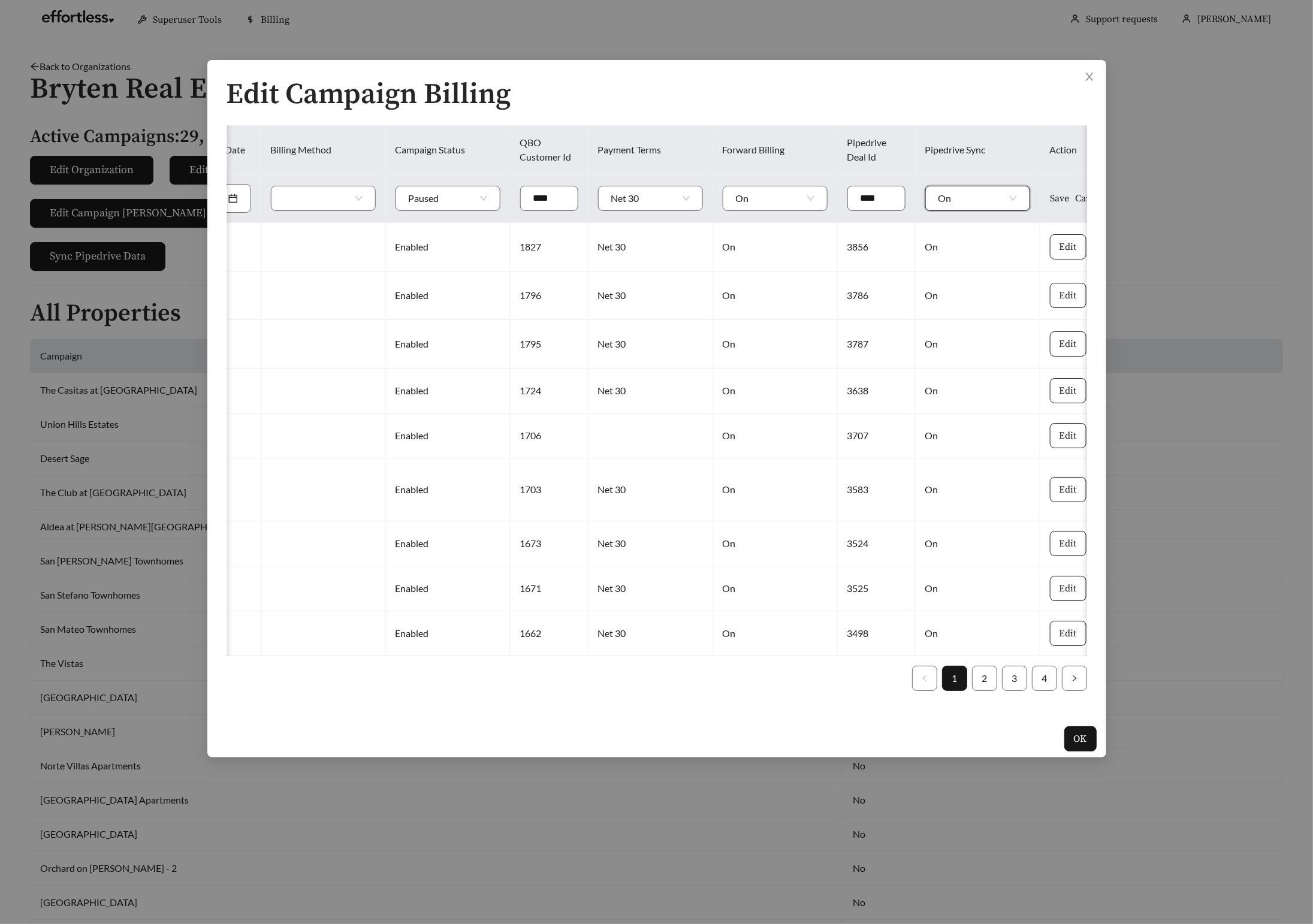
click at [1050, 201] on span "Save" at bounding box center [1060, 199] width 19 height 15
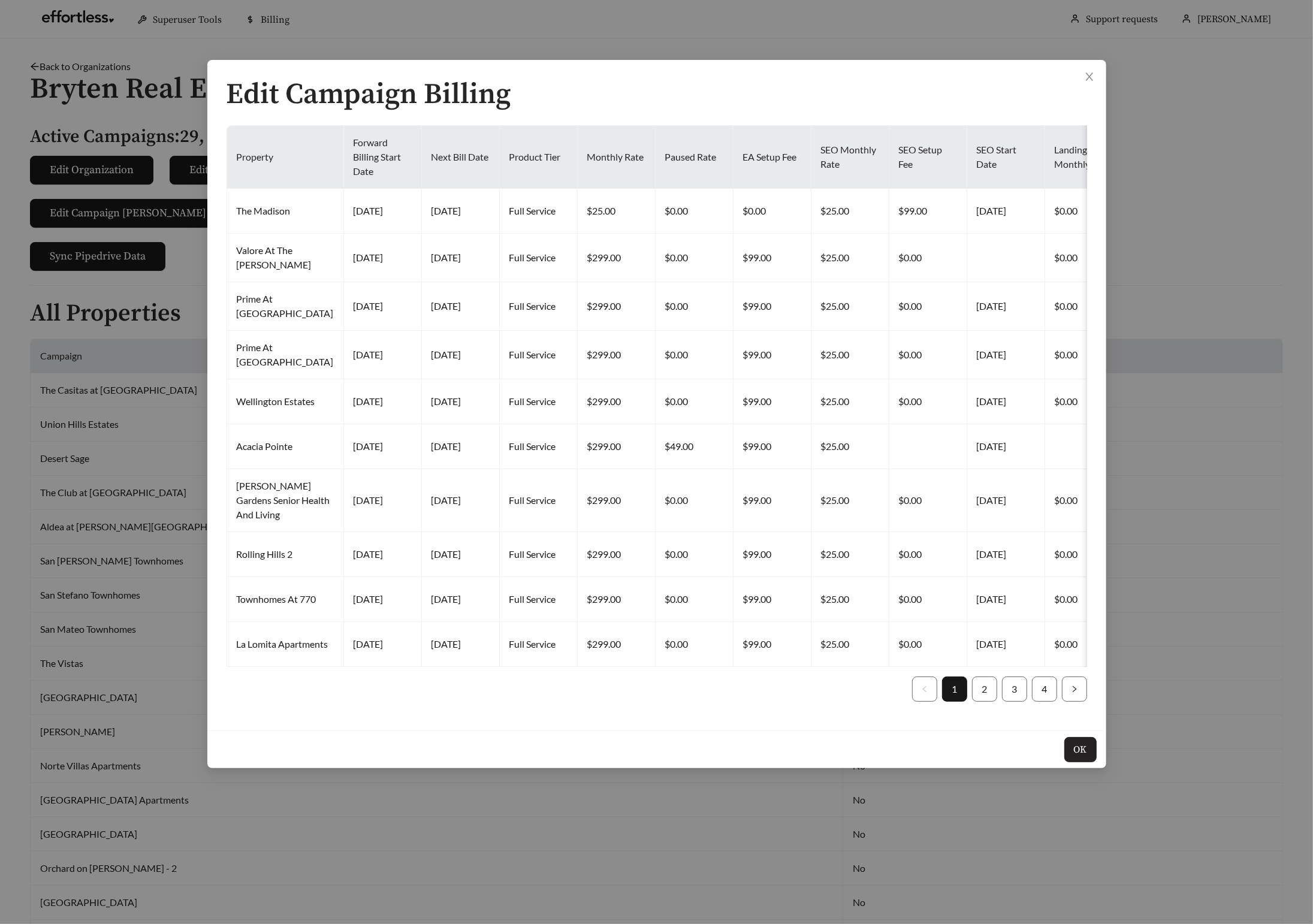
click at [1094, 762] on button "OK" at bounding box center [1080, 749] width 32 height 25
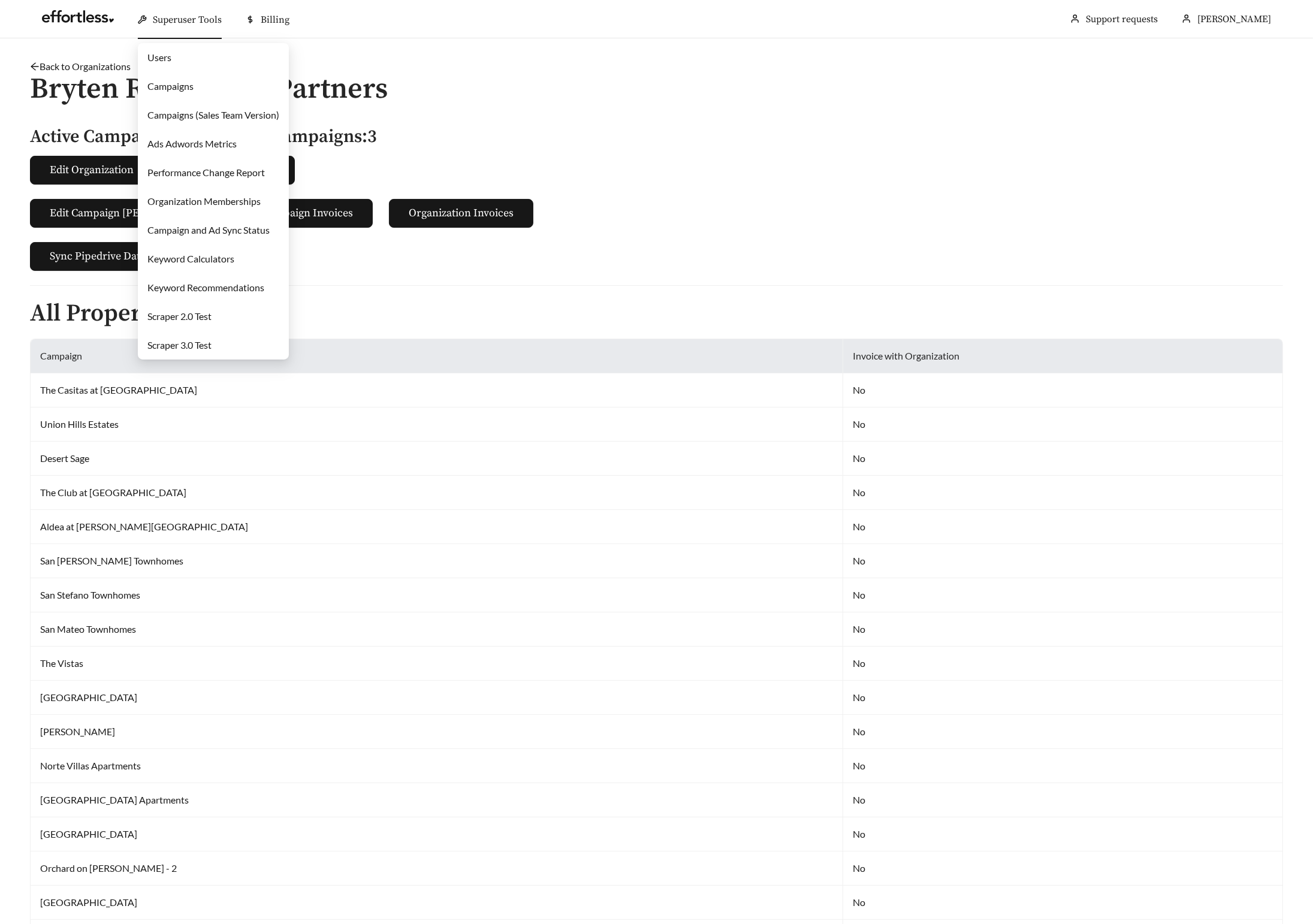
click at [193, 90] on link "Campaigns" at bounding box center [171, 86] width 46 height 12
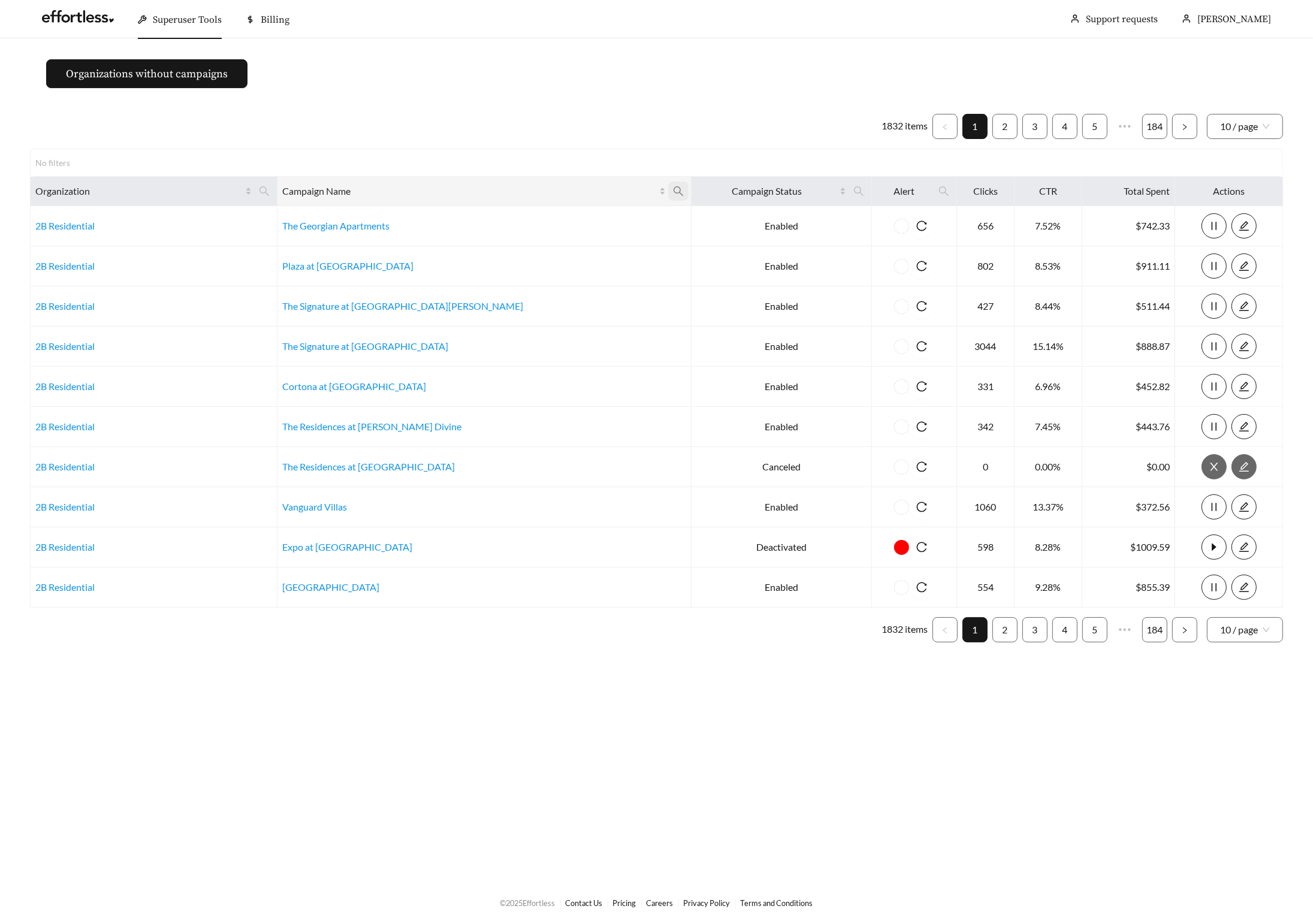
click at [673, 192] on icon "search" at bounding box center [679, 191] width 11 height 11
click at [497, 225] on input "text" at bounding box center [520, 220] width 122 height 25
type input "**********"
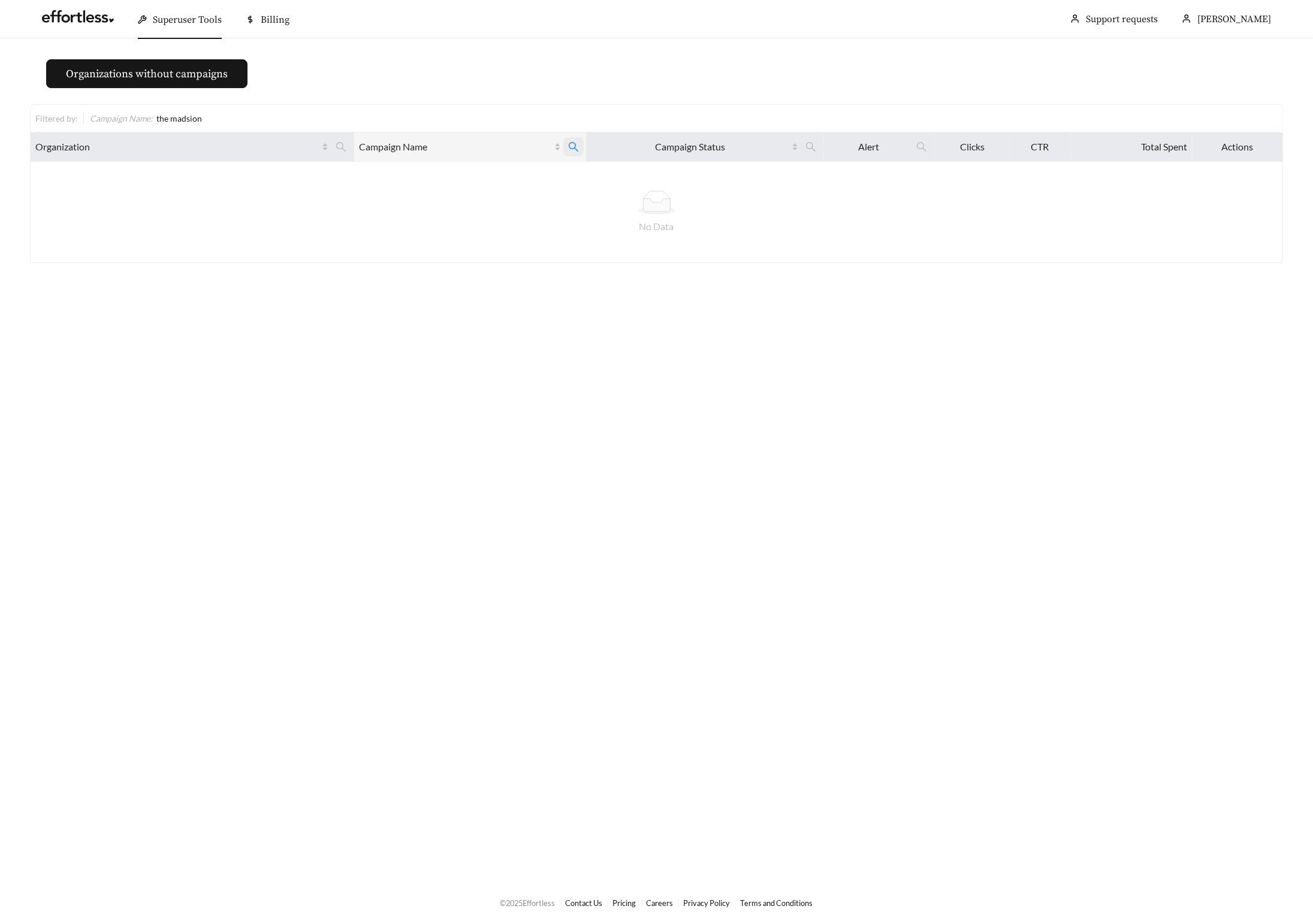
click at [568, 145] on icon "search" at bounding box center [574, 147] width 11 height 11
click at [503, 176] on input "**********" at bounding box center [509, 176] width 122 height 25
type input "**********"
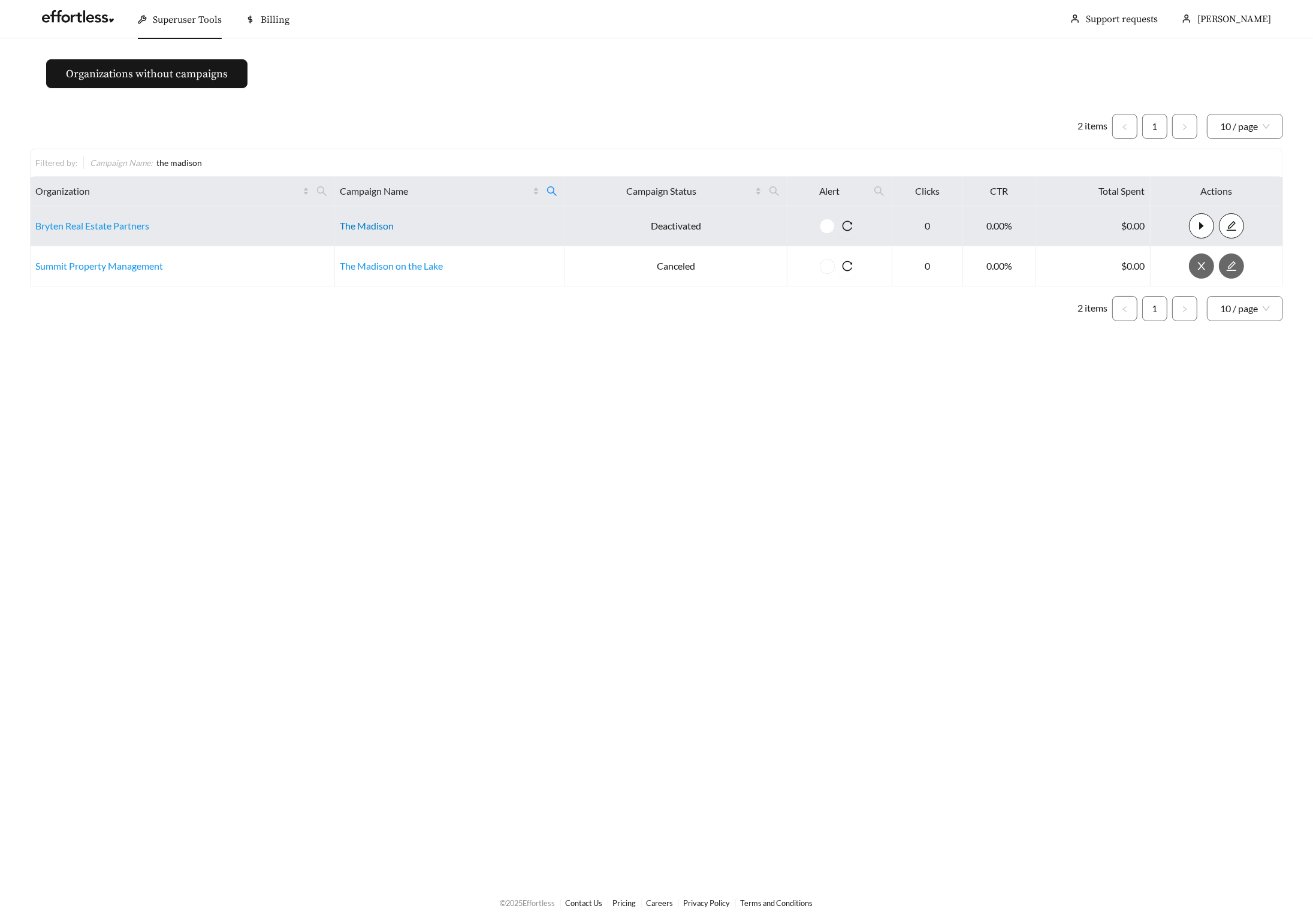
click at [367, 230] on link "The Madison" at bounding box center [367, 225] width 54 height 12
click at [121, 231] on link "Bryten Real Estate Partners" at bounding box center [92, 225] width 114 height 12
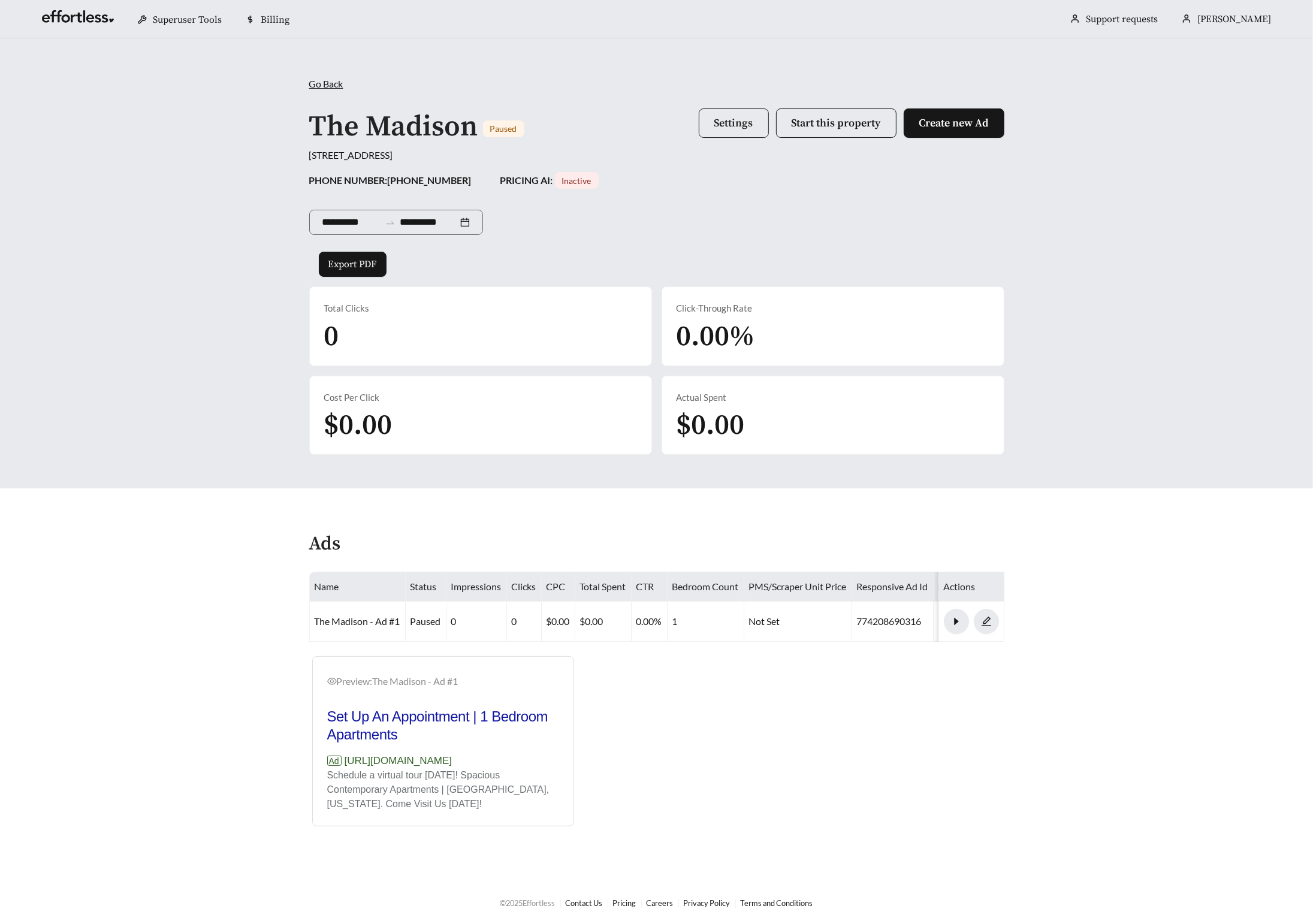
click at [725, 113] on button "Settings" at bounding box center [734, 123] width 70 height 29
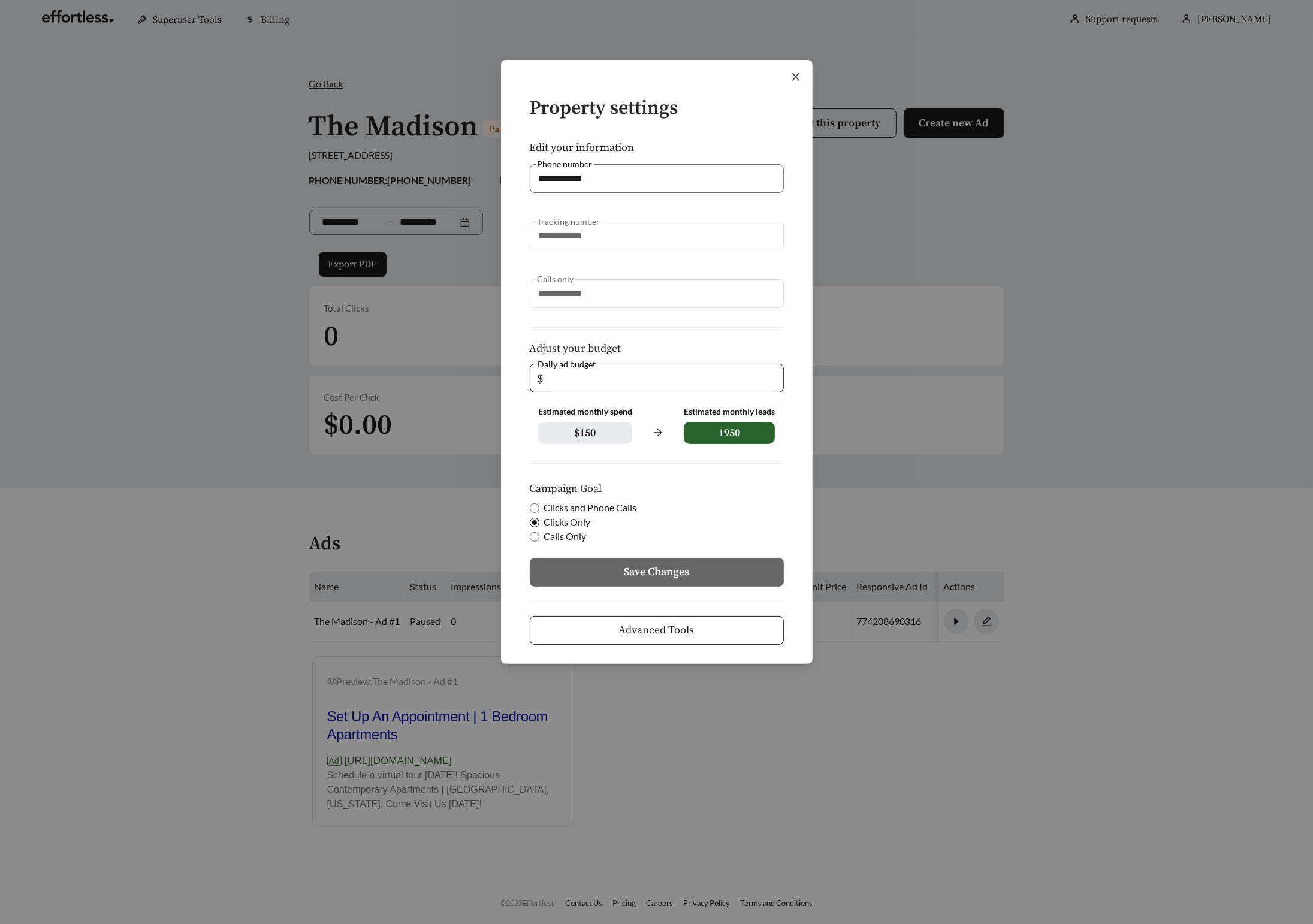
click at [796, 66] on span "Close" at bounding box center [796, 76] width 34 height 34
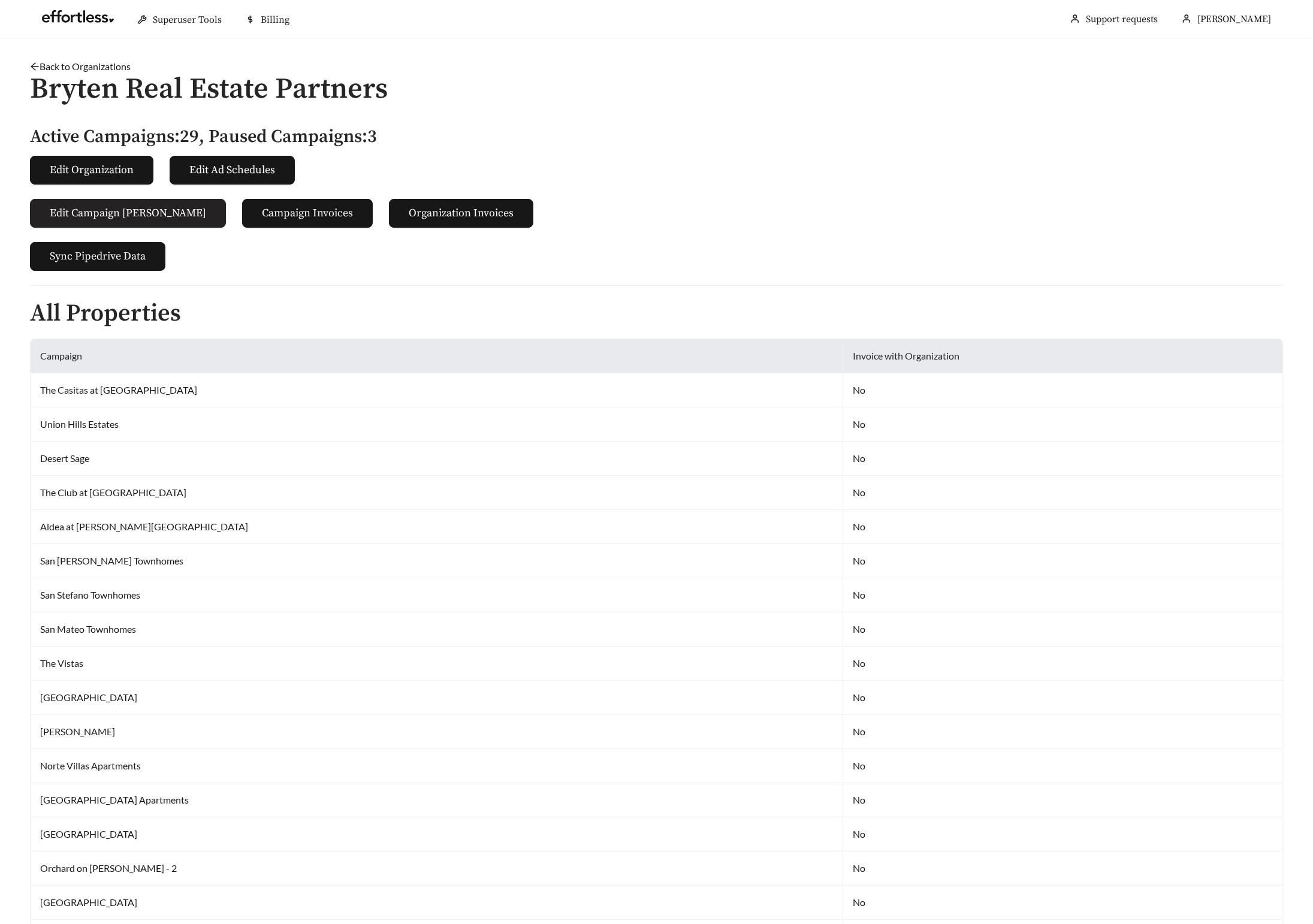
click at [135, 215] on span "Edit Campaign [PERSON_NAME]" at bounding box center [128, 213] width 157 height 16
click at [105, 214] on span "Edit Campaign [PERSON_NAME]" at bounding box center [128, 213] width 157 height 16
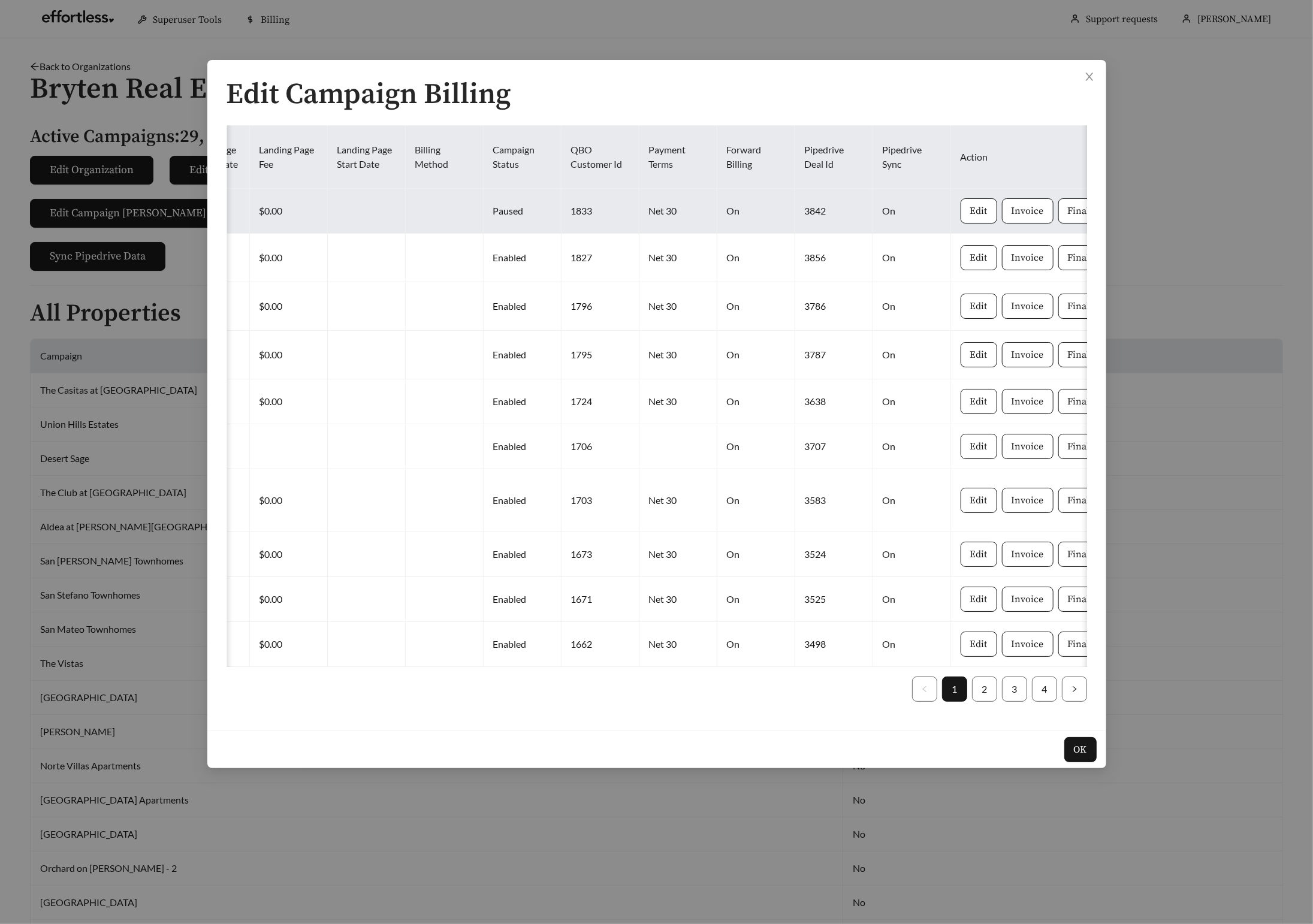
scroll to position [0, 869]
click at [1015, 206] on span "Invoice" at bounding box center [1031, 211] width 32 height 15
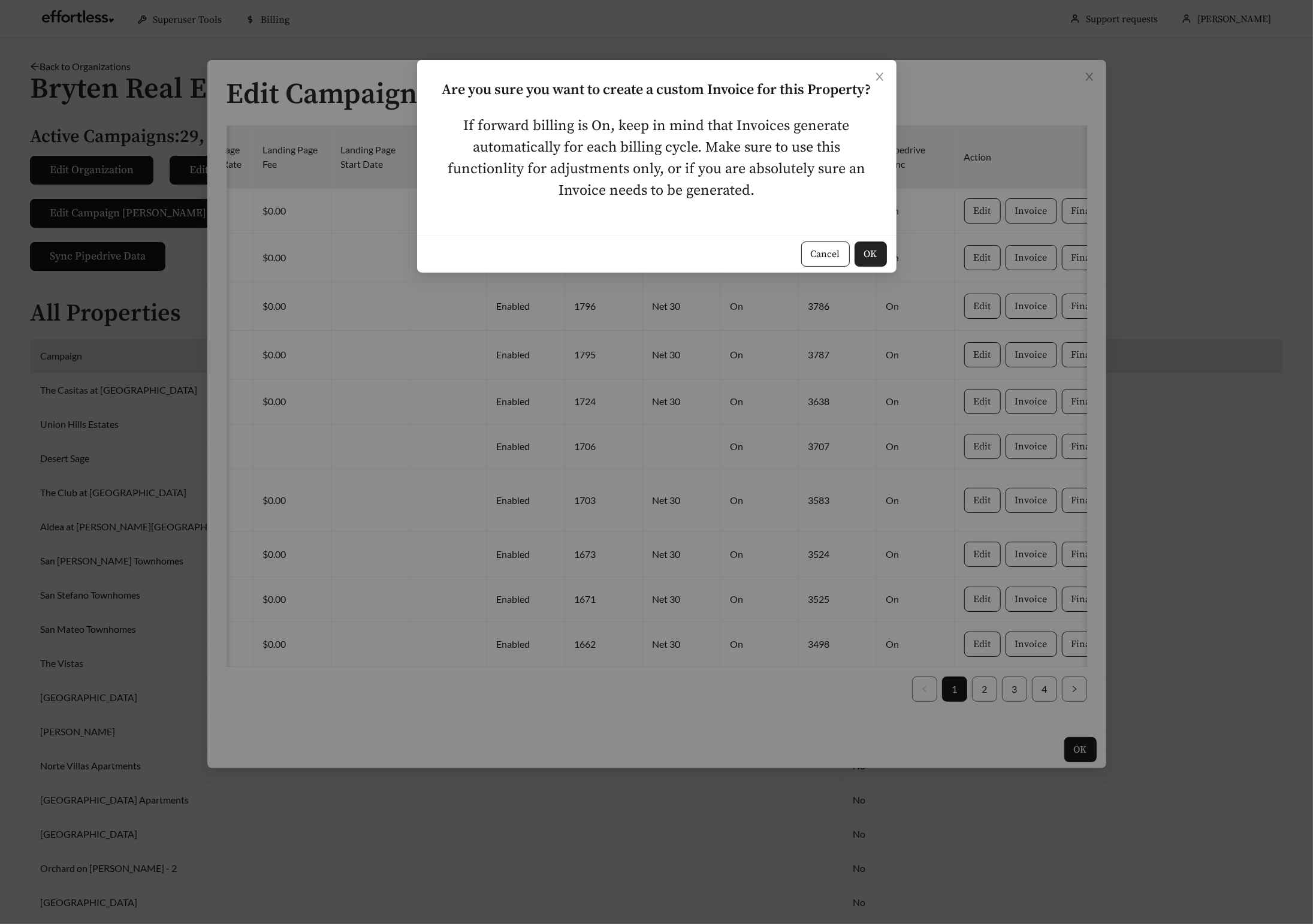
click at [874, 259] on span "OK" at bounding box center [871, 254] width 13 height 15
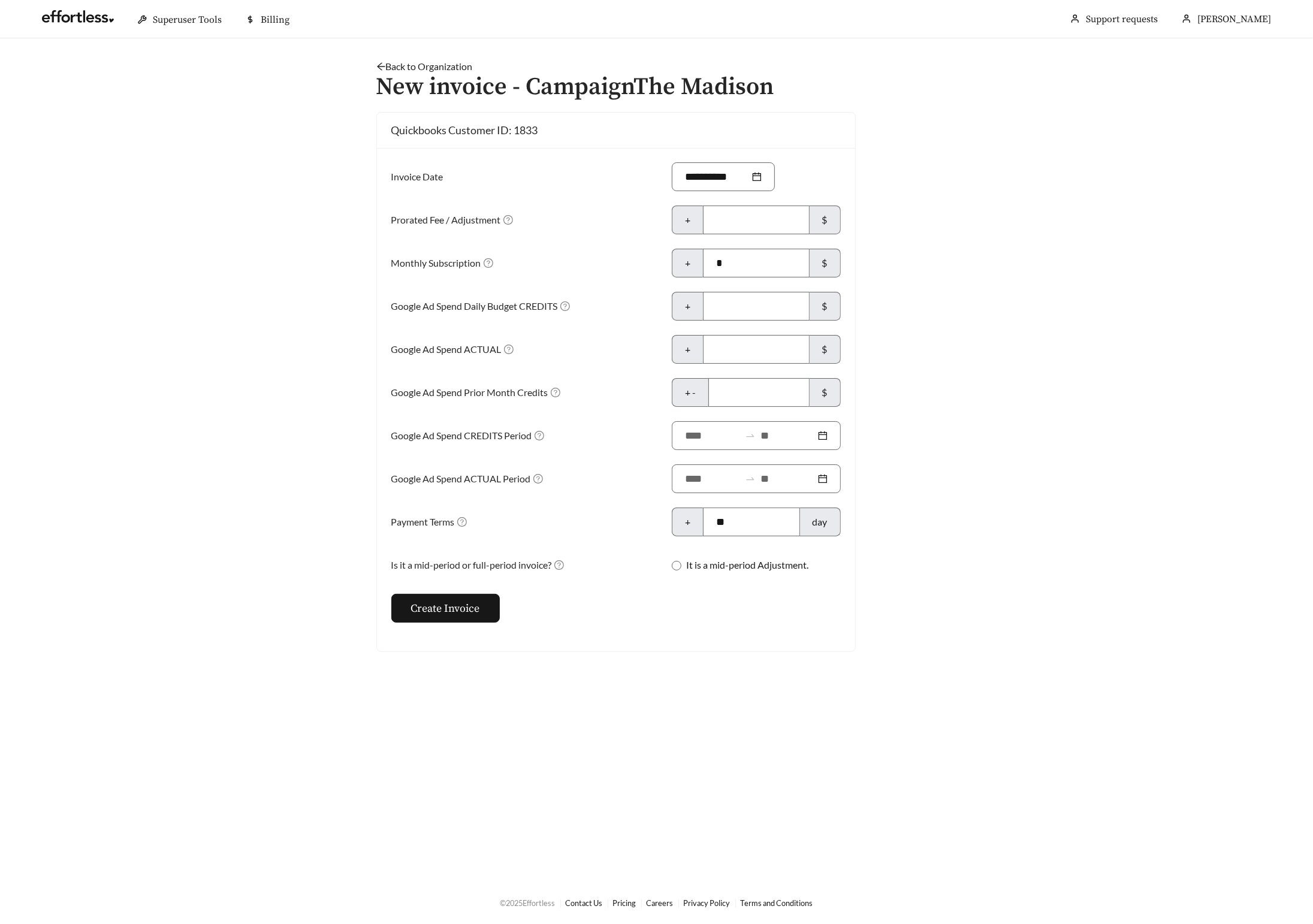
click at [388, 68] on link "Back to Organization" at bounding box center [425, 66] width 96 height 12
